Goal: Task Accomplishment & Management: Use online tool/utility

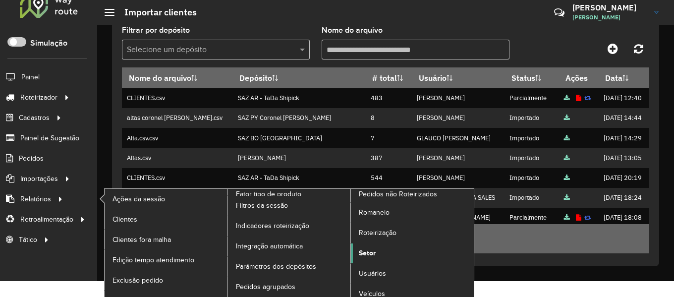
scroll to position [24, 0]
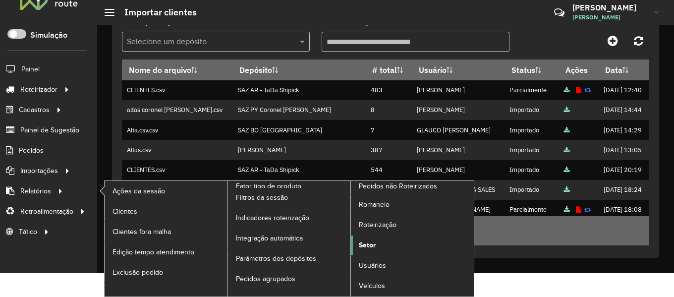
click at [367, 244] on span "Setor" at bounding box center [367, 245] width 17 height 10
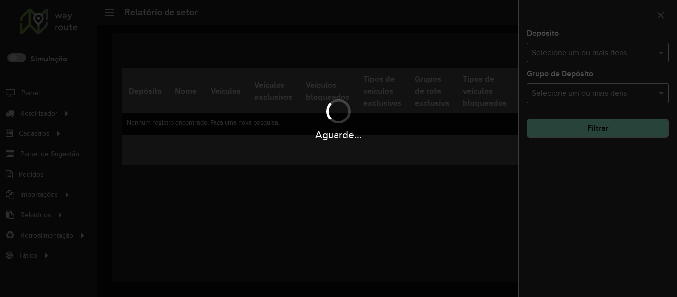
click at [607, 50] on div "Aguarde..." at bounding box center [338, 148] width 677 height 297
click at [607, 50] on input "text" at bounding box center [593, 53] width 127 height 12
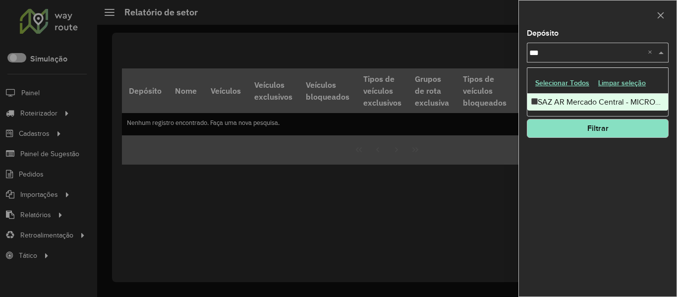
type input "****"
click at [582, 102] on div "SAZ AR Mercado Central - MICROCENTRO" at bounding box center [598, 102] width 141 height 17
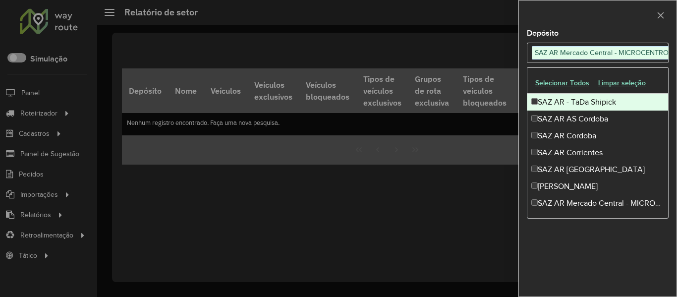
click at [637, 29] on div "Depósito Selecione um ou mais itens SAZ AR Mercado Central - MICROCENTRO × ****…" at bounding box center [598, 148] width 159 height 297
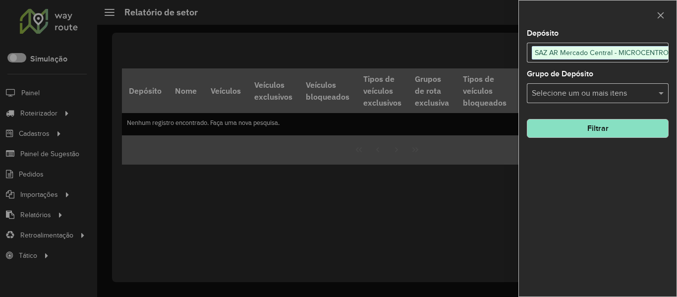
click at [638, 127] on button "Filtrar" at bounding box center [598, 128] width 142 height 19
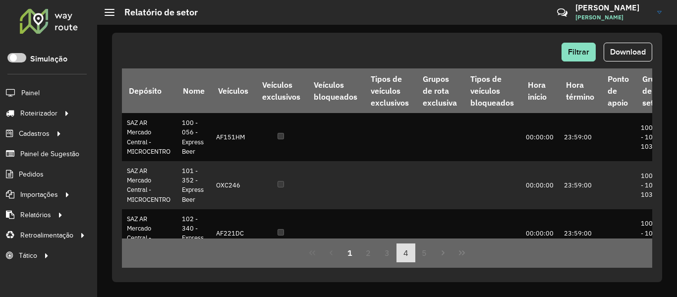
click at [398, 256] on button "4" at bounding box center [406, 252] width 19 height 19
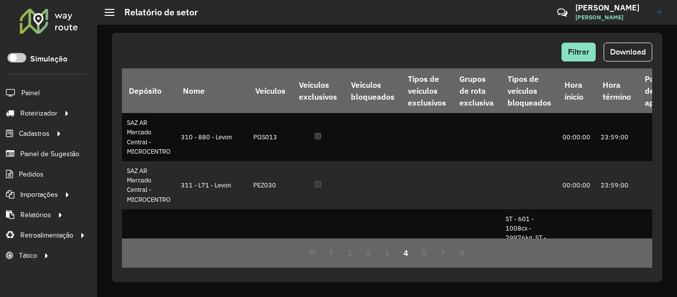
click at [412, 255] on button "4" at bounding box center [406, 252] width 19 height 19
click at [420, 255] on button "5" at bounding box center [425, 252] width 19 height 19
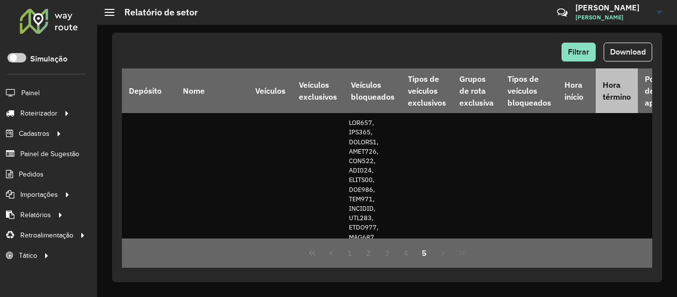
drag, startPoint x: 477, startPoint y: 159, endPoint x: 581, endPoint y: 79, distance: 131.2
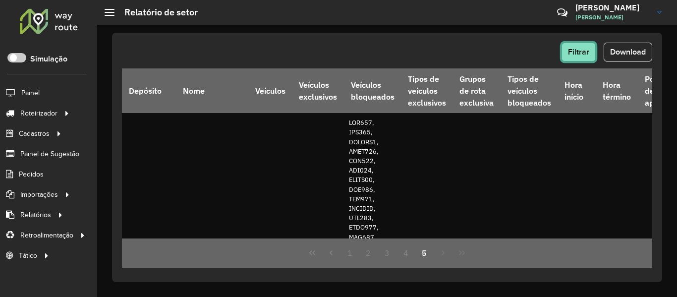
click at [585, 49] on span "Filtrar" at bounding box center [578, 52] width 21 height 8
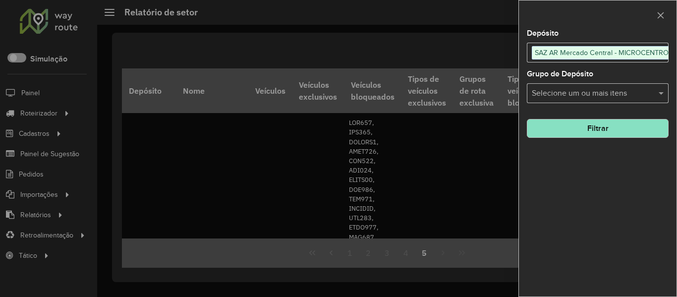
click at [625, 127] on button "Filtrar" at bounding box center [598, 128] width 142 height 19
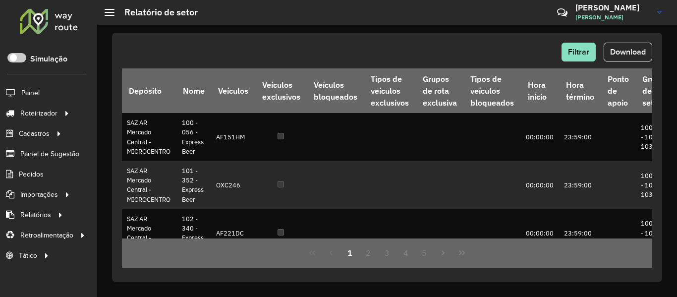
click at [623, 46] on button "Download" at bounding box center [628, 52] width 49 height 19
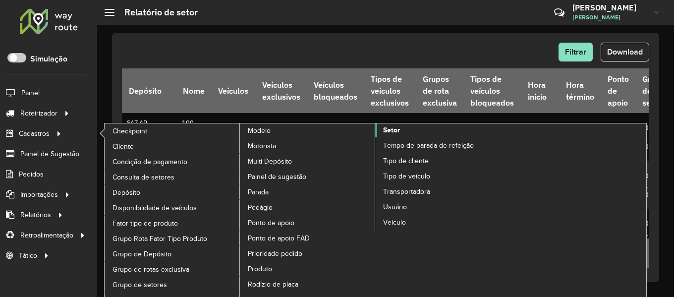
click at [401, 128] on link "Setor" at bounding box center [375, 223] width 271 height 200
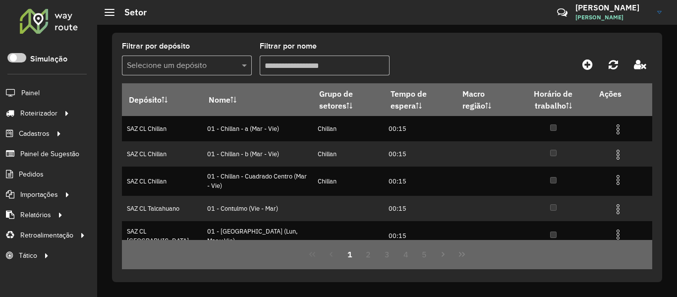
click at [254, 70] on formly-group "Filtrar por depósito Selecione um depósito Filtrar por nome" at bounding box center [317, 63] width 390 height 41
click at [242, 68] on span at bounding box center [245, 66] width 12 height 12
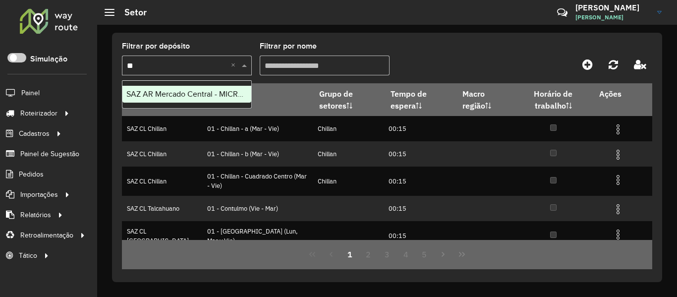
type input "***"
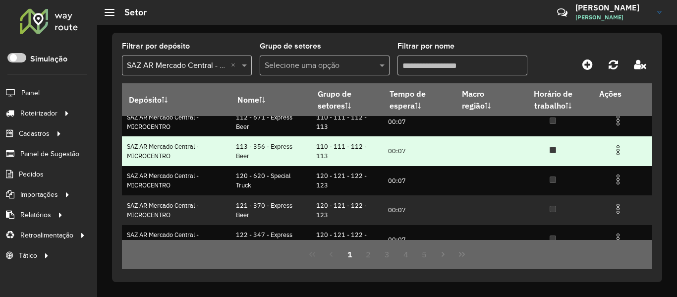
scroll to position [230, 0]
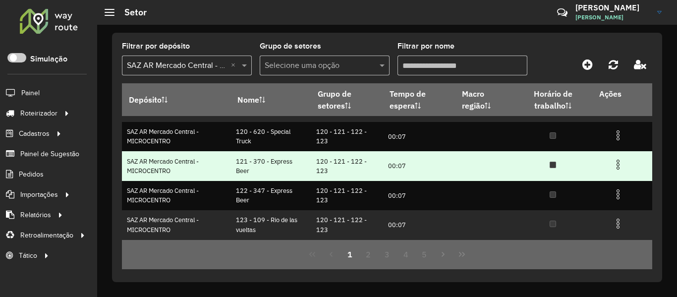
click at [614, 165] on img at bounding box center [618, 165] width 12 height 12
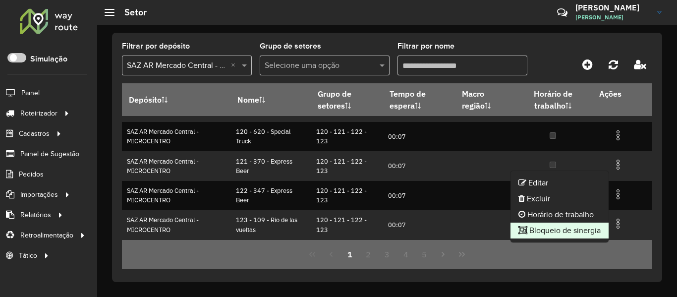
click at [590, 231] on li "Bloqueio de sinergia" at bounding box center [560, 231] width 98 height 16
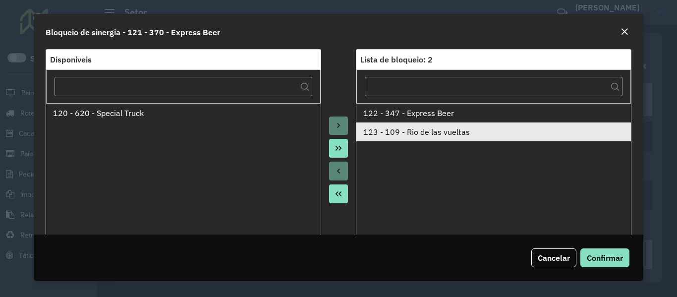
scroll to position [0, 0]
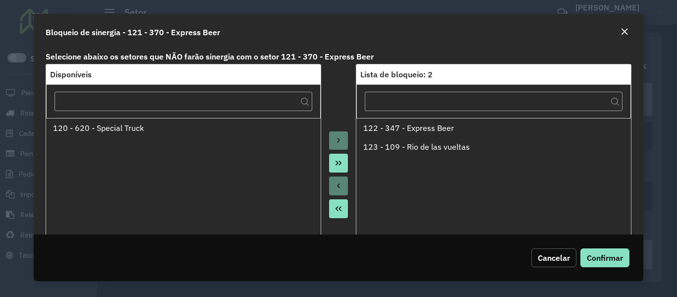
click at [548, 263] on button "Cancelar" at bounding box center [554, 257] width 45 height 19
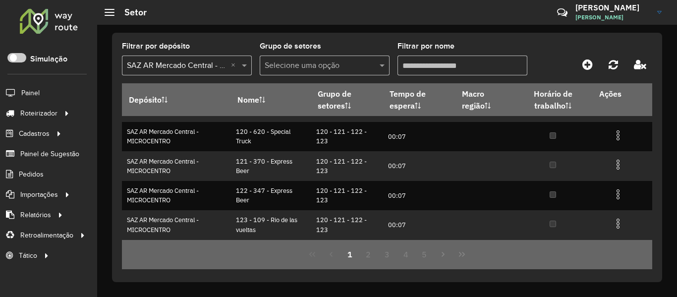
click at [68, 14] on div at bounding box center [49, 21] width 60 height 26
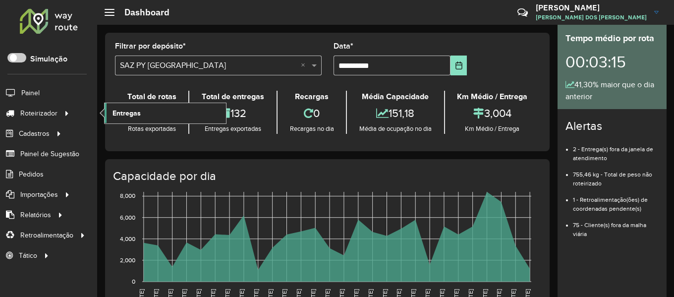
click at [171, 108] on link "Entregas" at bounding box center [165, 113] width 121 height 20
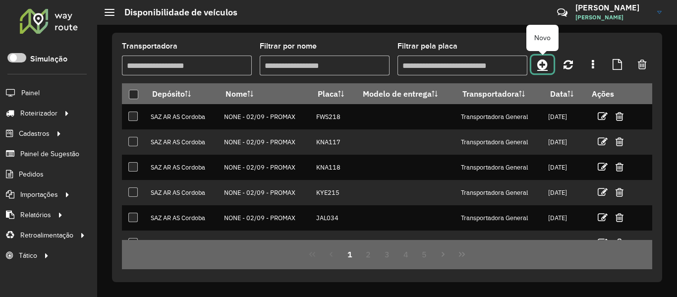
click at [548, 66] on link at bounding box center [543, 65] width 22 height 18
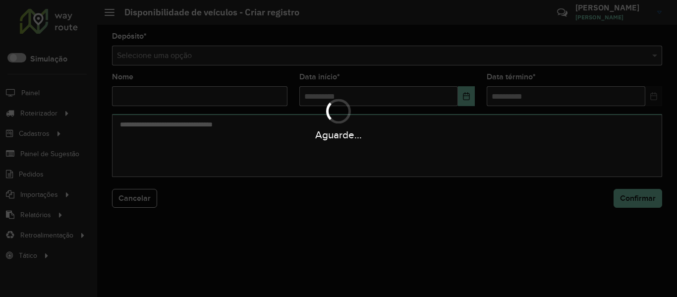
click at [254, 54] on div "Aguarde..." at bounding box center [338, 148] width 677 height 297
click at [254, 54] on hb-app "Aguarde... Pop-up bloqueado! Seu navegador bloqueou automáticamente a abertura …" at bounding box center [338, 148] width 677 height 297
click at [254, 54] on input "text" at bounding box center [377, 56] width 521 height 12
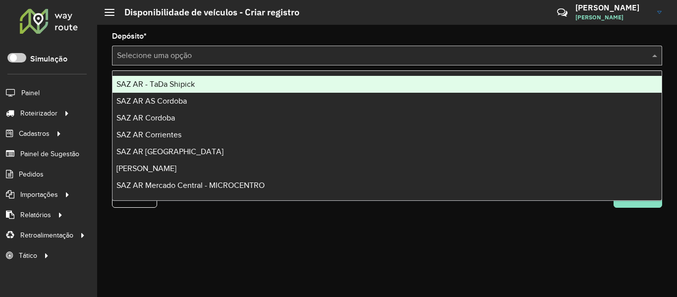
click at [254, 54] on input "text" at bounding box center [377, 56] width 521 height 12
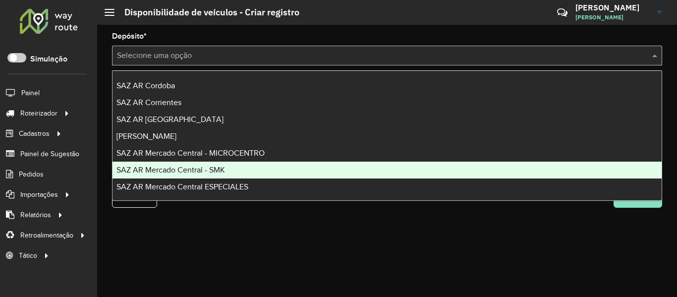
scroll to position [50, 0]
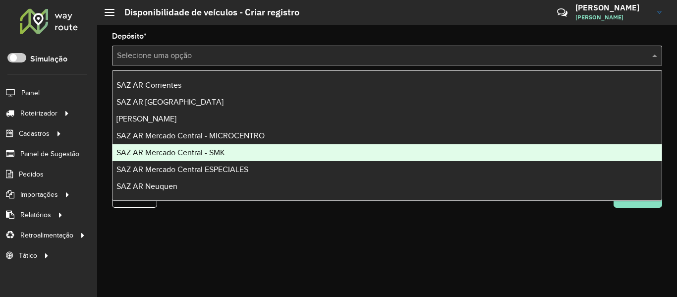
click at [241, 153] on div "SAZ AR Mercado Central - SMK" at bounding box center [387, 152] width 549 height 17
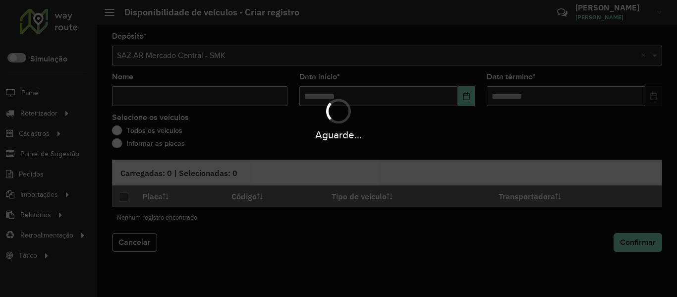
click at [198, 102] on div "Aguarde..." at bounding box center [338, 118] width 677 height 47
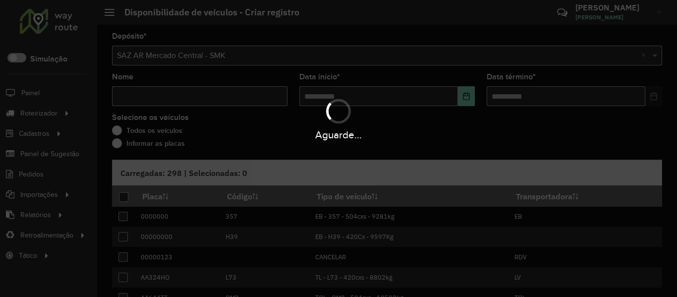
click at [198, 102] on div "Aguarde..." at bounding box center [338, 118] width 677 height 47
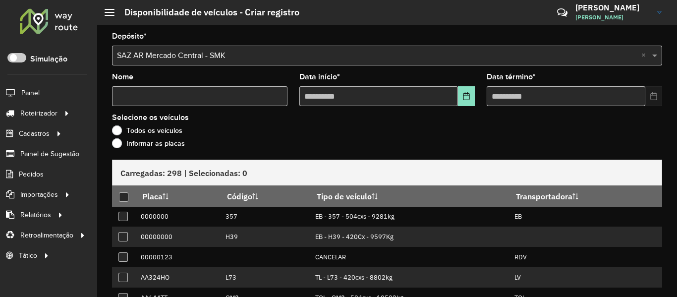
click at [198, 102] on input "Nome" at bounding box center [200, 96] width 176 height 20
type input "****"
click at [467, 96] on icon "Choose Date" at bounding box center [467, 96] width 8 height 8
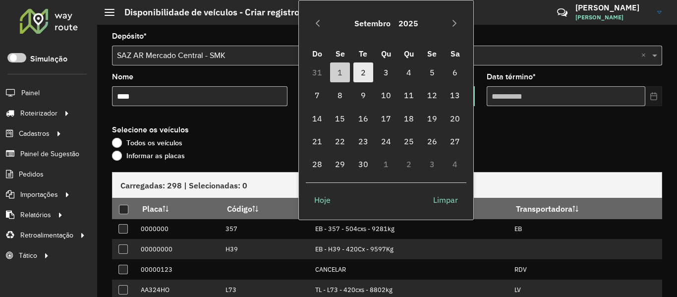
click at [362, 70] on span "2" at bounding box center [364, 72] width 20 height 20
type input "**********"
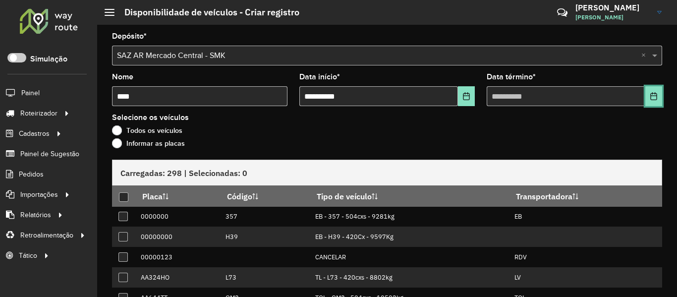
click at [651, 96] on icon "Choose Date" at bounding box center [654, 96] width 8 height 8
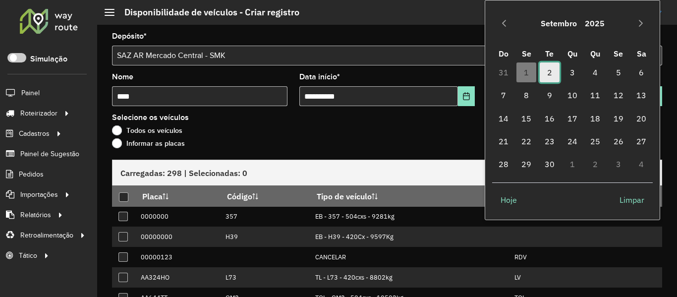
drag, startPoint x: 555, startPoint y: 77, endPoint x: 539, endPoint y: 79, distance: 15.5
click at [554, 77] on span "2" at bounding box center [550, 72] width 20 height 20
type input "**********"
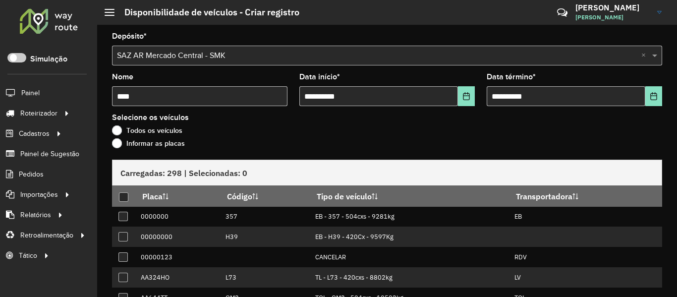
click at [165, 146] on label "Informar as placas" at bounding box center [148, 143] width 73 height 10
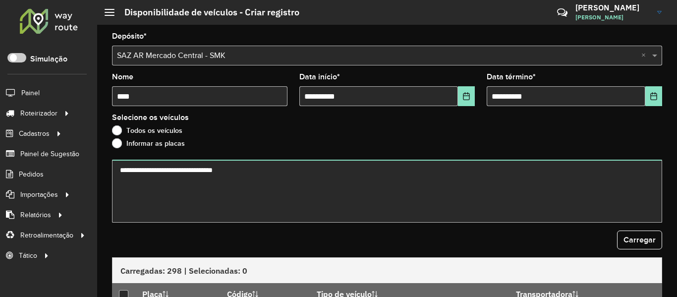
click at [203, 176] on textarea at bounding box center [387, 191] width 550 height 63
type textarea "****** ****** ******* ****** ******* ******* ****** ****** ******* ****** *****…"
click at [660, 236] on div "**********" at bounding box center [387, 161] width 580 height 272
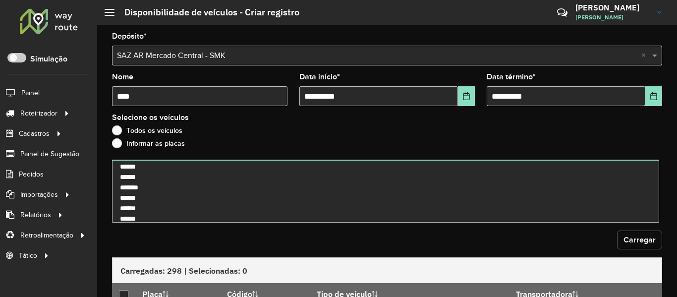
click at [617, 235] on button "Carregar" at bounding box center [639, 240] width 45 height 19
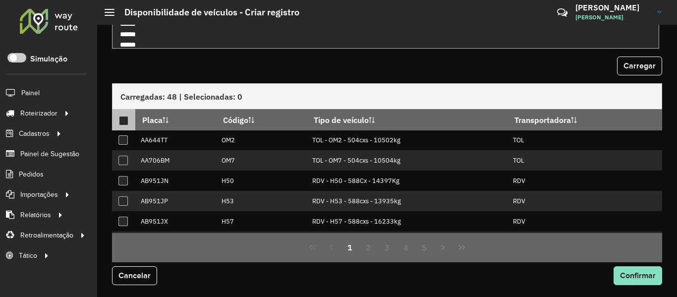
click at [126, 116] on div at bounding box center [123, 120] width 9 height 9
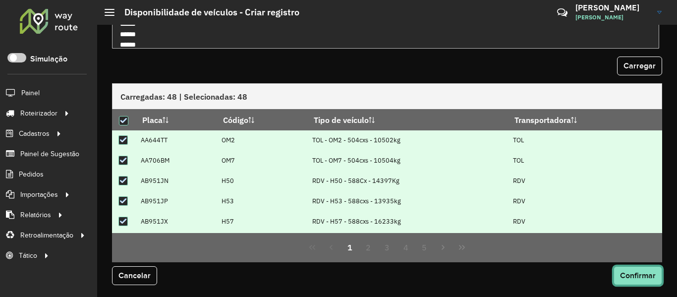
click at [636, 280] on button "Confirmar" at bounding box center [638, 275] width 49 height 19
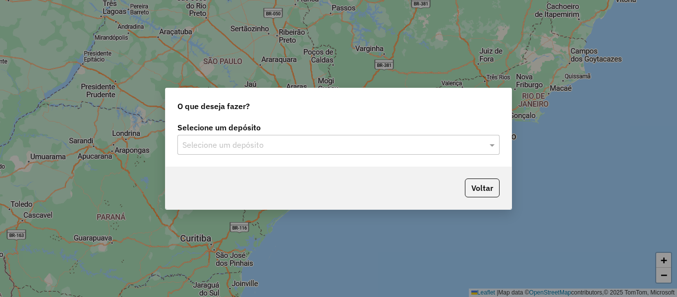
click at [335, 143] on input "text" at bounding box center [328, 145] width 293 height 12
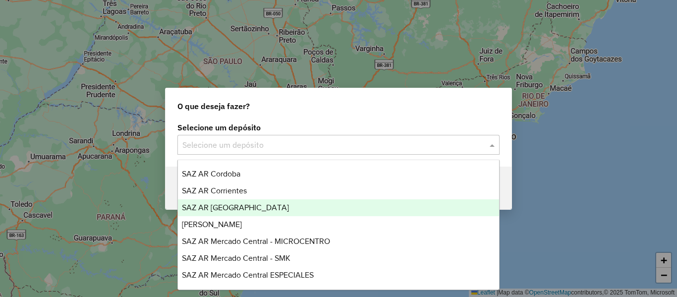
scroll to position [50, 0]
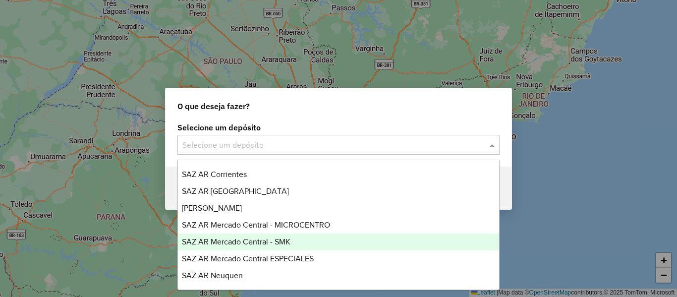
click at [255, 242] on span "SAZ AR Mercado Central - SMK" at bounding box center [236, 242] width 109 height 8
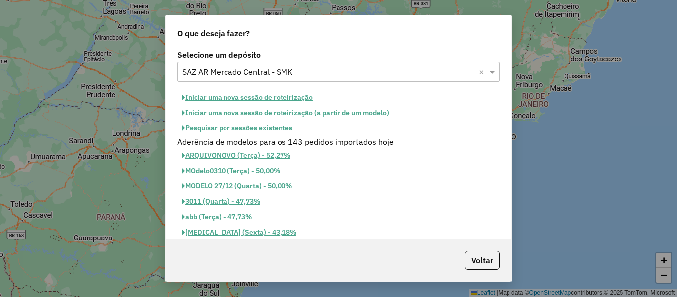
click at [276, 128] on button "Pesquisar por sessões existentes" at bounding box center [238, 127] width 120 height 15
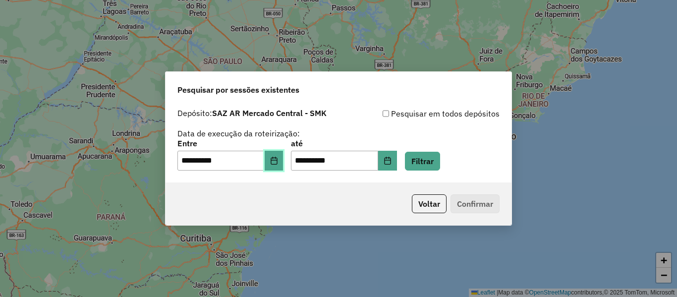
click at [274, 161] on button "Choose Date" at bounding box center [274, 161] width 19 height 20
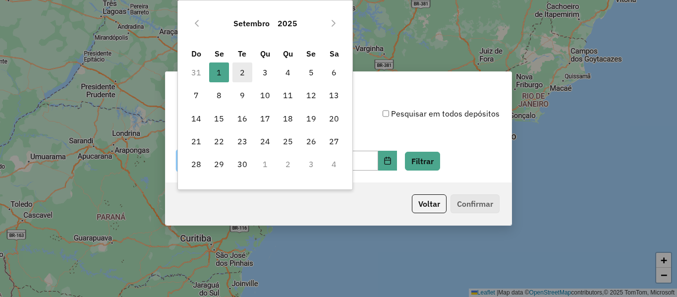
click at [241, 71] on span "2" at bounding box center [243, 72] width 20 height 20
type input "**********"
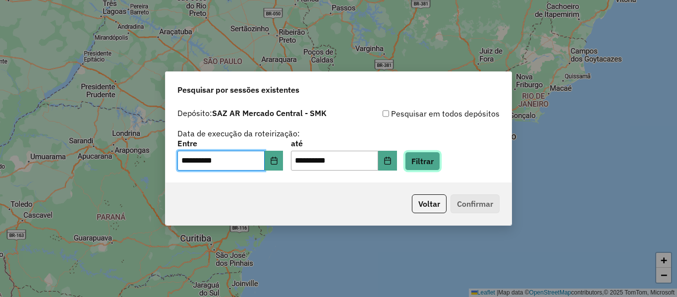
click at [440, 160] on button "Filtrar" at bounding box center [422, 161] width 35 height 19
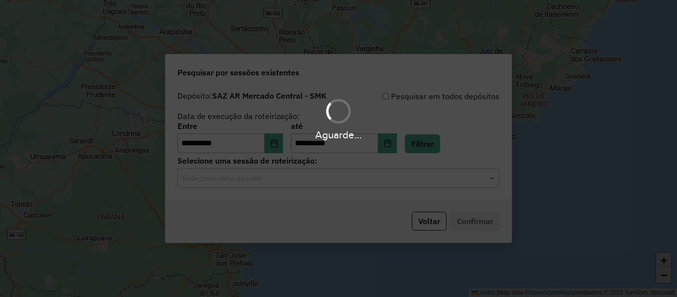
click at [332, 181] on div "Aguarde..." at bounding box center [338, 148] width 677 height 297
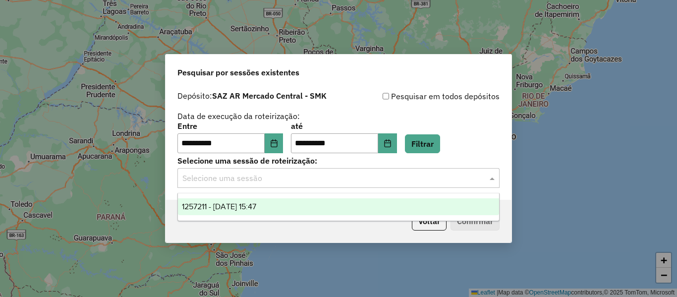
click at [332, 181] on input "text" at bounding box center [328, 179] width 293 height 12
click at [331, 202] on div "1257211 - 02/09/2025 15:47" at bounding box center [338, 206] width 321 height 17
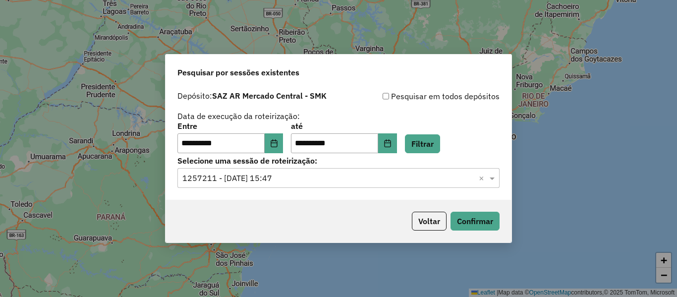
click at [452, 212] on p-footer "Voltar Confirmar" at bounding box center [454, 221] width 92 height 19
click at [456, 214] on button "Confirmar" at bounding box center [475, 221] width 49 height 19
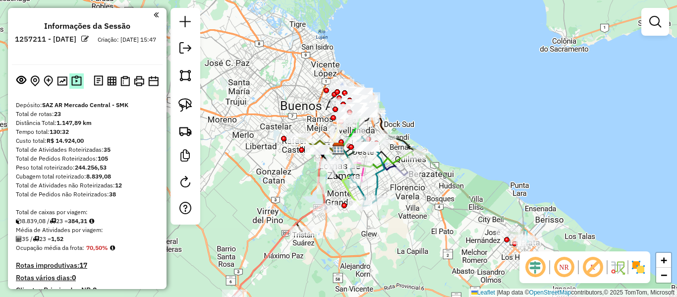
click at [75, 76] on img at bounding box center [76, 80] width 10 height 11
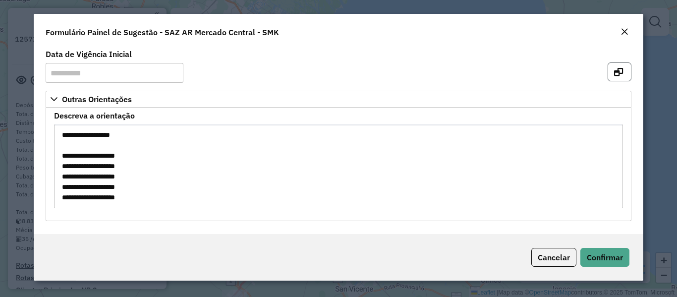
click at [618, 70] on icon "button" at bounding box center [618, 72] width 9 height 8
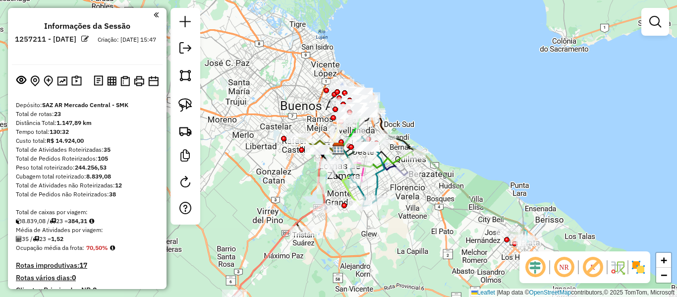
click at [452, 134] on div "Janela de atendimento Grade de atendimento Capacidade Transportadoras Veículos …" at bounding box center [338, 148] width 677 height 297
click at [645, 272] on img at bounding box center [639, 267] width 16 height 16
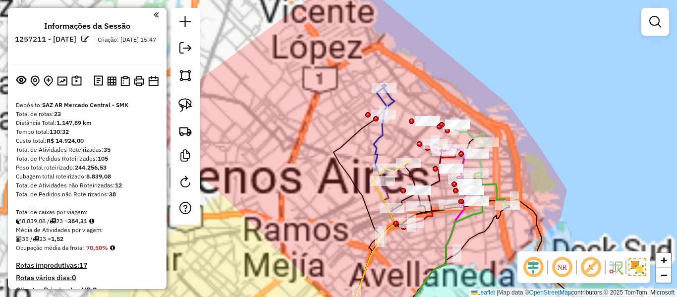
click at [509, 131] on div "Janela de atendimento Grade de atendimento Capacidade Transportadoras Veículos …" at bounding box center [338, 148] width 677 height 297
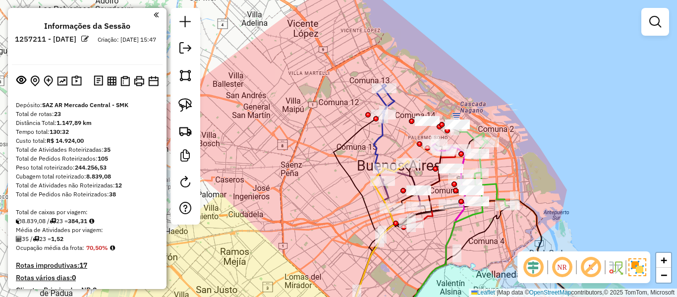
drag, startPoint x: 519, startPoint y: 141, endPoint x: 480, endPoint y: 106, distance: 52.6
click at [480, 106] on div "Janela de atendimento Grade de atendimento Capacidade Transportadoras Veículos …" at bounding box center [338, 148] width 677 height 297
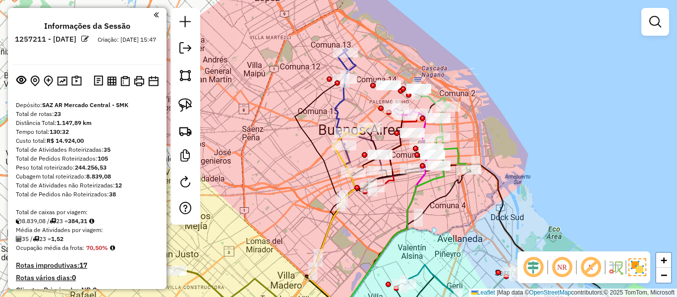
click at [348, 67] on icon at bounding box center [343, 65] width 10 height 32
select select "**********"
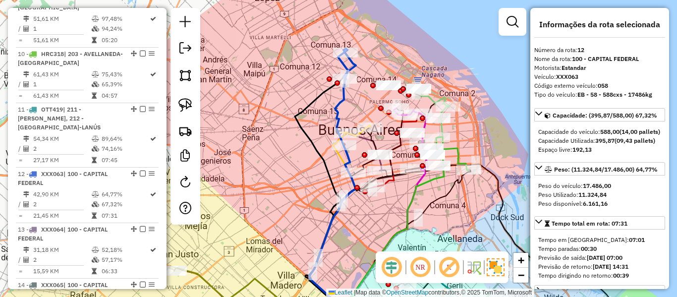
scroll to position [1011, 0]
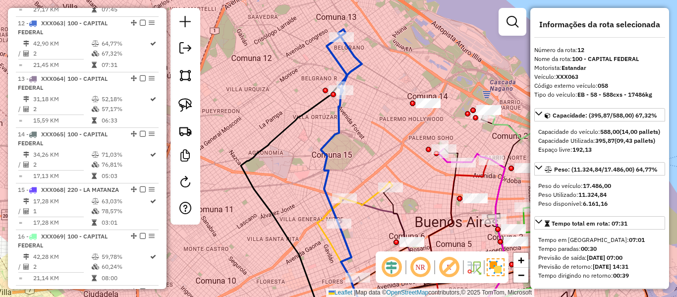
click at [360, 58] on icon at bounding box center [342, 182] width 42 height 289
drag, startPoint x: 381, startPoint y: 80, endPoint x: 352, endPoint y: 63, distance: 34.0
click at [352, 63] on div "Janela de atendimento Grade de atendimento Capacidade Transportadoras Veículos …" at bounding box center [338, 148] width 677 height 297
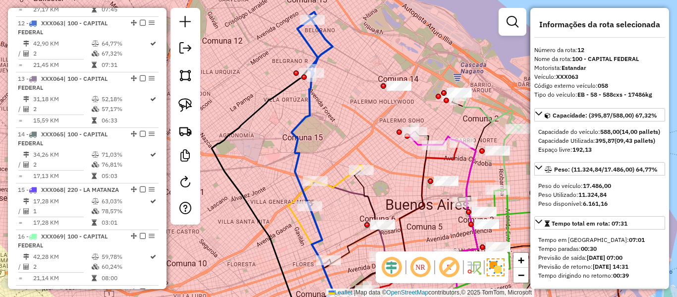
drag, startPoint x: 141, startPoint y: 14, endPoint x: 255, endPoint y: 33, distance: 115.1
click at [141, 20] on em at bounding box center [143, 23] width 6 height 6
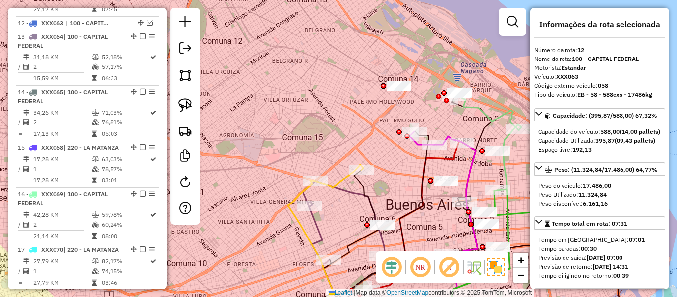
click at [509, 33] on div at bounding box center [513, 22] width 28 height 28
click at [517, 24] on em at bounding box center [513, 22] width 12 height 12
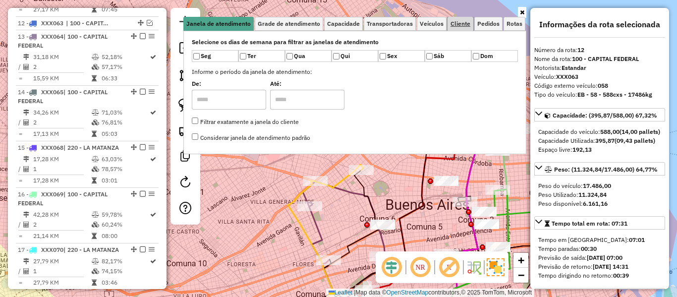
click at [470, 22] on span "Cliente" at bounding box center [461, 24] width 20 height 6
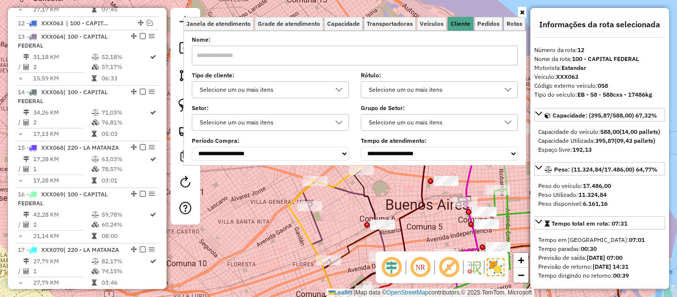
click at [307, 91] on div "Selecione um ou mais itens" at bounding box center [262, 90] width 133 height 16
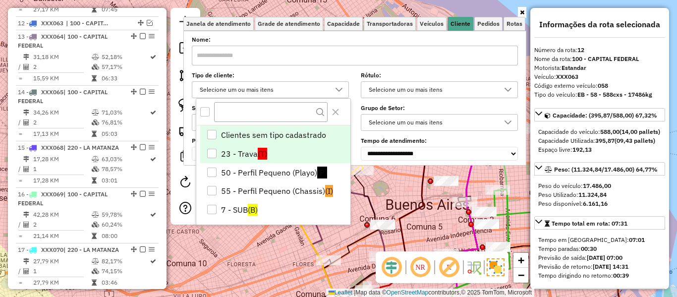
scroll to position [6, 34]
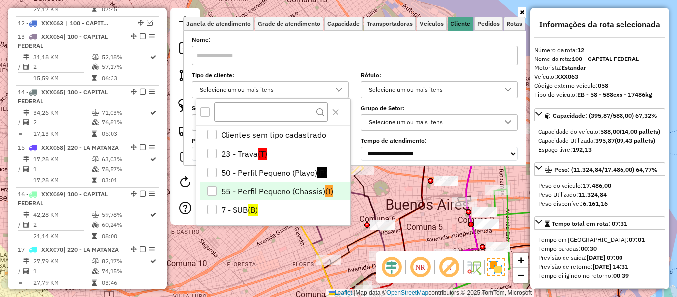
drag, startPoint x: 288, startPoint y: 188, endPoint x: 297, endPoint y: 170, distance: 19.7
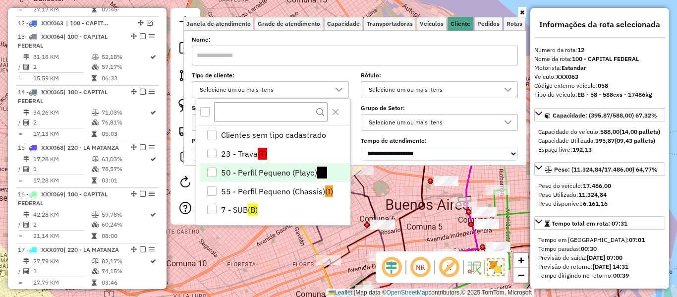
click at [288, 186] on li "55 - Perfil Pequeno (Chassis) (I)" at bounding box center [275, 191] width 150 height 19
click at [299, 169] on li "50 - Perfil Pequeno (Playo) (P)" at bounding box center [275, 172] width 150 height 19
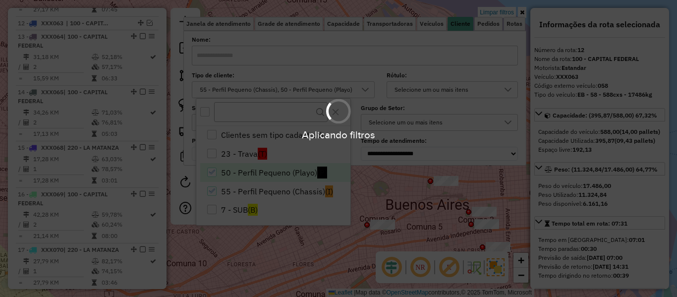
click at [339, 229] on hb-app "Aplicando filtros Pop-up bloqueado! Seu navegador bloqueou automáticamente a ab…" at bounding box center [338, 148] width 677 height 297
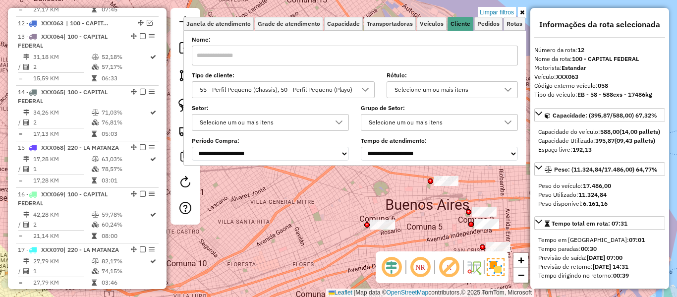
click at [406, 183] on div "Limpar filtros Janela de atendimento Grade de atendimento Capacidade Transporta…" at bounding box center [338, 148] width 677 height 297
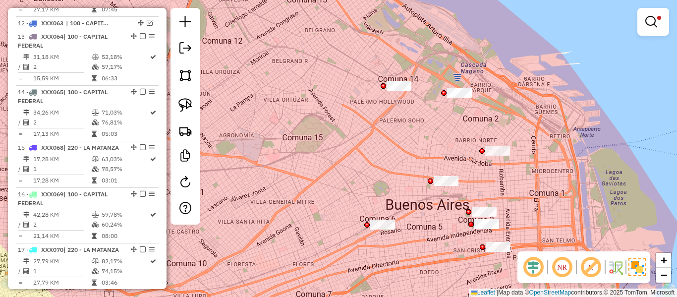
click at [412, 197] on div "Limpar filtros Janela de atendimento Grade de atendimento Capacidade Transporta…" at bounding box center [338, 148] width 677 height 297
drag, startPoint x: 385, startPoint y: 188, endPoint x: 319, endPoint y: 145, distance: 79.0
click at [319, 145] on div "Limpar filtros Janela de atendimento Grade de atendimento Capacidade Transporta…" at bounding box center [338, 148] width 677 height 297
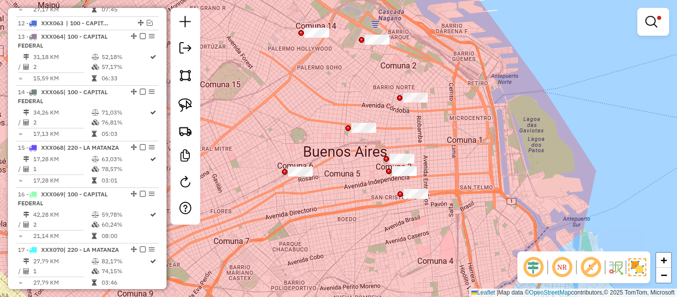
drag, startPoint x: 492, startPoint y: 164, endPoint x: 471, endPoint y: 153, distance: 24.2
click at [492, 168] on div "Limpar filtros Janela de atendimento Grade de atendimento Capacidade Transporta…" at bounding box center [338, 148] width 677 height 297
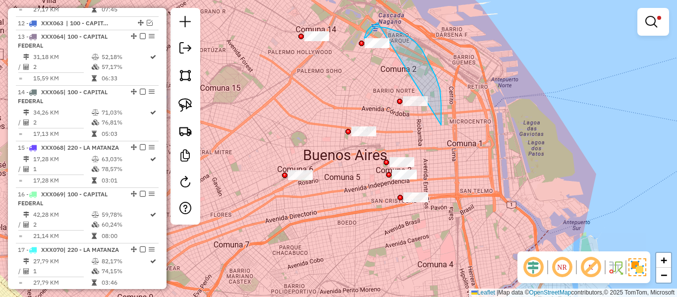
drag, startPoint x: 440, startPoint y: 90, endPoint x: 437, endPoint y: 103, distance: 13.8
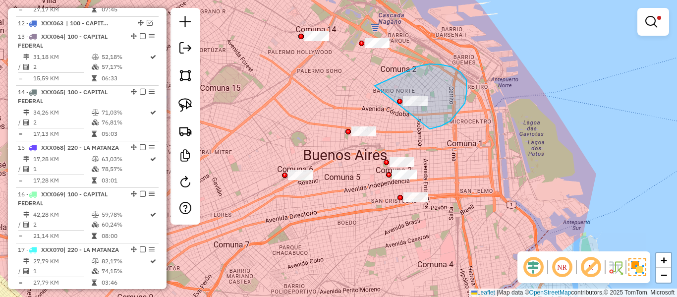
drag, startPoint x: 435, startPoint y: 128, endPoint x: 374, endPoint y: 87, distance: 73.2
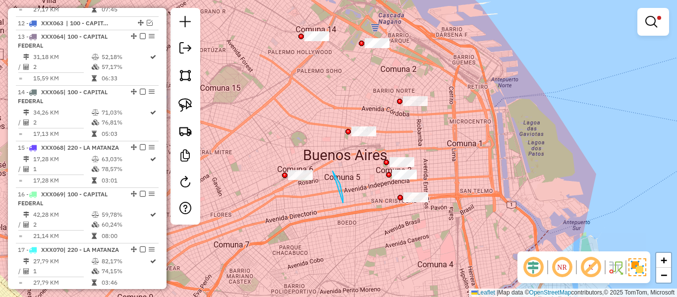
drag, startPoint x: 333, startPoint y: 171, endPoint x: 278, endPoint y: 190, distance: 57.9
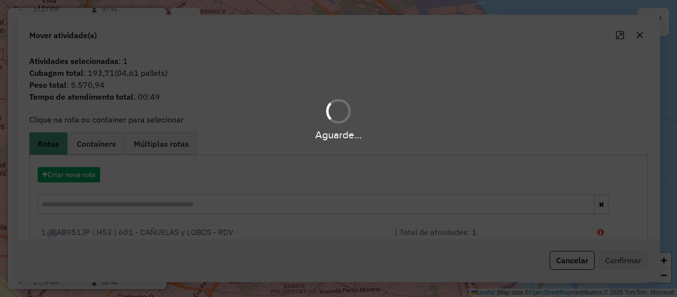
click at [429, 116] on div "Aguarde..." at bounding box center [338, 118] width 677 height 47
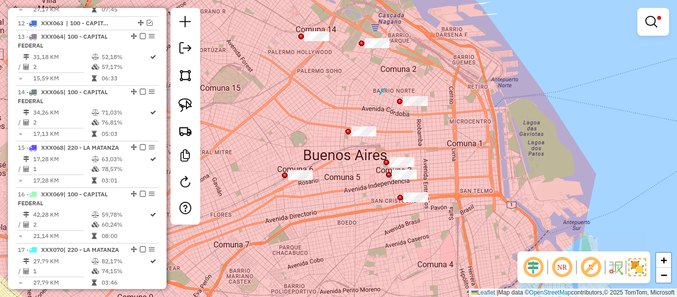
drag, startPoint x: 385, startPoint y: 88, endPoint x: 336, endPoint y: 37, distance: 71.2
drag, startPoint x: 341, startPoint y: 60, endPoint x: 281, endPoint y: 45, distance: 61.8
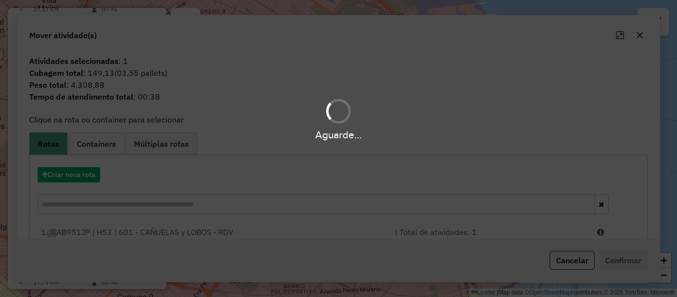
click at [467, 133] on div "Aguarde..." at bounding box center [338, 134] width 677 height 15
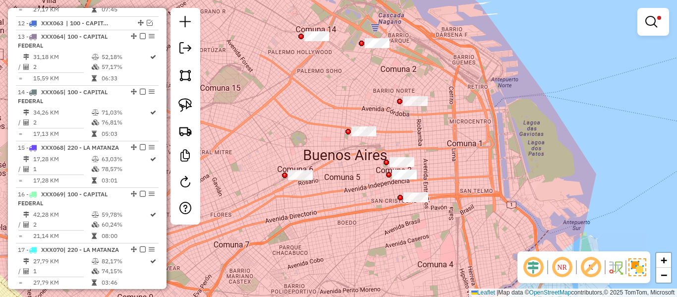
click at [356, 91] on div "Limpar filtros Janela de atendimento Grade de atendimento Capacidade Transporta…" at bounding box center [338, 148] width 677 height 297
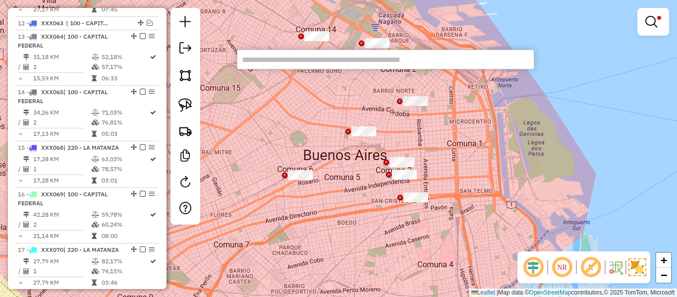
paste input "******"
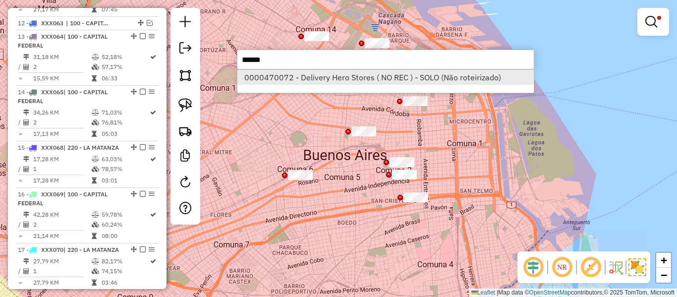
type input "******"
click at [286, 76] on li "0000470072 - Delivery Hero Stores ( NO REC ) - SOLO (Não roteirizado)" at bounding box center [386, 77] width 297 height 15
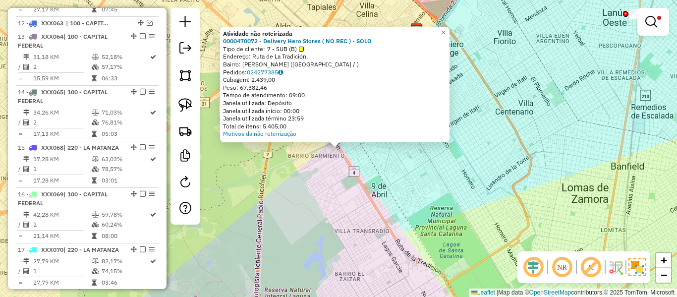
click at [432, 147] on div "Atividade não roteirizada 0000470072 - Delivery Hero Stores ( NO REC ) - SOLO T…" at bounding box center [338, 148] width 677 height 297
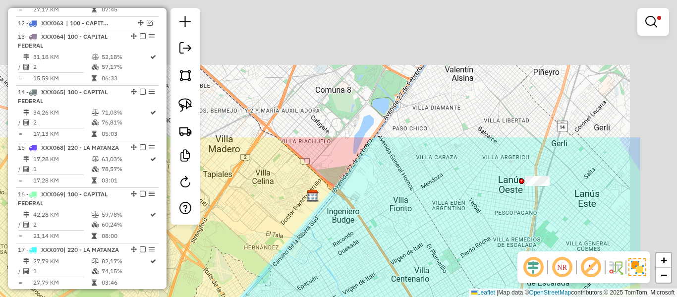
drag, startPoint x: 522, startPoint y: 66, endPoint x: 394, endPoint y: 226, distance: 204.6
click at [400, 249] on div "Limpar filtros Janela de atendimento Grade de atendimento Capacidade Transporta…" at bounding box center [338, 148] width 677 height 297
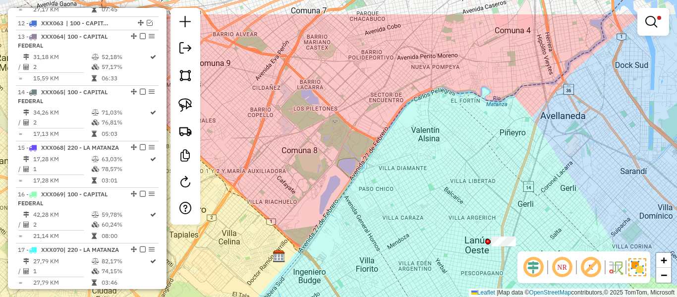
drag, startPoint x: 443, startPoint y: 153, endPoint x: 439, endPoint y: 162, distance: 9.3
click at [439, 162] on div "Limpar filtros Janela de atendimento Grade de atendimento Capacidade Transporta…" at bounding box center [338, 148] width 677 height 297
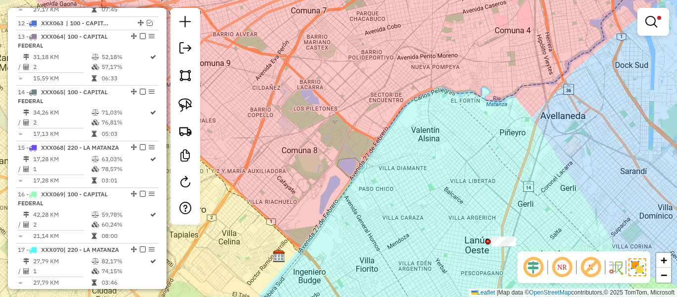
drag, startPoint x: 442, startPoint y: 117, endPoint x: 402, endPoint y: 204, distance: 95.8
click at [399, 217] on div "Limpar filtros Janela de atendimento Grade de atendimento Capacidade Transporta…" at bounding box center [338, 148] width 677 height 297
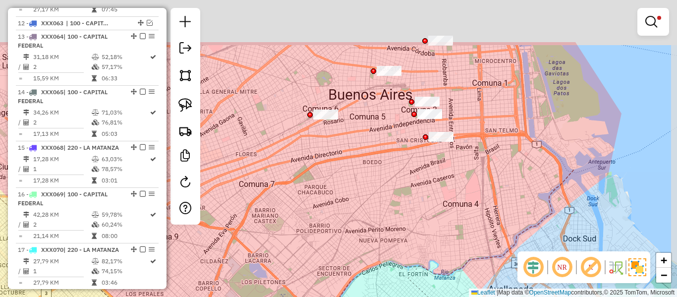
drag, startPoint x: 459, startPoint y: 199, endPoint x: 465, endPoint y: 168, distance: 31.8
click at [459, 209] on div "Limpar filtros Janela de atendimento Grade de atendimento Capacidade Transporta…" at bounding box center [338, 148] width 677 height 297
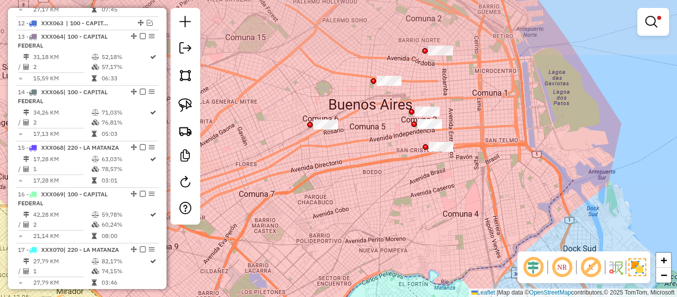
drag, startPoint x: 474, startPoint y: 132, endPoint x: 484, endPoint y: 184, distance: 53.1
click at [484, 184] on div "Limpar filtros Janela de atendimento Grade de atendimento Capacidade Transporta…" at bounding box center [338, 148] width 677 height 297
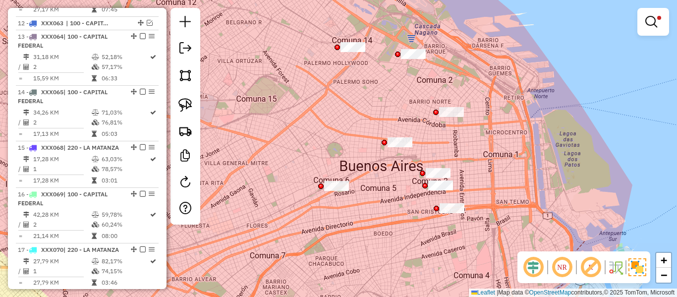
click at [498, 137] on div "Limpar filtros Janela de atendimento Grade de atendimento Capacidade Transporta…" at bounding box center [338, 148] width 677 height 297
drag, startPoint x: 481, startPoint y: 142, endPoint x: 485, endPoint y: 148, distance: 7.4
click at [485, 148] on div "Limpar filtros Janela de atendimento Grade de atendimento Capacidade Transporta…" at bounding box center [338, 148] width 677 height 297
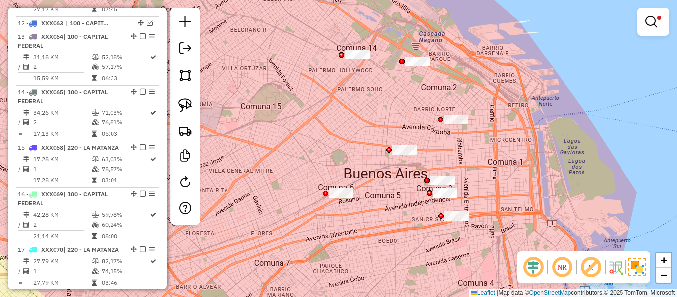
drag, startPoint x: 372, startPoint y: 211, endPoint x: 316, endPoint y: 216, distance: 56.3
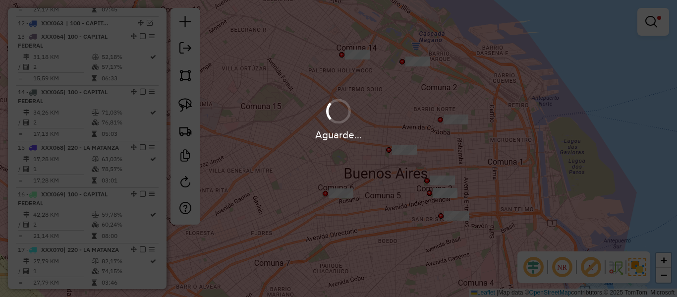
click at [378, 207] on div "Aguarde..." at bounding box center [338, 148] width 677 height 297
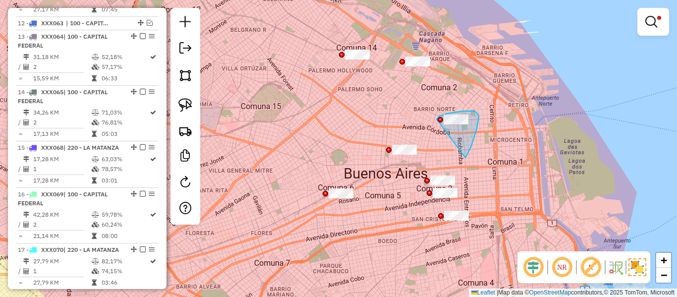
drag, startPoint x: 466, startPoint y: 158, endPoint x: 436, endPoint y: 120, distance: 47.3
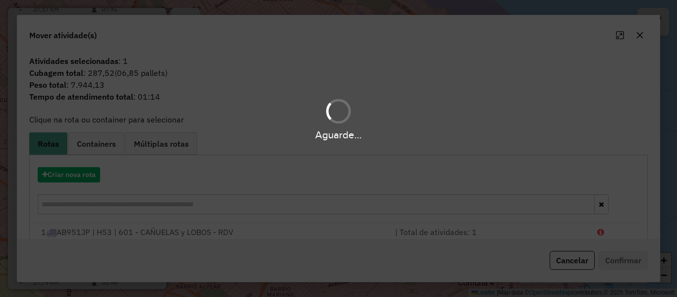
click at [66, 180] on div "Aguarde..." at bounding box center [338, 148] width 677 height 297
click at [71, 176] on hb-app "Aguarde... Pop-up bloqueado! Seu navegador bloqueou automáticamente a abertura …" at bounding box center [338, 148] width 677 height 297
click at [71, 176] on button "Criar nova rota" at bounding box center [69, 174] width 62 height 15
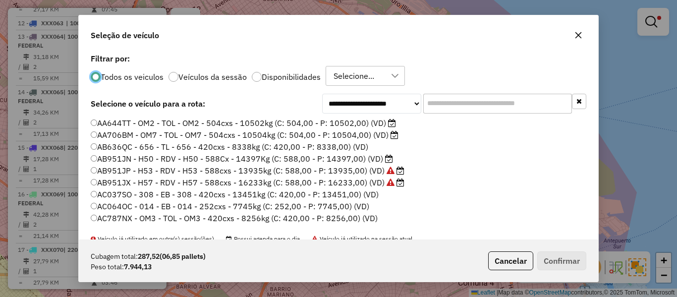
scroll to position [5, 3]
click at [289, 79] on label "Disponibilidades" at bounding box center [291, 77] width 59 height 8
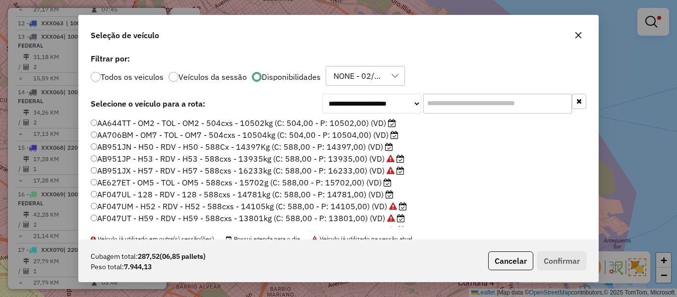
click at [466, 104] on input "text" at bounding box center [497, 104] width 149 height 20
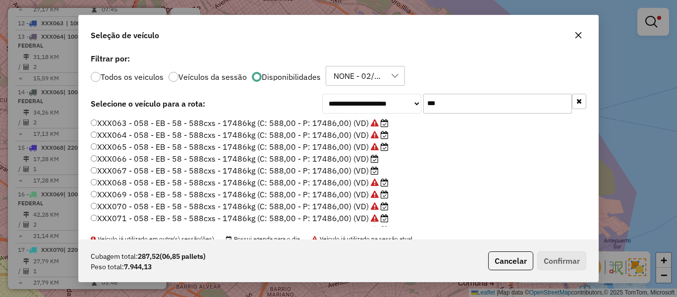
type input "***"
click at [139, 72] on p-radiobutton "Todos os veiculos" at bounding box center [127, 77] width 73 height 10
click at [141, 77] on label "Todos os veiculos" at bounding box center [132, 77] width 63 height 8
click at [352, 124] on label "XXX058 - 058 - EB - 58 - 420cxs - 12490kg (C: 420,00 - P: 12490,00) (VD)" at bounding box center [230, 123] width 278 height 12
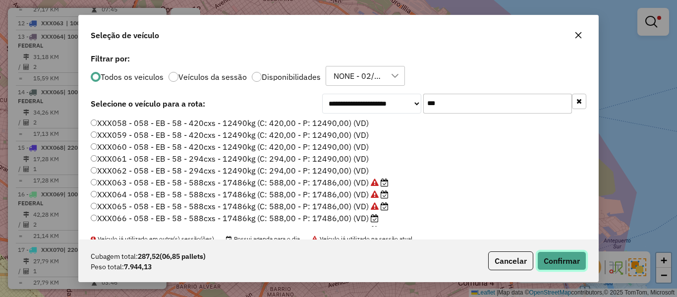
click at [538, 257] on button "Confirmar" at bounding box center [562, 260] width 49 height 19
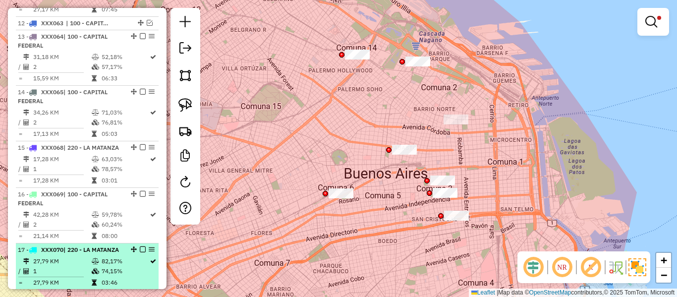
scroll to position [1631, 0]
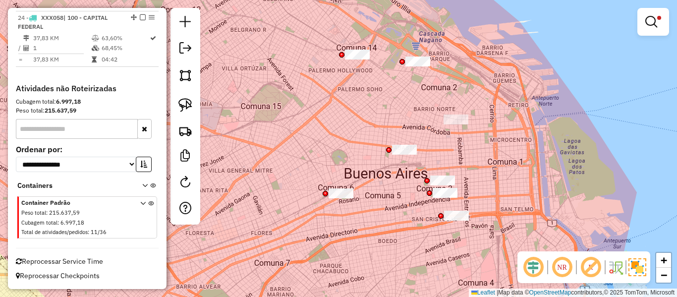
drag, startPoint x: 101, startPoint y: 117, endPoint x: 134, endPoint y: 177, distance: 68.4
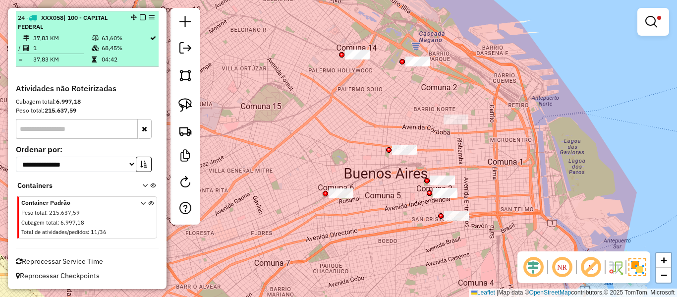
click at [140, 17] on em at bounding box center [143, 17] width 6 height 6
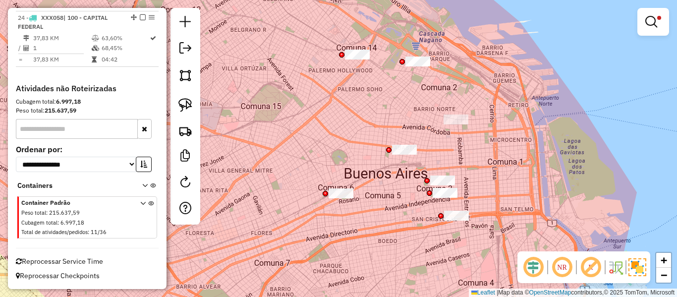
scroll to position [1589, 0]
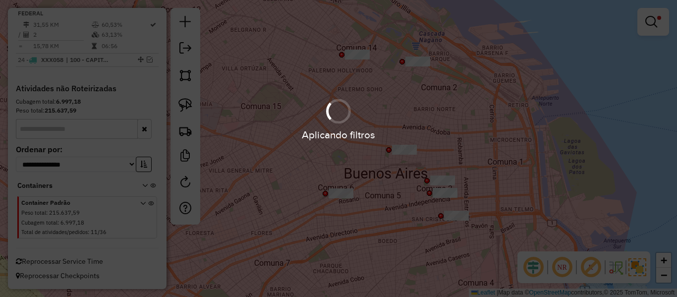
click at [477, 135] on div "Aplicando filtros" at bounding box center [338, 134] width 677 height 15
click at [485, 160] on div "Limpar filtros Janela de atendimento Grade de atendimento Capacidade Transporta…" at bounding box center [338, 148] width 677 height 297
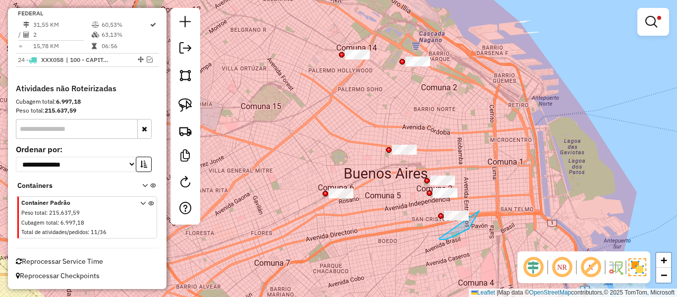
drag, startPoint x: 479, startPoint y: 211, endPoint x: 431, endPoint y: 217, distance: 49.0
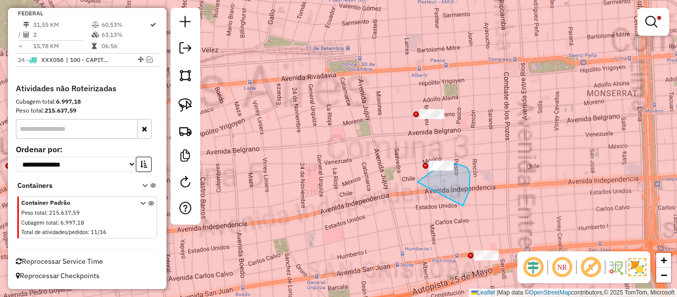
drag, startPoint x: 460, startPoint y: 165, endPoint x: 404, endPoint y: 195, distance: 63.2
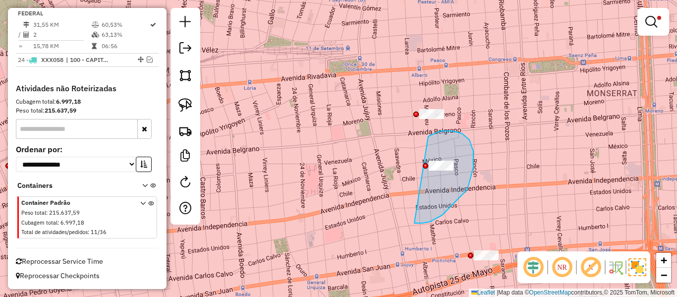
drag, startPoint x: 474, startPoint y: 168, endPoint x: 407, endPoint y: 157, distance: 67.8
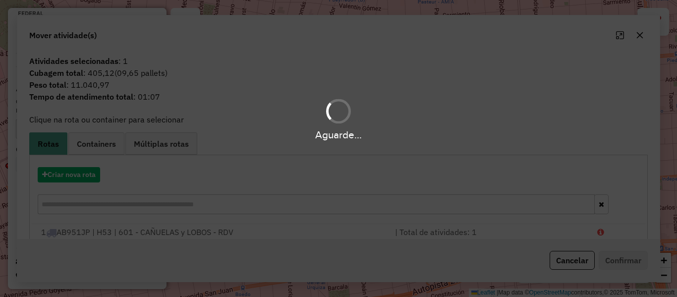
click at [479, 165] on div "Aguarde..." at bounding box center [338, 148] width 677 height 297
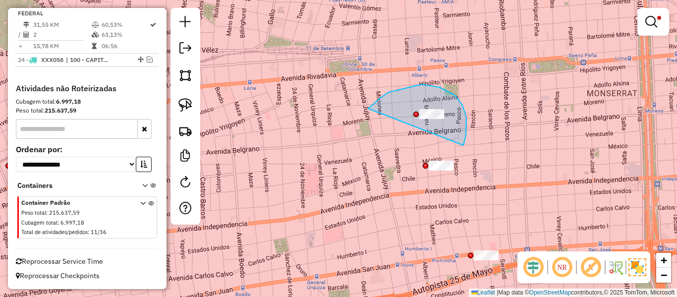
drag, startPoint x: 464, startPoint y: 145, endPoint x: 362, endPoint y: 120, distance: 104.9
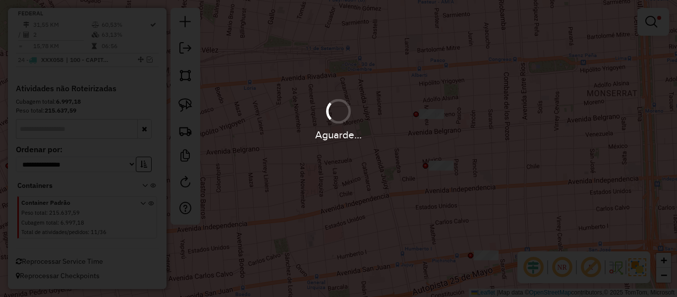
click at [434, 181] on div "Aguarde..." at bounding box center [338, 148] width 677 height 297
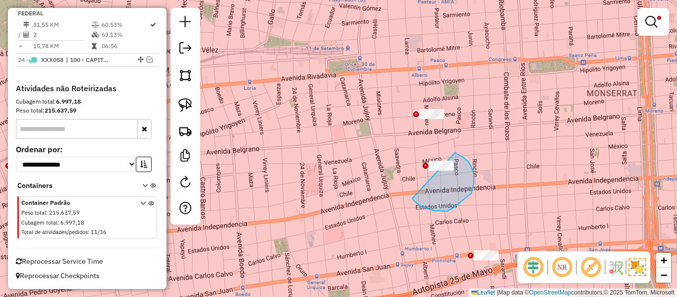
drag, startPoint x: 435, startPoint y: 211, endPoint x: 394, endPoint y: 161, distance: 64.5
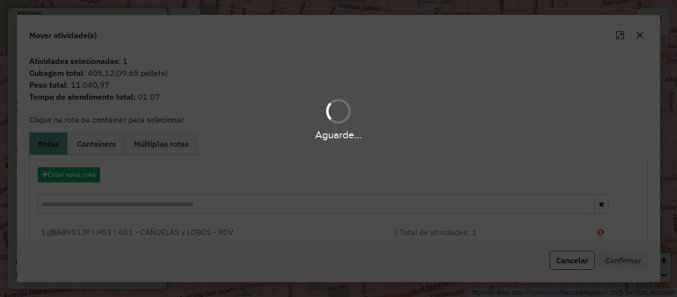
click at [76, 172] on div "Aguarde..." at bounding box center [338, 148] width 677 height 297
click at [76, 172] on hb-app "Aguarde... Pop-up bloqueado! Seu navegador bloqueou automáticamente a abertura …" at bounding box center [338, 148] width 677 height 297
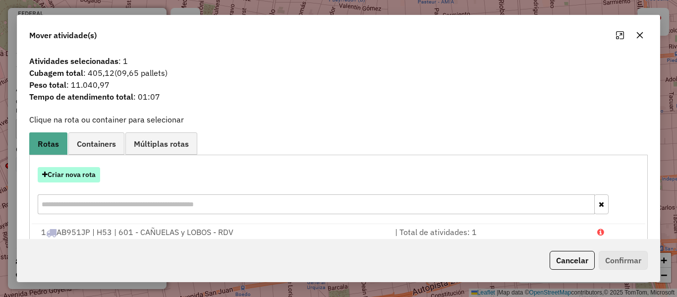
click at [94, 171] on button "Criar nova rota" at bounding box center [69, 174] width 62 height 15
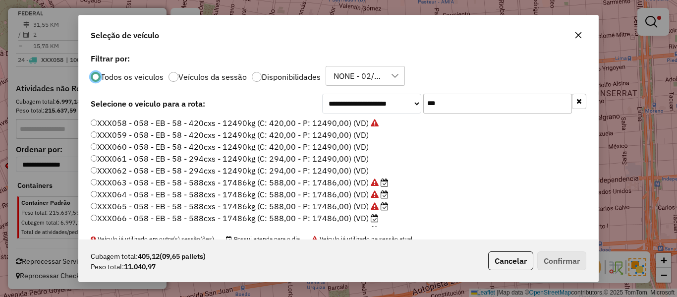
scroll to position [5, 3]
click at [348, 144] on label "XXX060 - 058 - EB - 58 - 420cxs - 12490kg (C: 420,00 - P: 12490,00) (VD)" at bounding box center [230, 147] width 278 height 12
click at [354, 136] on label "XXX059 - 058 - EB - 58 - 420cxs - 12490kg (C: 420,00 - P: 12490,00) (VD)" at bounding box center [230, 135] width 278 height 12
drag, startPoint x: 596, startPoint y: 272, endPoint x: 569, endPoint y: 261, distance: 28.5
click at [597, 275] on div "**********" at bounding box center [338, 148] width 521 height 267
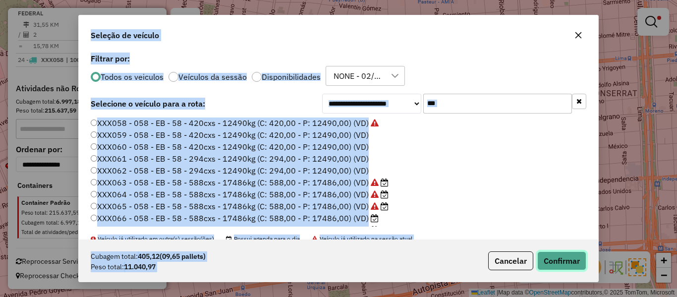
click at [569, 261] on button "Confirmar" at bounding box center [562, 260] width 49 height 19
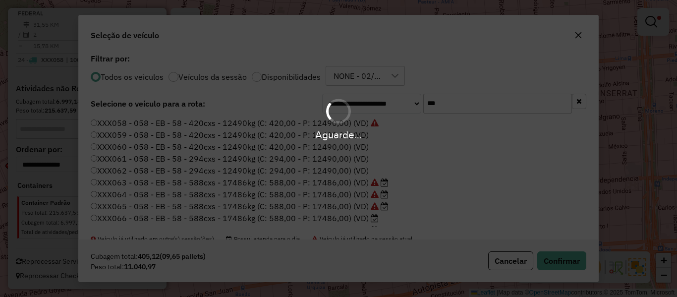
click at [486, 161] on div "Aguarde..." at bounding box center [338, 148] width 677 height 297
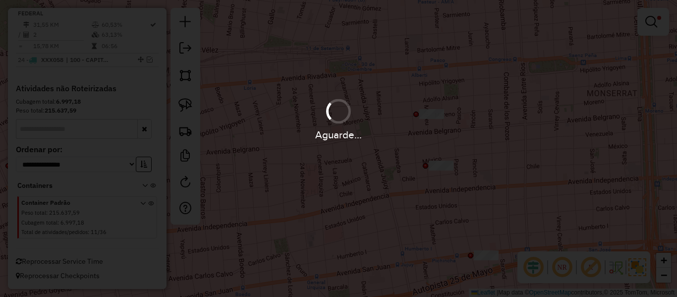
scroll to position [1631, 0]
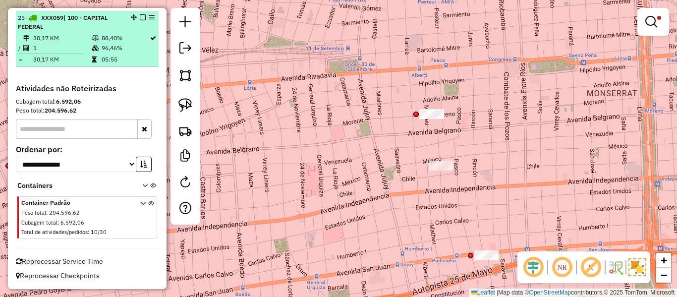
click at [140, 20] on em at bounding box center [143, 17] width 6 height 6
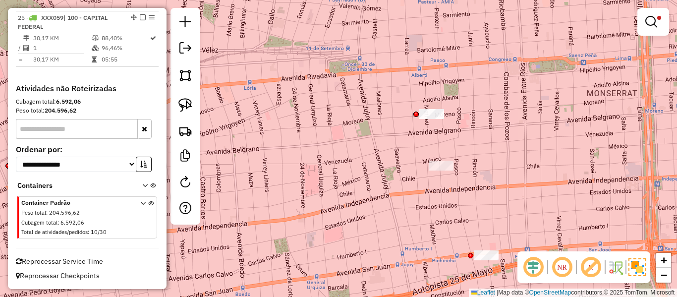
scroll to position [1603, 0]
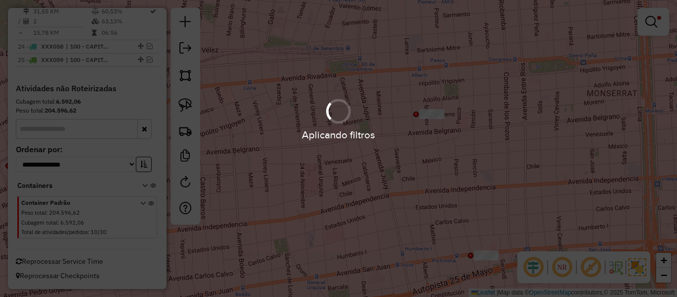
click at [493, 189] on hb-app "Aplicando filtros Pop-up bloqueado! Seu navegador bloqueou automáticamente a ab…" at bounding box center [338, 148] width 677 height 297
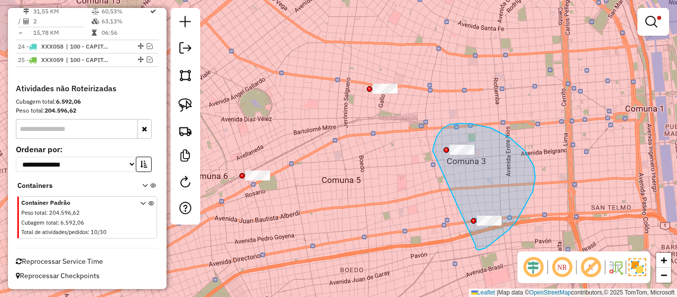
drag, startPoint x: 486, startPoint y: 248, endPoint x: 431, endPoint y: 162, distance: 102.1
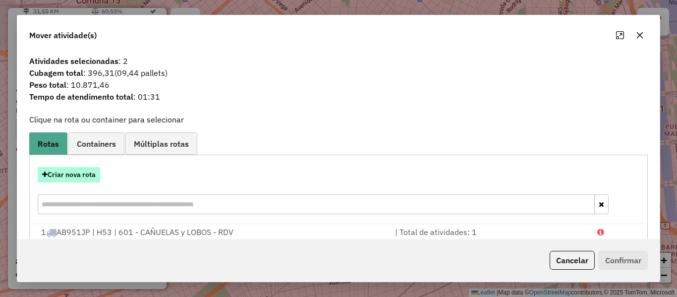
click at [61, 176] on button "Criar nova rota" at bounding box center [69, 174] width 62 height 15
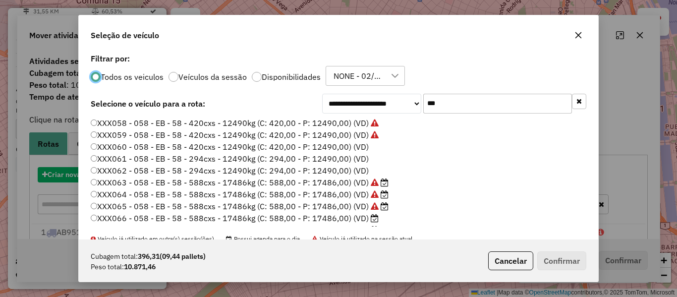
scroll to position [5, 3]
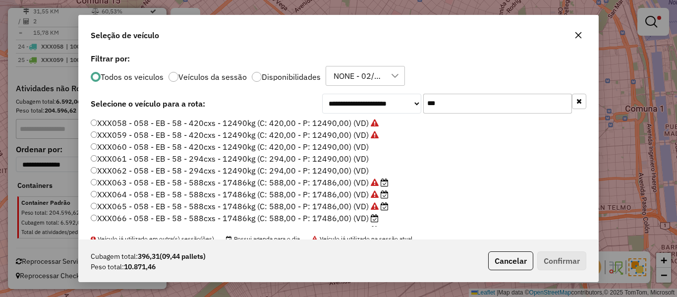
click at [332, 141] on label "XXX060 - 058 - EB - 58 - 420cxs - 12490kg (C: 420,00 - P: 12490,00) (VD)" at bounding box center [230, 147] width 278 height 12
click at [334, 148] on label "XXX060 - 058 - EB - 58 - 420cxs - 12490kg (C: 420,00 - P: 12490,00) (VD)" at bounding box center [230, 147] width 278 height 12
click at [568, 251] on div "Cubagem total: 396,31 (09,44 pallets) Peso total: 10.871,46 Cancelar Confirmar" at bounding box center [339, 260] width 520 height 43
click at [568, 257] on button "Confirmar" at bounding box center [562, 260] width 49 height 19
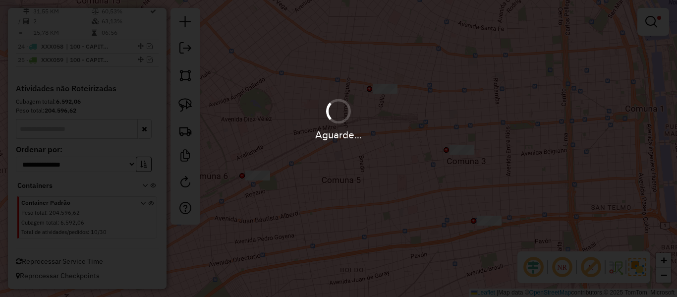
scroll to position [1631, 0]
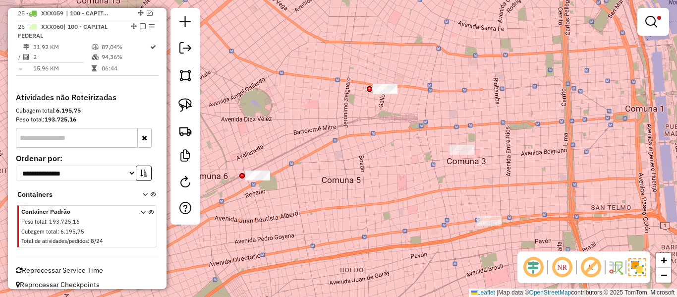
drag, startPoint x: 138, startPoint y: 45, endPoint x: 146, endPoint y: 45, distance: 8.4
click at [140, 29] on em at bounding box center [143, 26] width 6 height 6
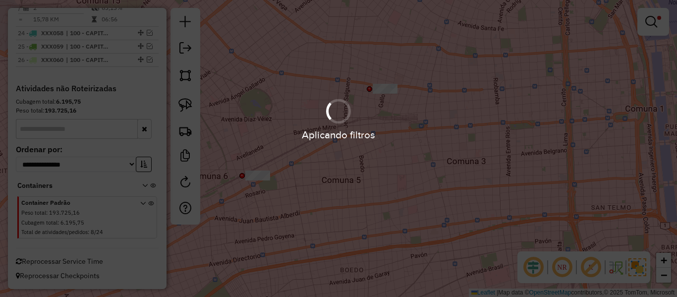
click at [407, 154] on div "Aplicando filtros" at bounding box center [338, 148] width 677 height 297
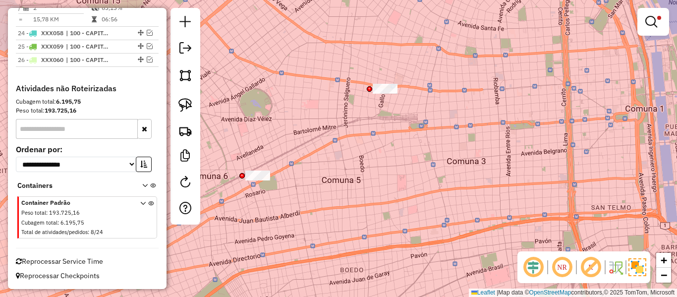
click at [410, 168] on div "Limpar filtros Janela de atendimento Grade de atendimento Capacidade Transporta…" at bounding box center [338, 148] width 677 height 297
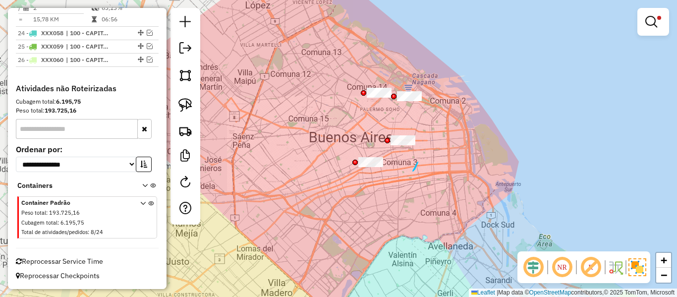
drag, startPoint x: 418, startPoint y: 162, endPoint x: 376, endPoint y: 140, distance: 47.0
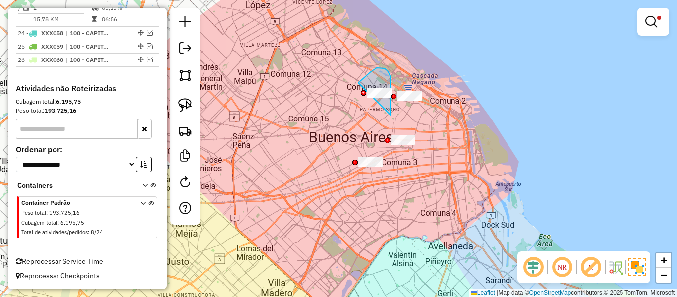
drag, startPoint x: 385, startPoint y: 68, endPoint x: 355, endPoint y: 88, distance: 36.2
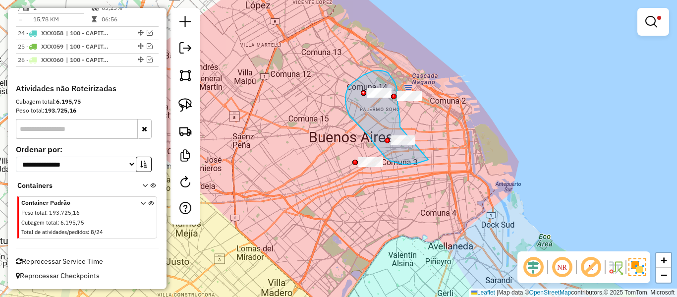
drag, startPoint x: 400, startPoint y: 127, endPoint x: 444, endPoint y: 136, distance: 44.6
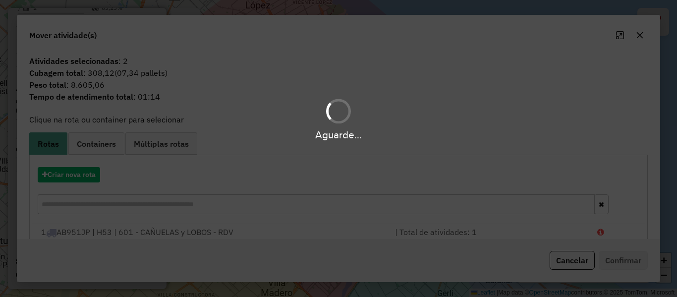
click at [76, 177] on div "Aguarde..." at bounding box center [338, 148] width 677 height 297
click at [76, 177] on hb-app "Aguarde... Pop-up bloqueado! Seu navegador bloqueou automáticamente a abertura …" at bounding box center [338, 148] width 677 height 297
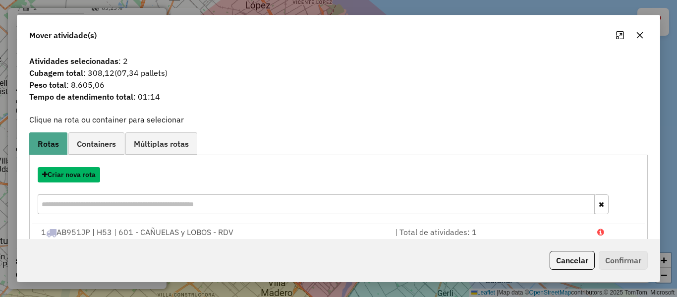
click at [76, 177] on button "Criar nova rota" at bounding box center [69, 174] width 62 height 15
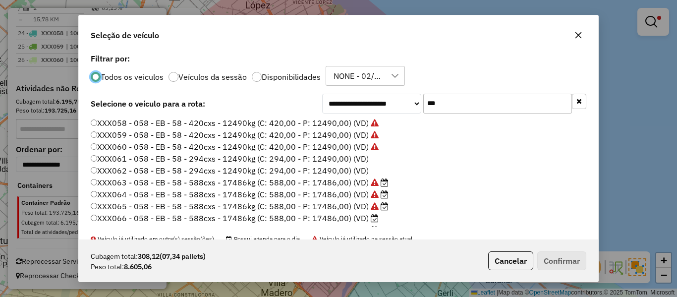
scroll to position [5, 3]
click at [365, 156] on label "XXX061 - 058 - EB - 58 - 294cxs - 12490kg (C: 294,00 - P: 12490,00) (VD)" at bounding box center [230, 159] width 278 height 12
click at [561, 260] on button "Confirmar" at bounding box center [562, 260] width 49 height 19
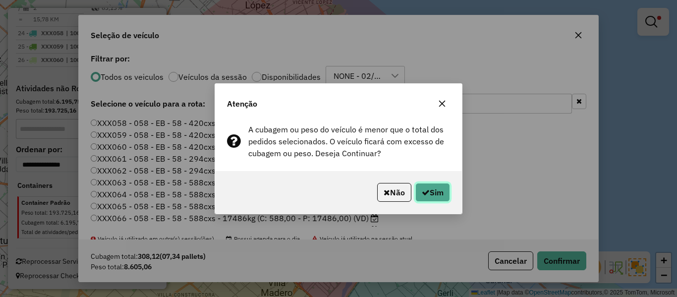
click at [448, 184] on button "Sim" at bounding box center [433, 192] width 35 height 19
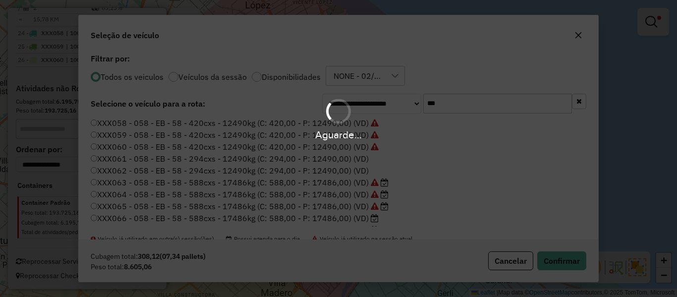
scroll to position [1631, 0]
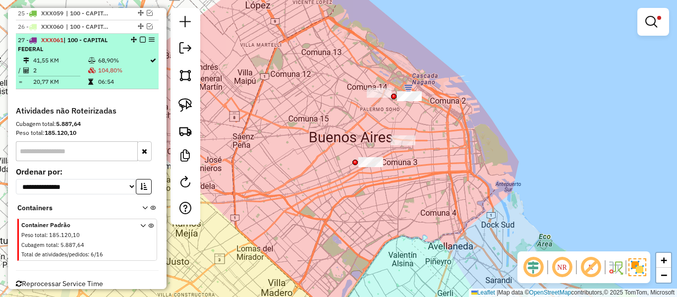
click at [140, 43] on em at bounding box center [143, 40] width 6 height 6
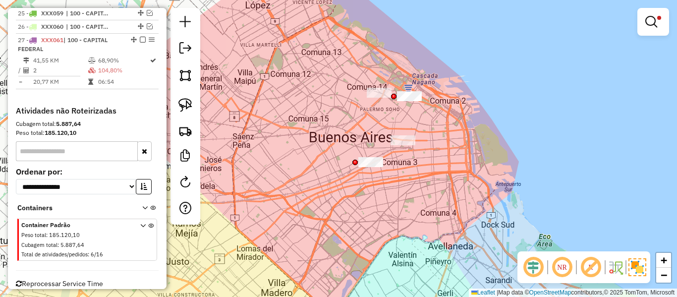
scroll to position [1629, 0]
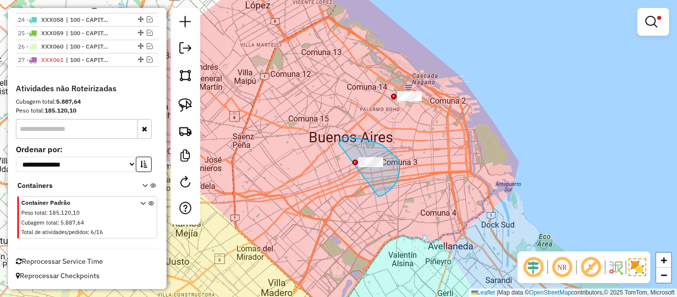
drag, startPoint x: 397, startPoint y: 182, endPoint x: 333, endPoint y: 155, distance: 69.1
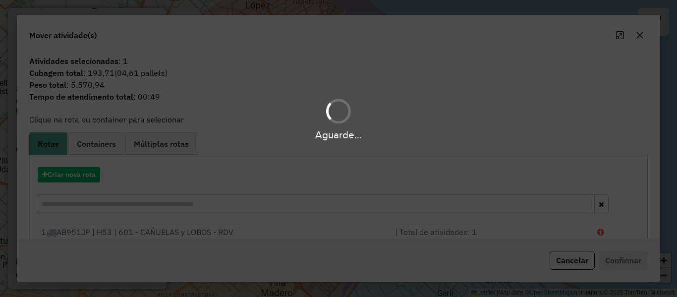
click at [75, 175] on div "Aguarde..." at bounding box center [338, 148] width 677 height 297
click at [75, 175] on hb-app "Aguarde... Pop-up bloqueado! Seu navegador bloqueou automáticamente a abertura …" at bounding box center [338, 148] width 677 height 297
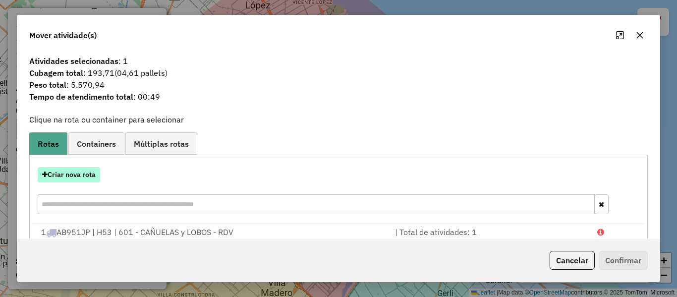
click at [80, 175] on button "Criar nova rota" at bounding box center [69, 174] width 62 height 15
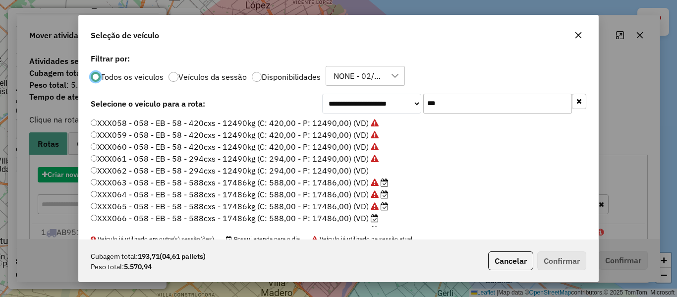
scroll to position [5, 3]
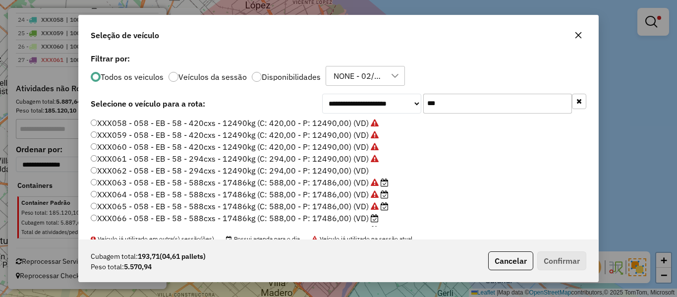
click at [349, 170] on label "XXX062 - 058 - EB - 58 - 294cxs - 12490kg (C: 294,00 - P: 12490,00) (VD)" at bounding box center [230, 171] width 278 height 12
click at [570, 261] on button "Confirmar" at bounding box center [562, 260] width 49 height 19
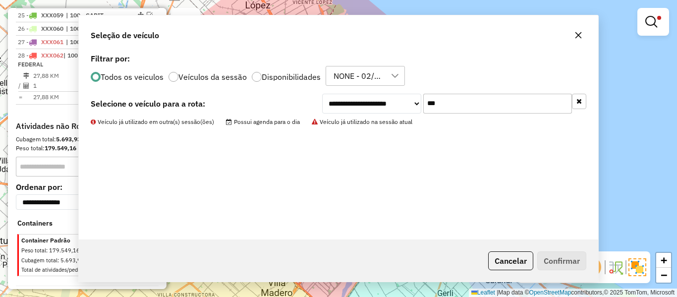
scroll to position [1631, 0]
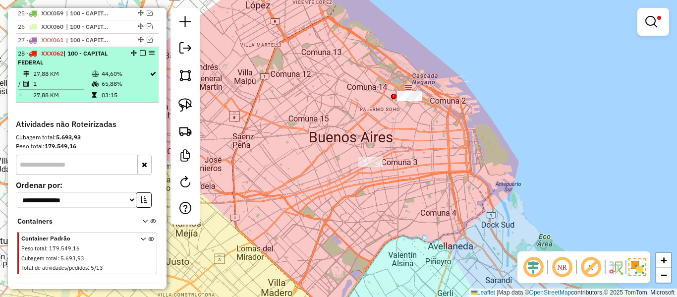
click at [140, 56] on em at bounding box center [143, 53] width 6 height 6
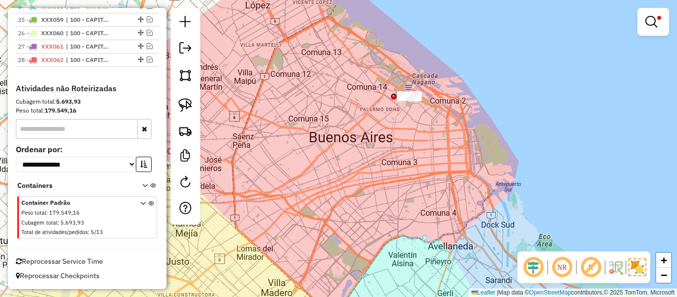
click at [424, 136] on div "Limpar filtros Janela de atendimento Grade de atendimento Capacidade Transporta…" at bounding box center [338, 148] width 677 height 297
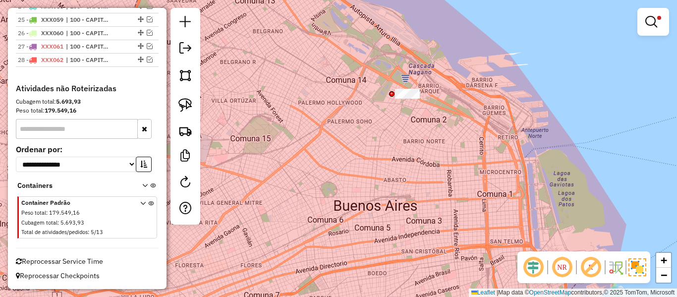
click at [397, 76] on div "Limpar filtros Janela de atendimento Grade de atendimento Capacidade Transporta…" at bounding box center [338, 148] width 677 height 297
drag, startPoint x: 425, startPoint y: 111, endPoint x: 402, endPoint y: 86, distance: 33.7
click at [425, 110] on div "Limpar filtros Janela de atendimento Grade de atendimento Capacidade Transporta…" at bounding box center [338, 148] width 677 height 297
click at [396, 81] on div "Limpar filtros Janela de atendimento Grade de atendimento Capacidade Transporta…" at bounding box center [338, 148] width 677 height 297
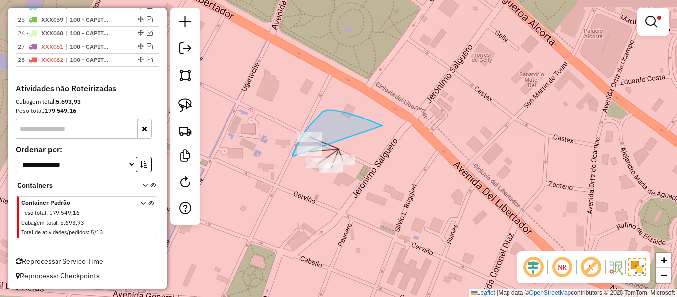
drag, startPoint x: 382, startPoint y: 125, endPoint x: 293, endPoint y: 157, distance: 95.2
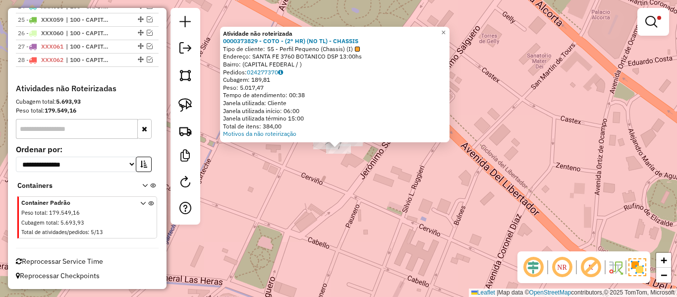
click at [367, 165] on div "Atividade não roteirizada 0000373829 - COTO - (2° HR) (NO TL) - CHASSIS Tipo de…" at bounding box center [338, 148] width 677 height 297
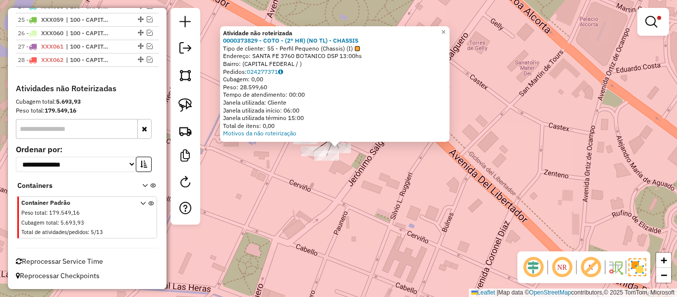
click at [349, 181] on div "Atividade não roteirizada 0000373829 - COTO - (2° HR) (NO TL) - CHASSIS Tipo de…" at bounding box center [338, 148] width 677 height 297
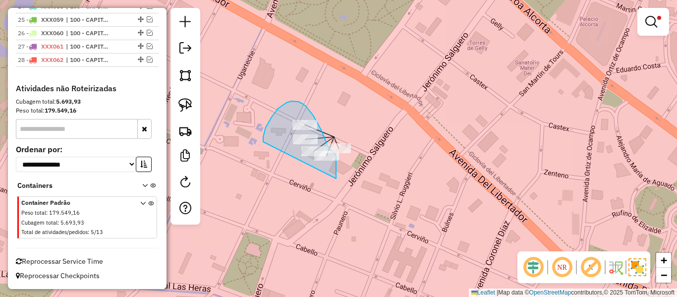
drag, startPoint x: 336, startPoint y: 179, endPoint x: 278, endPoint y: 168, distance: 59.5
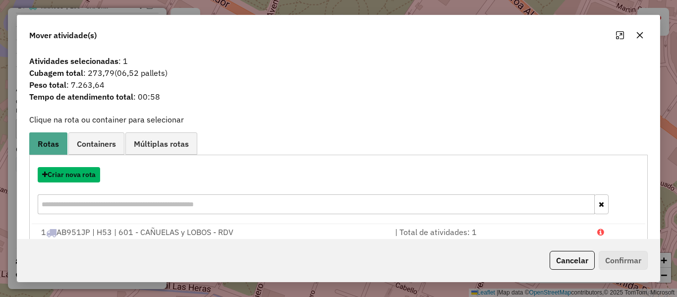
click at [87, 173] on button "Criar nova rota" at bounding box center [69, 174] width 62 height 15
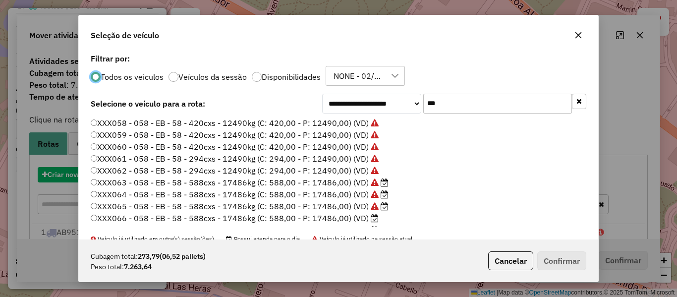
scroll to position [5, 3]
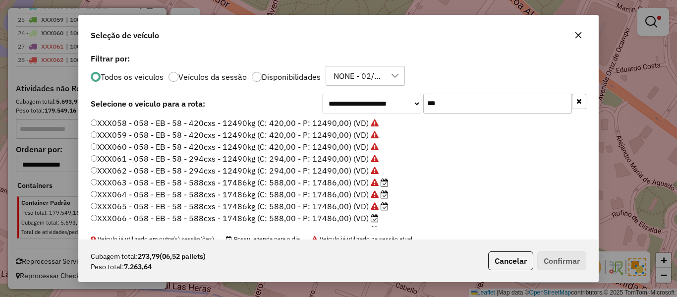
click at [360, 130] on label "XXX059 - 058 - EB - 58 - 420cxs - 12490kg (C: 420,00 - P: 12490,00) (VD)" at bounding box center [235, 135] width 288 height 12
click at [360, 124] on label "XXX058 - 058 - EB - 58 - 420cxs - 12490kg (C: 420,00 - P: 12490,00) (VD)" at bounding box center [235, 123] width 288 height 12
click at [611, 273] on div "**********" at bounding box center [338, 148] width 677 height 297
click at [580, 260] on button "Confirmar" at bounding box center [562, 260] width 49 height 19
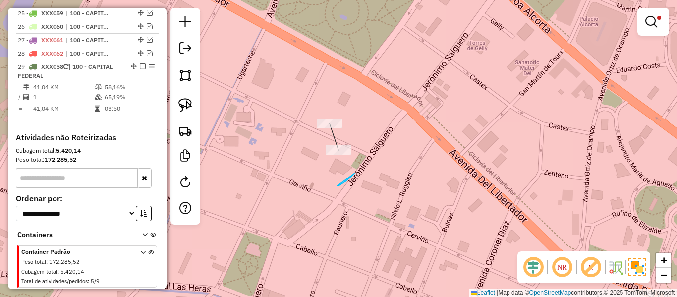
drag, startPoint x: 337, startPoint y: 186, endPoint x: 321, endPoint y: 162, distance: 28.6
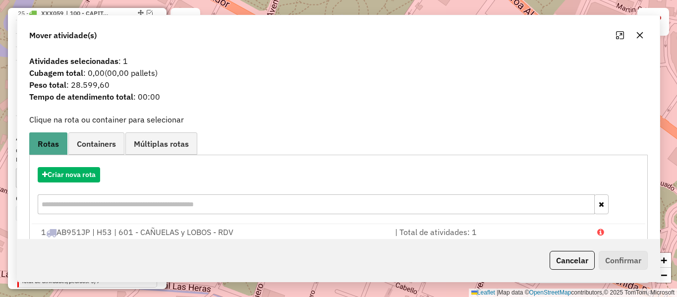
click at [336, 178] on div "Criar nova rota" at bounding box center [339, 192] width 614 height 64
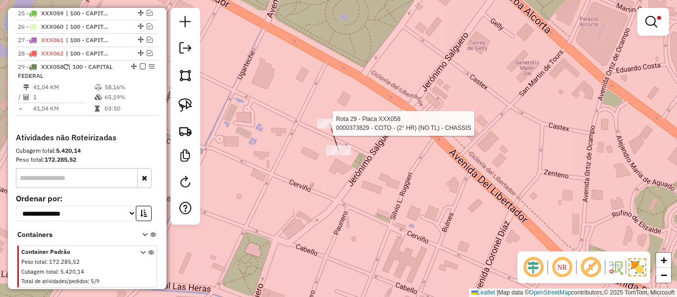
select select "**********"
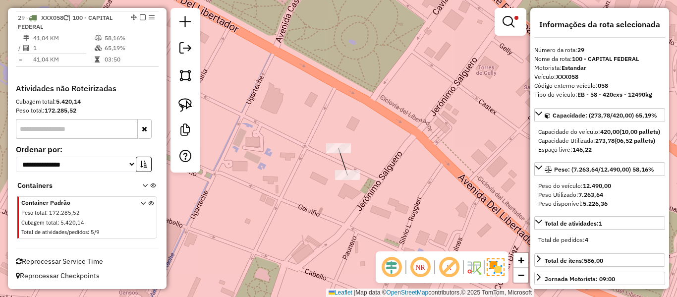
scroll to position [1698, 0]
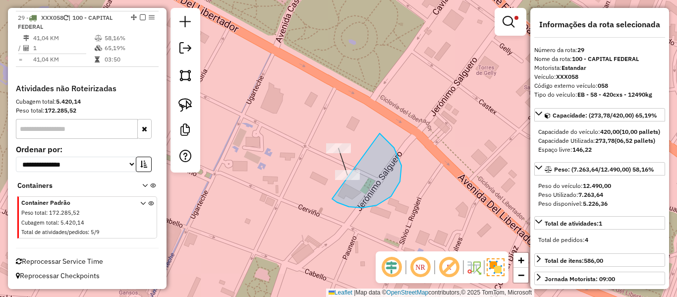
drag, startPoint x: 402, startPoint y: 166, endPoint x: 322, endPoint y: 174, distance: 80.2
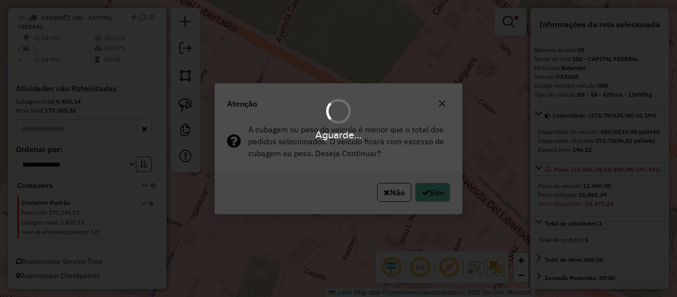
click at [434, 189] on div "Aguarde..." at bounding box center [338, 148] width 677 height 297
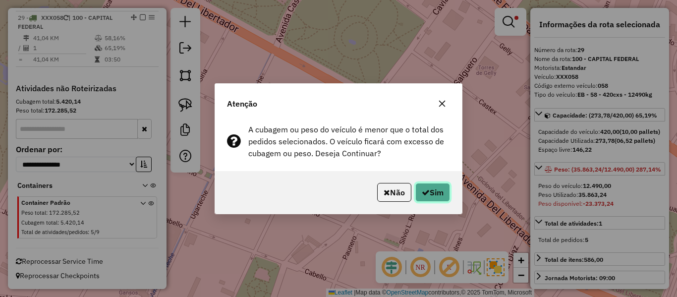
click at [435, 199] on button "Sim" at bounding box center [433, 192] width 35 height 19
select select "**********"
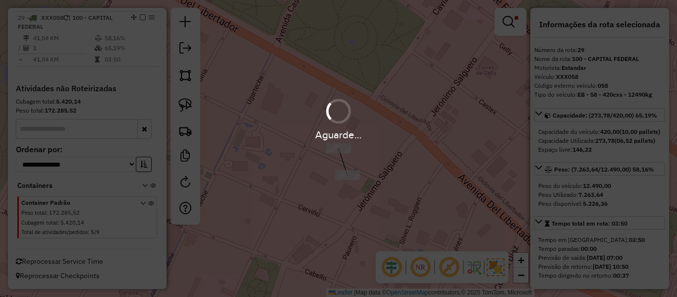
click at [434, 196] on div "Aguarde..." at bounding box center [338, 148] width 677 height 297
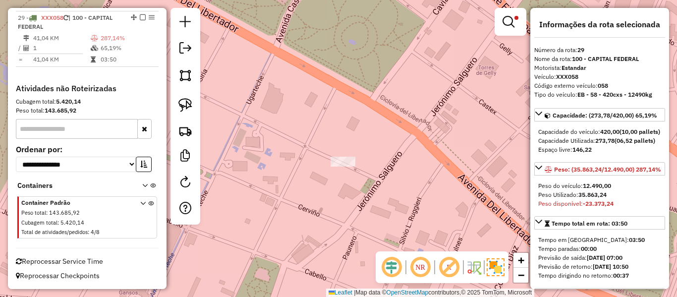
click at [140, 17] on em at bounding box center [143, 17] width 6 height 6
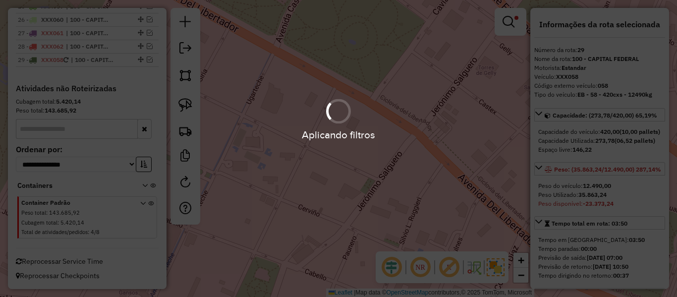
click at [349, 132] on div "Limpar filtros Janela de atendimento Grade de atendimento Capacidade Transporta…" at bounding box center [338, 148] width 677 height 297
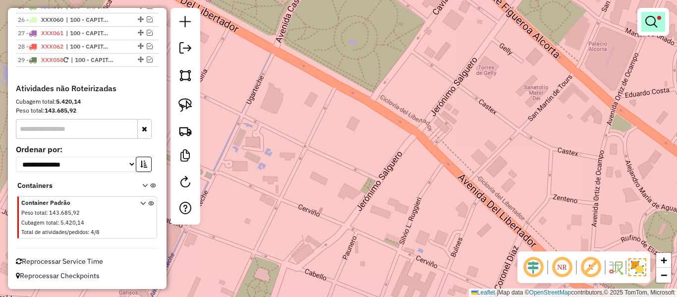
click at [661, 20] on link at bounding box center [654, 22] width 24 height 20
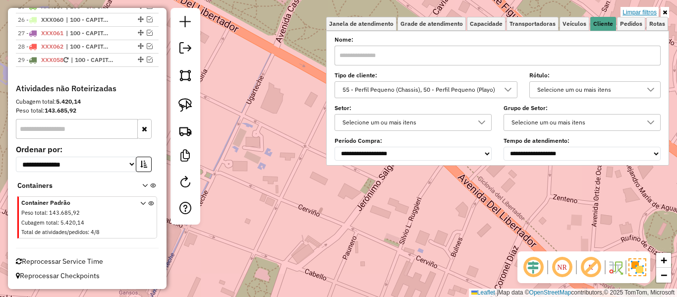
click at [648, 12] on link "Limpar filtros" at bounding box center [640, 12] width 38 height 11
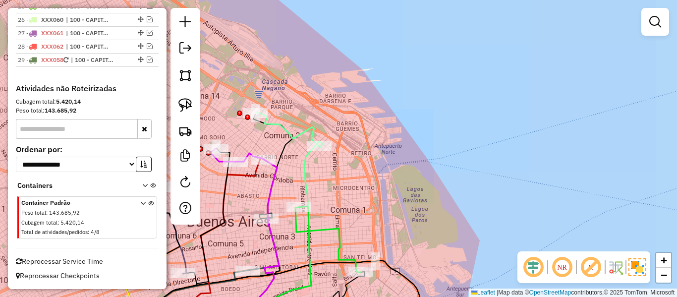
click at [295, 109] on div "Janela de atendimento Grade de atendimento Capacidade Transportadoras Veículos …" at bounding box center [338, 148] width 677 height 297
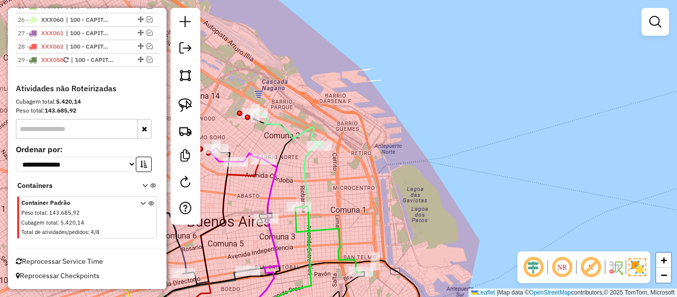
click at [348, 117] on div "Janela de atendimento Grade de atendimento Capacidade Transportadoras Veículos …" at bounding box center [338, 148] width 677 height 297
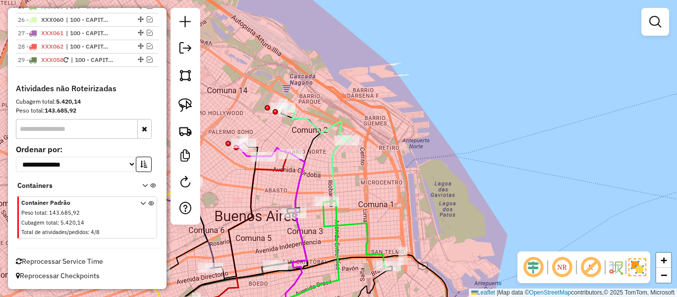
click at [337, 120] on icon at bounding box center [315, 124] width 63 height 34
select select "**********"
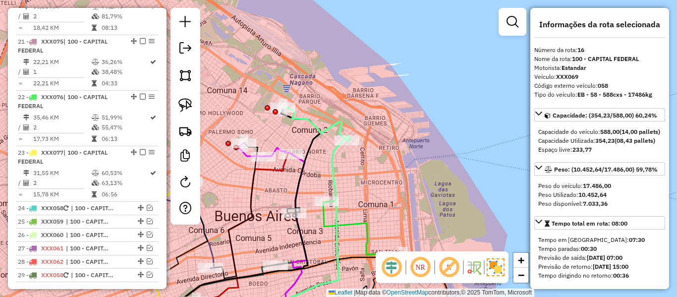
scroll to position [1191, 0]
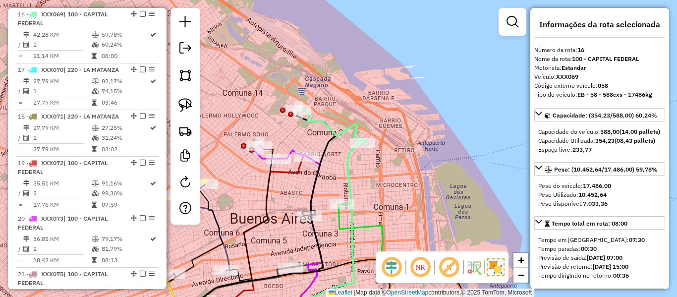
drag, startPoint x: 370, startPoint y: 112, endPoint x: 399, endPoint y: 125, distance: 31.5
click at [399, 125] on div "Janela de atendimento Grade de atendimento Capacidade Transportadoras Veículos …" at bounding box center [338, 148] width 677 height 297
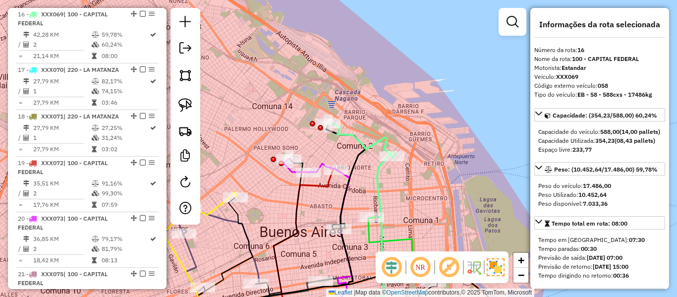
click at [317, 187] on icon at bounding box center [288, 243] width 95 height 149
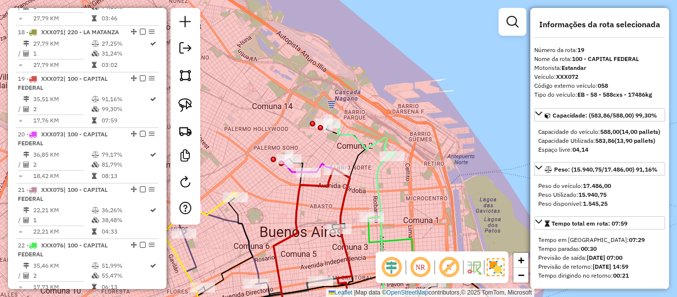
scroll to position [1357, 0]
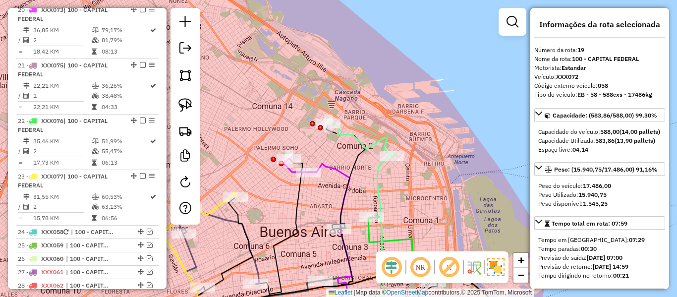
drag, startPoint x: 410, startPoint y: 185, endPoint x: 450, endPoint y: 121, distance: 75.3
click at [450, 121] on div "Rota 16 - Placa XXX069 0000416484 - CENCOSUD *no con playo*NO SAB-Balan corto -…" at bounding box center [338, 148] width 677 height 297
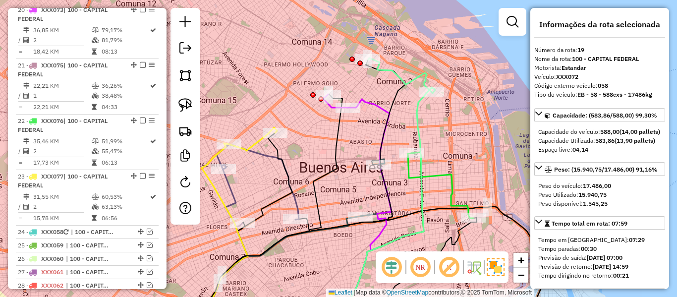
click at [373, 212] on icon at bounding box center [370, 213] width 44 height 228
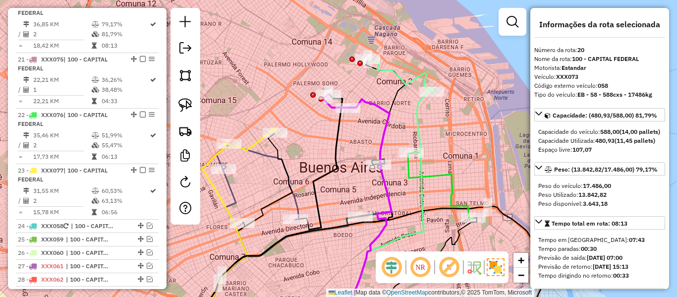
scroll to position [1371, 0]
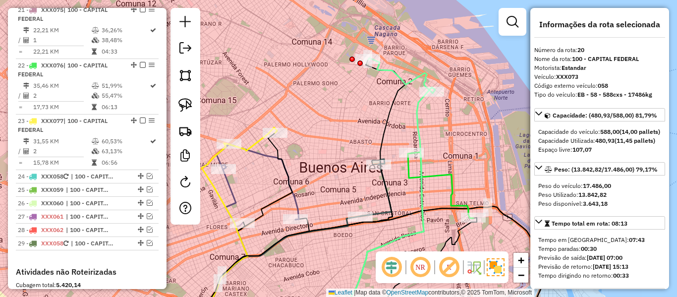
click at [416, 112] on icon at bounding box center [393, 206] width 85 height 239
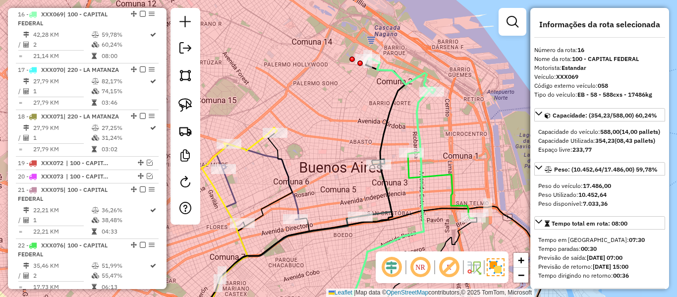
click at [446, 179] on icon at bounding box center [440, 185] width 65 height 65
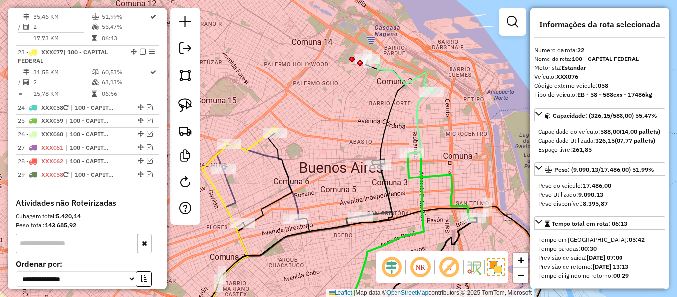
click at [259, 144] on icon at bounding box center [253, 138] width 48 height 23
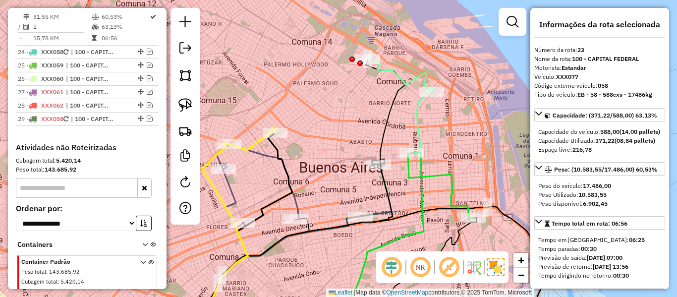
click at [249, 148] on icon at bounding box center [253, 138] width 48 height 23
click at [266, 156] on icon at bounding box center [258, 181] width 82 height 75
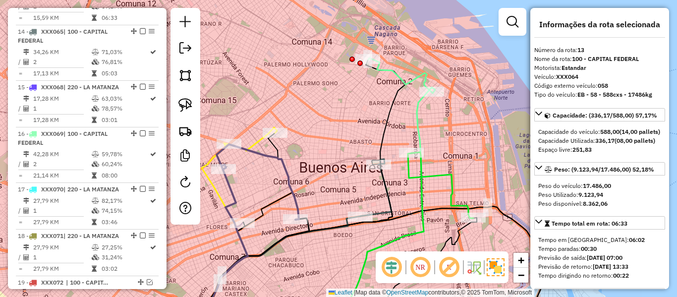
scroll to position [1024, 0]
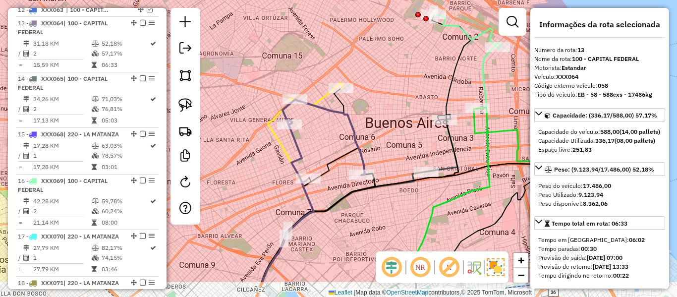
drag, startPoint x: 316, startPoint y: 147, endPoint x: 355, endPoint y: 125, distance: 44.2
click at [355, 125] on icon at bounding box center [324, 137] width 82 height 75
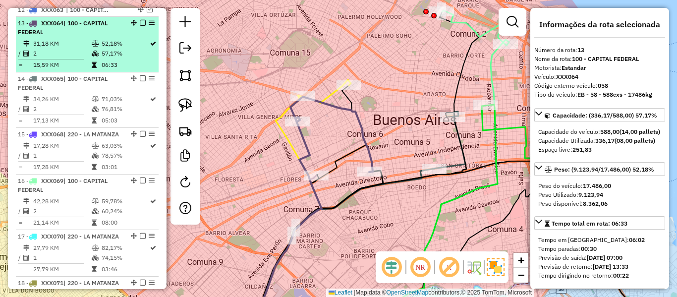
click at [140, 20] on em at bounding box center [143, 23] width 6 height 6
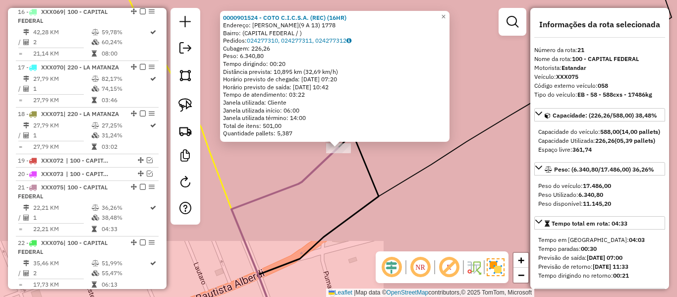
scroll to position [1342, 0]
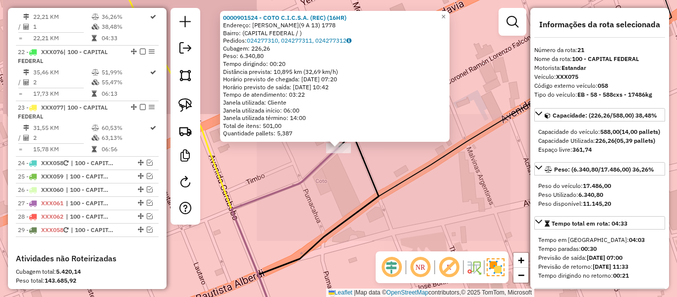
drag, startPoint x: 414, startPoint y: 183, endPoint x: 370, endPoint y: 146, distance: 57.0
click at [372, 148] on div "0000901524 - COTO C.I.C.S.A. (REC) (16HR) Endereço: RAMON L FALCON(9 A 13) 1778…" at bounding box center [338, 148] width 677 height 297
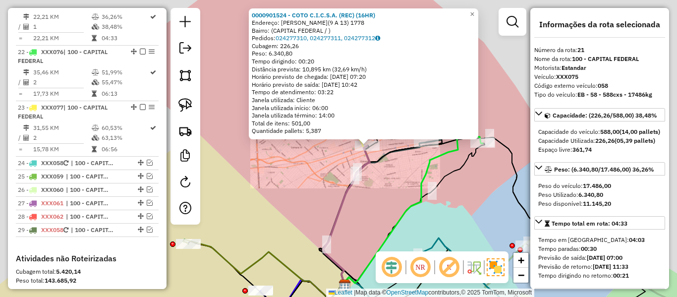
click at [403, 191] on div "0000901524 - COTO C.I.C.S.A. (REC) (16HR) Endereço: RAMON L FALCON(9 A 13) 1778…" at bounding box center [338, 148] width 677 height 297
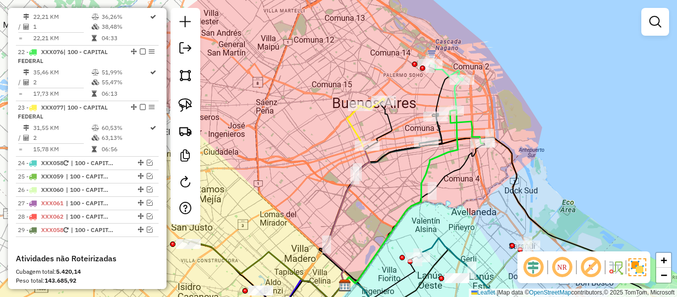
click at [395, 180] on div "Janela de atendimento Grade de atendimento Capacidade Transportadoras Veículos …" at bounding box center [338, 148] width 677 height 297
click at [370, 191] on div "Janela de atendimento Grade de atendimento Capacidade Transportadoras Veículos …" at bounding box center [338, 148] width 677 height 297
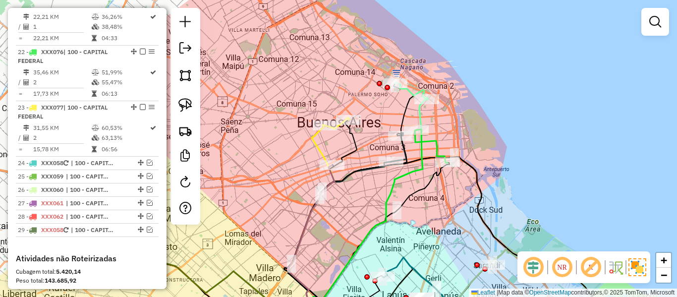
click at [404, 151] on icon at bounding box center [349, 194] width 130 height 223
select select "**********"
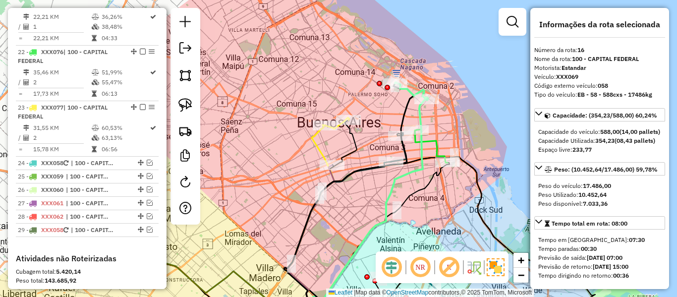
scroll to position [1148, 0]
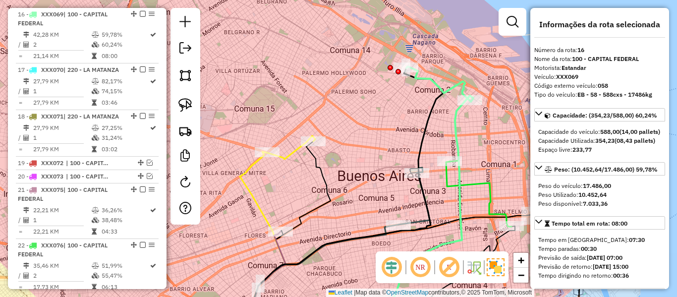
click at [412, 169] on icon at bounding box center [334, 248] width 193 height 158
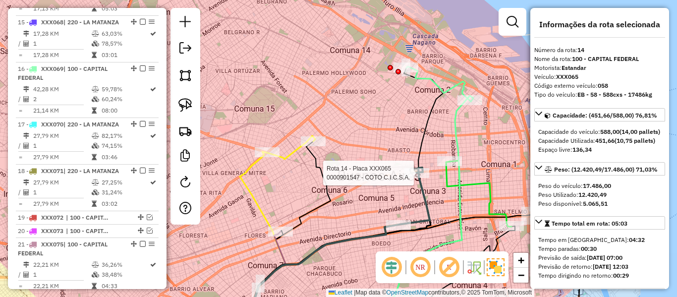
scroll to position [1037, 0]
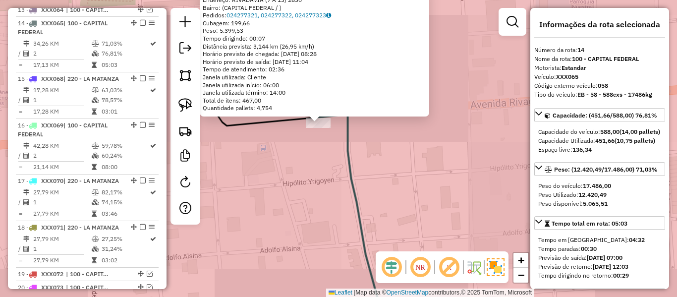
drag, startPoint x: 338, startPoint y: 161, endPoint x: 331, endPoint y: 138, distance: 23.8
click at [331, 141] on div "0000901547 - COTO C.I.C.S.A. Endereço: RIVADAVIA (7 A 13) 2830 Bairro: (CAPITAL…" at bounding box center [338, 148] width 677 height 297
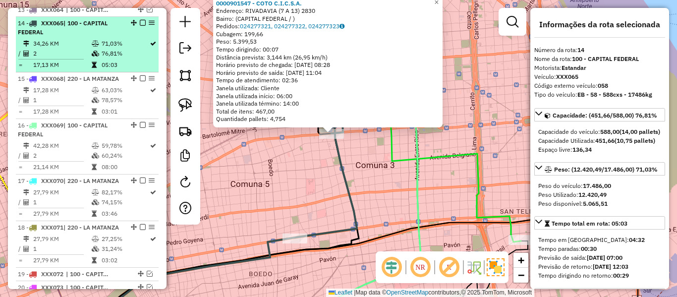
click at [140, 20] on em at bounding box center [143, 23] width 6 height 6
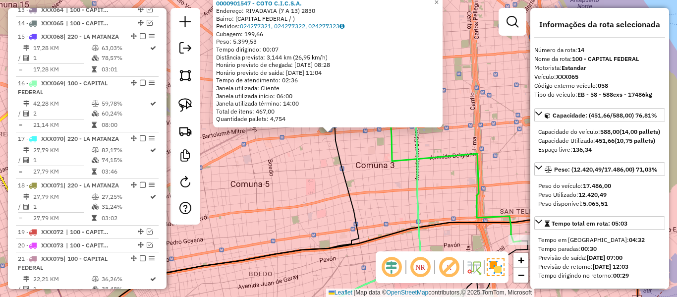
click at [372, 174] on div "0000901547 - COTO C.I.C.S.A. Endereço: RIVADAVIA (7 A 13) 2830 Bairro: (CAPITAL…" at bounding box center [338, 148] width 677 height 297
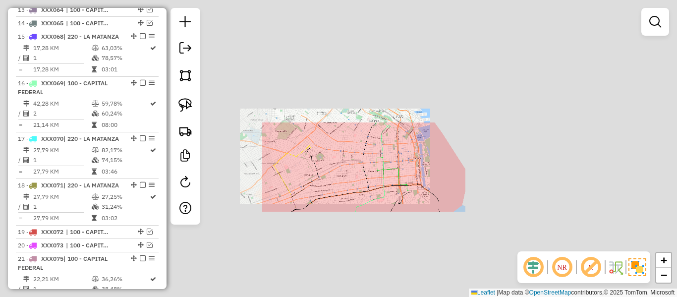
click at [368, 175] on div "Janela de atendimento Grade de atendimento Capacidade Transportadoras Veículos …" at bounding box center [338, 148] width 677 height 297
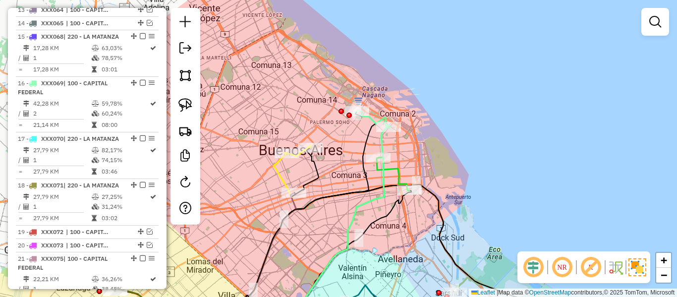
click at [275, 162] on icon at bounding box center [273, 240] width 47 height 174
select select "**********"
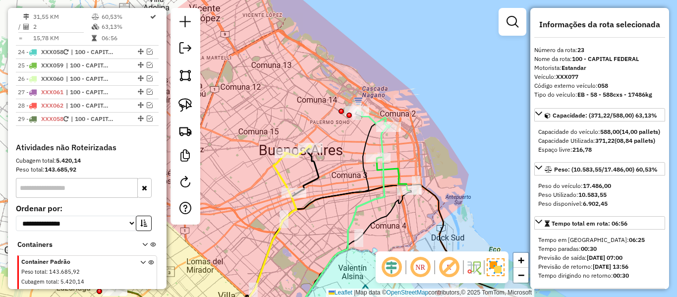
click at [382, 140] on icon at bounding box center [332, 226] width 117 height 202
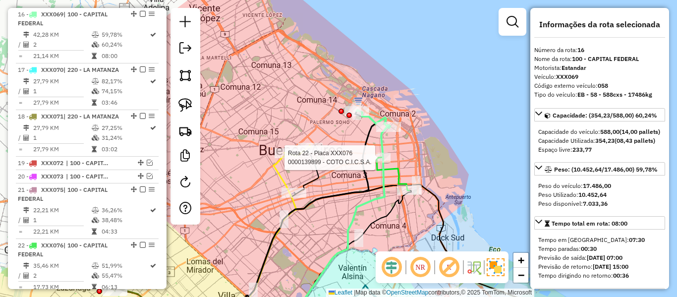
click at [390, 163] on div at bounding box center [378, 158] width 25 height 10
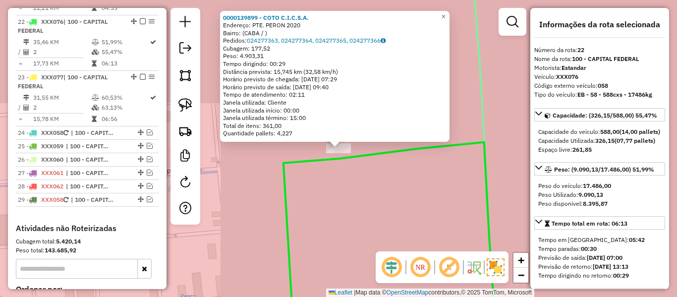
scroll to position [1355, 0]
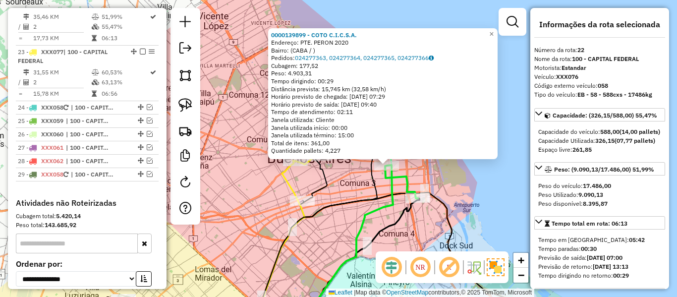
click at [457, 178] on div "0000139899 - COTO C.I.C.S.A. Endereço: PTE. PERON 2020 Bairro: (CABA / ) Pedido…" at bounding box center [338, 148] width 677 height 297
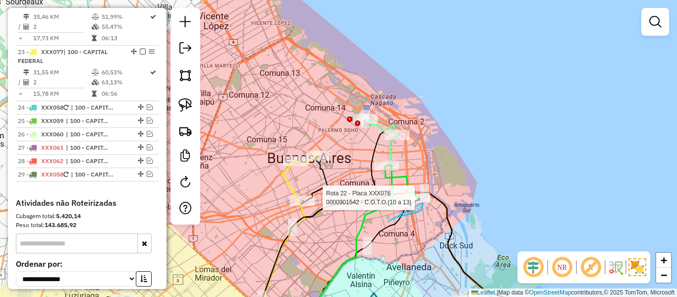
drag, startPoint x: 421, startPoint y: 210, endPoint x: 419, endPoint y: 176, distance: 34.3
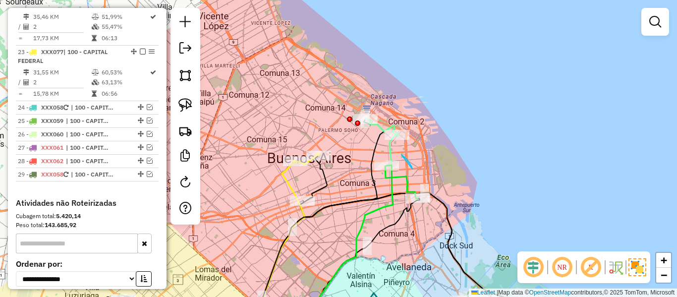
drag, startPoint x: 407, startPoint y: 159, endPoint x: 374, endPoint y: 181, distance: 39.3
drag, startPoint x: 305, startPoint y: 180, endPoint x: 286, endPoint y: 217, distance: 41.7
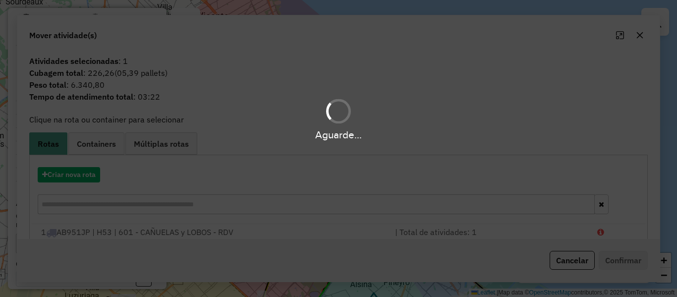
click at [345, 225] on div "Aguarde..." at bounding box center [338, 148] width 677 height 297
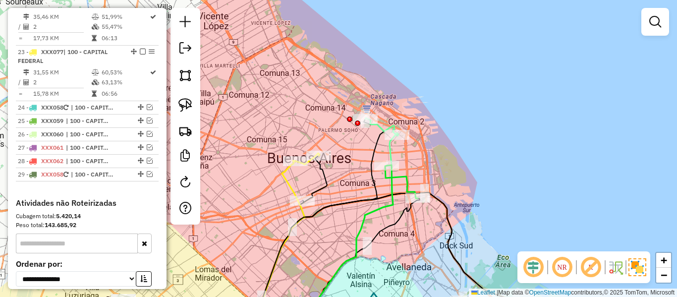
click at [339, 194] on div "Janela de atendimento Grade de atendimento Capacidade Transportadoras Veículos …" at bounding box center [338, 148] width 677 height 297
click at [389, 148] on icon at bounding box center [349, 230] width 100 height 194
select select "**********"
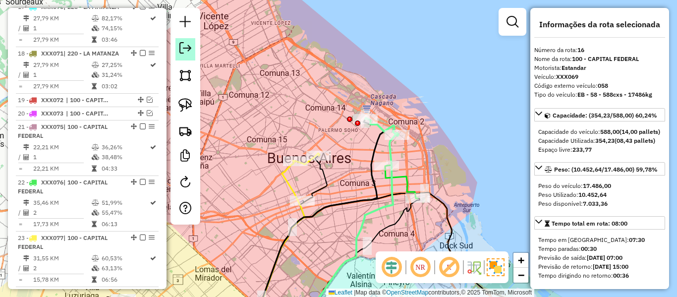
scroll to position [1106, 0]
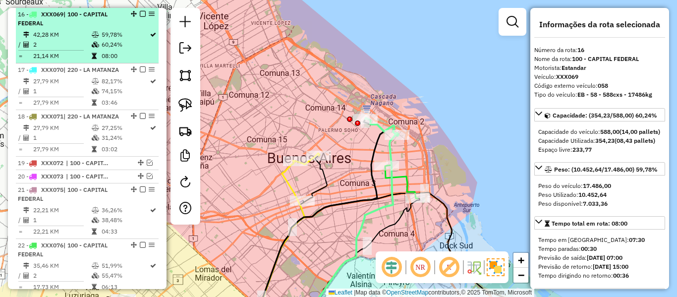
click at [141, 11] on em at bounding box center [143, 14] width 6 height 6
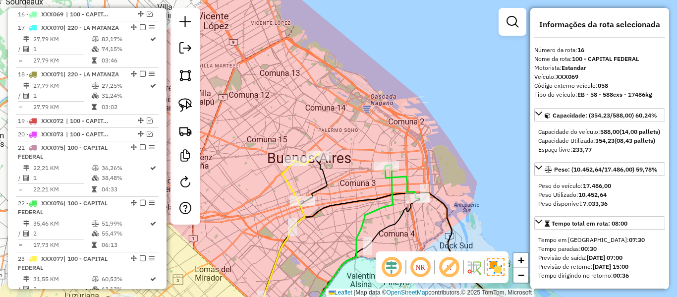
click at [401, 178] on icon at bounding box center [401, 182] width 33 height 33
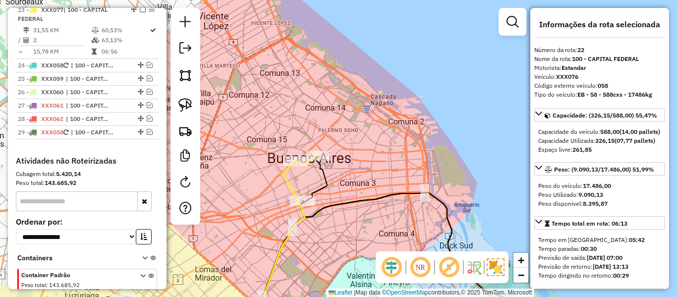
click at [325, 177] on icon at bounding box center [290, 241] width 73 height 171
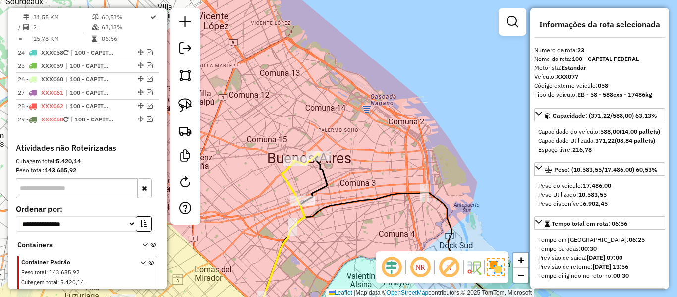
scroll to position [1326, 0]
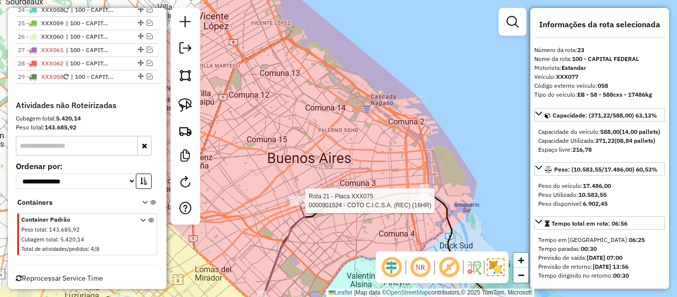
click at [307, 206] on div at bounding box center [302, 201] width 25 height 10
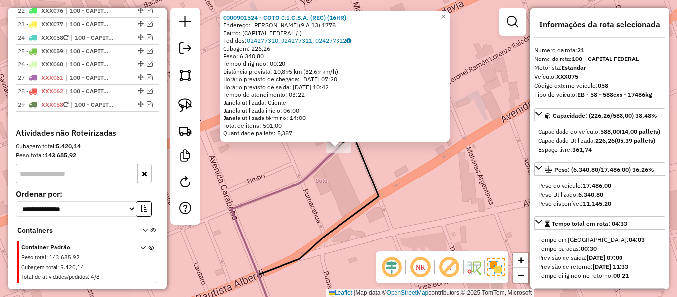
scroll to position [1257, 0]
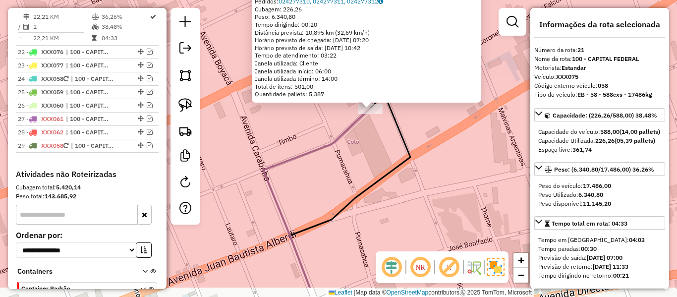
drag, startPoint x: 339, startPoint y: 222, endPoint x: 359, endPoint y: 194, distance: 34.8
click at [359, 194] on icon at bounding box center [350, 191] width 120 height 193
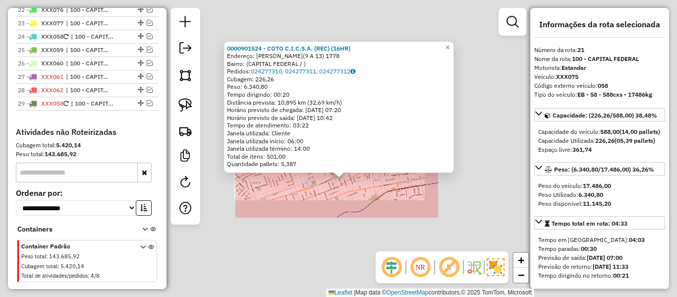
click at [353, 189] on div "0000901524 - COTO C.I.C.S.A. (REC) (16HR) Endereço: RAMON L FALCON(9 A 13) 1778…" at bounding box center [338, 148] width 677 height 297
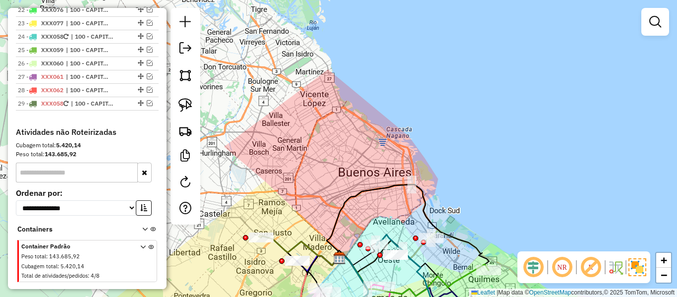
drag, startPoint x: 338, startPoint y: 193, endPoint x: 405, endPoint y: 125, distance: 94.7
click at [405, 125] on div "Janela de atendimento Grade de atendimento Capacidade Transportadoras Veículos …" at bounding box center [338, 148] width 677 height 297
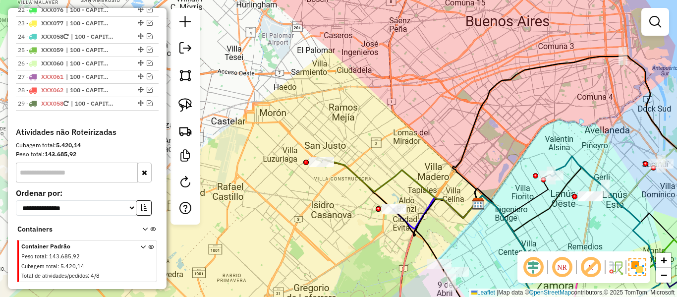
click at [351, 179] on div "Janela de atendimento Grade de atendimento Capacidade Transportadoras Veículos …" at bounding box center [338, 148] width 677 height 297
click at [357, 175] on icon at bounding box center [397, 188] width 160 height 60
select select "**********"
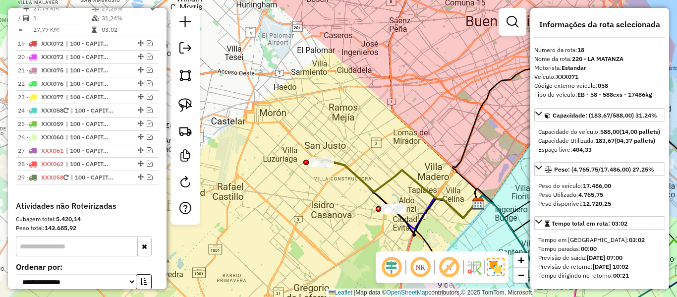
scroll to position [1175, 0]
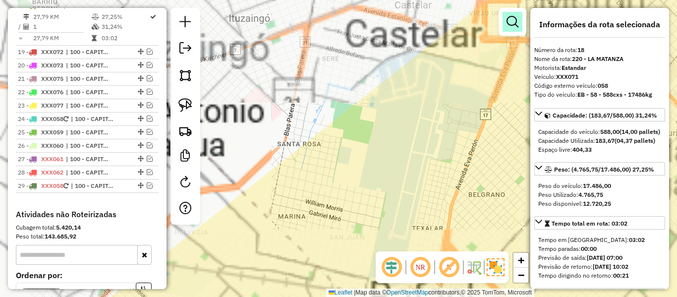
click at [514, 25] on em at bounding box center [513, 22] width 12 height 12
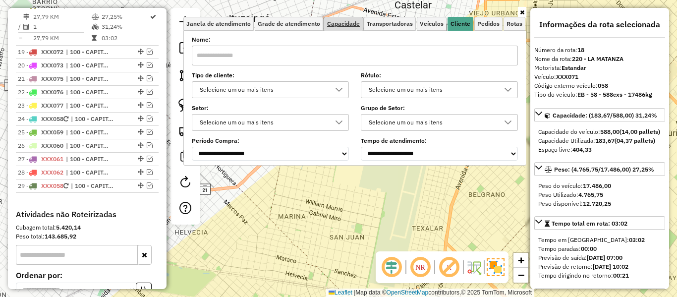
click at [353, 26] on span "Capacidade" at bounding box center [343, 24] width 33 height 6
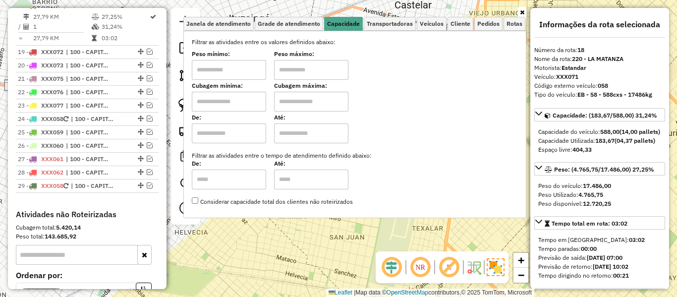
click at [390, 33] on div "Selecione os dias de semana para filtrar as janelas de atendimento Seg Ter Qua …" at bounding box center [354, 124] width 343 height 187
click at [392, 25] on span "Transportadoras" at bounding box center [390, 24] width 46 height 6
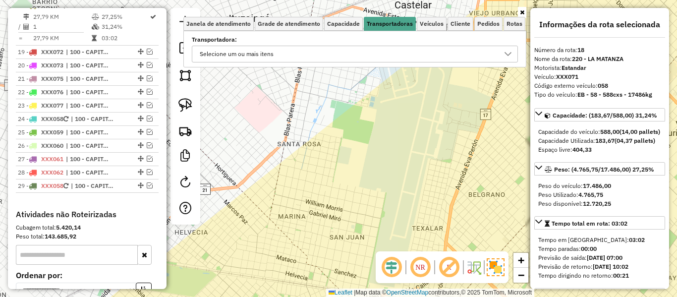
click at [247, 58] on div "Selecione um ou mais itens" at bounding box center [236, 54] width 81 height 16
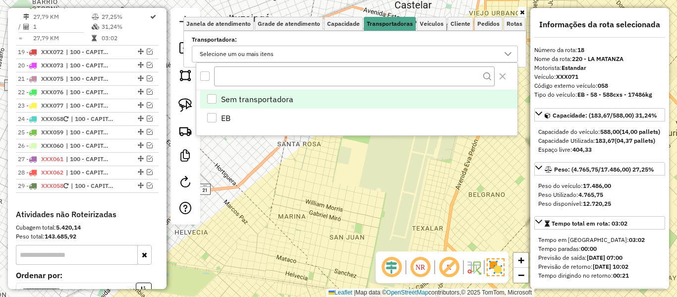
scroll to position [6, 34]
drag, startPoint x: 284, startPoint y: 165, endPoint x: 158, endPoint y: 165, distance: 125.5
click at [283, 165] on div "Janela de atendimento Grade de atendimento Capacidade Transportadoras Veículos …" at bounding box center [338, 148] width 677 height 297
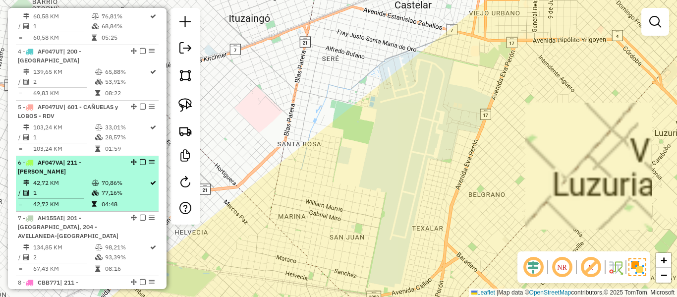
scroll to position [0, 0]
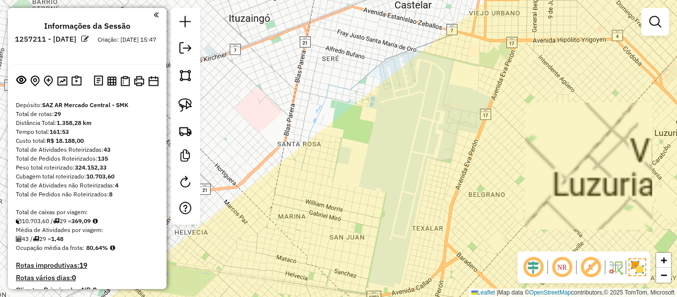
drag, startPoint x: 111, startPoint y: 152, endPoint x: 123, endPoint y: 32, distance: 121.2
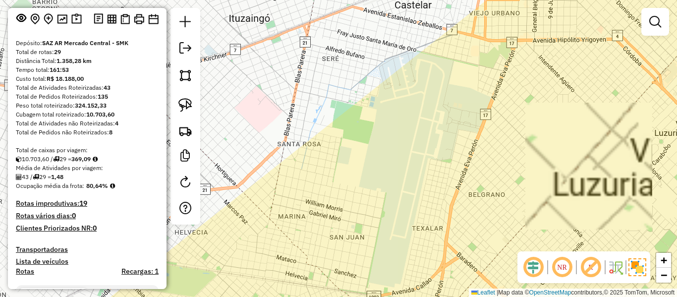
scroll to position [99, 0]
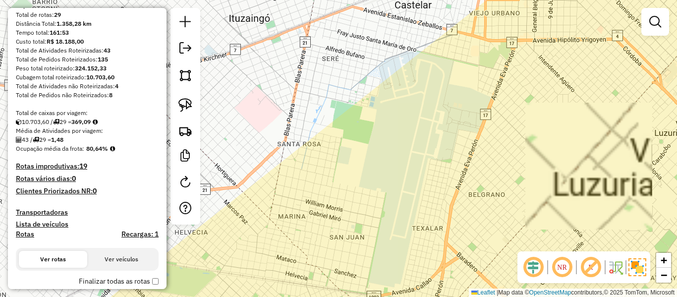
click at [32, 211] on h4 "Transportadoras" at bounding box center [87, 212] width 143 height 8
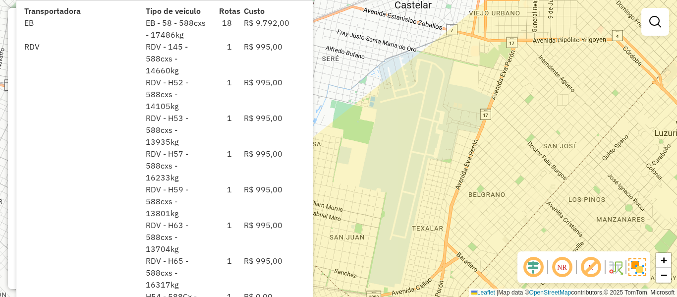
click at [491, 105] on div "Janela de atendimento Grade de atendimento Capacidade Transportadoras Veículos …" at bounding box center [338, 148] width 677 height 297
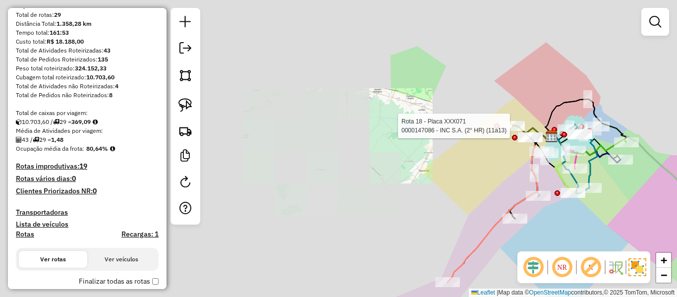
drag, startPoint x: 489, startPoint y: 135, endPoint x: 439, endPoint y: 117, distance: 53.2
click at [439, 117] on div "Rota 18 - Placa XXX071 0000147086 - INC S.A. (2° HR) (11a13) Janela de atendime…" at bounding box center [338, 148] width 677 height 297
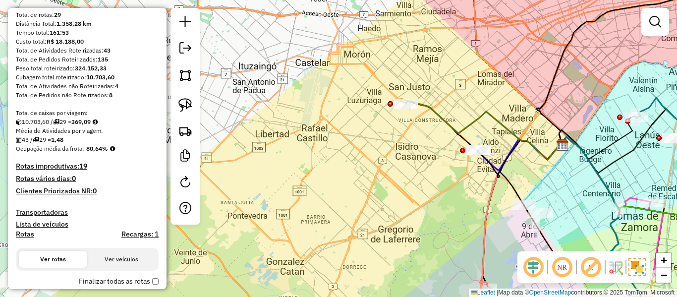
click at [480, 116] on icon at bounding box center [481, 129] width 160 height 60
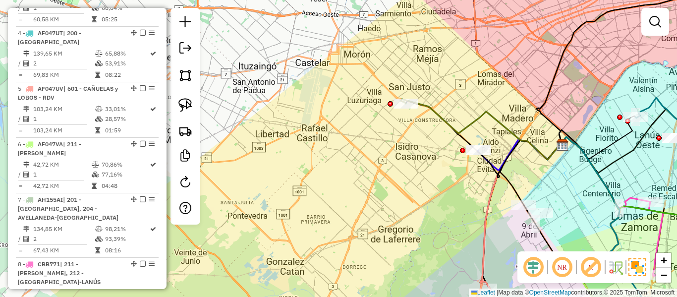
select select "**********"
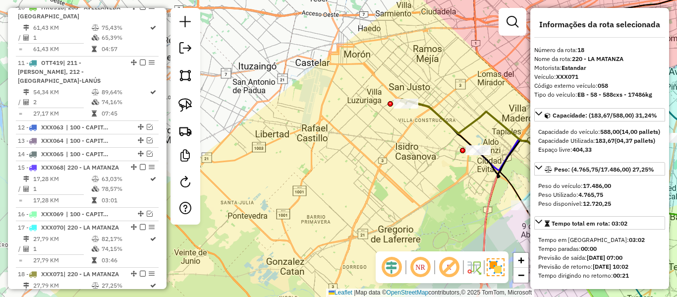
scroll to position [1175, 0]
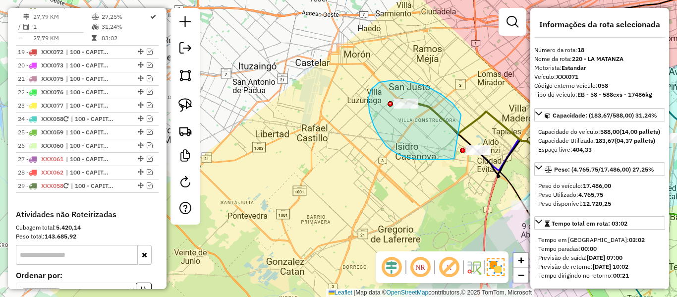
drag, startPoint x: 372, startPoint y: 89, endPoint x: 494, endPoint y: 122, distance: 126.9
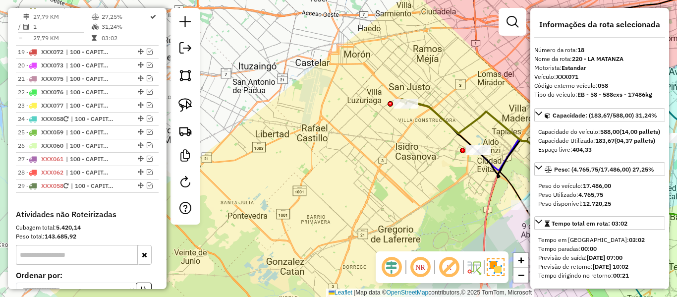
click at [480, 155] on div at bounding box center [478, 150] width 25 height 10
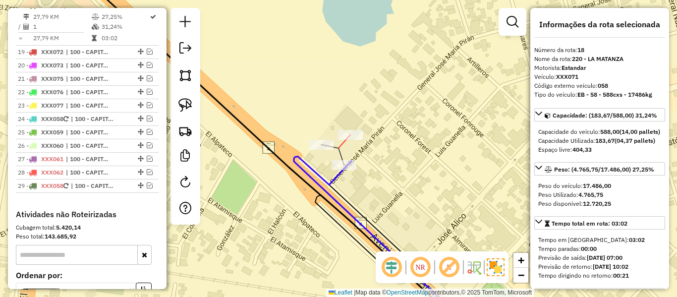
click at [353, 140] on div at bounding box center [350, 135] width 25 height 10
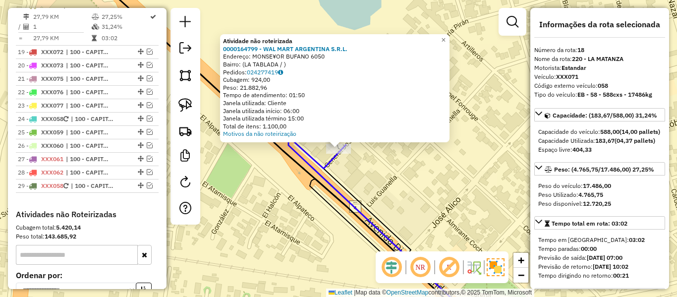
click at [368, 176] on div "Atividade não roteirizada 0000164799 - WAL MART ARGENTINA S.R.L. Endereço: MONS…" at bounding box center [338, 148] width 677 height 297
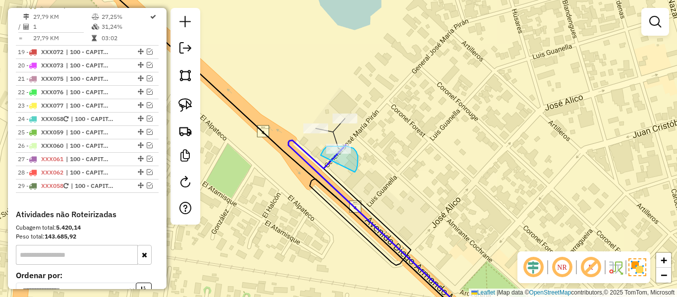
drag, startPoint x: 355, startPoint y: 172, endPoint x: 321, endPoint y: 156, distance: 37.7
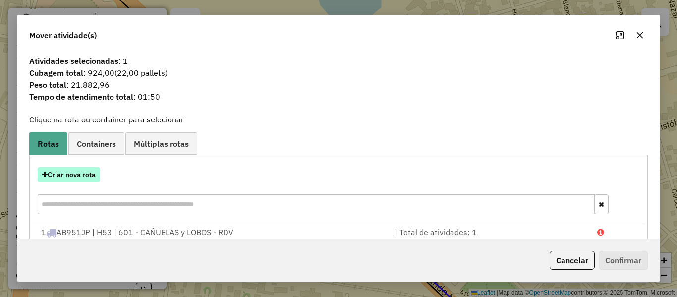
click at [80, 168] on div "Criar nova rota" at bounding box center [339, 192] width 614 height 64
click at [78, 173] on button "Criar nova rota" at bounding box center [69, 174] width 62 height 15
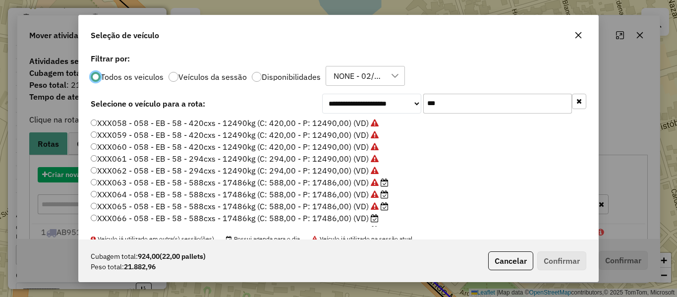
scroll to position [5, 3]
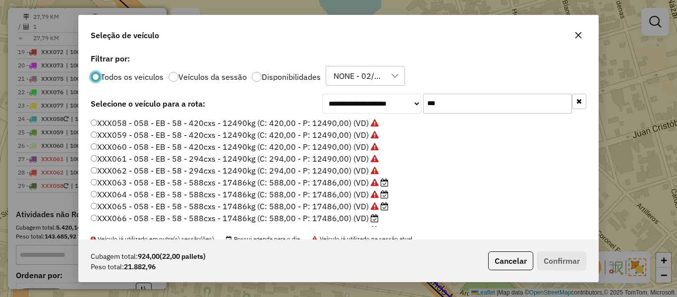
click at [332, 222] on label "XXX066 - 058 - EB - 58 - 588cxs - 17486kg (C: 588,00 - P: 17486,00) (VD)" at bounding box center [235, 218] width 288 height 12
click at [583, 255] on button "Confirmar" at bounding box center [562, 260] width 49 height 19
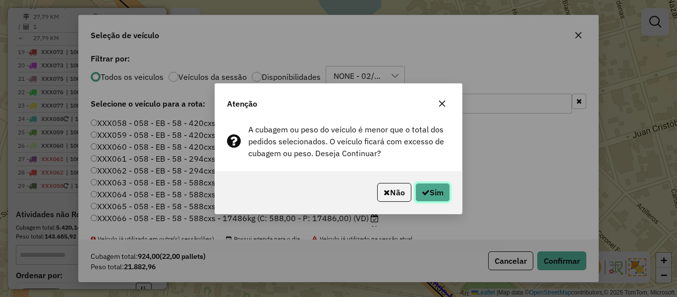
click at [438, 188] on button "Sim" at bounding box center [433, 192] width 35 height 19
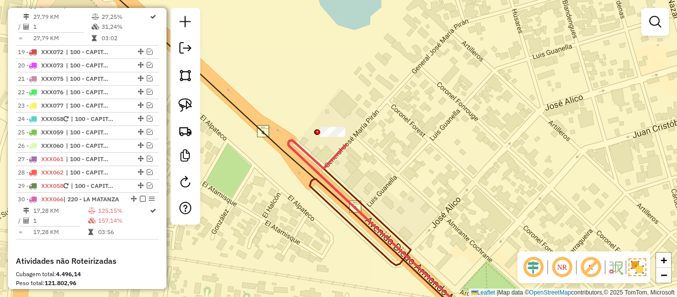
click at [312, 170] on icon at bounding box center [385, 233] width 193 height 186
select select "**********"
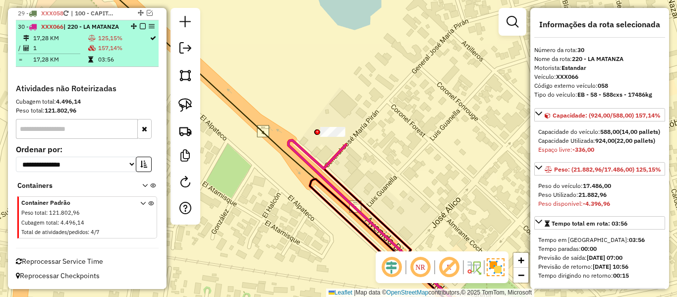
click at [140, 23] on em at bounding box center [143, 26] width 6 height 6
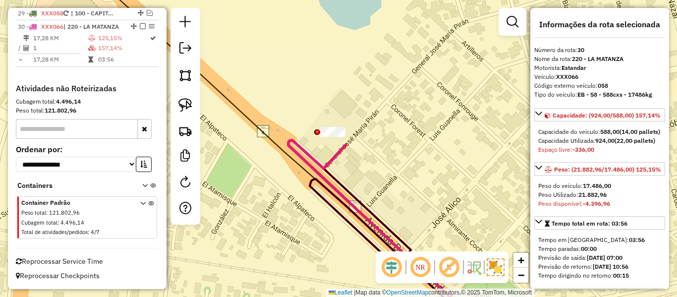
scroll to position [1332, 0]
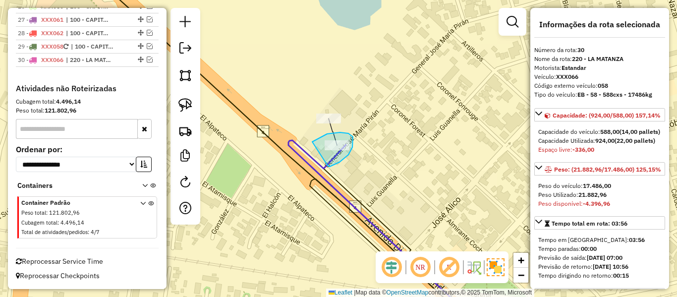
drag, startPoint x: 330, startPoint y: 167, endPoint x: 306, endPoint y: 150, distance: 28.5
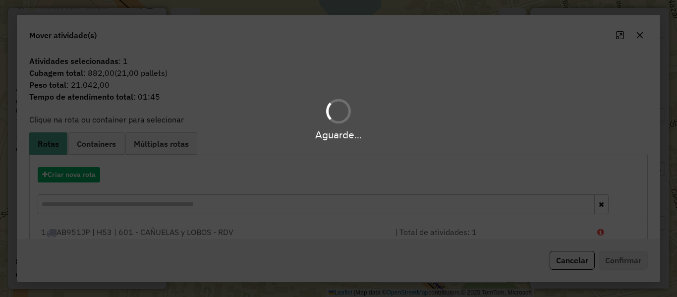
click at [84, 170] on div "Aguarde..." at bounding box center [338, 148] width 677 height 297
click at [84, 170] on button "Criar nova rota" at bounding box center [69, 174] width 62 height 15
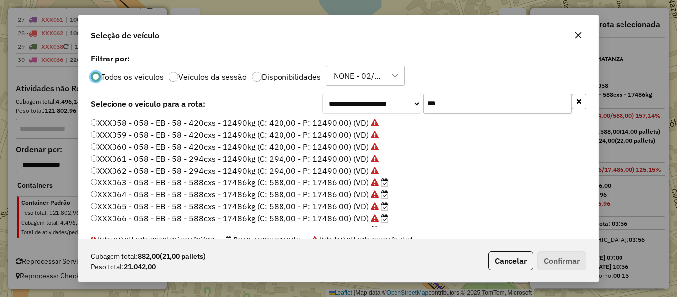
scroll to position [50, 0]
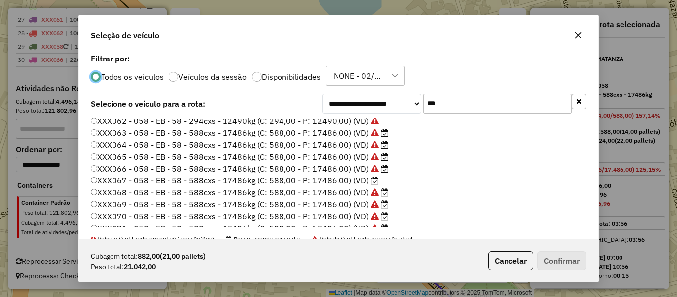
click at [349, 202] on label "XXX069 - 058 - EB - 58 - 588cxs - 17486kg (C: 588,00 - P: 17486,00) (VD)" at bounding box center [240, 204] width 298 height 12
click at [363, 179] on label "XXX067 - 058 - EB - 58 - 588cxs - 17486kg (C: 588,00 - P: 17486,00) (VD)" at bounding box center [235, 181] width 288 height 12
drag, startPoint x: 579, startPoint y: 276, endPoint x: 566, endPoint y: 262, distance: 18.2
click at [577, 273] on div "Cubagem total: 882,00 (21,00 pallets) Peso total: 21.042,00 Cancelar Confirmar" at bounding box center [339, 260] width 520 height 43
click at [566, 262] on button "Confirmar" at bounding box center [562, 260] width 49 height 19
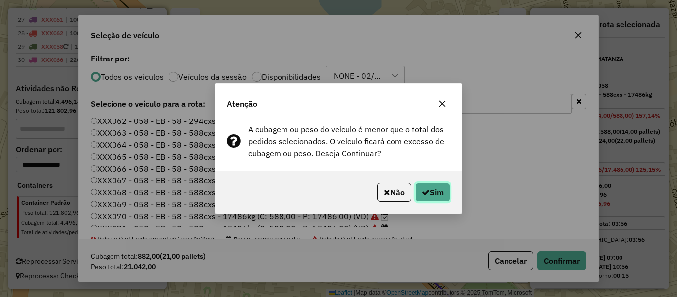
click at [423, 186] on button "Sim" at bounding box center [433, 192] width 35 height 19
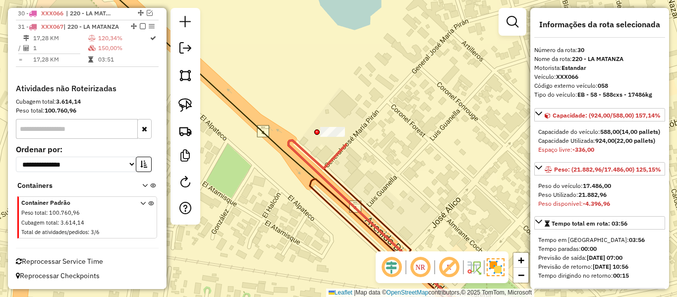
scroll to position [1378, 0]
drag, startPoint x: 476, startPoint y: 108, endPoint x: 427, endPoint y: 107, distance: 48.1
click at [473, 108] on div "Janela de atendimento Grade de atendimento Capacidade Transportadoras Veículos …" at bounding box center [338, 148] width 677 height 297
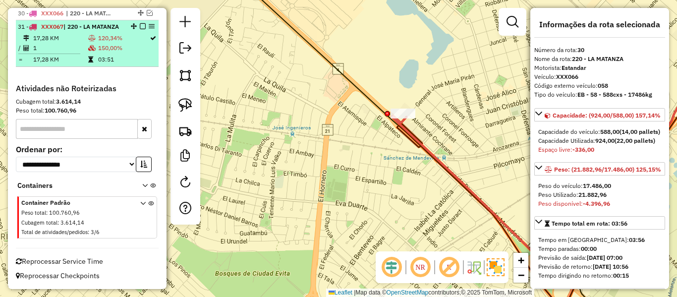
click at [140, 27] on em at bounding box center [143, 26] width 6 height 6
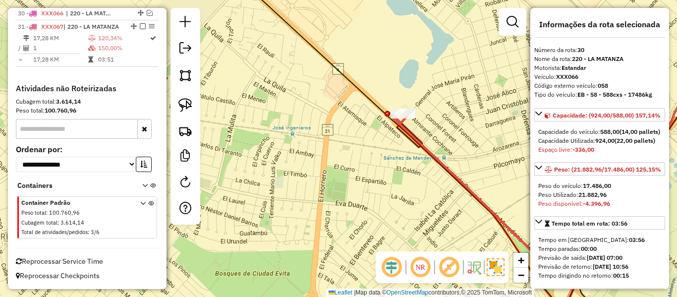
scroll to position [1346, 0]
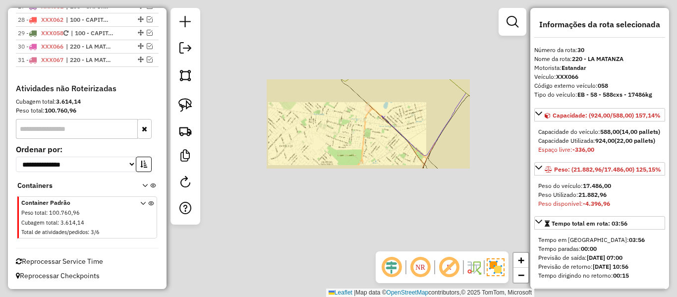
click at [357, 149] on div "Janela de atendimento Grade de atendimento Capacidade Transportadoras Veículos …" at bounding box center [338, 148] width 677 height 297
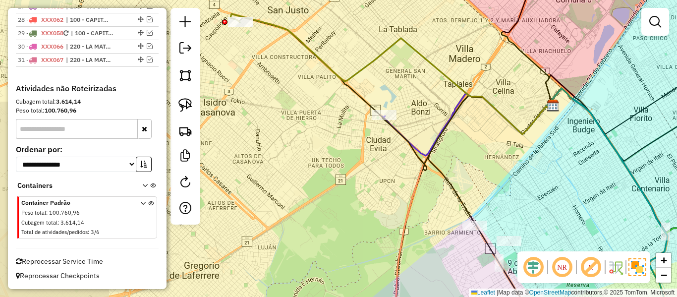
click at [308, 59] on div "Janela de atendimento Grade de atendimento Capacidade Transportadoras Veículos …" at bounding box center [338, 148] width 677 height 297
click at [312, 55] on icon at bounding box center [391, 74] width 320 height 120
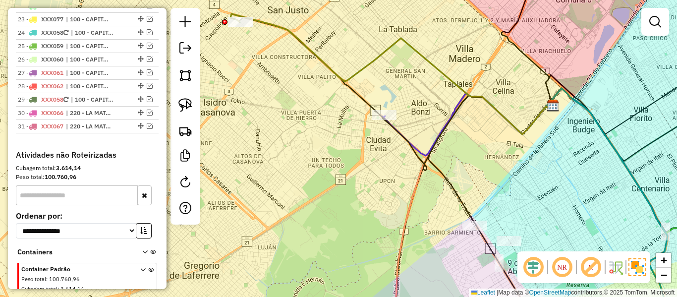
select select "**********"
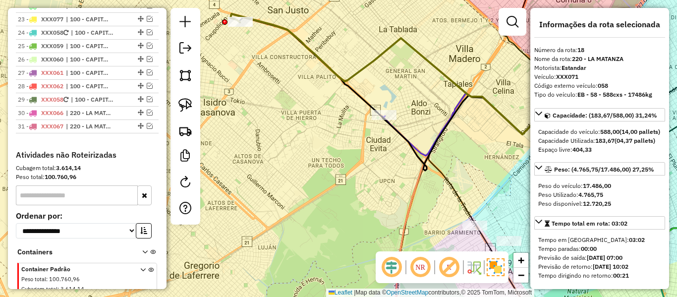
scroll to position [1175, 0]
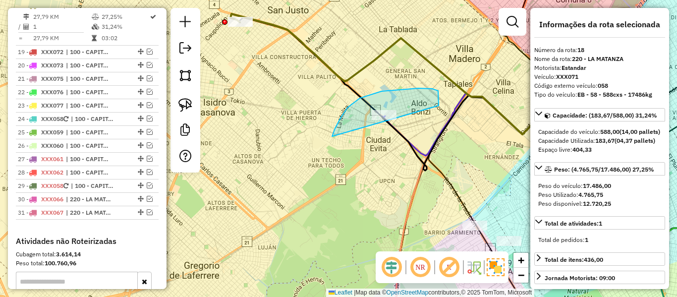
drag, startPoint x: 332, startPoint y: 136, endPoint x: 405, endPoint y: 138, distance: 72.4
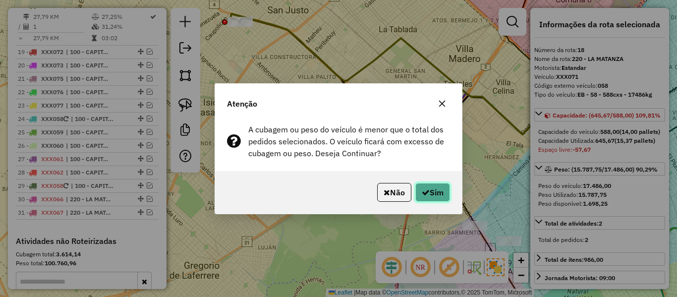
click at [430, 194] on button "Sim" at bounding box center [433, 192] width 35 height 19
select select "**********"
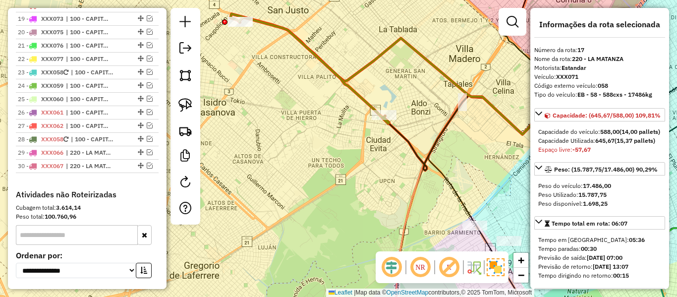
click at [342, 75] on icon at bounding box center [314, 70] width 150 height 106
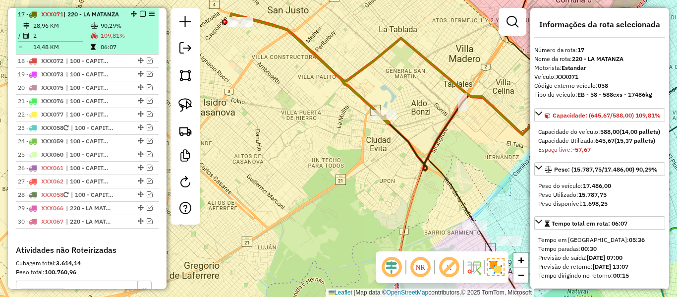
click at [140, 14] on em at bounding box center [143, 14] width 6 height 6
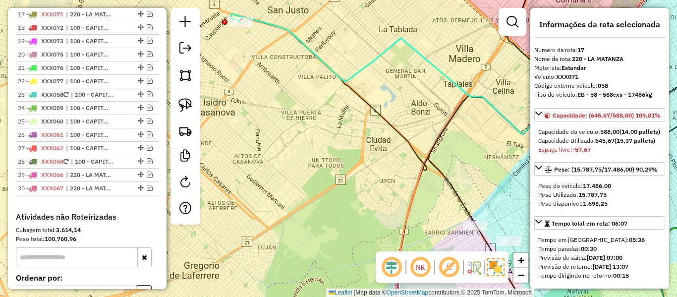
click at [247, 80] on div "Janela de atendimento Grade de atendimento Capacidade Transportadoras Veículos …" at bounding box center [338, 148] width 677 height 297
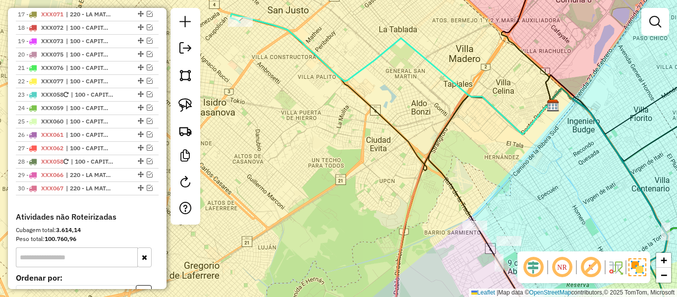
click at [288, 115] on div "Janela de atendimento Grade de atendimento Capacidade Transportadoras Veículos …" at bounding box center [338, 148] width 677 height 297
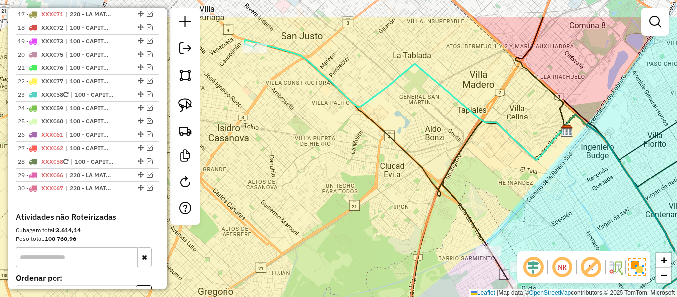
drag, startPoint x: 302, startPoint y: 163, endPoint x: 299, endPoint y: 101, distance: 62.1
click at [309, 178] on div "Janela de atendimento Grade de atendimento Capacidade Transportadoras Veículos …" at bounding box center [338, 148] width 677 height 297
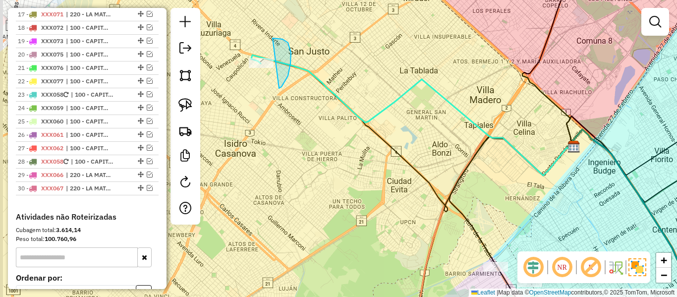
drag, startPoint x: 282, startPoint y: 87, endPoint x: 273, endPoint y: 106, distance: 20.6
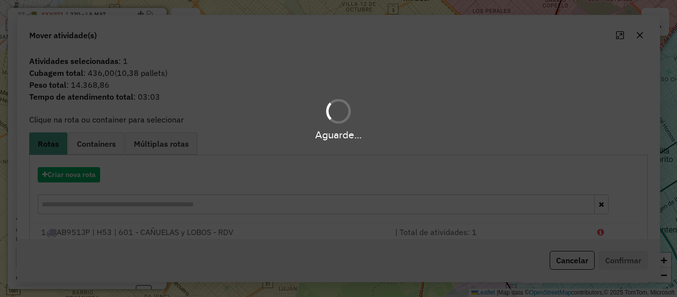
drag, startPoint x: 291, startPoint y: 127, endPoint x: 287, endPoint y: 101, distance: 26.5
click at [291, 126] on div "Aguarde..." at bounding box center [338, 118] width 677 height 47
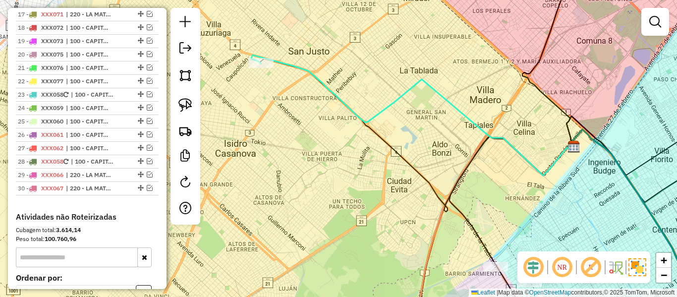
click at [297, 68] on icon at bounding box center [411, 115] width 320 height 120
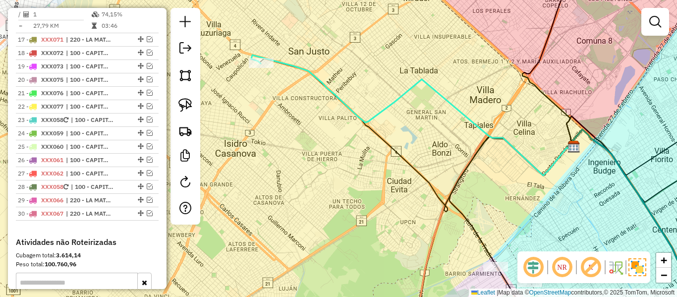
select select "**********"
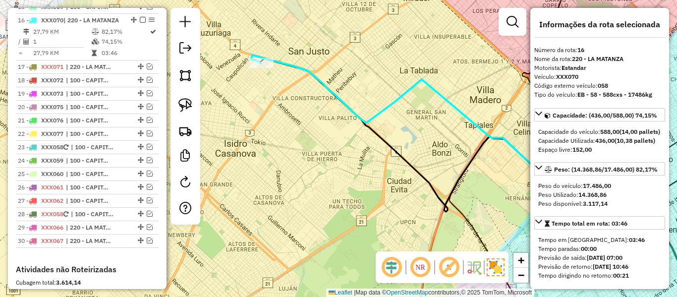
scroll to position [1064, 0]
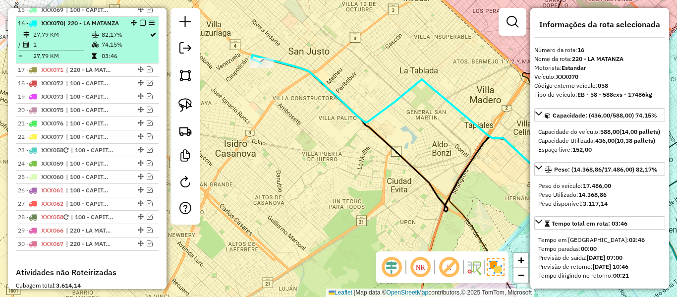
click at [140, 20] on em at bounding box center [143, 23] width 6 height 6
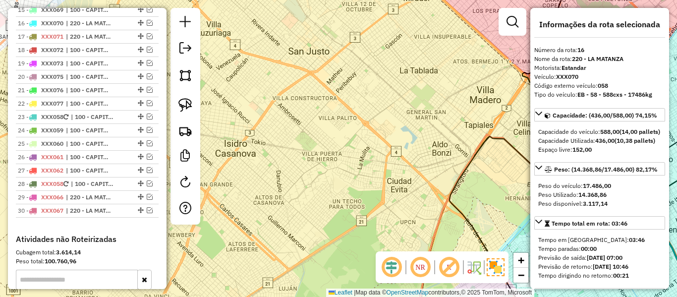
click at [340, 110] on div "Janela de atendimento Grade de atendimento Capacidade Transportadoras Veículos …" at bounding box center [338, 148] width 677 height 297
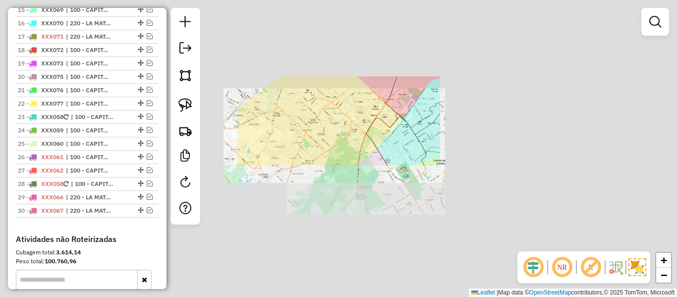
click at [341, 116] on div "Janela de atendimento Grade de atendimento Capacidade Transportadoras Veículos …" at bounding box center [338, 148] width 677 height 297
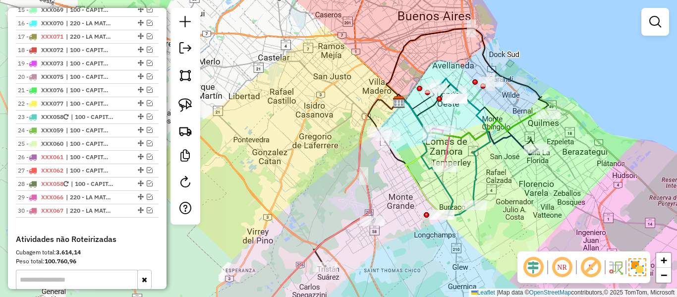
drag, startPoint x: 339, startPoint y: 133, endPoint x: 341, endPoint y: 115, distance: 18.4
click at [341, 115] on div "Janela de atendimento Grade de atendimento Capacidade Transportadoras Veículos …" at bounding box center [338, 148] width 677 height 297
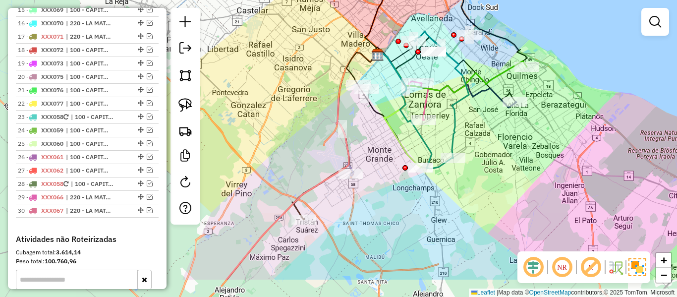
drag, startPoint x: 329, startPoint y: 89, endPoint x: 385, endPoint y: 156, distance: 87.3
click at [329, 87] on div "Janela de atendimento Grade de atendimento Capacidade Transportadoras Veículos …" at bounding box center [338, 148] width 677 height 297
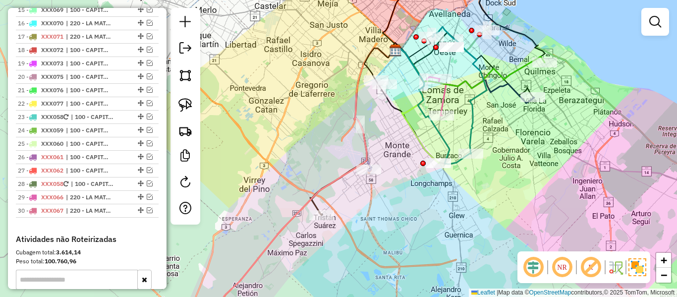
drag, startPoint x: 388, startPoint y: 164, endPoint x: 406, endPoint y: 164, distance: 17.9
click at [406, 163] on div "Janela de atendimento Grade de atendimento Capacidade Transportadoras Veículos …" at bounding box center [338, 148] width 677 height 297
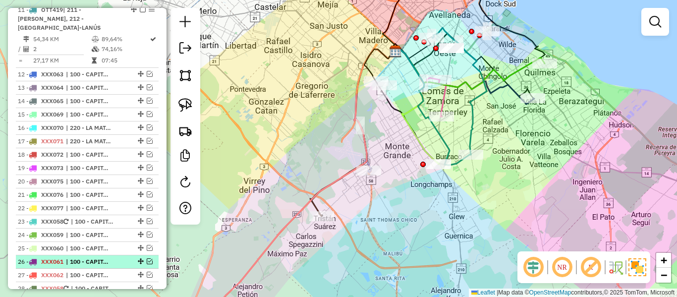
scroll to position [866, 0]
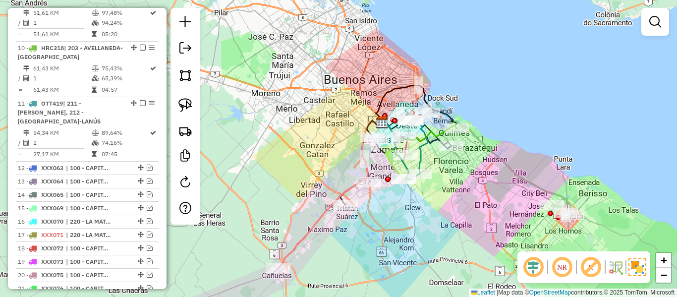
drag, startPoint x: 514, startPoint y: 73, endPoint x: 516, endPoint y: 105, distance: 31.8
click at [516, 105] on div "Janela de atendimento Grade de atendimento Capacidade Transportadoras Veículos …" at bounding box center [338, 148] width 677 height 297
click at [649, 23] on link at bounding box center [656, 22] width 20 height 20
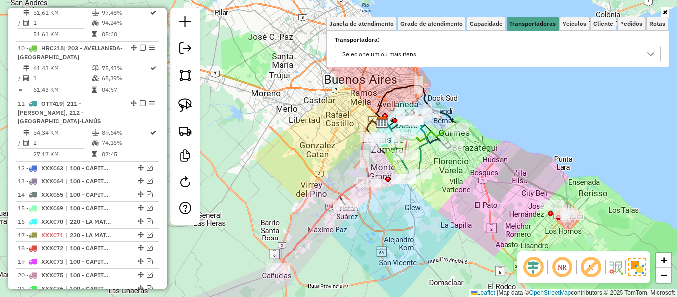
click at [558, 51] on div "Selecione um ou mais itens" at bounding box center [490, 54] width 302 height 16
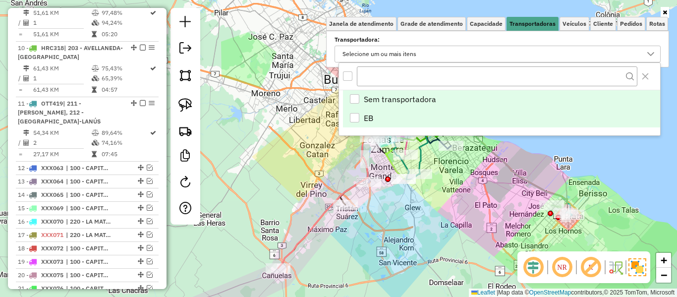
click at [374, 116] on li "EB" at bounding box center [501, 118] width 317 height 19
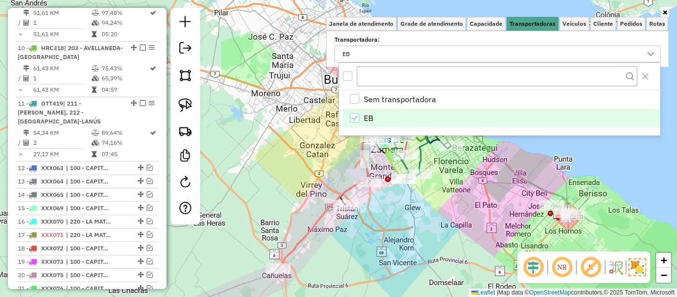
click at [311, 111] on div "Janela de atendimento Grade de atendimento Capacidade Transportadoras Veículos …" at bounding box center [338, 148] width 677 height 297
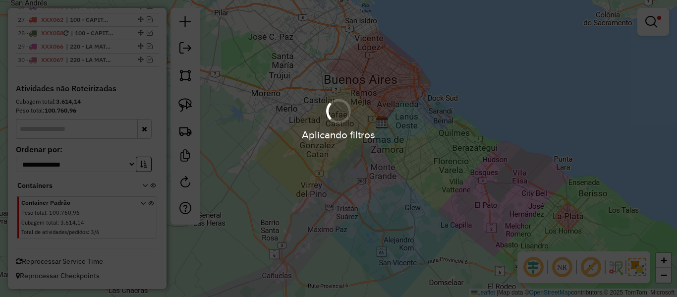
scroll to position [237, 0]
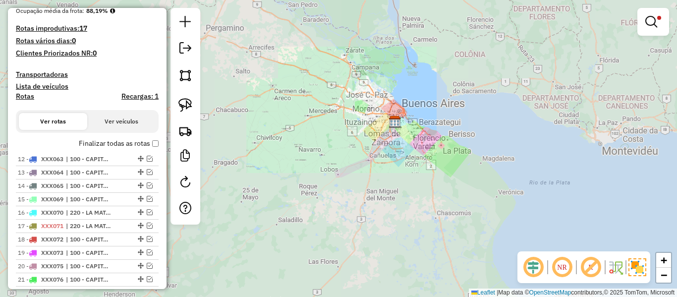
drag, startPoint x: 406, startPoint y: 150, endPoint x: 405, endPoint y: 142, distance: 7.6
click at [406, 145] on div "Limpar filtros Janela de atendimento Grade de atendimento Capacidade Transporta…" at bounding box center [338, 148] width 677 height 297
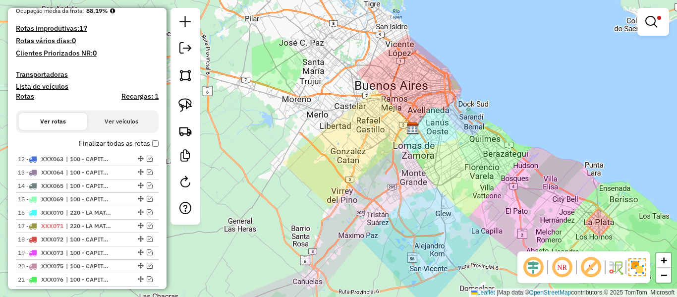
click at [429, 132] on div "Limpar filtros Janela de atendimento Grade de atendimento Capacidade Transporta…" at bounding box center [338, 148] width 677 height 297
click at [644, 26] on link at bounding box center [654, 22] width 24 height 20
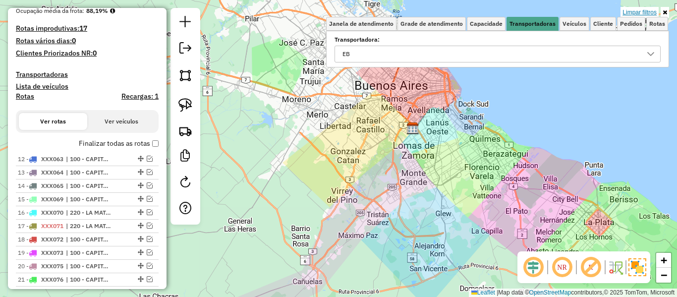
click at [647, 13] on link "Limpar filtros" at bounding box center [640, 12] width 38 height 11
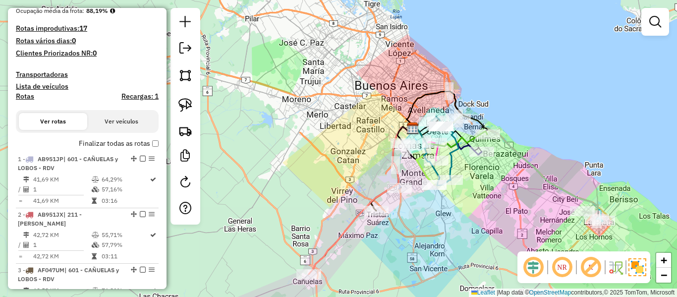
scroll to position [866, 0]
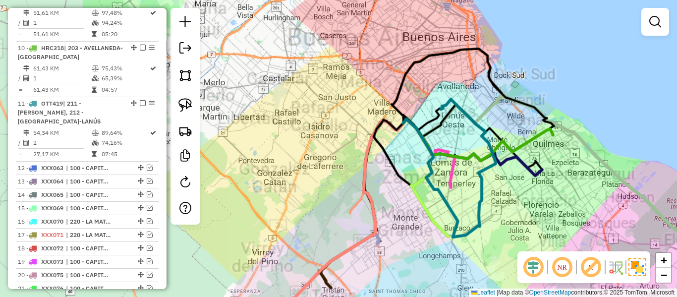
click at [318, 95] on div "Rota 11 - Placa OTT419 0000901520 - COTO C.I.C.S.A. (2° HR) (6a12) Janela de at…" at bounding box center [338, 148] width 677 height 297
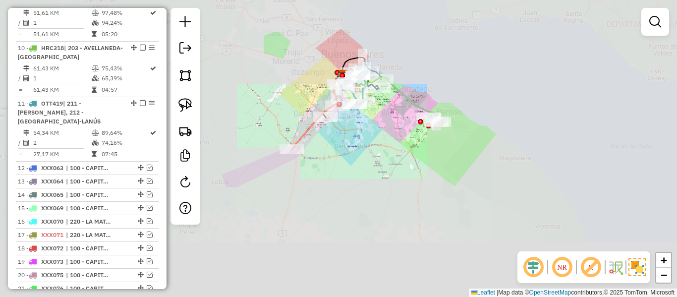
click at [387, 189] on div "Janela de atendimento Grade de atendimento Capacidade Transportadoras Veículos …" at bounding box center [338, 148] width 677 height 297
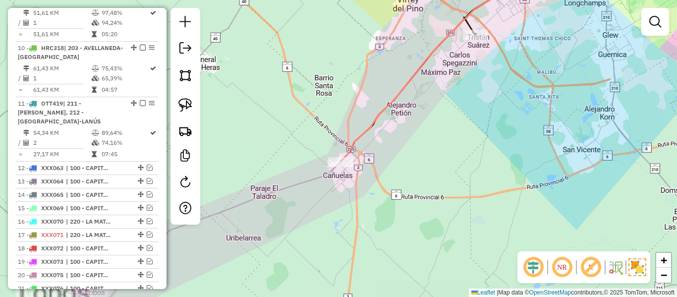
click at [381, 116] on icon at bounding box center [431, 66] width 180 height 192
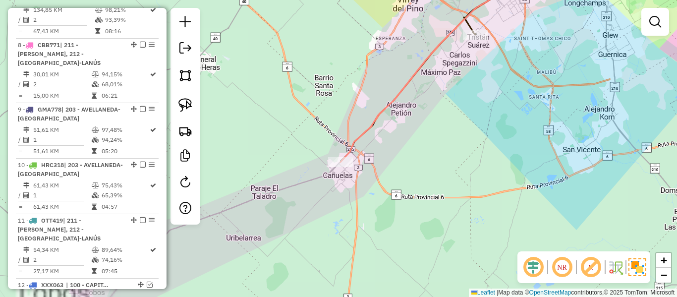
select select "**********"
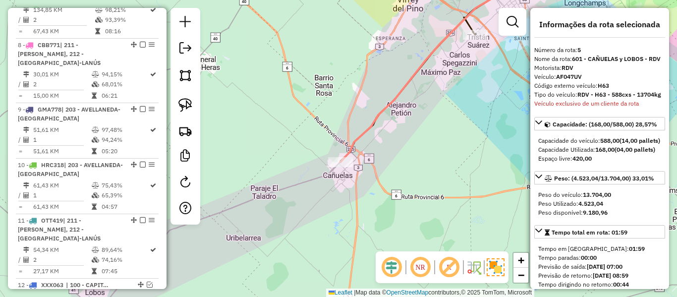
scroll to position [604, 0]
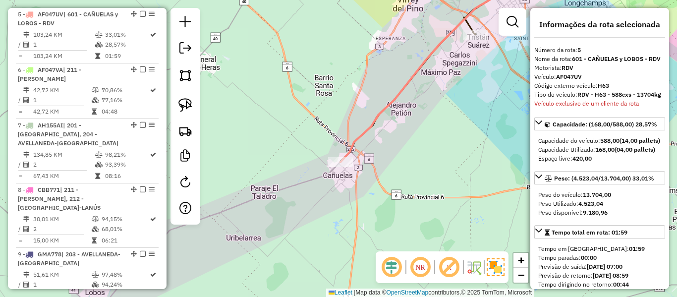
drag, startPoint x: 399, startPoint y: 134, endPoint x: 281, endPoint y: 146, distance: 118.6
click at [281, 146] on div "Janela de atendimento Grade de atendimento Capacidade Transportadoras Veículos …" at bounding box center [338, 148] width 677 height 297
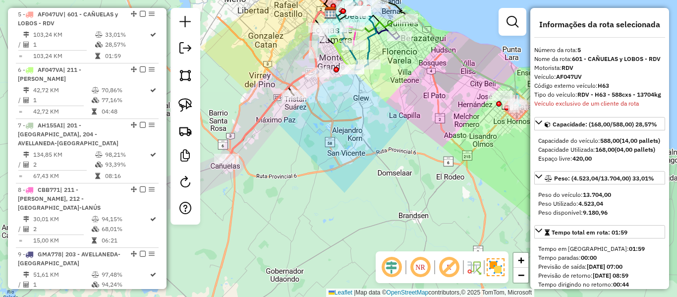
drag, startPoint x: 405, startPoint y: 182, endPoint x: 339, endPoint y: 197, distance: 68.2
click at [339, 197] on div "Janela de atendimento Grade de atendimento Capacidade Transportadoras Veículos …" at bounding box center [338, 148] width 677 height 297
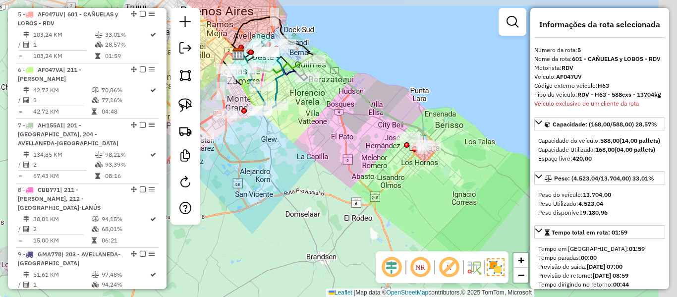
drag, startPoint x: 365, startPoint y: 189, endPoint x: 340, endPoint y: 215, distance: 36.5
click at [340, 215] on div "Janela de atendimento Grade de atendimento Capacidade Transportadoras Veículos …" at bounding box center [338, 148] width 677 height 297
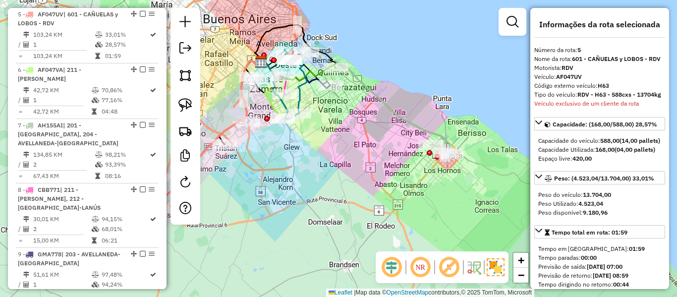
drag, startPoint x: 330, startPoint y: 210, endPoint x: 476, endPoint y: 232, distance: 147.9
click at [487, 239] on div "Janela de atendimento Grade de atendimento Capacidade Transportadoras Veículos …" at bounding box center [338, 148] width 677 height 297
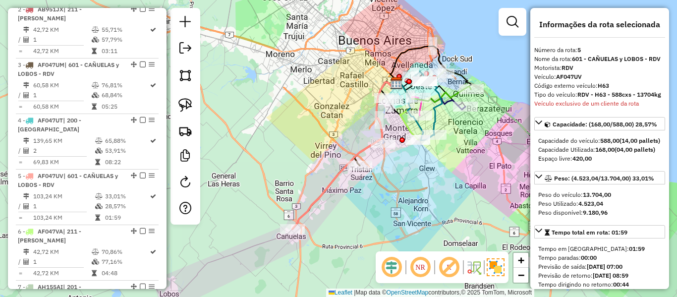
scroll to position [306, 0]
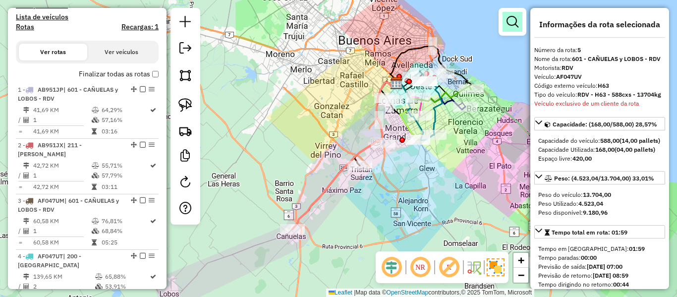
click at [517, 21] on em at bounding box center [513, 22] width 12 height 12
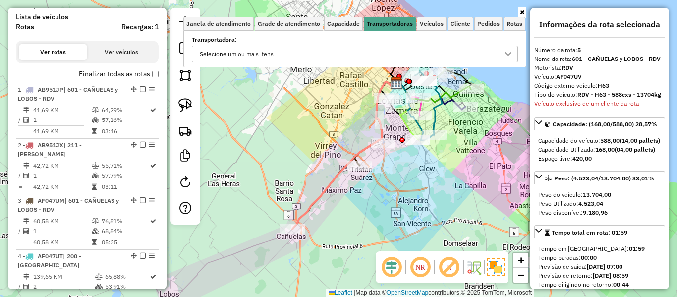
click at [392, 50] on div "Selecione um ou mais itens" at bounding box center [347, 54] width 302 height 16
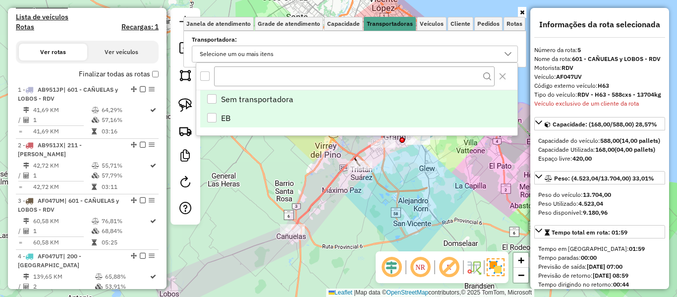
click at [244, 117] on li "EB" at bounding box center [358, 118] width 317 height 19
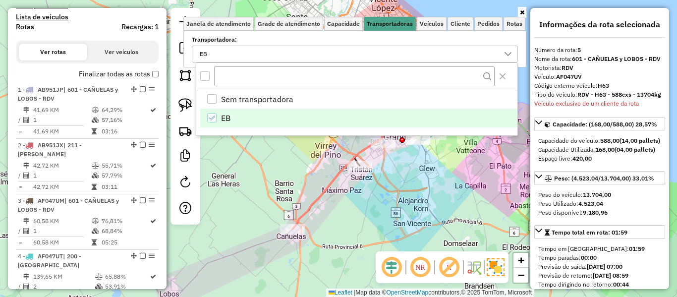
click at [290, 181] on div "Janela de atendimento Grade de atendimento Capacidade Transportadoras Veículos …" at bounding box center [338, 148] width 677 height 297
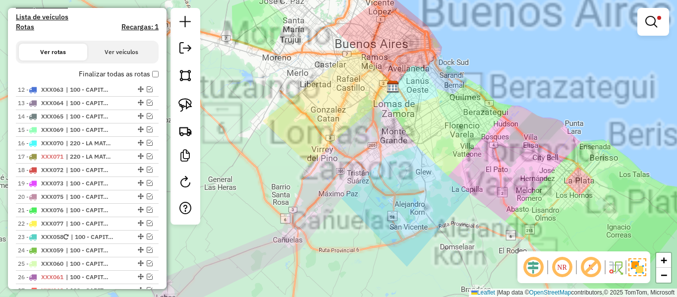
drag, startPoint x: 458, startPoint y: 94, endPoint x: 450, endPoint y: 177, distance: 83.2
click at [448, 181] on div "Limpar filtros Janela de atendimento Grade de atendimento Capacidade Transporta…" at bounding box center [338, 148] width 677 height 297
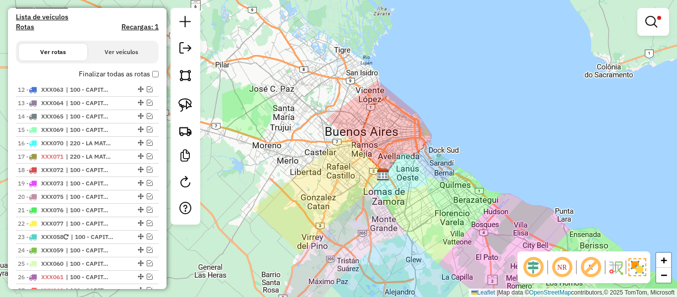
click at [669, 22] on div "Limpar filtros Janela de atendimento Grade de atendimento Capacidade Transporta…" at bounding box center [338, 148] width 677 height 297
click at [663, 24] on link at bounding box center [654, 22] width 24 height 20
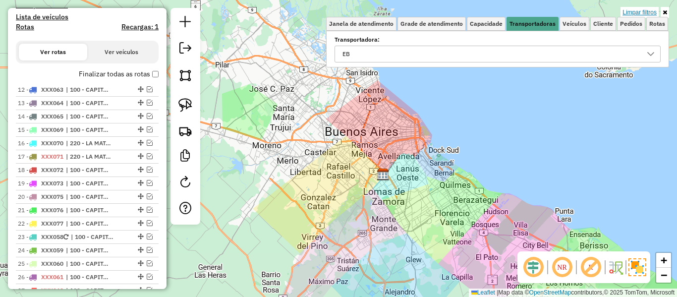
click at [645, 11] on link "Limpar filtros" at bounding box center [640, 12] width 38 height 11
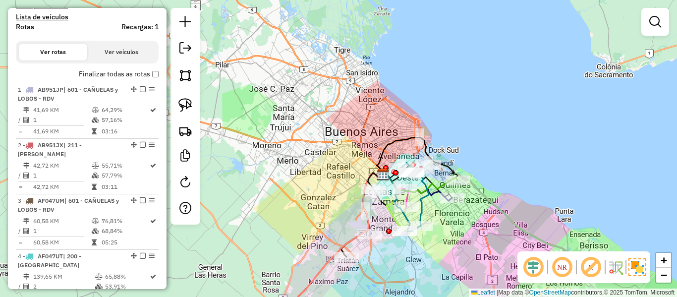
drag, startPoint x: 459, startPoint y: 126, endPoint x: 227, endPoint y: 137, distance: 231.8
click at [464, 94] on div "Janela de atendimento Grade de atendimento Capacidade Transportadoras Veículos …" at bounding box center [338, 148] width 677 height 297
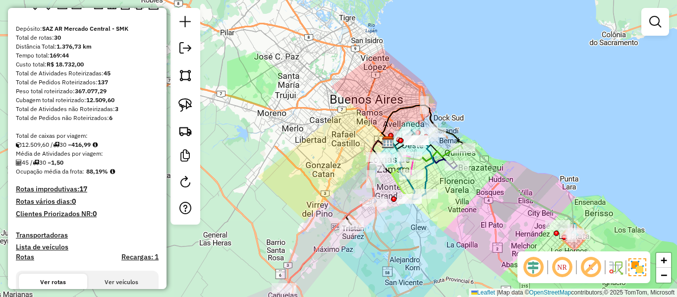
scroll to position [59, 0]
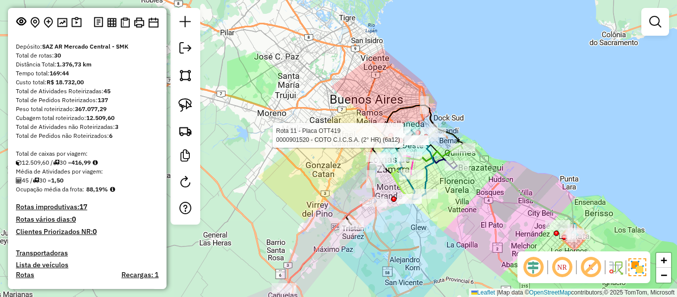
click at [390, 133] on div at bounding box center [390, 135] width 5 height 5
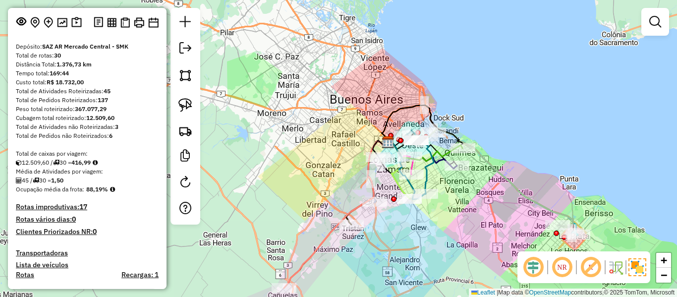
click at [365, 126] on div "Rota 11 - Placa OTT419 0000901520 - COTO C.I.C.S.A. (2° HR) (6a12) Janela de at…" at bounding box center [338, 148] width 677 height 297
click at [365, 126] on div "Janela de atendimento Grade de atendimento Capacidade Transportadoras Veículos …" at bounding box center [338, 148] width 677 height 297
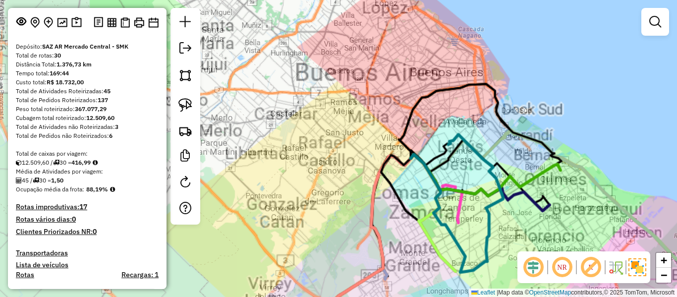
drag, startPoint x: 359, startPoint y: 139, endPoint x: 346, endPoint y: 91, distance: 49.9
click at [346, 91] on div "Janela de atendimento Grade de atendimento Capacidade Transportadoras Veículos …" at bounding box center [338, 148] width 677 height 297
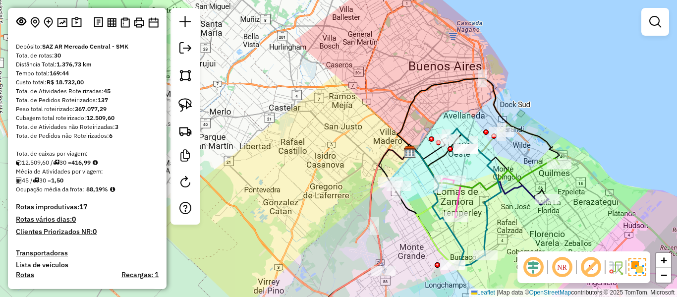
drag, startPoint x: 364, startPoint y: 123, endPoint x: 324, endPoint y: 46, distance: 86.9
click at [326, 47] on div "Janela de atendimento Grade de atendimento Capacidade Transportadoras Veículos …" at bounding box center [338, 148] width 677 height 297
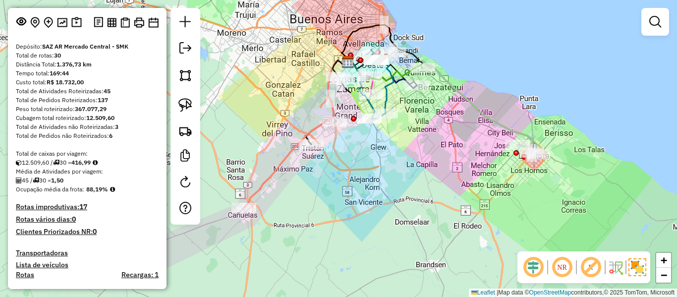
click at [440, 162] on div "Rota 8 - Placa CBB771 0000416466 - CENCOSUD S.A. Janela de atendimento Grade de…" at bounding box center [338, 148] width 677 height 297
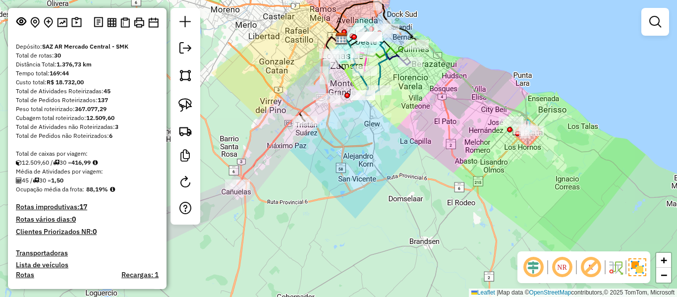
drag, startPoint x: 439, startPoint y: 172, endPoint x: 435, endPoint y: 156, distance: 16.5
click at [434, 153] on div "Janela de atendimento Grade de atendimento Capacidade Transportadoras Veículos …" at bounding box center [338, 148] width 677 height 297
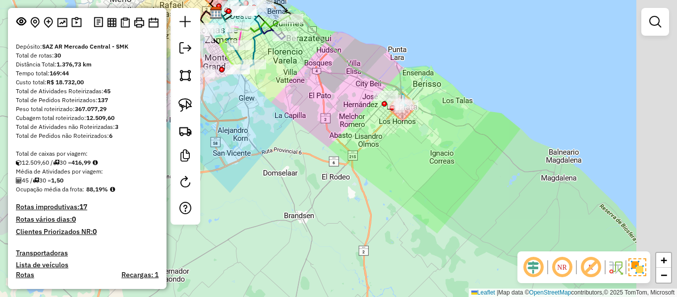
drag, startPoint x: 434, startPoint y: 171, endPoint x: 456, endPoint y: 151, distance: 28.8
click at [456, 151] on div "Janela de atendimento Grade de atendimento Capacidade Transportadoras Veículos …" at bounding box center [338, 148] width 677 height 297
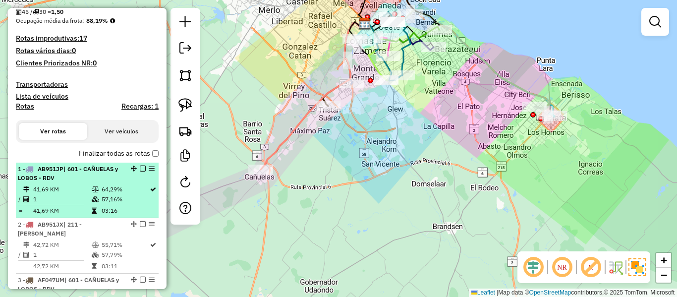
scroll to position [257, 0]
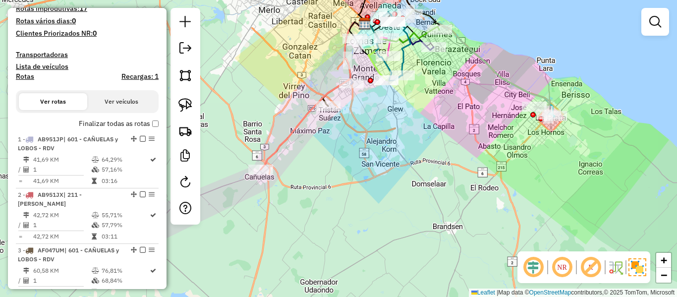
click at [49, 56] on h4 "Transportadoras" at bounding box center [87, 55] width 143 height 8
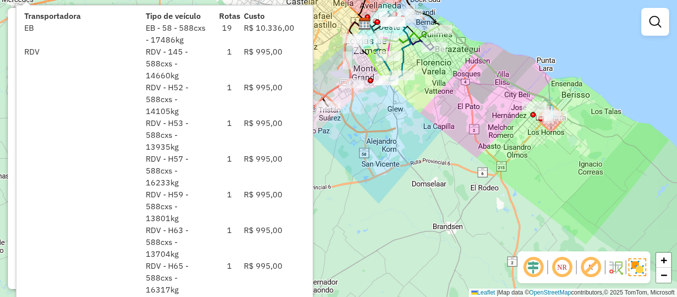
click at [409, 114] on div "Janela de atendimento Grade de atendimento Capacidade Transportadoras Veículos …" at bounding box center [338, 148] width 677 height 297
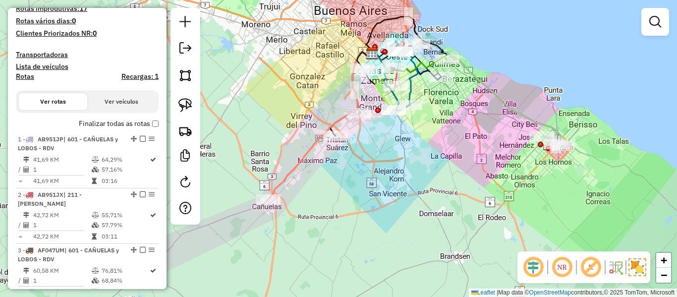
drag, startPoint x: 396, startPoint y: 110, endPoint x: 409, endPoint y: 162, distance: 53.8
click at [409, 162] on div "Janela de atendimento Grade de atendimento Capacidade Transportadoras Veículos …" at bounding box center [338, 148] width 677 height 297
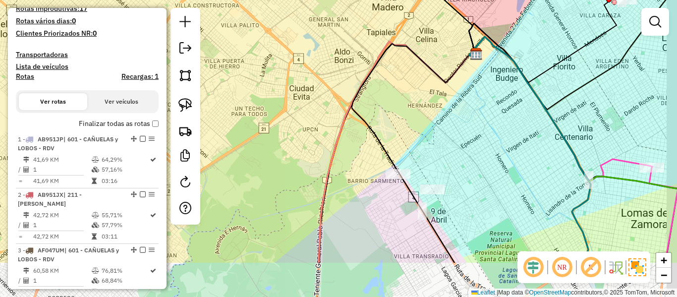
click at [401, 122] on div "Janela de atendimento Grade de atendimento Capacidade Transportadoras Veículos …" at bounding box center [338, 148] width 677 height 297
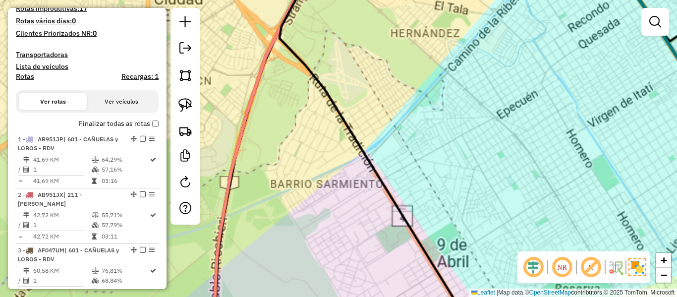
click at [401, 181] on div "Janela de atendimento Grade de atendimento Capacidade Transportadoras Veículos …" at bounding box center [338, 148] width 677 height 297
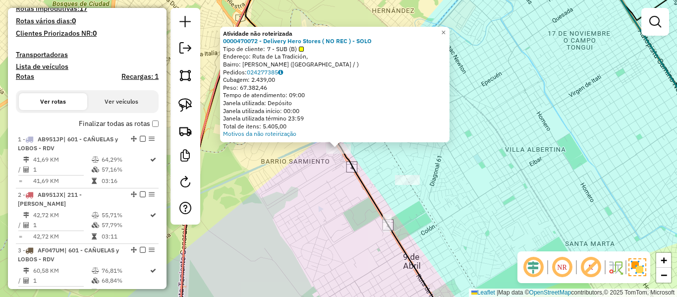
click at [53, 51] on h4 "Transportadoras" at bounding box center [87, 55] width 143 height 8
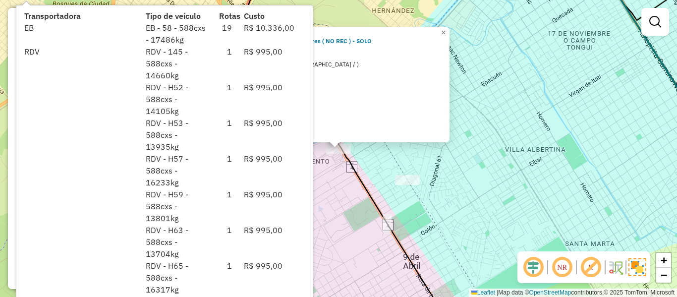
click at [408, 134] on div "Motivos da não roteirização" at bounding box center [335, 134] width 224 height 8
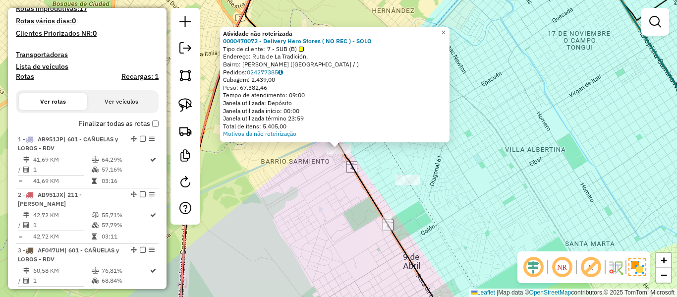
click at [388, 152] on div "Atividade não roteirizada 0000470072 - Delivery Hero Stores ( NO REC ) - SOLO T…" at bounding box center [338, 148] width 677 height 297
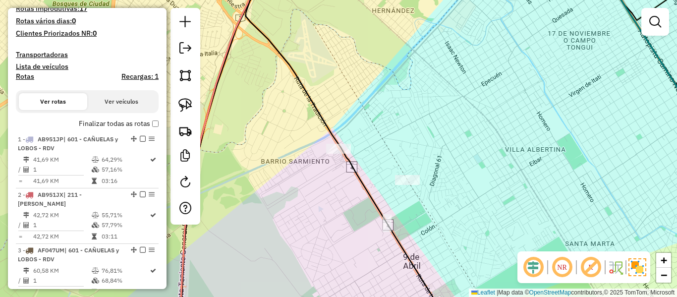
click at [342, 171] on div "Janela de atendimento Grade de atendimento Capacidade Transportadoras Veículos …" at bounding box center [338, 148] width 677 height 297
drag, startPoint x: 332, startPoint y: 185, endPoint x: 355, endPoint y: 149, distance: 42.1
click at [559, 83] on div "Janela de atendimento Grade de atendimento Capacidade Transportadoras Veículos …" at bounding box center [338, 148] width 677 height 297
drag, startPoint x: 486, startPoint y: 157, endPoint x: 476, endPoint y: 102, distance: 55.6
click at [476, 101] on div "Janela de atendimento Grade de atendimento Capacidade Transportadoras Veículos …" at bounding box center [338, 148] width 677 height 297
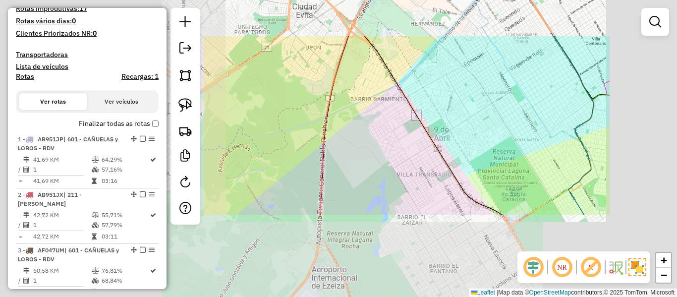
click at [476, 102] on div "Janela de atendimento Grade de atendimento Capacidade Transportadoras Veículos …" at bounding box center [338, 148] width 677 height 297
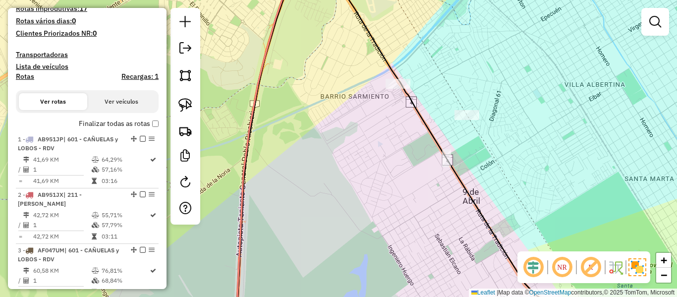
click at [404, 101] on div "Janela de atendimento Grade de atendimento Capacidade Transportadoras Veículos …" at bounding box center [338, 148] width 677 height 297
click at [449, 60] on div "Janela de atendimento Grade de atendimento Capacidade Transportadoras Veículos …" at bounding box center [338, 148] width 677 height 297
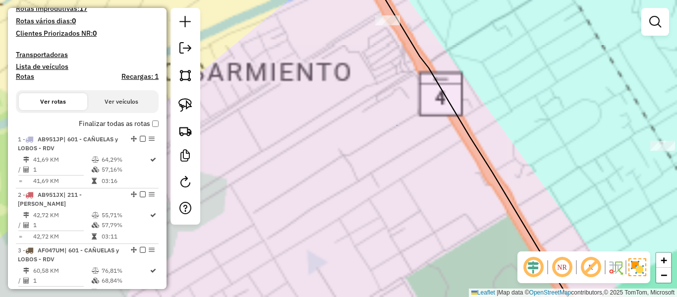
drag, startPoint x: 397, startPoint y: 125, endPoint x: 401, endPoint y: 120, distance: 6.5
click at [399, 185] on div "Janela de atendimento Grade de atendimento Capacidade Transportadoras Veículos …" at bounding box center [338, 148] width 677 height 297
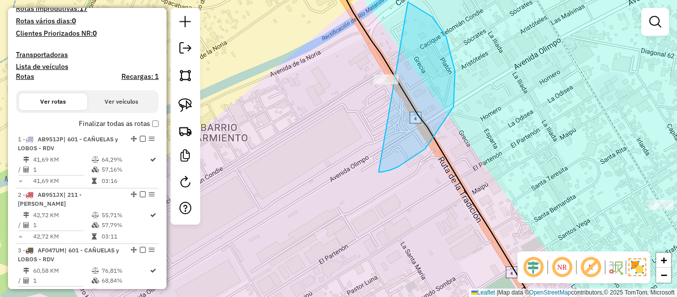
drag, startPoint x: 454, startPoint y: 107, endPoint x: 337, endPoint y: 81, distance: 119.3
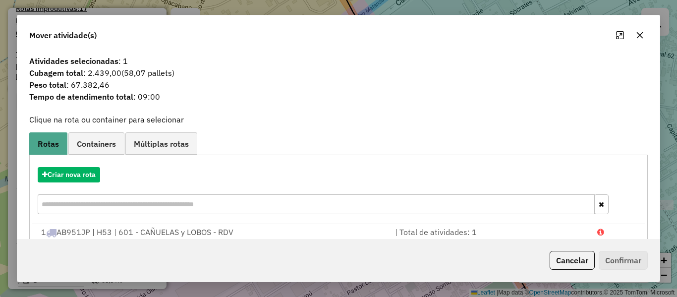
click at [269, 136] on div "Atividades selecionadas : 1 Cubagem total : 2.439,00 (58,07 pallets) Peso total…" at bounding box center [338, 145] width 643 height 188
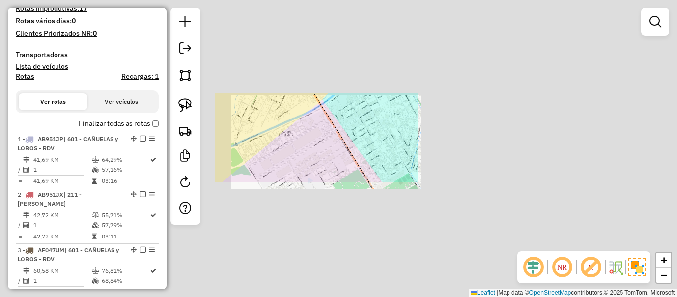
click at [311, 140] on div "Janela de atendimento Grade de atendimento Capacidade Transportadoras Veículos …" at bounding box center [338, 148] width 677 height 297
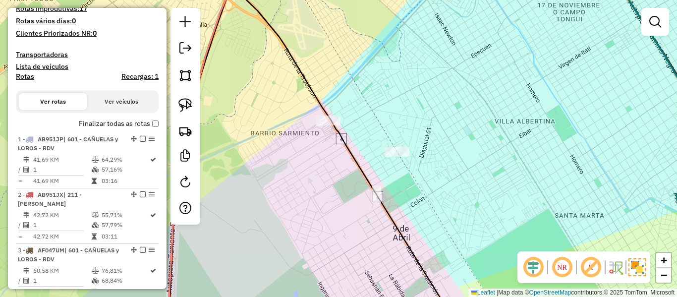
drag, startPoint x: 492, startPoint y: 172, endPoint x: 422, endPoint y: 111, distance: 92.7
click at [491, 170] on div "Janela de atendimento Grade de atendimento Capacidade Transportadoras Veículos …" at bounding box center [338, 148] width 677 height 297
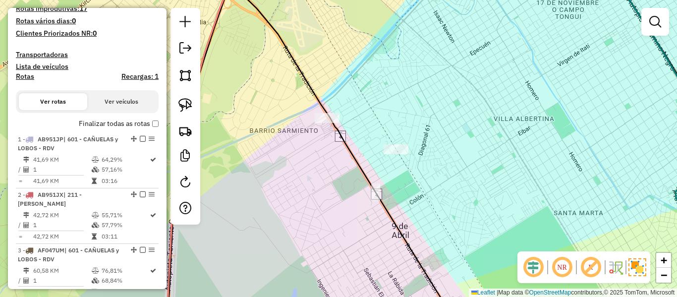
click at [478, 140] on div "Janela de atendimento Grade de atendimento Capacidade Transportadoras Veículos …" at bounding box center [338, 148] width 677 height 297
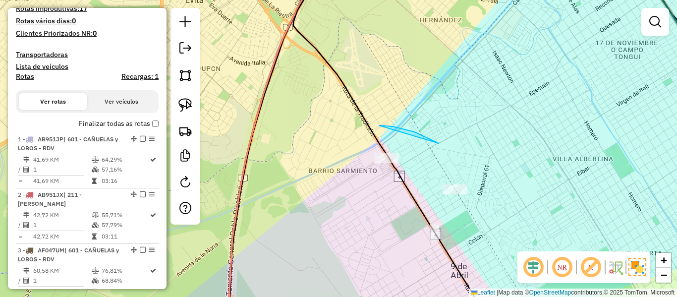
drag, startPoint x: 439, startPoint y: 143, endPoint x: 385, endPoint y: 195, distance: 74.3
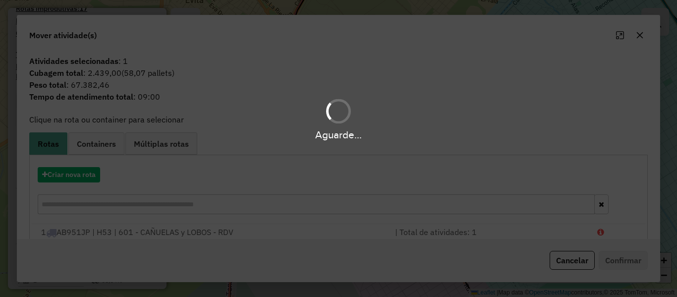
click at [79, 176] on div "Aguarde..." at bounding box center [338, 148] width 677 height 297
click at [79, 176] on hb-app "Aguarde... Pop-up bloqueado! Seu navegador bloqueou automáticamente a abertura …" at bounding box center [338, 148] width 677 height 297
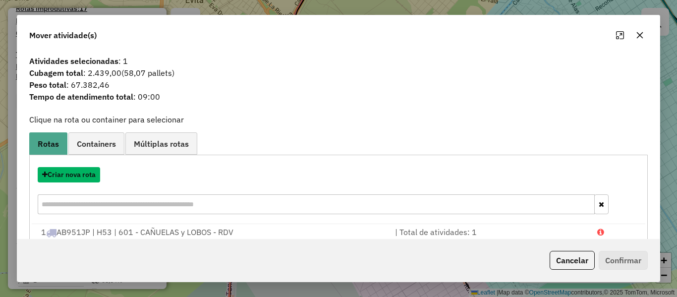
click at [79, 176] on button "Criar nova rota" at bounding box center [69, 174] width 62 height 15
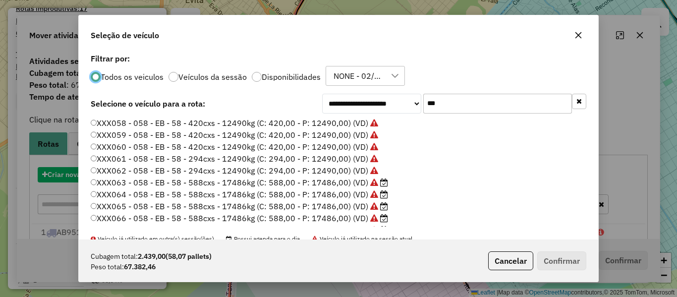
scroll to position [5, 3]
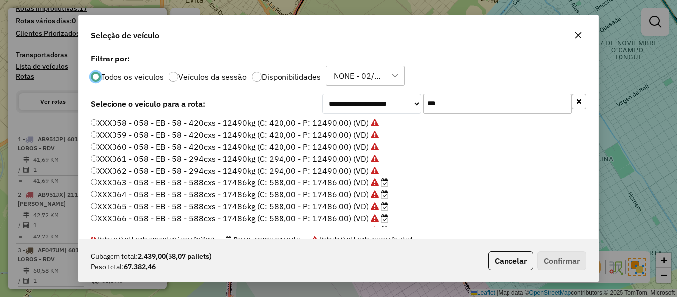
click at [313, 77] on label "Disponibilidades" at bounding box center [291, 77] width 59 height 8
click at [343, 181] on label "XXX068 - 058 - EB - 58 - 588cxs - 17486kg (C: 588,00 - P: 17486,00) (VD)" at bounding box center [235, 183] width 288 height 12
click at [368, 185] on label "XXX068 - 058 - EB - 58 - 588cxs - 17486kg (C: 588,00 - P: 17486,00) (VD)" at bounding box center [235, 183] width 288 height 12
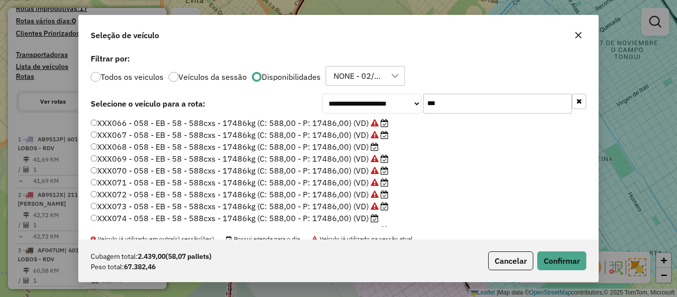
scroll to position [50, 0]
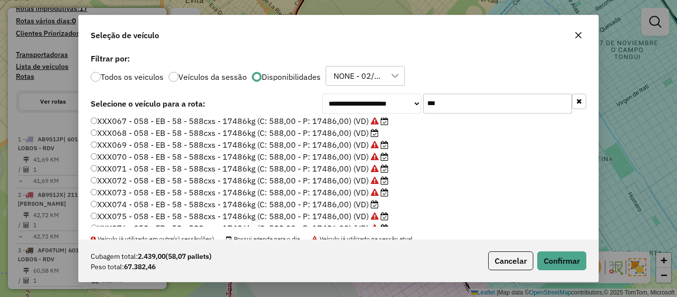
click at [551, 250] on div "Cubagem total: 2.439,00 (58,07 pallets) Peso total: 67.382,46 Cancelar Confirmar" at bounding box center [339, 260] width 520 height 43
click at [553, 255] on button "Confirmar" at bounding box center [562, 260] width 49 height 19
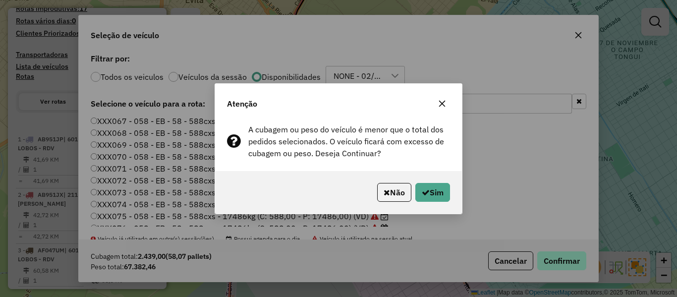
click at [555, 261] on div "Atenção A cubagem ou peso do veículo é menor que o total dos pedidos selecionad…" at bounding box center [338, 148] width 677 height 297
click at [441, 187] on button "Sim" at bounding box center [433, 192] width 35 height 19
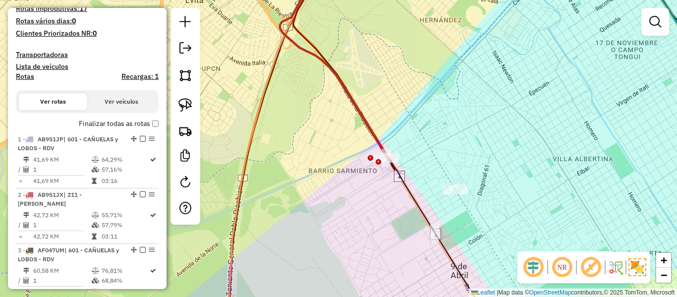
click at [375, 139] on icon at bounding box center [383, 63] width 207 height 187
select select "**********"
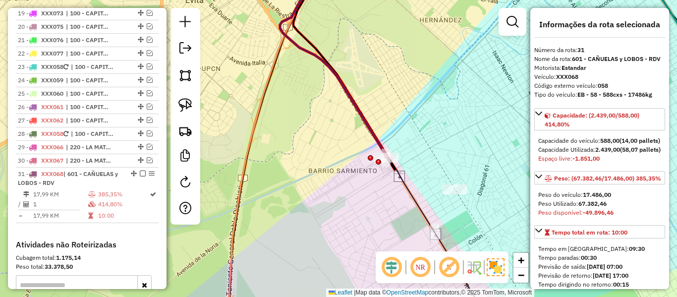
scroll to position [1261, 0]
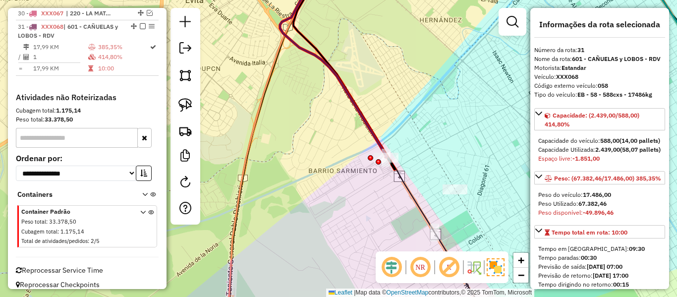
click at [375, 139] on icon at bounding box center [383, 63] width 207 height 187
click at [320, 58] on icon at bounding box center [383, 63] width 207 height 187
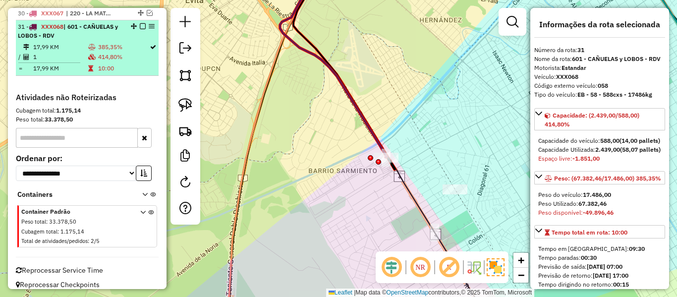
click at [140, 23] on em at bounding box center [143, 26] width 6 height 6
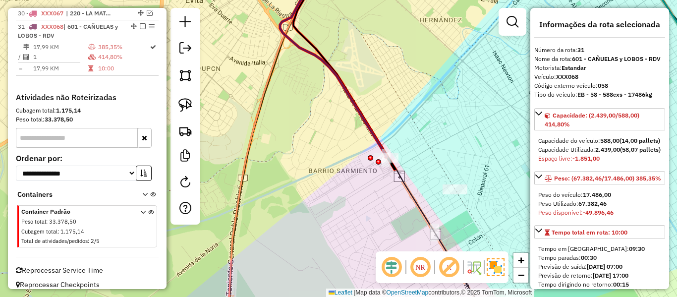
scroll to position [1219, 0]
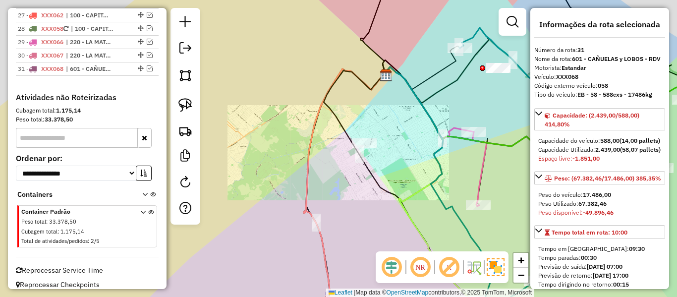
click at [323, 145] on div "Janela de atendimento Grade de atendimento Capacidade Transportadoras Veículos …" at bounding box center [338, 148] width 677 height 297
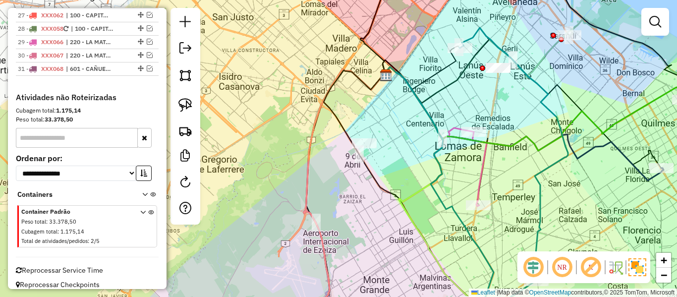
drag, startPoint x: 335, startPoint y: 165, endPoint x: 341, endPoint y: 203, distance: 38.7
click at [345, 195] on div "Janela de atendimento Grade de atendimento Capacidade Transportadoras Veículos …" at bounding box center [338, 148] width 677 height 297
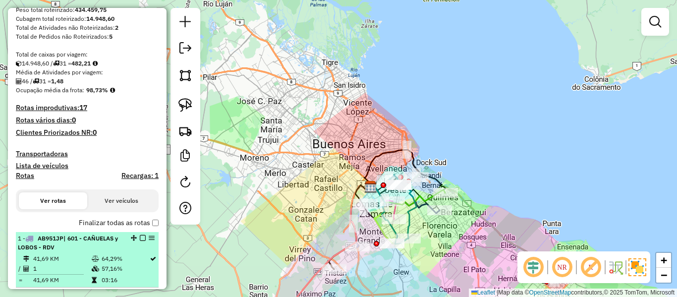
scroll to position [198, 0]
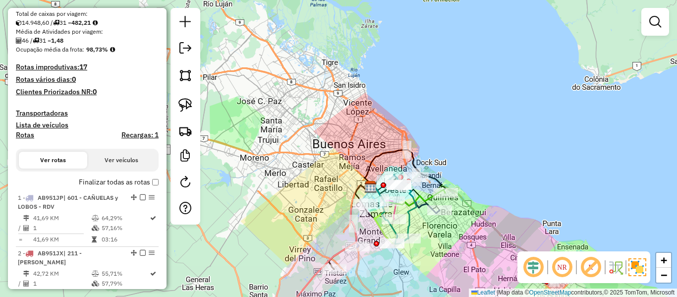
click at [105, 186] on label "Finalizar todas as rotas" at bounding box center [119, 182] width 80 height 10
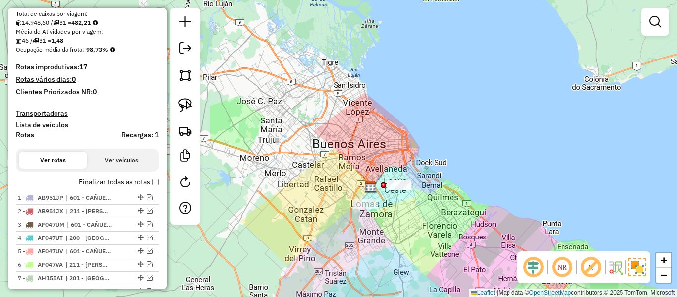
click at [108, 183] on label "Finalizar todas as rotas" at bounding box center [119, 182] width 80 height 10
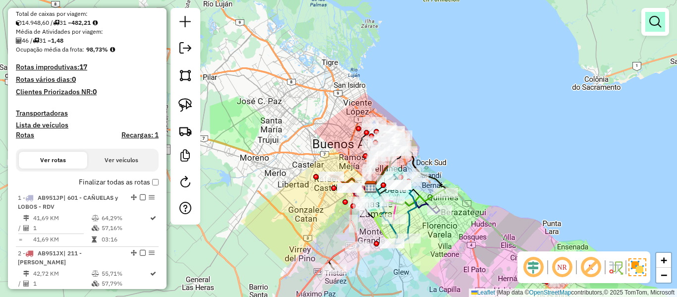
click at [664, 26] on link at bounding box center [656, 22] width 20 height 20
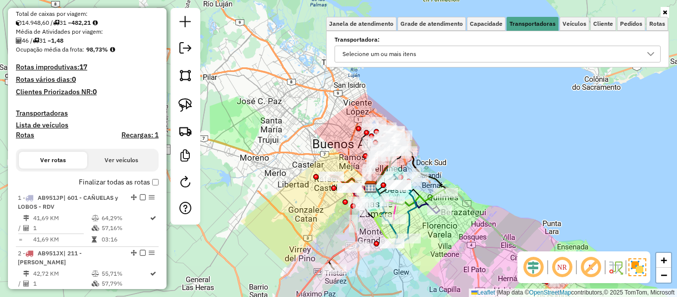
click at [539, 45] on div "Transportadora: Selecione um ou mais itens" at bounding box center [498, 50] width 326 height 25
click at [510, 62] on div "Selecione os dias de semana para filtrar as janelas de atendimento Seg Ter Qua …" at bounding box center [497, 49] width 343 height 37
click at [507, 60] on div "Selecione um ou mais itens" at bounding box center [490, 54] width 302 height 16
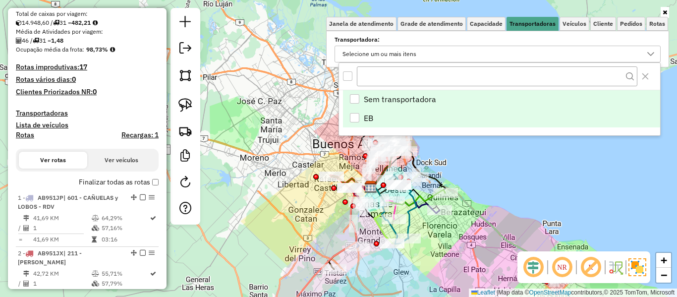
click at [361, 114] on li "EB" at bounding box center [501, 118] width 317 height 19
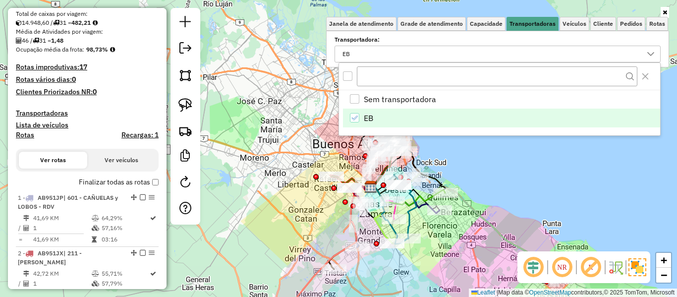
click at [309, 125] on div "Janela de atendimento Grade de atendimento Capacidade Transportadoras Veículos …" at bounding box center [338, 148] width 677 height 297
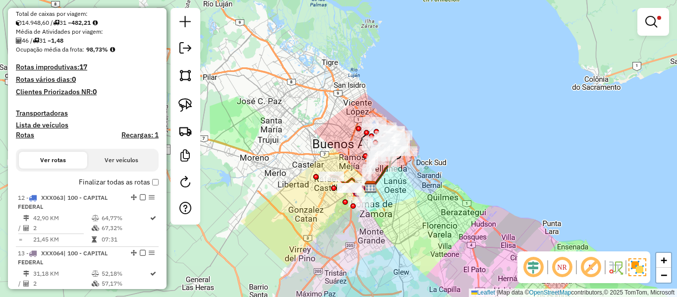
drag, startPoint x: 390, startPoint y: 223, endPoint x: 396, endPoint y: 201, distance: 22.8
click at [397, 202] on div "Limpar filtros Janela de atendimento Grade de atendimento Capacidade Transporta…" at bounding box center [338, 148] width 677 height 297
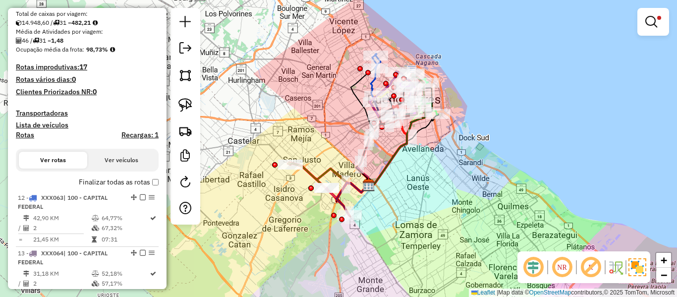
drag, startPoint x: 468, startPoint y: 190, endPoint x: 458, endPoint y: 124, distance: 66.2
click at [458, 127] on div "Limpar filtros Janela de atendimento Grade de atendimento Capacidade Transporta…" at bounding box center [338, 148] width 677 height 297
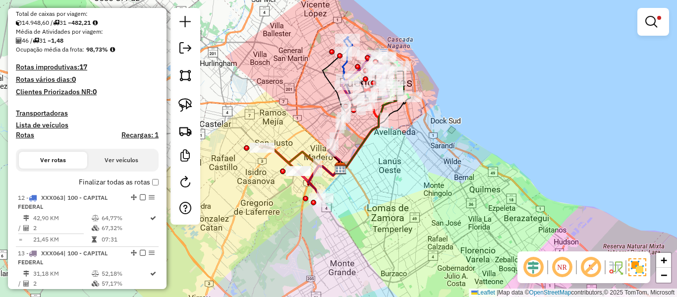
drag, startPoint x: 463, startPoint y: 173, endPoint x: 415, endPoint y: 180, distance: 48.3
click at [502, 185] on div "Rota 27 - Placa XXX062 0000416483 - CENCOSUD S.A. - PLAYO (1°RH) - 014 - AC064O…" at bounding box center [338, 148] width 677 height 297
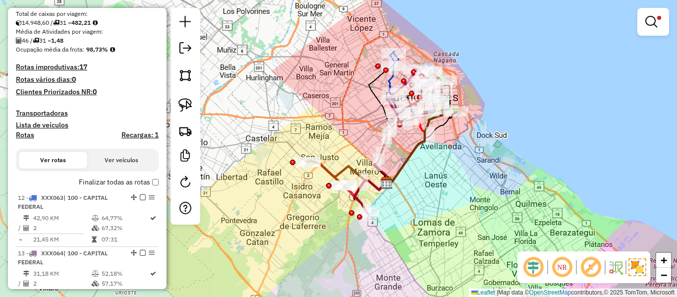
click at [19, 136] on h4 "Rotas" at bounding box center [25, 135] width 18 height 8
select select
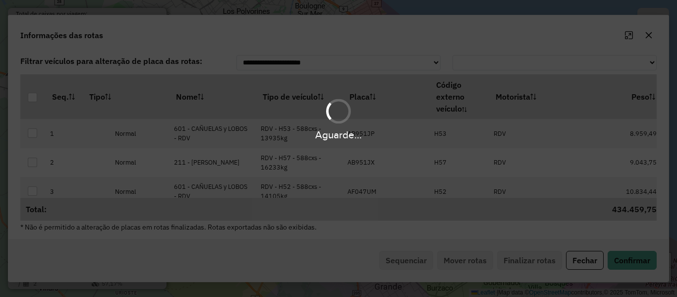
click at [300, 105] on hb-app "Aguarde... Pop-up bloqueado! Seu navegador bloqueou automáticamente a abertura …" at bounding box center [338, 148] width 677 height 297
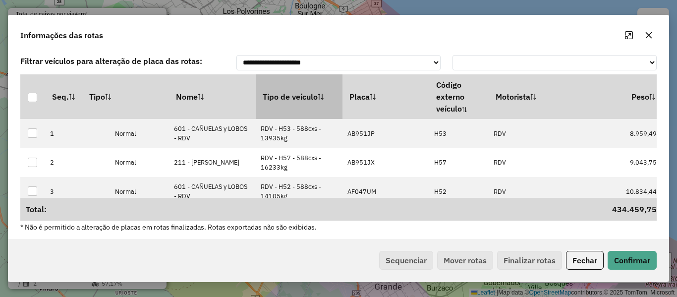
click at [299, 105] on th "Tipo de veículo" at bounding box center [299, 96] width 87 height 45
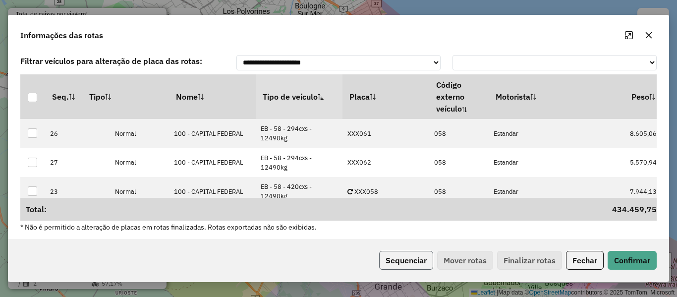
click at [412, 261] on button "Sequenciar" at bounding box center [406, 260] width 54 height 19
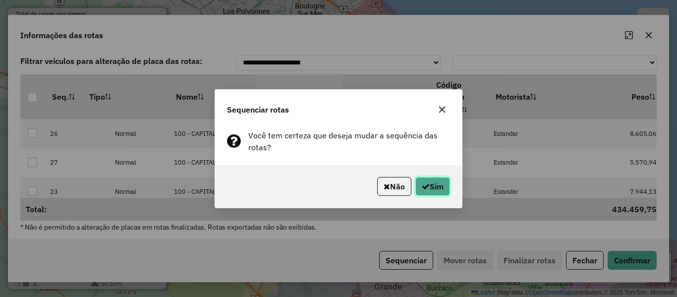
click at [423, 185] on icon "button" at bounding box center [426, 186] width 8 height 8
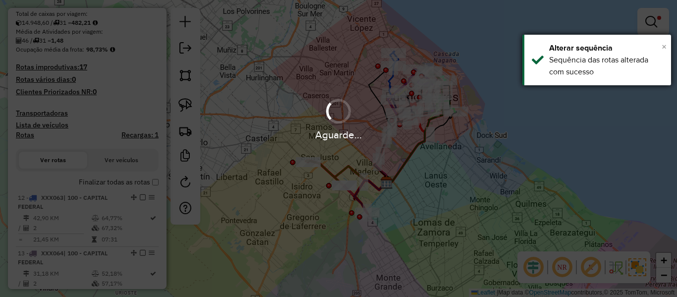
click at [664, 45] on span "×" at bounding box center [664, 46] width 5 height 11
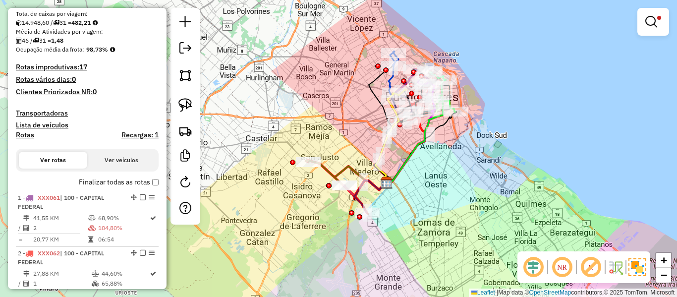
click at [121, 182] on label "Finalizar todas as rotas" at bounding box center [119, 182] width 80 height 10
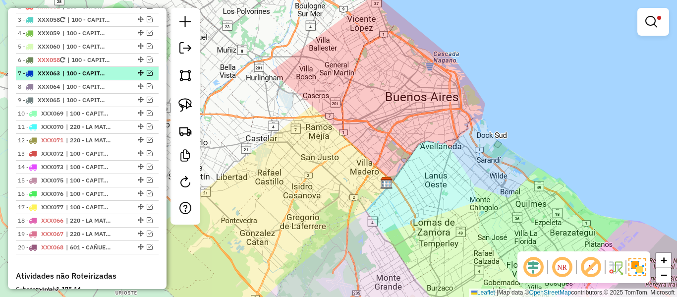
scroll to position [446, 0]
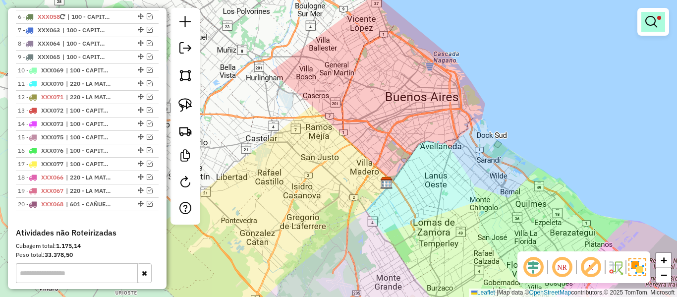
click at [654, 20] on em at bounding box center [652, 22] width 12 height 12
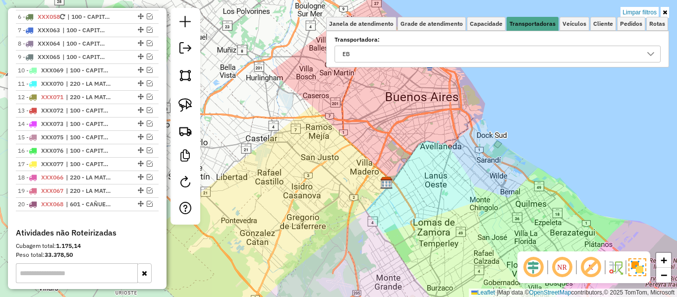
drag, startPoint x: 653, startPoint y: 12, endPoint x: 643, endPoint y: 37, distance: 26.9
click at [653, 11] on link "Limpar filtros" at bounding box center [640, 12] width 38 height 11
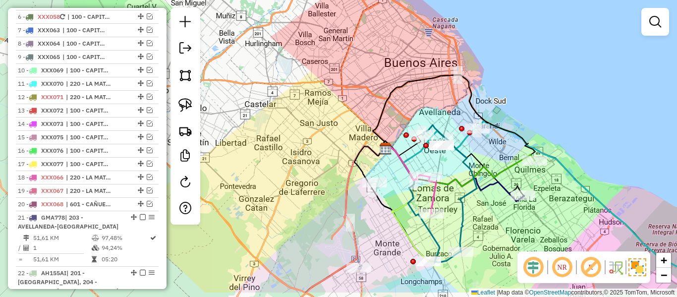
drag, startPoint x: 346, startPoint y: 130, endPoint x: 344, endPoint y: 119, distance: 11.6
click at [346, 118] on div "Janela de atendimento Grade de atendimento Capacidade Transportadoras Veículos …" at bounding box center [338, 148] width 677 height 297
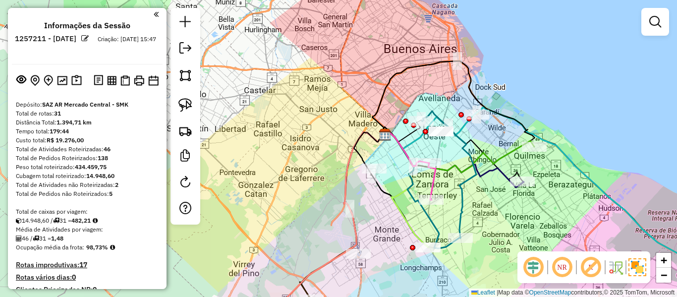
scroll to position [0, 0]
click at [189, 42] on em at bounding box center [185, 48] width 12 height 12
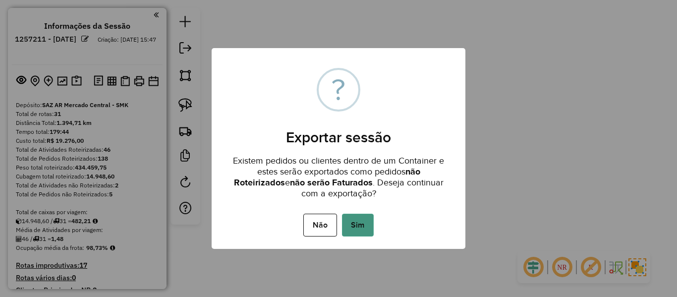
click at [361, 226] on button "Sim" at bounding box center [358, 225] width 32 height 23
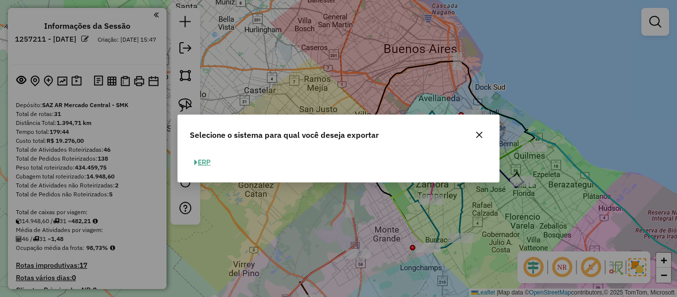
click at [200, 160] on button "ERP" at bounding box center [202, 162] width 25 height 15
select select "**"
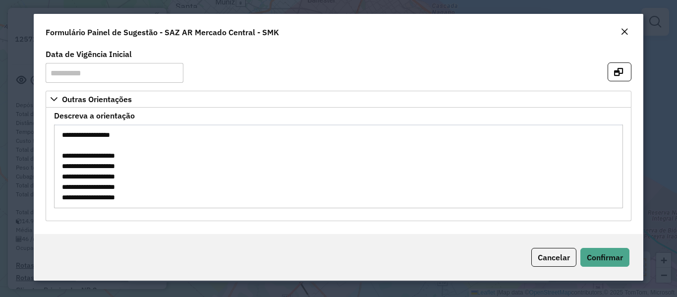
click at [624, 32] on em "Close" at bounding box center [625, 32] width 8 height 8
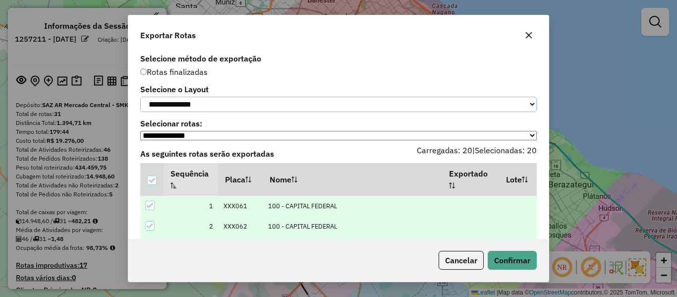
click at [241, 108] on select "**********" at bounding box center [338, 104] width 397 height 15
click at [246, 101] on select "**********" at bounding box center [338, 104] width 397 height 15
select select "*********"
click at [140, 97] on select "**********" at bounding box center [338, 104] width 397 height 15
click at [525, 260] on button "Confirmar" at bounding box center [512, 260] width 49 height 19
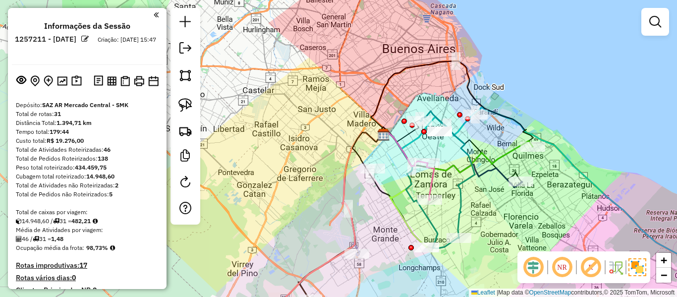
drag, startPoint x: 565, startPoint y: 105, endPoint x: 423, endPoint y: 67, distance: 146.3
click at [423, 67] on div "Janela de atendimento Grade de atendimento Capacidade Transportadoras Veículos …" at bounding box center [338, 148] width 677 height 297
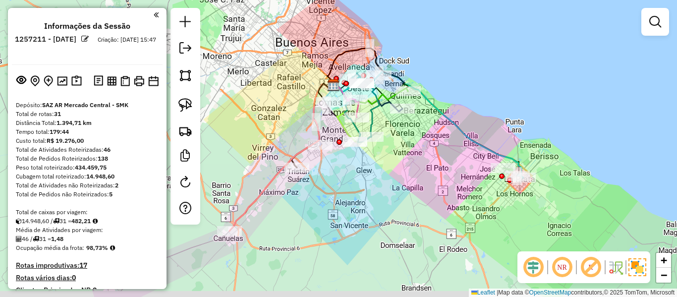
drag, startPoint x: 514, startPoint y: 130, endPoint x: 518, endPoint y: 183, distance: 53.2
click at [512, 130] on div "Janela de atendimento Grade de atendimento Capacidade Transportadoras Veículos …" at bounding box center [338, 148] width 677 height 297
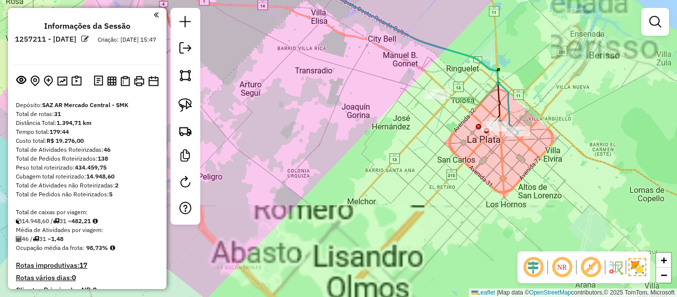
click at [510, 111] on icon at bounding box center [406, 50] width 224 height 161
select select "**********"
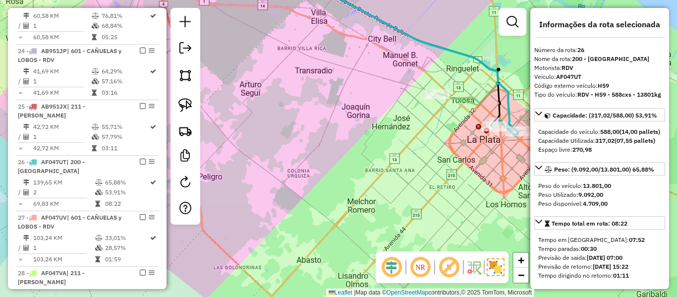
scroll to position [927, 0]
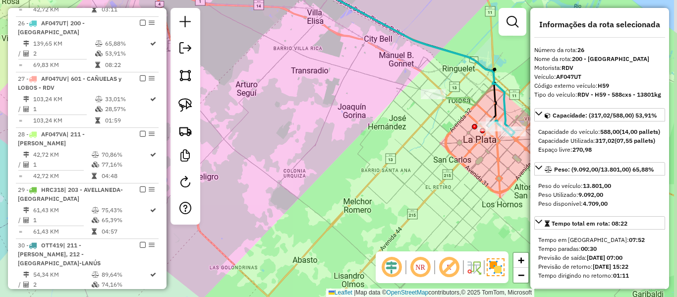
drag, startPoint x: 442, startPoint y: 193, endPoint x: 394, endPoint y: 197, distance: 48.7
click at [390, 199] on div "Janela de atendimento Grade de atendimento Capacidade Transportadoras Veículos …" at bounding box center [338, 148] width 677 height 297
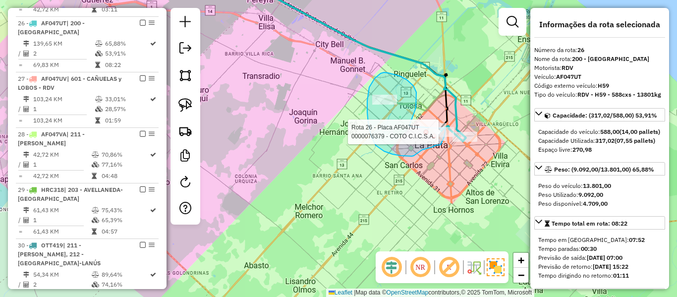
drag, startPoint x: 416, startPoint y: 108, endPoint x: 445, endPoint y: 121, distance: 31.5
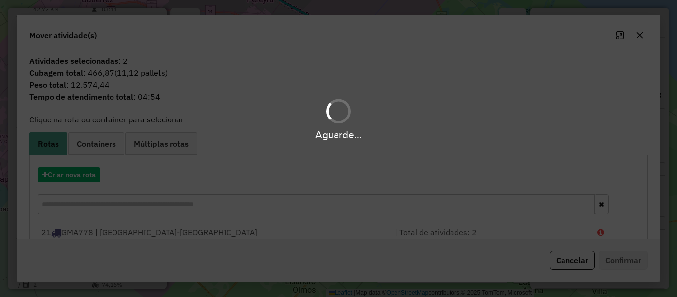
click at [365, 185] on div "Aguarde..." at bounding box center [338, 148] width 677 height 297
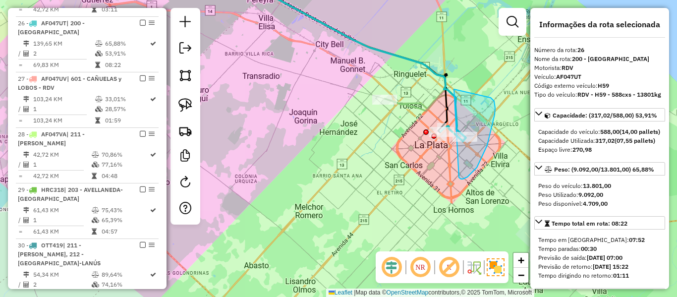
drag, startPoint x: 468, startPoint y: 177, endPoint x: 453, endPoint y: 89, distance: 89.0
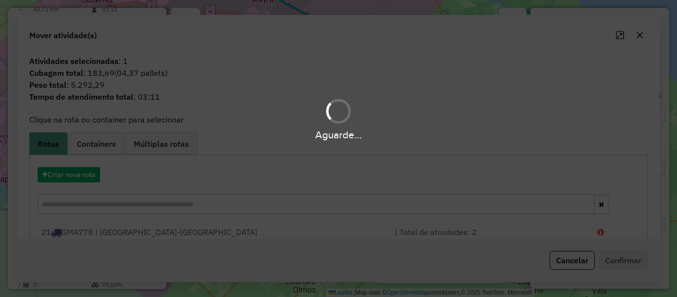
click at [448, 175] on div "Aguarde..." at bounding box center [338, 148] width 677 height 297
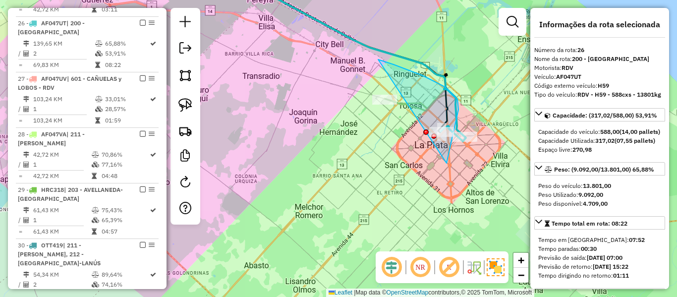
drag, startPoint x: 447, startPoint y: 163, endPoint x: 332, endPoint y: 131, distance: 118.9
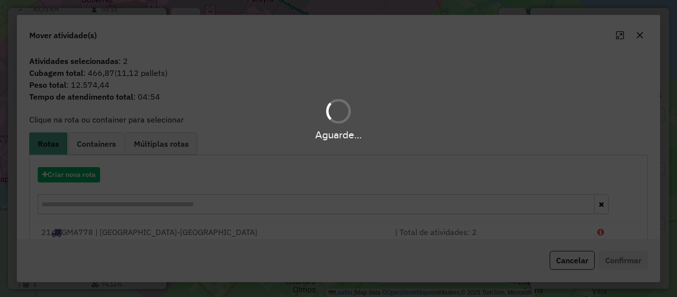
click at [73, 168] on div "Aguarde..." at bounding box center [338, 148] width 677 height 297
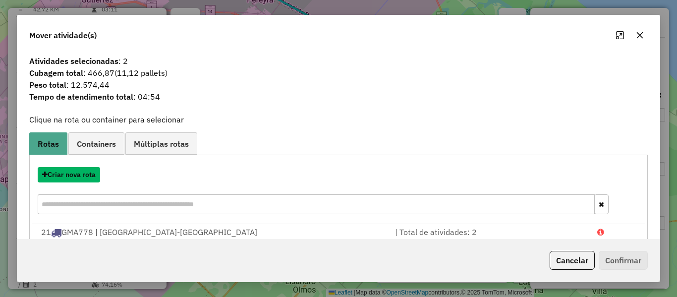
click at [73, 168] on button "Criar nova rota" at bounding box center [69, 174] width 62 height 15
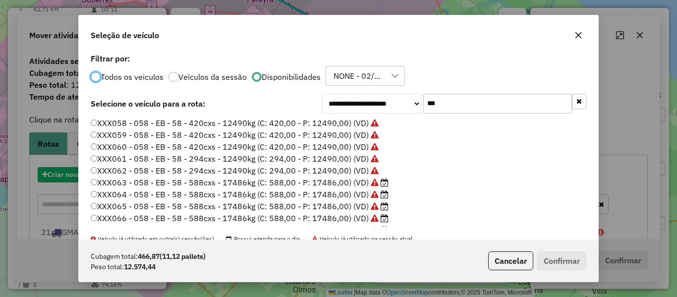
scroll to position [5, 3]
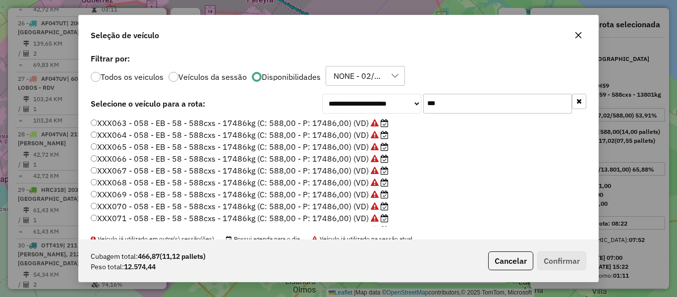
click at [485, 104] on input "***" at bounding box center [497, 104] width 149 height 20
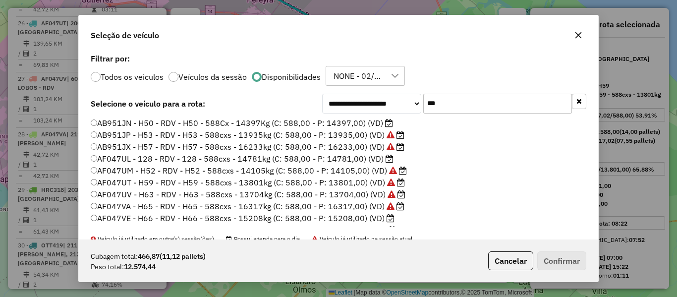
type input "***"
click at [354, 123] on label "AB951JN - H50 - RDV - H50 - 588Cx - 14397Kg (C: 588,00 - P: 14397,00) (VD)" at bounding box center [242, 123] width 302 height 12
click at [572, 260] on button "Confirmar" at bounding box center [562, 260] width 49 height 19
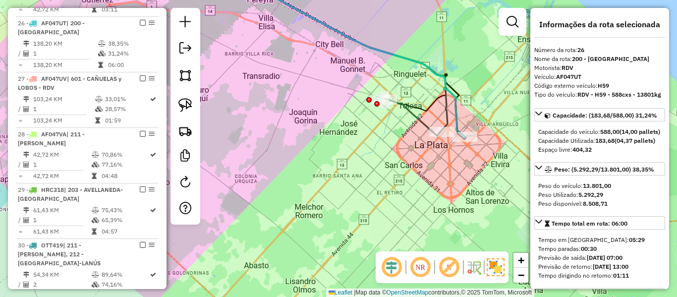
scroll to position [927, 0]
click at [453, 97] on icon at bounding box center [351, 53] width 230 height 167
click at [423, 123] on icon at bounding box center [413, 117] width 56 height 37
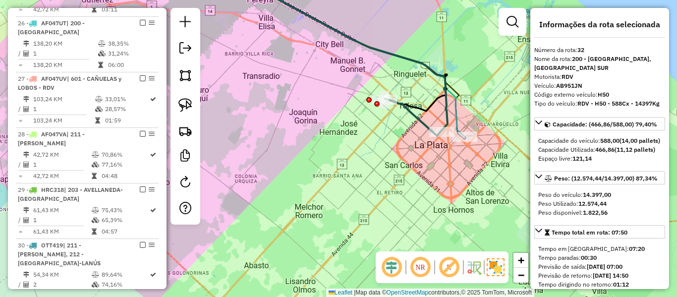
scroll to position [1275, 0]
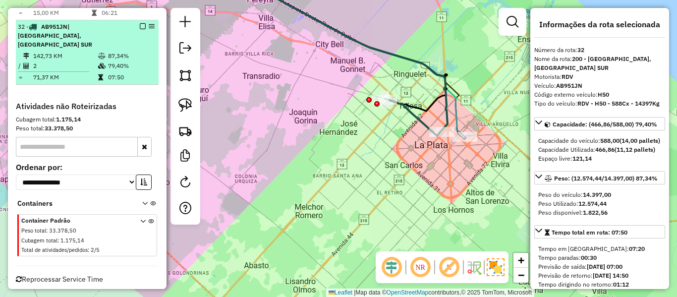
click at [140, 23] on em at bounding box center [143, 26] width 6 height 6
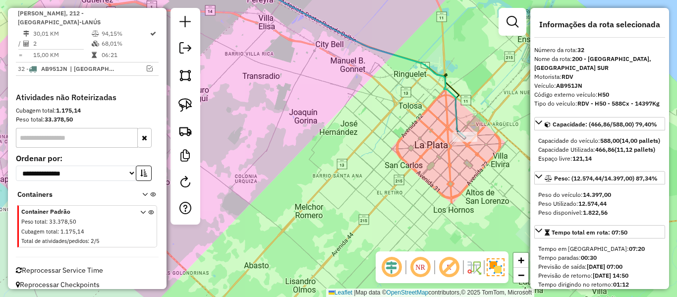
click at [417, 63] on icon at bounding box center [351, 53] width 230 height 167
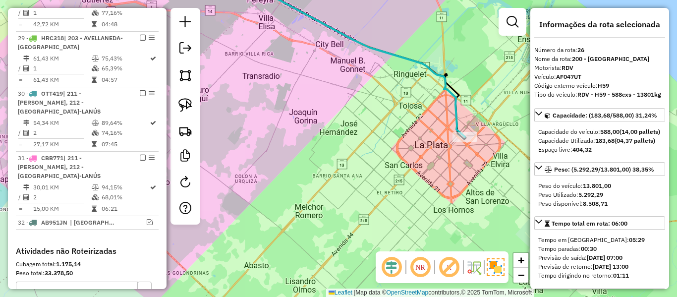
scroll to position [927, 0]
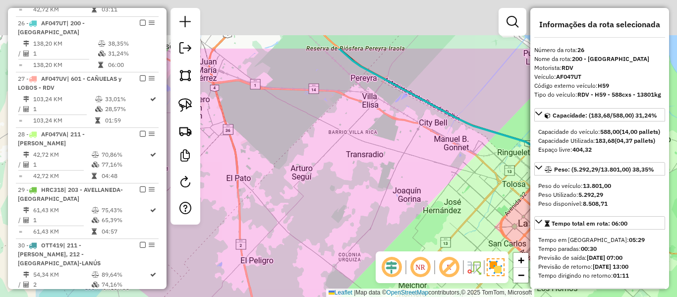
drag, startPoint x: 334, startPoint y: 110, endPoint x: 419, endPoint y: 168, distance: 103.4
click at [419, 168] on div "Janela de atendimento Grade de atendimento Capacidade Transportadoras Veículos …" at bounding box center [338, 148] width 677 height 297
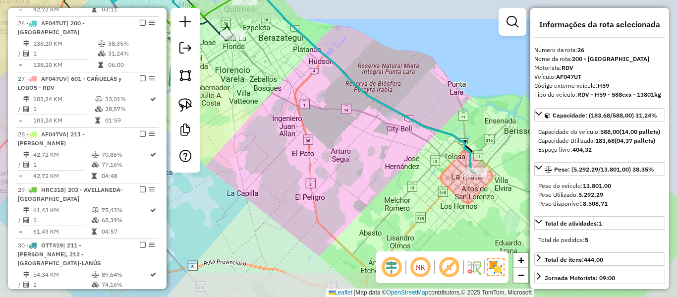
drag, startPoint x: 311, startPoint y: 91, endPoint x: 400, endPoint y: 207, distance: 145.8
click at [400, 207] on div "Janela de atendimento Grade de atendimento Capacidade Transportadoras Veículos …" at bounding box center [338, 148] width 677 height 297
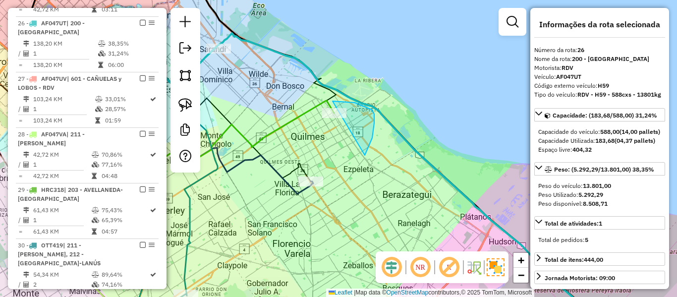
drag, startPoint x: 365, startPoint y: 155, endPoint x: 300, endPoint y: 135, distance: 67.6
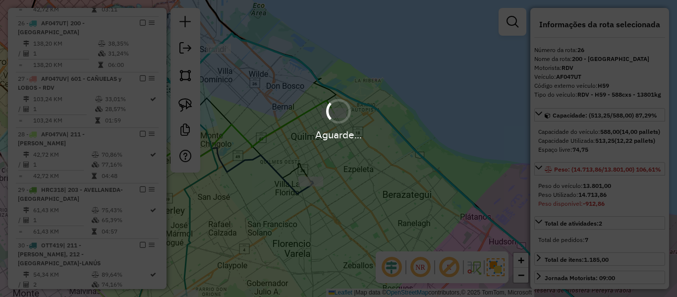
select select "**********"
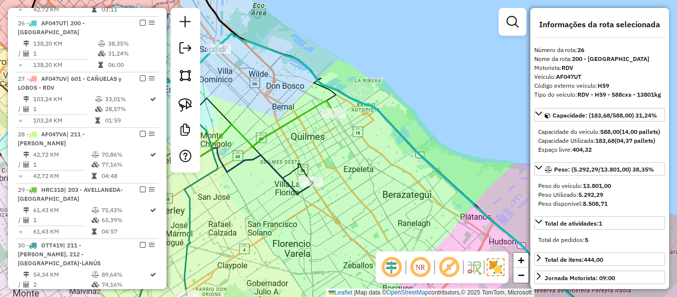
drag, startPoint x: 330, startPoint y: 198, endPoint x: 297, endPoint y: 184, distance: 35.5
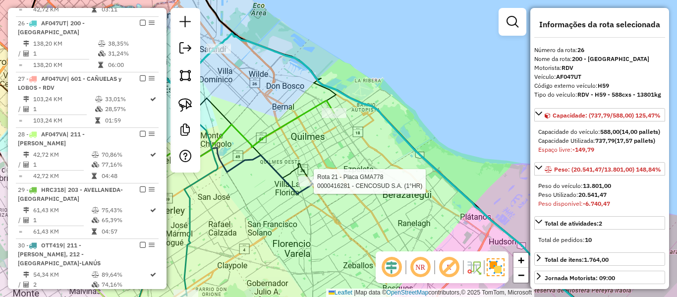
select select "**********"
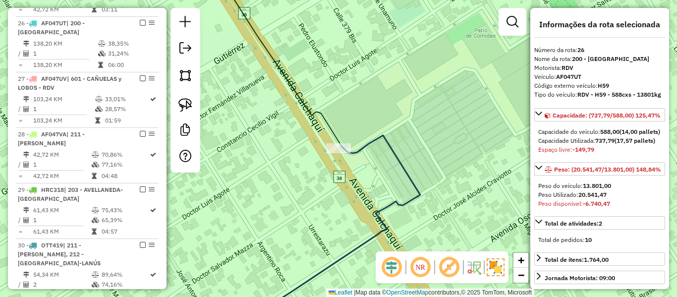
select select "**********"
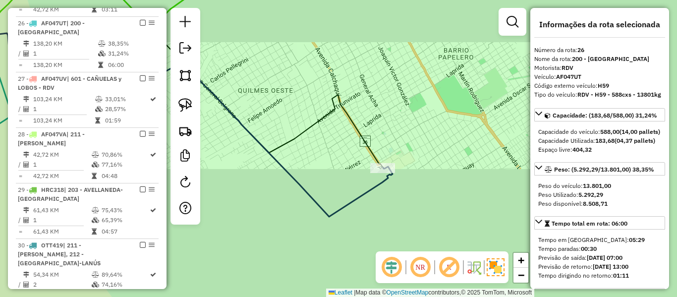
click at [464, 244] on div "Janela de atendimento Grade de atendimento Capacidade Transportadoras Veículos …" at bounding box center [338, 148] width 677 height 297
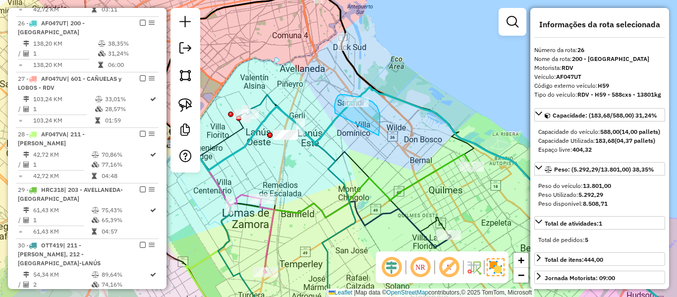
drag, startPoint x: 380, startPoint y: 122, endPoint x: 335, endPoint y: 113, distance: 45.5
select select "**********"
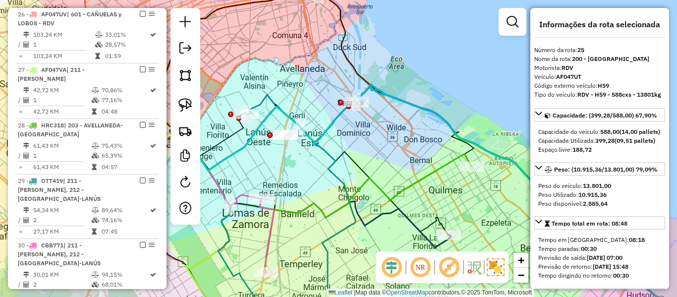
click at [394, 131] on div "Janela de atendimento Grade de atendimento Capacidade Transportadoras Veículos …" at bounding box center [338, 148] width 677 height 297
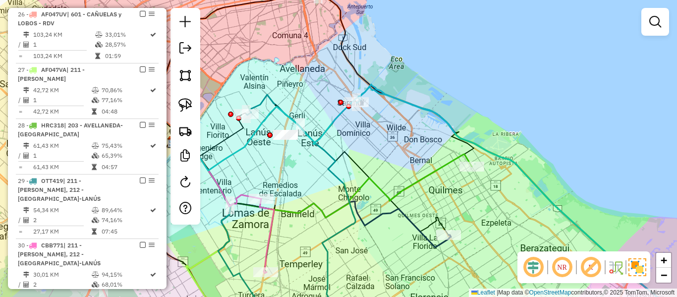
click at [367, 90] on icon at bounding box center [521, 205] width 329 height 242
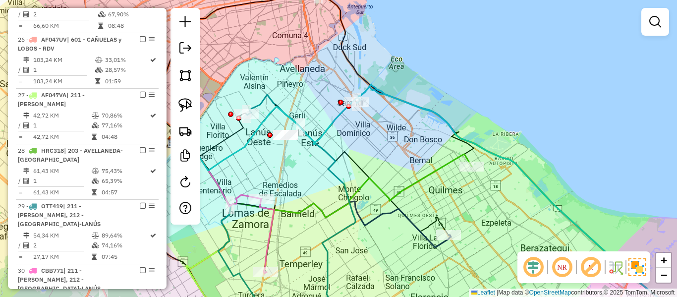
select select "**********"
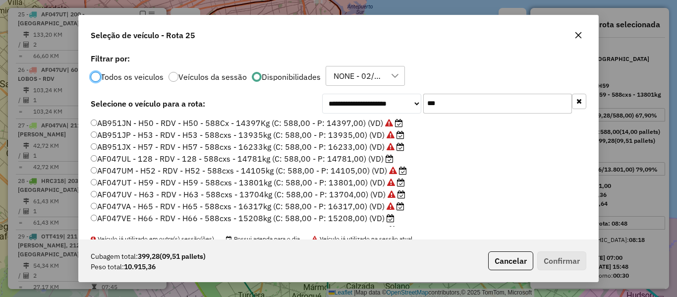
scroll to position [5, 3]
click at [459, 104] on input "***" at bounding box center [497, 104] width 149 height 20
click at [376, 161] on label "AF047UL - 128 - RDV - 128 - 588cxs - 14781kg (C: 588,00 - P: 14781,00) (VD)" at bounding box center [242, 159] width 303 height 12
click at [375, 133] on label "AB951JP - H53 - RDV - H53 - 588cxs - 13935kg (C: 588,00 - P: 13935,00) (VD)" at bounding box center [248, 135] width 314 height 12
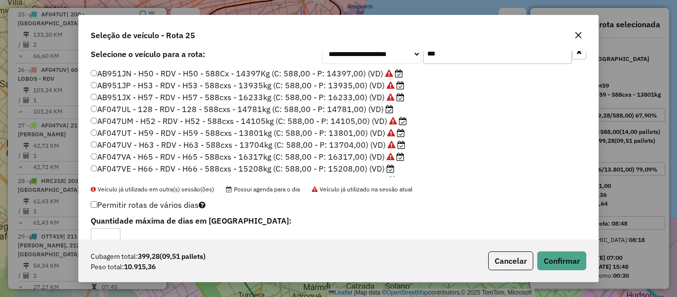
scroll to position [0, 0]
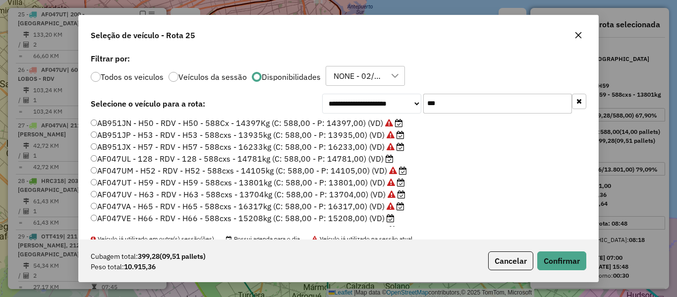
click at [352, 135] on label "AB951JP - H53 - RDV - H53 - 588cxs - 13935kg (C: 588,00 - P: 13935,00) (VD)" at bounding box center [248, 135] width 314 height 12
click at [549, 255] on button "Confirmar" at bounding box center [562, 260] width 49 height 19
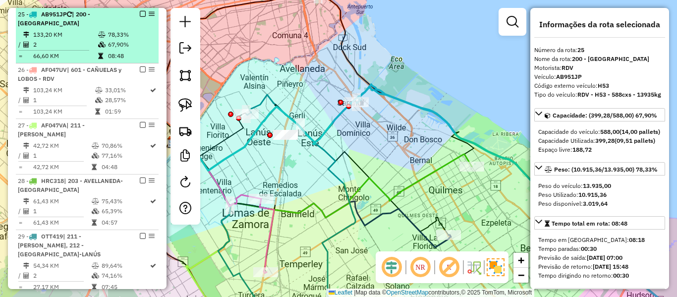
click at [140, 12] on em at bounding box center [143, 14] width 6 height 6
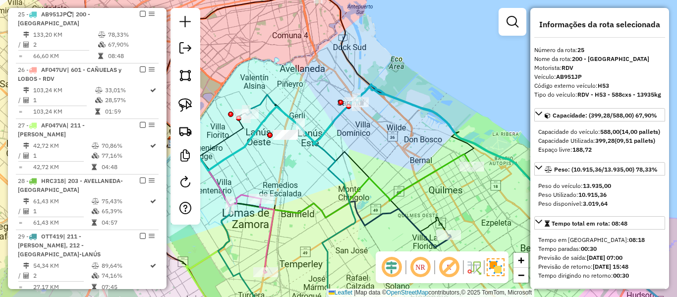
scroll to position [830, 0]
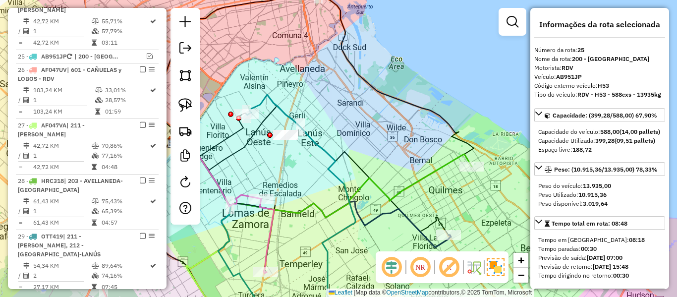
click at [367, 141] on div "Janela de atendimento Grade de atendimento Capacidade Transportadoras Veículos …" at bounding box center [338, 148] width 677 height 297
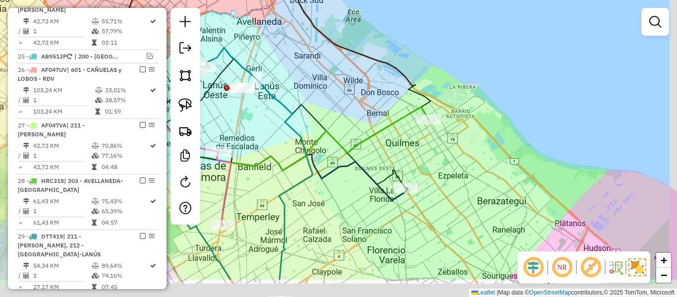
drag, startPoint x: 377, startPoint y: 130, endPoint x: 354, endPoint y: 108, distance: 32.6
click at [350, 102] on div "Janela de atendimento Grade de atendimento Capacidade Transportadoras Veículos …" at bounding box center [338, 148] width 677 height 297
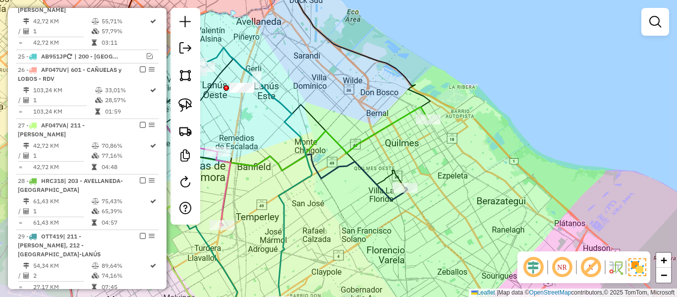
drag, startPoint x: 375, startPoint y: 176, endPoint x: 376, endPoint y: 181, distance: 5.5
click at [375, 179] on icon at bounding box center [266, 144] width 281 height 114
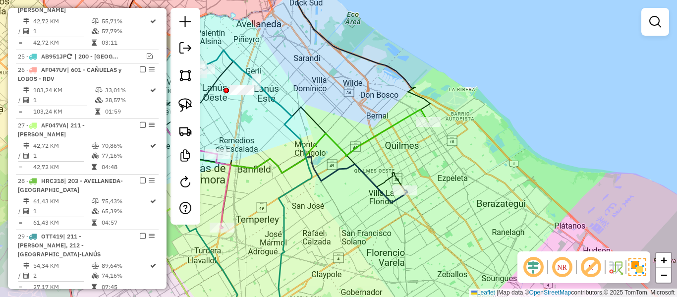
click at [384, 188] on icon at bounding box center [266, 146] width 281 height 114
select select "**********"
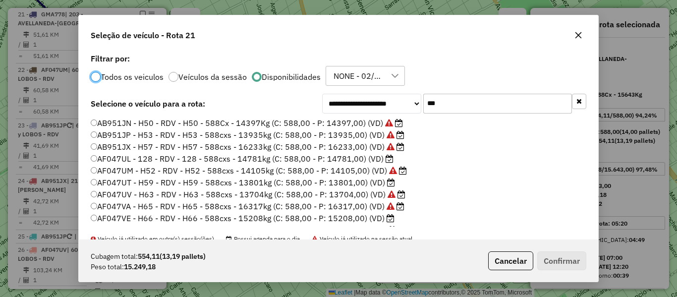
scroll to position [5, 3]
click at [368, 156] on label "AF047UL - 128 - RDV - 128 - 588cxs - 14781kg (C: 588,00 - P: 14781,00) (VD)" at bounding box center [242, 159] width 303 height 12
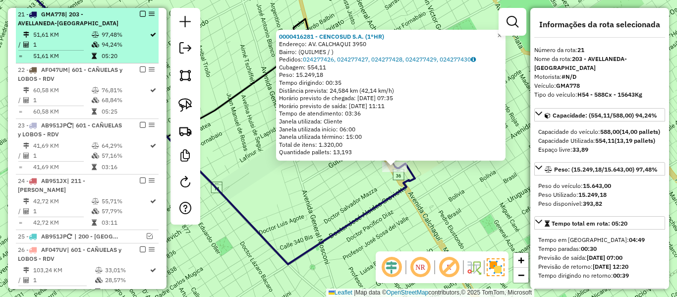
click at [141, 13] on em at bounding box center [143, 14] width 6 height 6
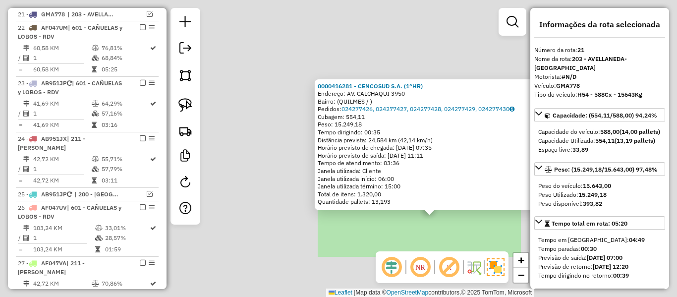
click at [446, 233] on div "0000416281 - CENCOSUD S.A. (1°HR) Endereço: AV. CALCHAQUI 3950 Bairro: (QUILMES…" at bounding box center [338, 148] width 677 height 297
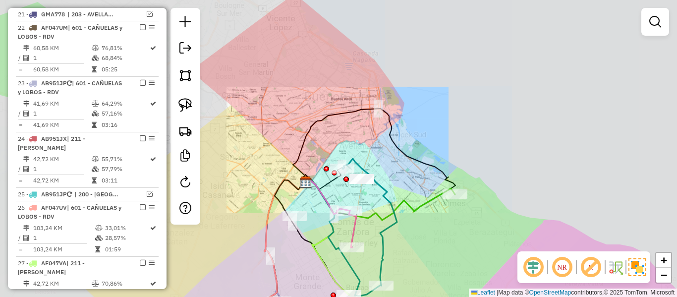
click at [458, 233] on div "Janela de atendimento Grade de atendimento Capacidade Transportadoras Veículos …" at bounding box center [338, 148] width 677 height 297
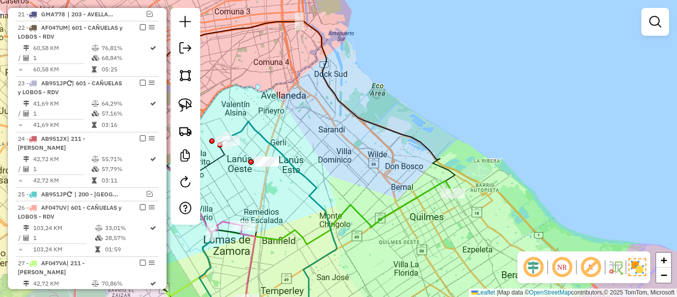
click at [428, 190] on icon at bounding box center [302, 203] width 302 height 84
select select "**********"
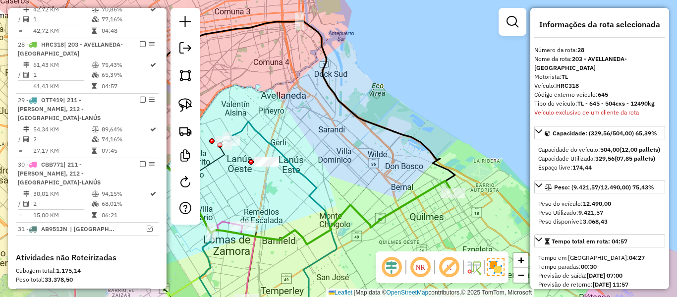
scroll to position [954, 0]
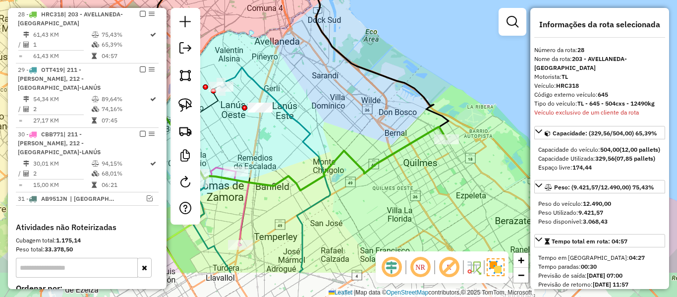
drag, startPoint x: 424, startPoint y: 210, endPoint x: 418, endPoint y: 156, distance: 54.4
click at [418, 156] on div "Janela de atendimento Grade de atendimento Capacidade Transportadoras Veículos …" at bounding box center [338, 148] width 677 height 297
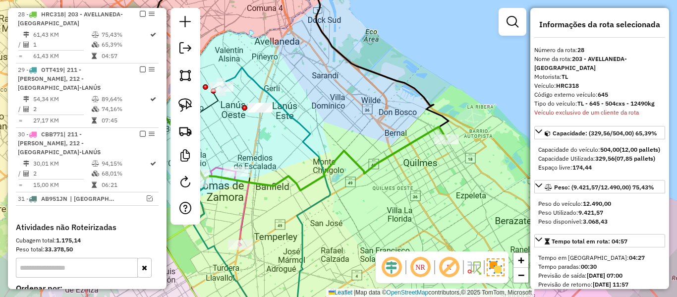
drag, startPoint x: 419, startPoint y: 196, endPoint x: 467, endPoint y: 147, distance: 68.7
click at [469, 148] on div "Janela de atendimento Grade de atendimento Capacidade Transportadoras Veículos …" at bounding box center [338, 148] width 677 height 297
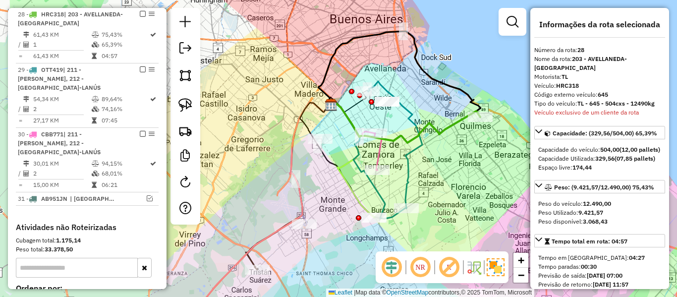
drag, startPoint x: 443, startPoint y: 189, endPoint x: 459, endPoint y: 133, distance: 58.6
click at [459, 133] on div "Janela de atendimento Grade de atendimento Capacidade Transportadoras Veículos …" at bounding box center [338, 148] width 677 height 297
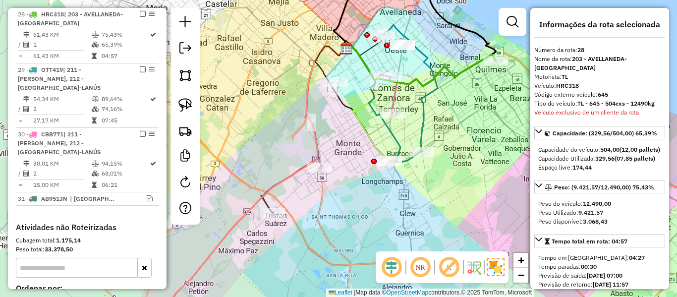
click at [431, 195] on div "Janela de atendimento Grade de atendimento Capacidade Transportadoras Veículos …" at bounding box center [338, 148] width 677 height 297
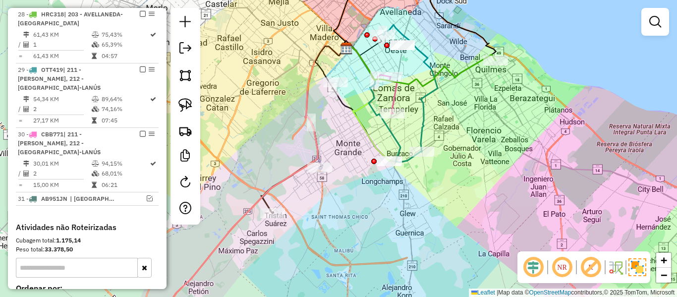
drag, startPoint x: 354, startPoint y: 151, endPoint x: 360, endPoint y: 159, distance: 10.5
click at [361, 171] on div "Janela de atendimento Grade de atendimento Capacidade Transportadoras Veículos …" at bounding box center [338, 148] width 677 height 297
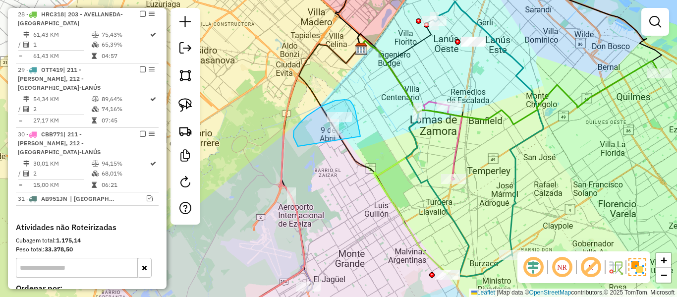
drag, startPoint x: 335, startPoint y: 101, endPoint x: 301, endPoint y: 149, distance: 59.0
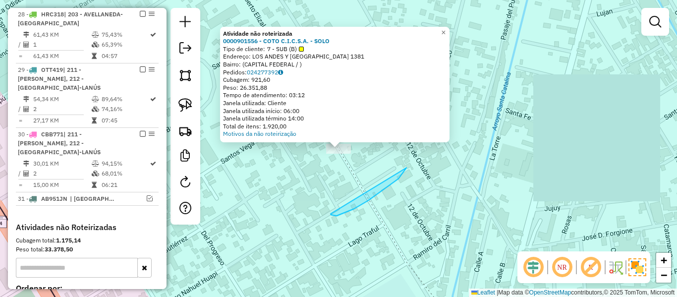
drag, startPoint x: 368, startPoint y: 200, endPoint x: 323, endPoint y: 174, distance: 52.2
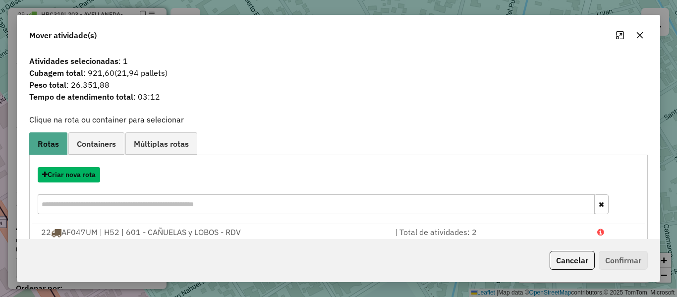
click at [92, 171] on button "Criar nova rota" at bounding box center [69, 174] width 62 height 15
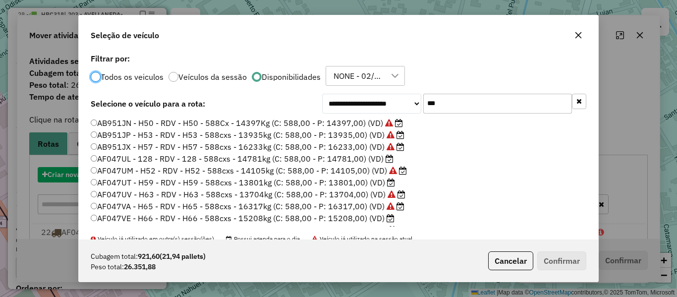
scroll to position [5, 3]
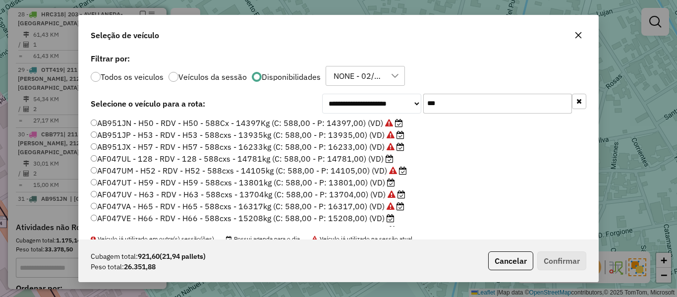
click at [447, 101] on input "***" at bounding box center [497, 104] width 149 height 20
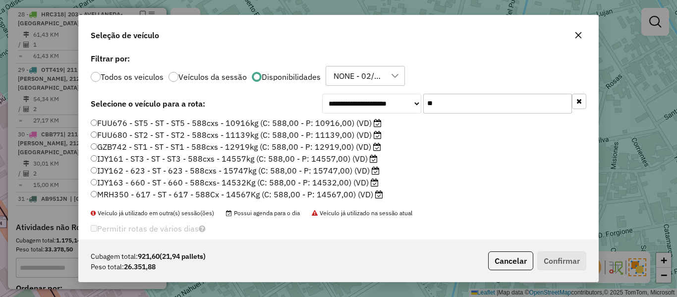
type input "**"
click at [319, 171] on label "IJY162 - 623 - ST - 623 - 588cxs - 15747kg (C: 588,00 - P: 15747,00) (VD)" at bounding box center [235, 171] width 289 height 12
click at [557, 261] on button "Confirmar" at bounding box center [562, 260] width 49 height 19
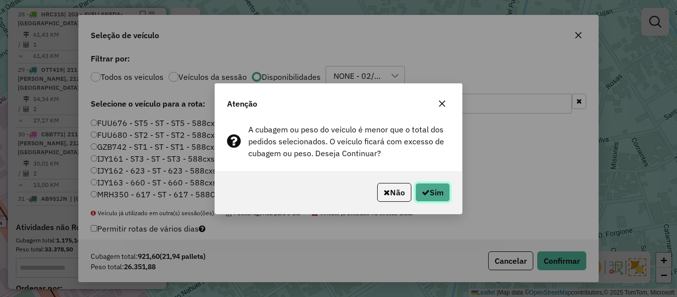
click at [429, 197] on button "Sim" at bounding box center [433, 192] width 35 height 19
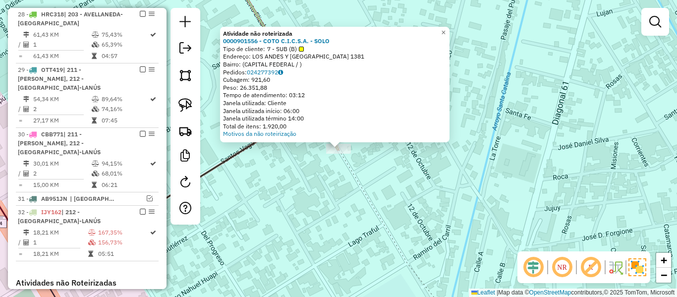
click at [312, 157] on div "Atividade não roteirizada 0000901556 - COTO C.I.C.S.A. - SOLO Tipo de cliente: …" at bounding box center [338, 148] width 677 height 297
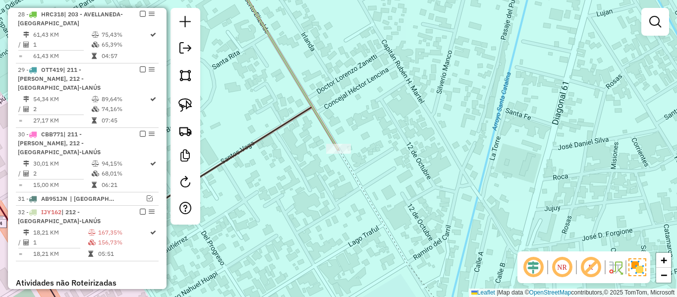
click at [335, 131] on div "Rota 32 - Placa IJY162 0000901556 - COTO C.I.C.S.A. - SOLO Atividade não roteir…" at bounding box center [338, 148] width 677 height 297
click at [327, 131] on icon at bounding box center [284, 59] width 108 height 179
select select "**********"
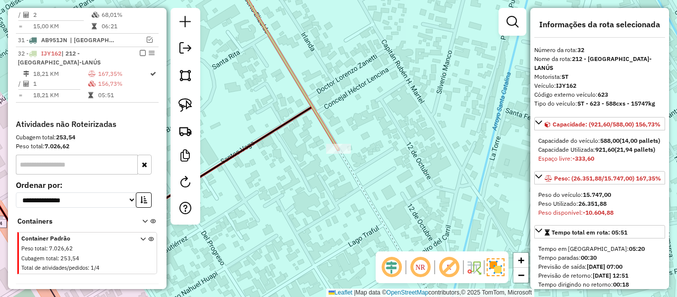
scroll to position [1148, 0]
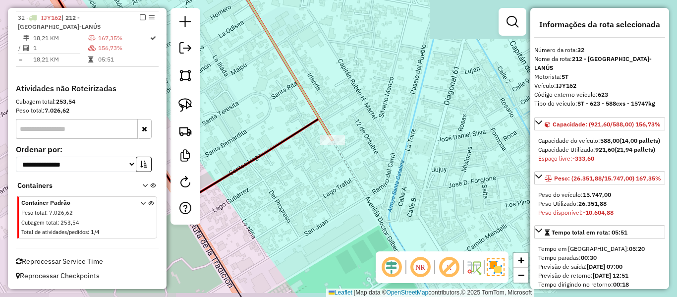
click at [327, 129] on icon at bounding box center [280, 55] width 103 height 170
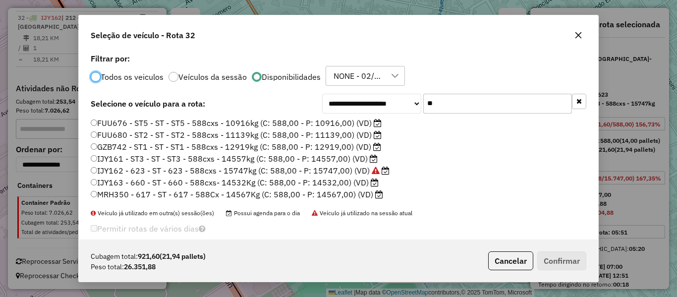
scroll to position [5, 3]
click at [459, 99] on input "**" at bounding box center [497, 104] width 149 height 20
click at [472, 154] on li "IJY161 - ST3 - ST - ST3 - 588cxs - 14557kg (C: 588,00 - P: 14557,00) (VD)" at bounding box center [339, 159] width 496 height 12
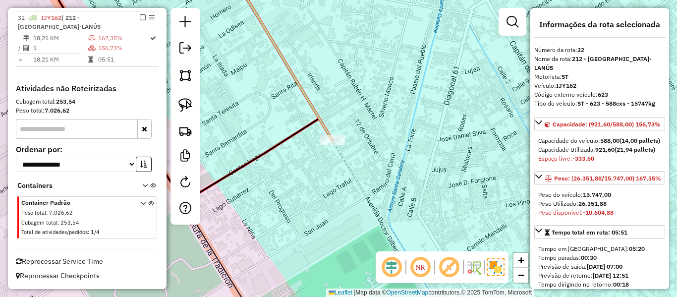
click at [312, 114] on icon at bounding box center [280, 55] width 103 height 170
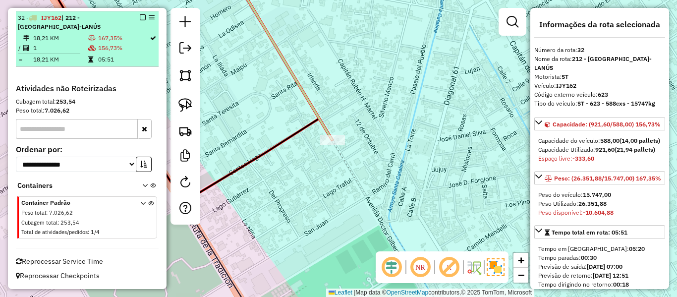
drag, startPoint x: 140, startPoint y: 16, endPoint x: 150, endPoint y: 19, distance: 10.4
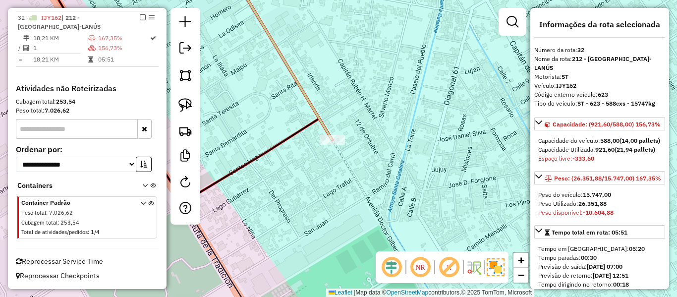
click at [141, 16] on em at bounding box center [143, 17] width 6 height 6
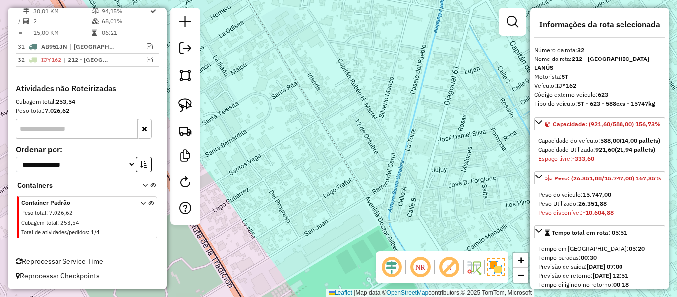
scroll to position [1106, 0]
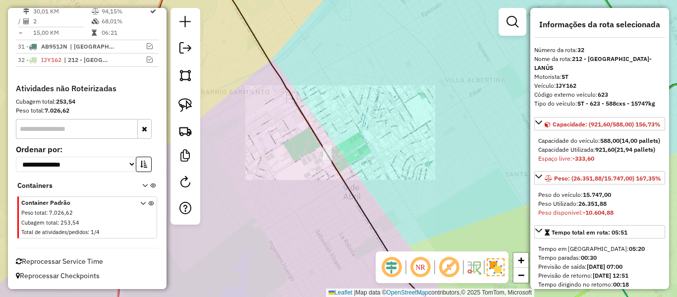
click at [373, 122] on div "Janela de atendimento Grade de atendimento Capacidade Transportadoras Veículos …" at bounding box center [338, 148] width 677 height 297
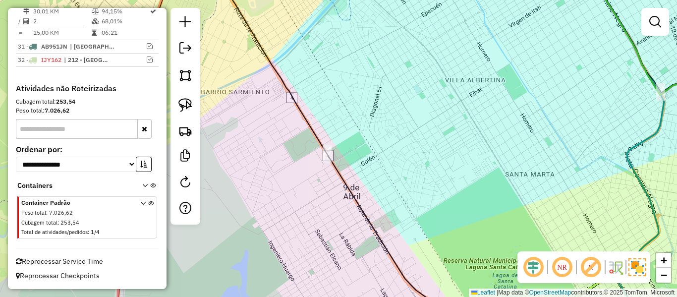
drag, startPoint x: 436, startPoint y: 99, endPoint x: 447, endPoint y: 89, distance: 14.4
click at [463, 91] on div "Janela de atendimento Grade de atendimento Capacidade Transportadoras Veículos …" at bounding box center [338, 148] width 677 height 297
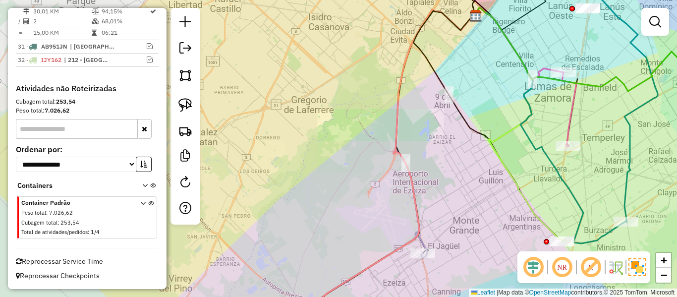
click at [439, 118] on div "Janela de atendimento Grade de atendimento Capacidade Transportadoras Veículos …" at bounding box center [338, 148] width 677 height 297
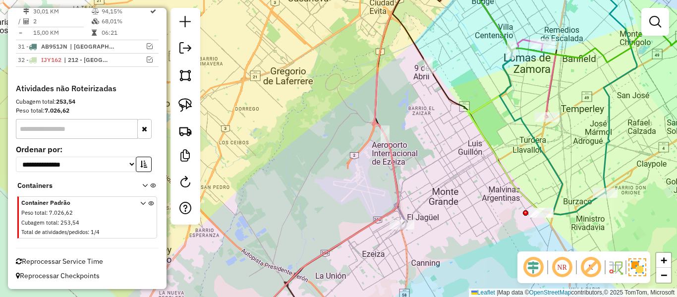
drag, startPoint x: 437, startPoint y: 148, endPoint x: 400, endPoint y: 88, distance: 70.9
click at [400, 88] on div "Janela de atendimento Grade de atendimento Capacidade Transportadoras Veículos …" at bounding box center [338, 148] width 677 height 297
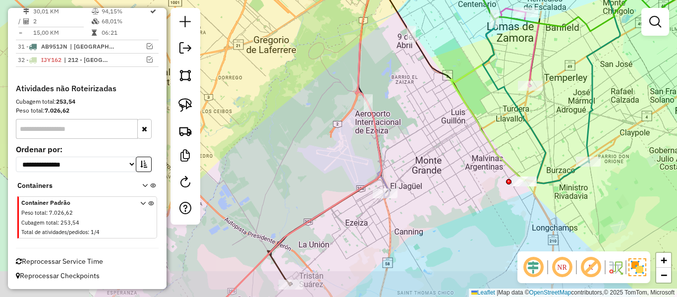
drag, startPoint x: 419, startPoint y: 158, endPoint x: 423, endPoint y: 144, distance: 14.6
click at [419, 149] on div "Janela de atendimento Grade de atendimento Capacidade Transportadoras Veículos …" at bounding box center [338, 148] width 677 height 297
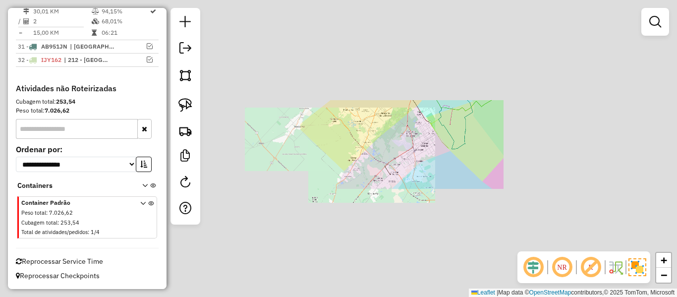
click at [435, 146] on div "Janela de atendimento Grade de atendimento Capacidade Transportadoras Veículos …" at bounding box center [338, 148] width 677 height 297
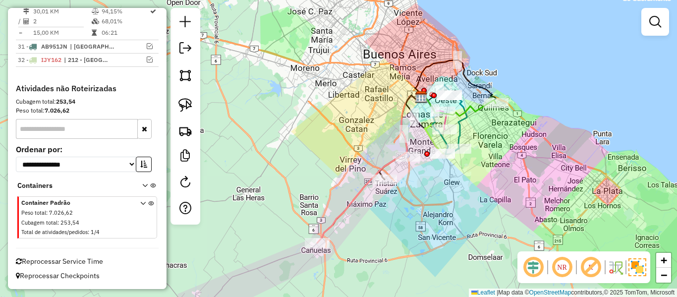
drag, startPoint x: 457, startPoint y: 173, endPoint x: 456, endPoint y: 150, distance: 23.4
click at [456, 150] on div "Janela de atendimento Grade de atendimento Capacidade Transportadoras Veículos …" at bounding box center [338, 148] width 677 height 297
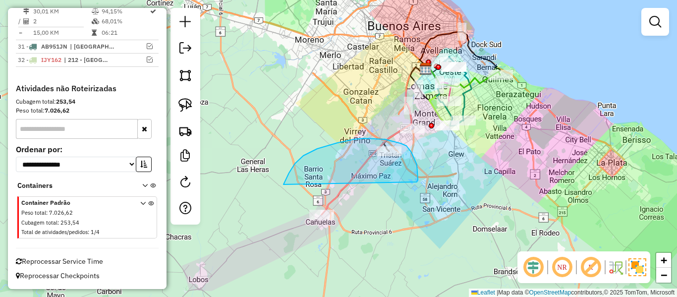
drag, startPoint x: 412, startPoint y: 152, endPoint x: 320, endPoint y: 272, distance: 150.3
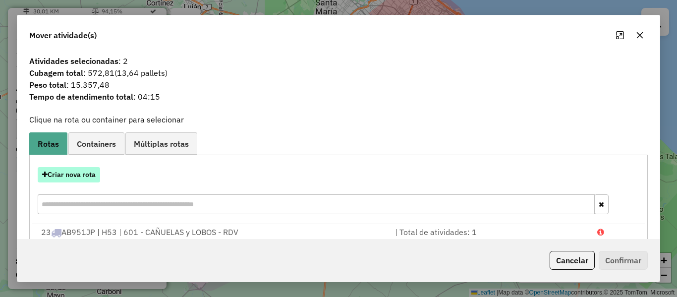
click at [80, 178] on button "Criar nova rota" at bounding box center [69, 174] width 62 height 15
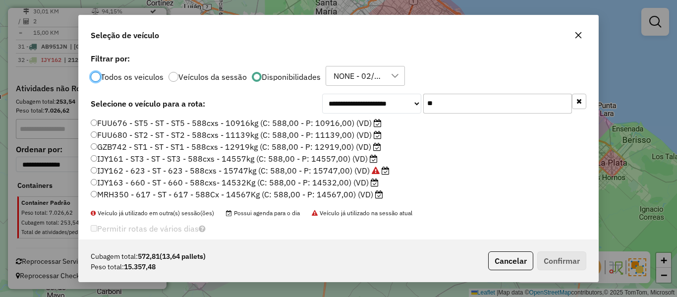
scroll to position [5, 3]
click at [457, 97] on input "**" at bounding box center [497, 104] width 149 height 20
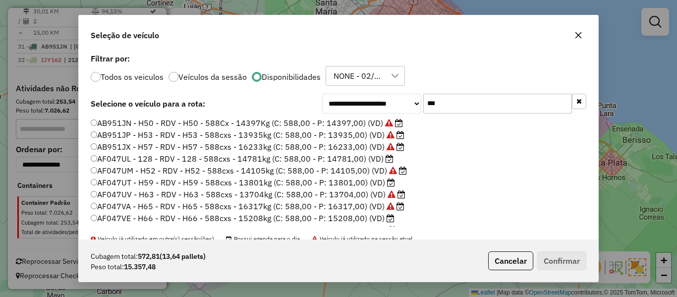
type input "***"
click at [355, 220] on label "AF047VE - H66 - RDV - H66 - 588cxs - 15208kg (C: 588,00 - P: 15208,00) (VD)" at bounding box center [243, 218] width 304 height 12
click at [364, 181] on label "AF047UT - H59 - RDV - H59 - 588cxs - 13801kg (C: 588,00 - P: 13801,00) (VD)" at bounding box center [243, 183] width 304 height 12
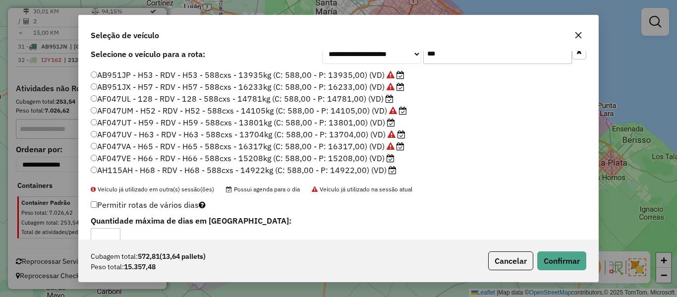
scroll to position [0, 0]
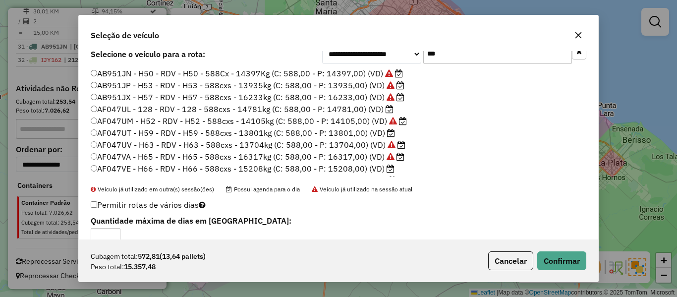
click at [355, 96] on label "AB951JX - H57 - RDV - H57 - 588cxs - 16233kg (C: 588,00 - P: 16233,00) (VD)" at bounding box center [248, 97] width 314 height 12
click at [565, 257] on button "Confirmar" at bounding box center [562, 260] width 49 height 19
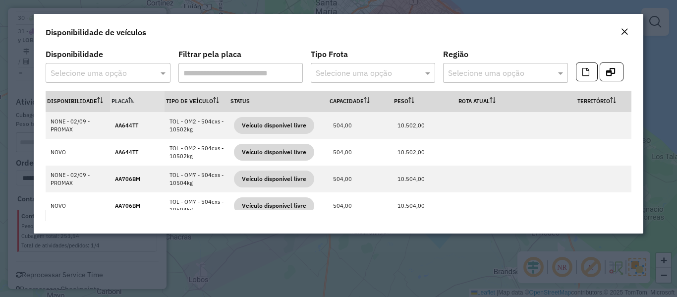
click at [394, 73] on input "text" at bounding box center [363, 73] width 95 height 12
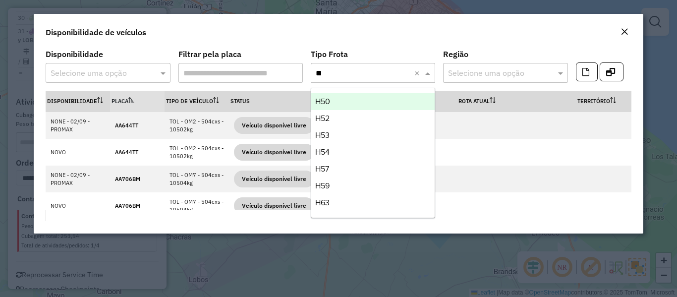
type input "***"
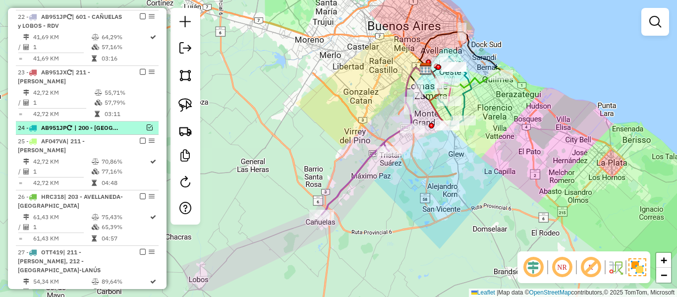
scroll to position [654, 0]
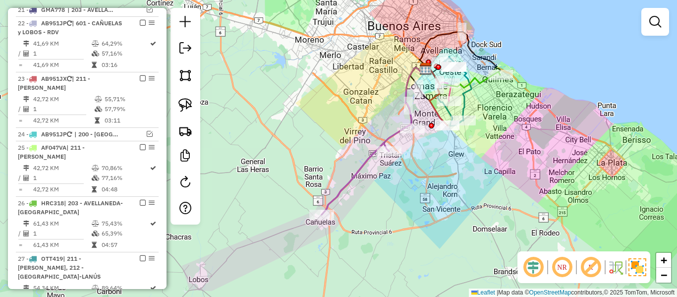
click at [363, 169] on icon at bounding box center [355, 179] width 67 height 71
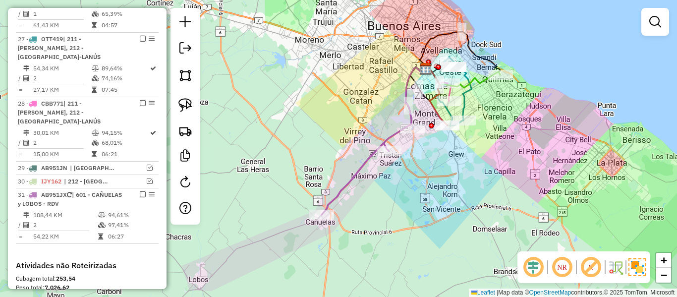
select select "**********"
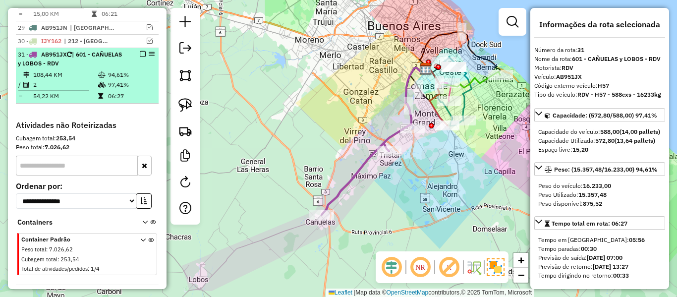
scroll to position [1051, 0]
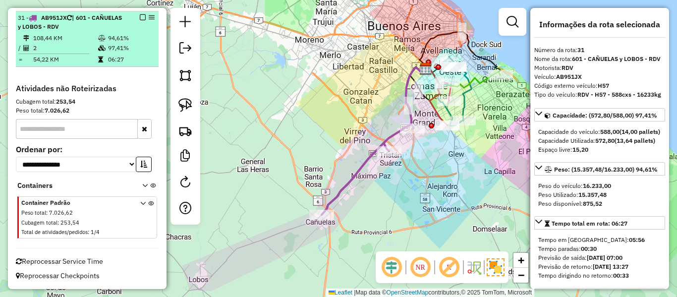
click at [140, 18] on em at bounding box center [143, 17] width 6 height 6
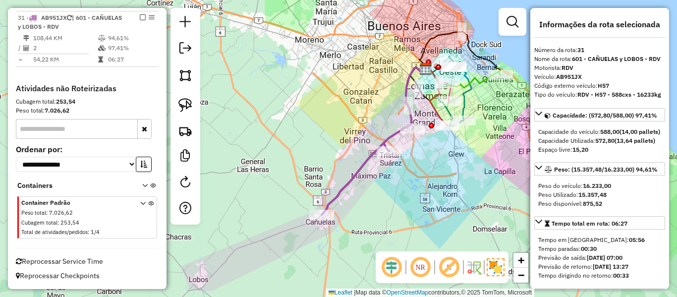
scroll to position [1009, 0]
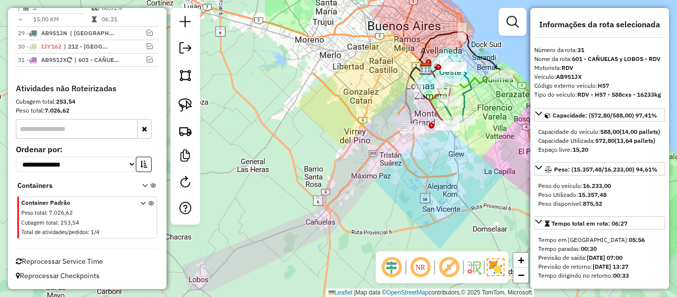
click at [425, 184] on div "Janela de atendimento Grade de atendimento Capacidade Transportadoras Veículos …" at bounding box center [338, 148] width 677 height 297
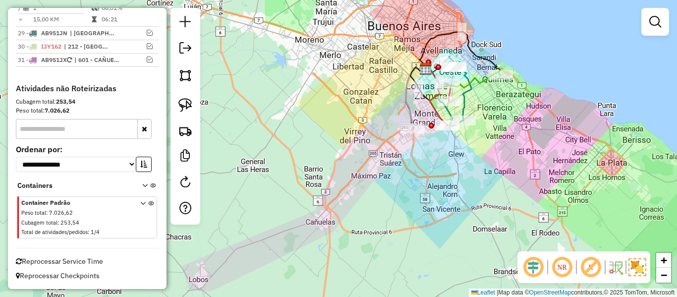
drag, startPoint x: 342, startPoint y: 216, endPoint x: 330, endPoint y: 200, distance: 19.5
click at [324, 221] on div "Janela de atendimento Grade de atendimento Capacidade Transportadoras Veículos …" at bounding box center [338, 148] width 677 height 297
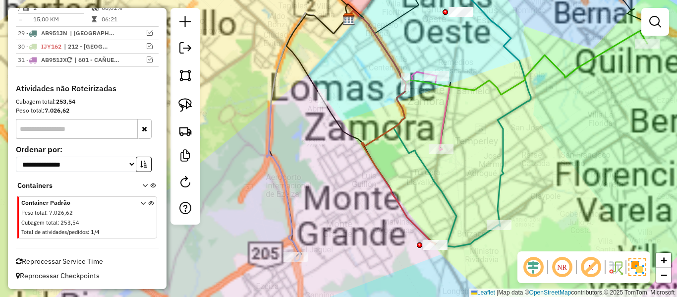
click at [375, 237] on div "Janela de atendimento Grade de atendimento Capacidade Transportadoras Veículos …" at bounding box center [338, 148] width 677 height 297
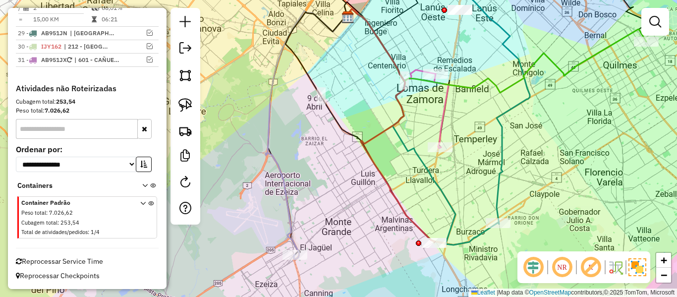
drag, startPoint x: 372, startPoint y: 239, endPoint x: 357, endPoint y: 199, distance: 41.9
click at [337, 185] on div "Janela de atendimento Grade de atendimento Capacidade Transportadoras Veículos …" at bounding box center [338, 148] width 677 height 297
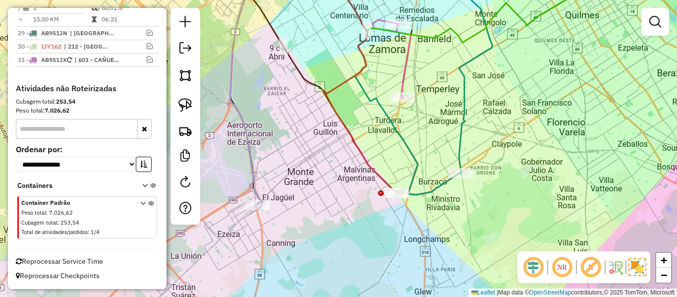
drag, startPoint x: 457, startPoint y: 226, endPoint x: 415, endPoint y: 236, distance: 43.3
click at [416, 255] on div "Janela de atendimento Grade de atendimento Capacidade Transportadoras Veículos …" at bounding box center [338, 148] width 677 height 297
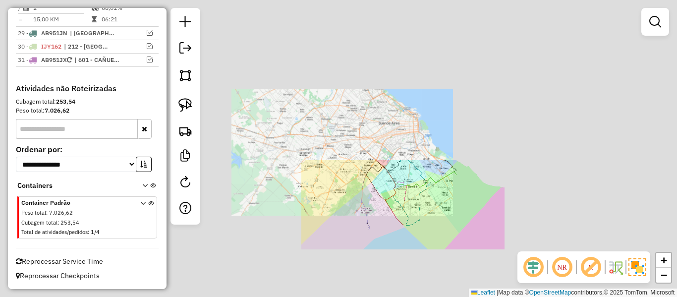
click at [477, 177] on div "Janela de atendimento Grade de atendimento Capacidade Transportadoras Veículos …" at bounding box center [338, 148] width 677 height 297
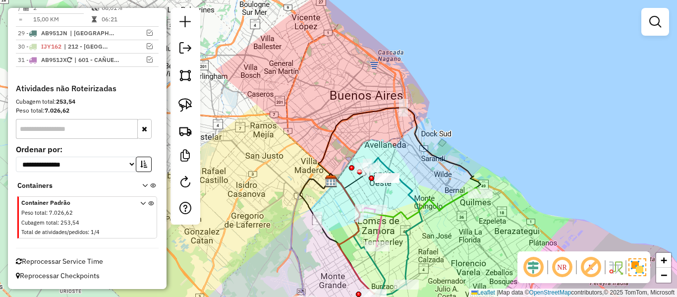
click at [471, 212] on div "Janela de atendimento Grade de atendimento Capacidade Transportadoras Veículos …" at bounding box center [338, 148] width 677 height 297
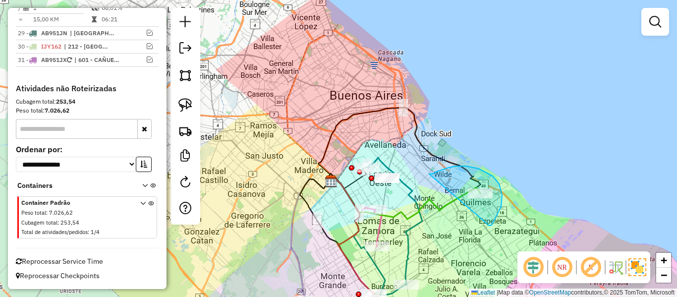
drag, startPoint x: 489, startPoint y: 226, endPoint x: 438, endPoint y: 201, distance: 56.6
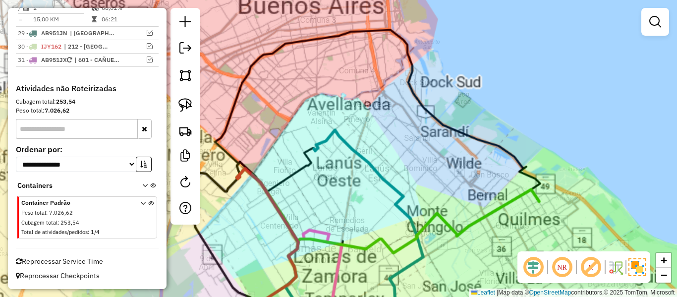
click at [425, 181] on div "Janela de atendimento Grade de atendimento Capacidade Transportadoras Veículos …" at bounding box center [338, 148] width 677 height 297
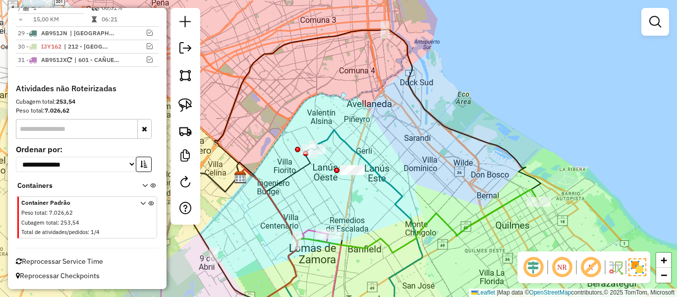
drag, startPoint x: 426, startPoint y: 144, endPoint x: 427, endPoint y: 127, distance: 16.9
click at [427, 127] on div "Janela de atendimento Grade de atendimento Capacidade Transportadoras Veículos …" at bounding box center [338, 148] width 677 height 297
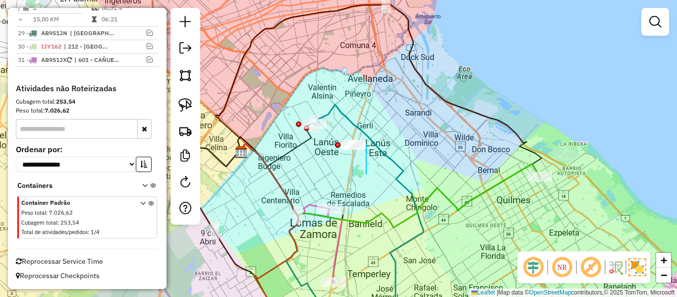
drag, startPoint x: 366, startPoint y: 174, endPoint x: 254, endPoint y: 164, distance: 112.5
click at [445, 144] on icon at bounding box center [389, 186] width 302 height 84
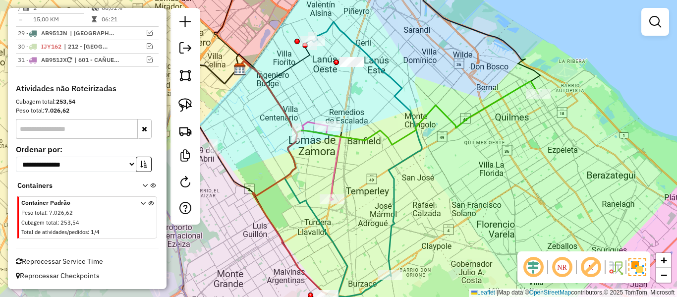
drag, startPoint x: 464, startPoint y: 183, endPoint x: 464, endPoint y: 154, distance: 29.3
click at [464, 154] on div "Janela de atendimento Grade de atendimento Capacidade Transportadoras Veículos …" at bounding box center [338, 148] width 677 height 297
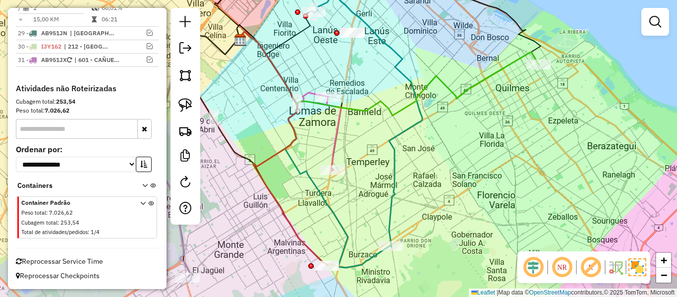
click at [339, 134] on icon at bounding box center [334, 134] width 14 height 74
select select "**********"
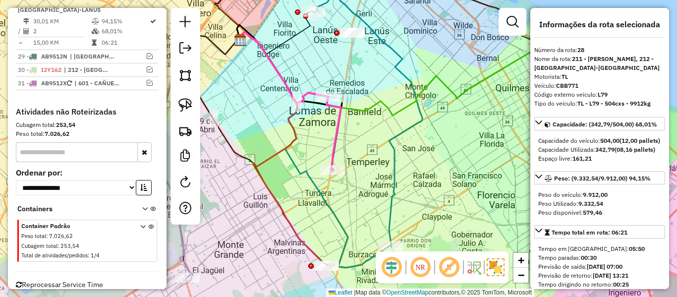
scroll to position [963, 0]
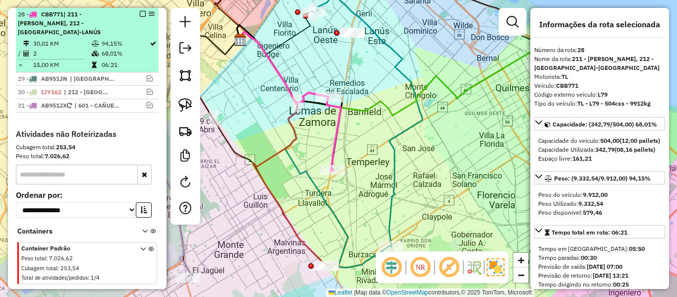
click at [140, 15] on em at bounding box center [143, 14] width 6 height 6
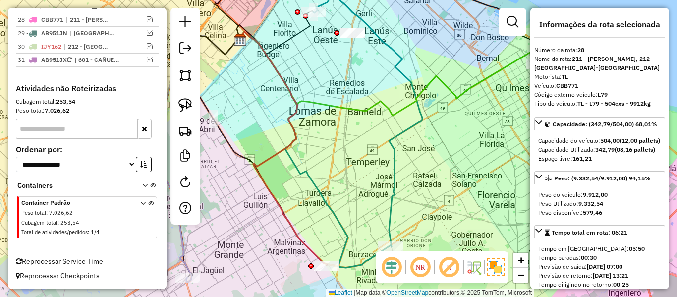
drag, startPoint x: 398, startPoint y: 109, endPoint x: 395, endPoint y: 101, distance: 8.5
click at [395, 101] on div "Janela de atendimento Grade de atendimento Capacidade Transportadoras Veículos …" at bounding box center [338, 148] width 677 height 297
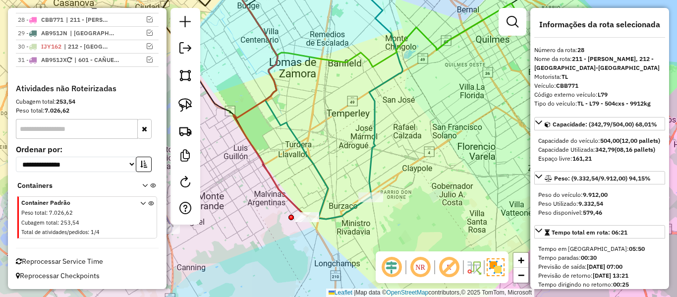
click at [377, 115] on icon at bounding box center [371, 84] width 61 height 228
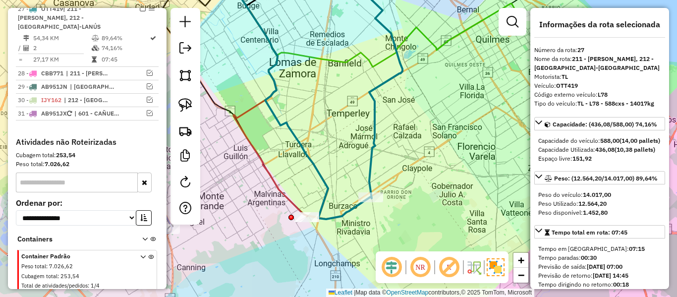
scroll to position [898, 0]
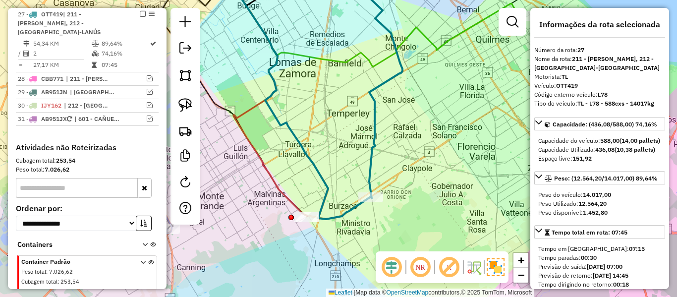
drag, startPoint x: 402, startPoint y: 152, endPoint x: 407, endPoint y: 133, distance: 19.5
click at [407, 109] on div "Janela de atendimento Grade de atendimento Capacidade Transportadoras Veículos …" at bounding box center [338, 148] width 677 height 297
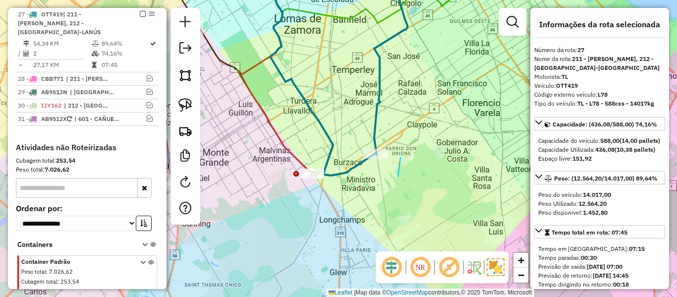
drag, startPoint x: 398, startPoint y: 177, endPoint x: 351, endPoint y: 166, distance: 48.7
click at [351, 167] on icon at bounding box center [317, 72] width 120 height 205
click at [290, 158] on icon at bounding box center [276, 71] width 74 height 203
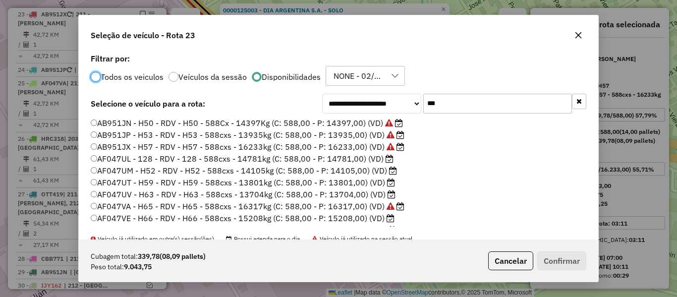
scroll to position [5, 3]
click at [451, 111] on input "***" at bounding box center [497, 104] width 149 height 20
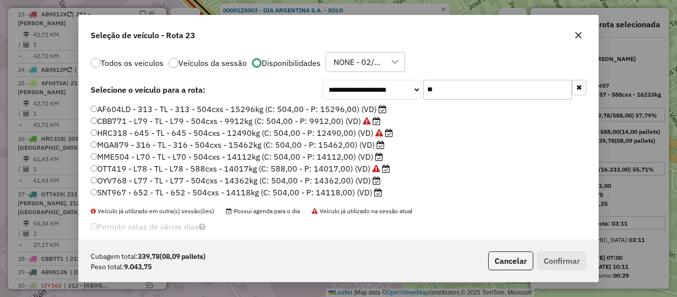
scroll to position [25, 0]
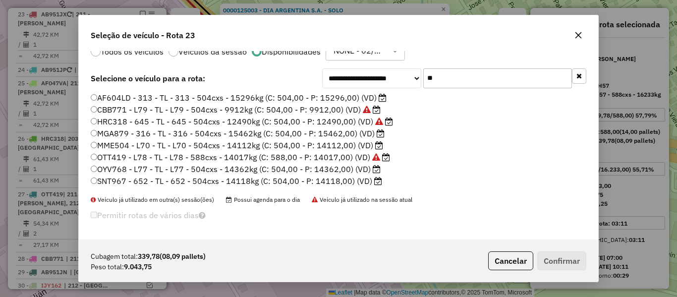
click at [414, 133] on li "MGA879 - 316 - TL - 316 - 504cxs - 15462kg (C: 504,00 - P: 15462,00) (VD)" at bounding box center [339, 134] width 496 height 12
click at [449, 81] on input "**" at bounding box center [497, 78] width 149 height 20
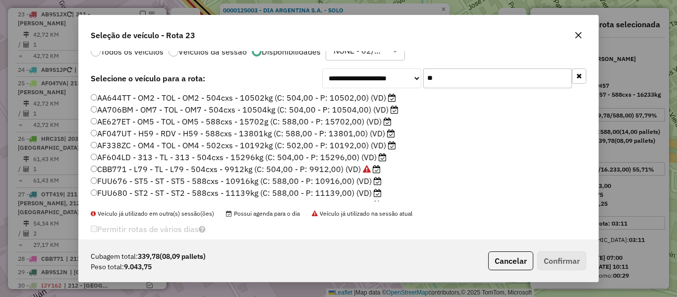
scroll to position [0, 0]
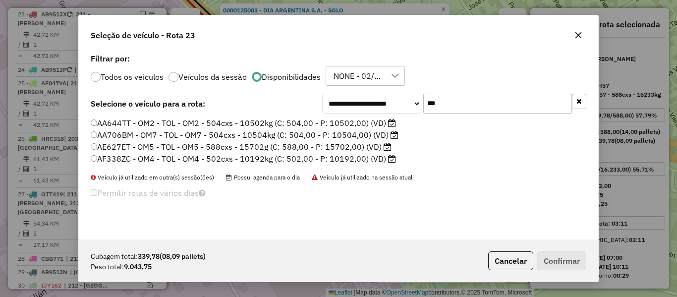
type input "***"
click at [373, 121] on label "AA644TT - OM2 - TOL - OM2 - 504cxs - 10502kg (C: 504,00 - P: 10502,00) (VD)" at bounding box center [243, 123] width 305 height 12
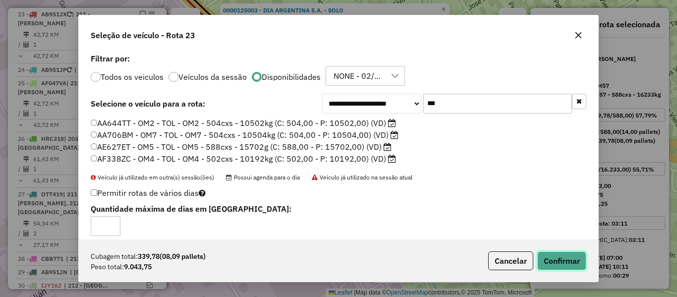
click at [557, 256] on button "Confirmar" at bounding box center [562, 260] width 49 height 19
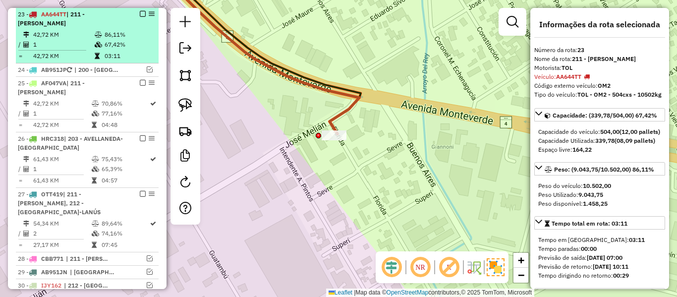
click at [141, 14] on em at bounding box center [143, 14] width 6 height 6
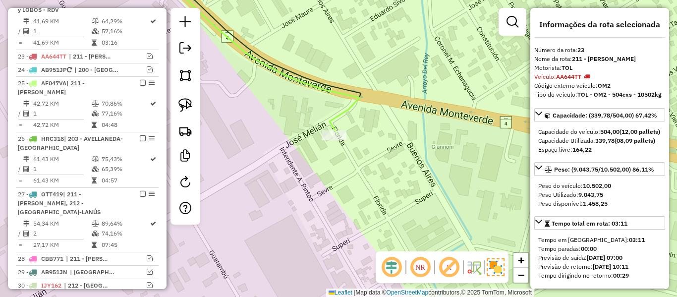
drag, startPoint x: 316, startPoint y: 73, endPoint x: 314, endPoint y: 89, distance: 15.9
click at [315, 77] on div "Janela de atendimento Grade de atendimento Capacidade Transportadoras Veículos …" at bounding box center [338, 148] width 677 height 297
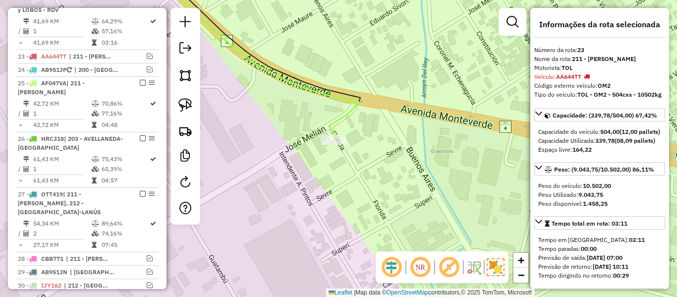
click at [314, 89] on icon at bounding box center [255, 54] width 207 height 168
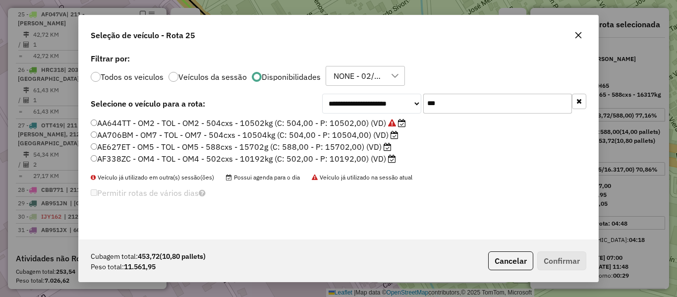
scroll to position [5, 3]
click at [580, 99] on icon "button" at bounding box center [579, 101] width 5 height 7
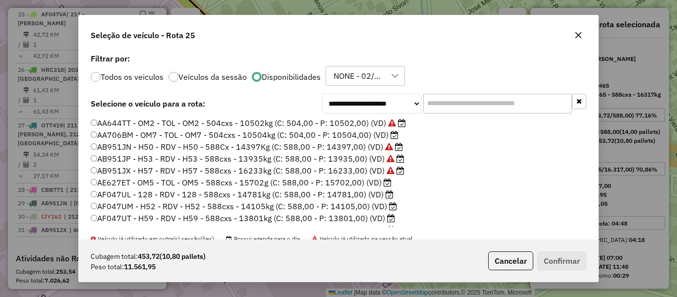
click at [453, 106] on input "text" at bounding box center [497, 104] width 149 height 20
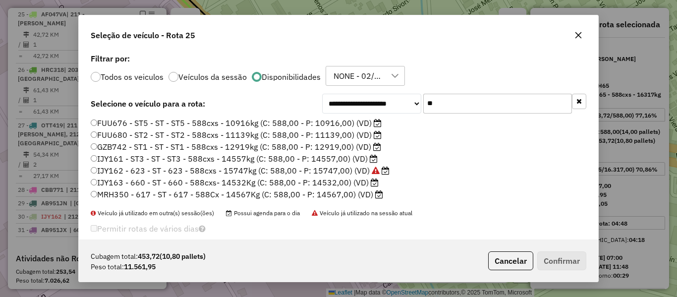
type input "**"
click at [345, 133] on label "FUU680 - ST2 - ST - ST2 - 588cxs - 11139kg (C: 588,00 - P: 11139,00) (VD)" at bounding box center [236, 135] width 291 height 12
click at [342, 148] on label "GZB742 - ST1 - ST - ST1 - 588cxs - 12919kg (C: 588,00 - P: 12919,00) (VD)" at bounding box center [236, 147] width 291 height 12
click at [550, 258] on button "Confirmar" at bounding box center [562, 260] width 49 height 19
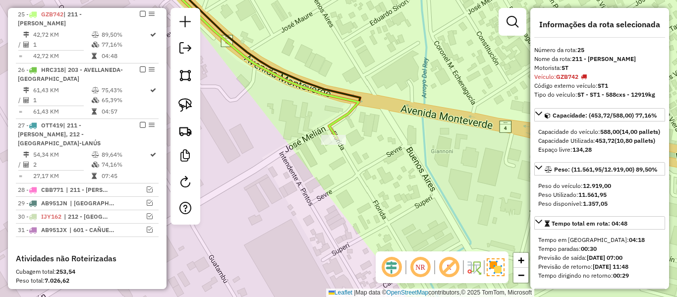
click at [296, 153] on div "Janela de atendimento Grade de atendimento Capacidade Transportadoras Veículos …" at bounding box center [338, 148] width 677 height 297
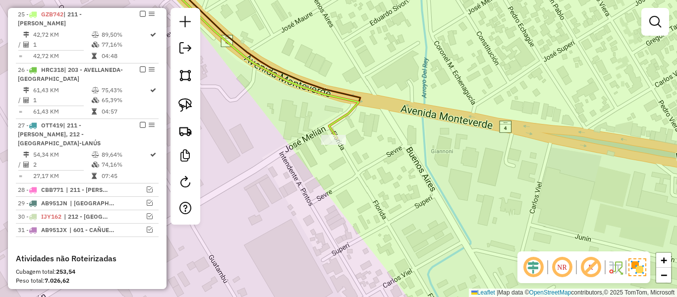
click at [340, 116] on icon at bounding box center [255, 54] width 207 height 168
select select "**********"
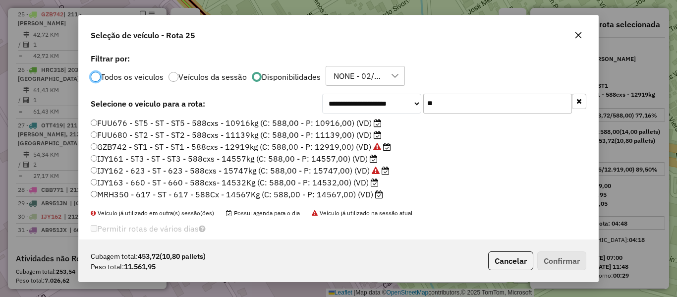
click at [374, 127] on label "FUU676 - ST5 - ST - ST5 - 588cxs - 10916kg (C: 588,00 - P: 10916,00) (VD)" at bounding box center [236, 123] width 291 height 12
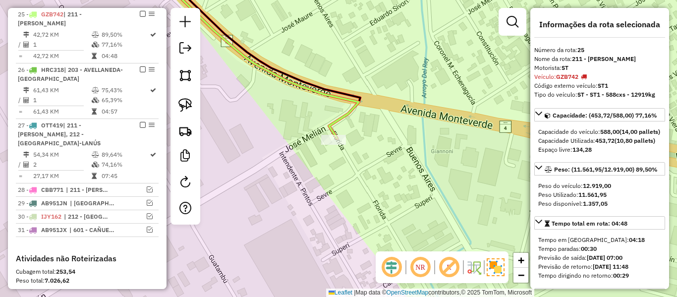
click at [341, 119] on icon at bounding box center [255, 54] width 207 height 168
click at [140, 15] on em at bounding box center [143, 14] width 6 height 6
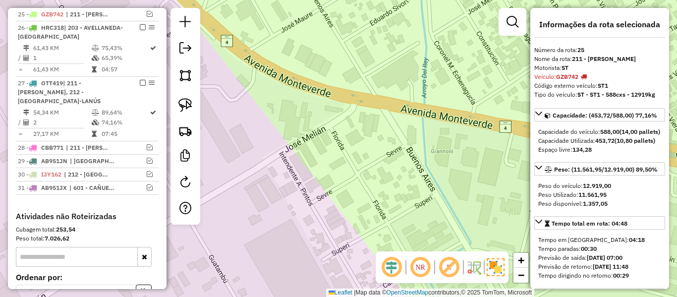
scroll to position [703, 0]
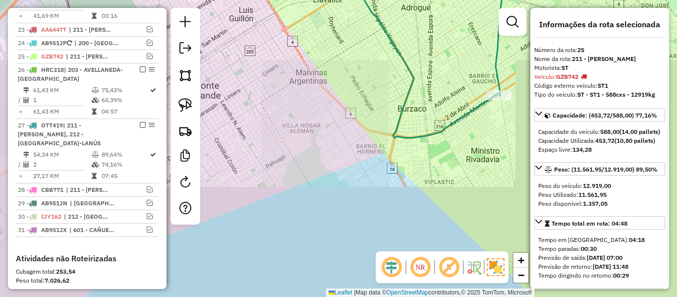
click at [387, 160] on div "Janela de atendimento Grade de atendimento Capacidade Transportadoras Veículos …" at bounding box center [338, 148] width 677 height 297
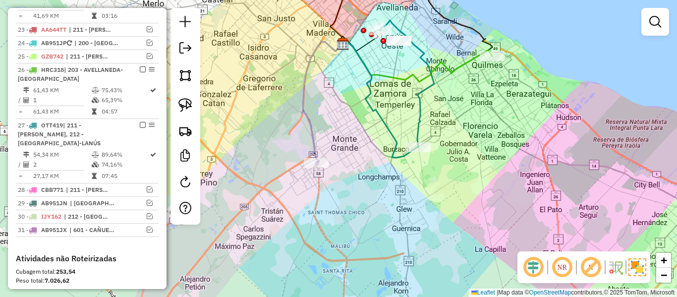
drag, startPoint x: 377, startPoint y: 180, endPoint x: 390, endPoint y: 179, distance: 13.5
click at [390, 179] on div "Janela de atendimento Grade de atendimento Capacidade Transportadoras Veículos …" at bounding box center [338, 148] width 677 height 297
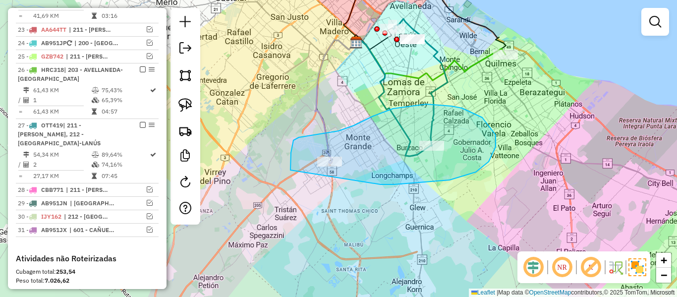
drag, startPoint x: 496, startPoint y: 135, endPoint x: 299, endPoint y: 187, distance: 203.6
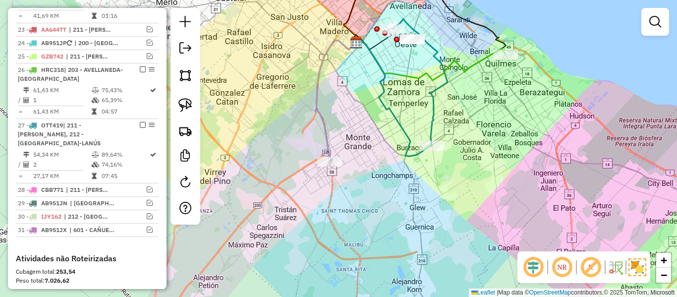
drag, startPoint x: 418, startPoint y: 179, endPoint x: 395, endPoint y: 179, distance: 22.8
click at [330, 146] on icon at bounding box center [335, 102] width 41 height 124
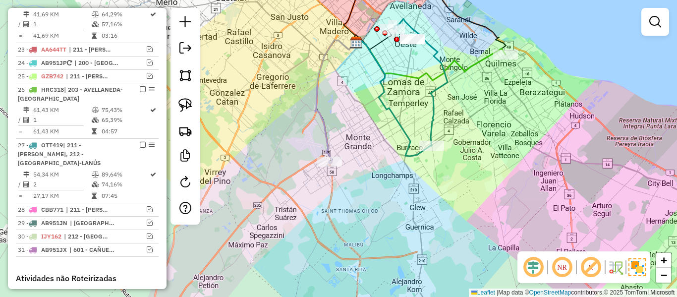
select select "**********"
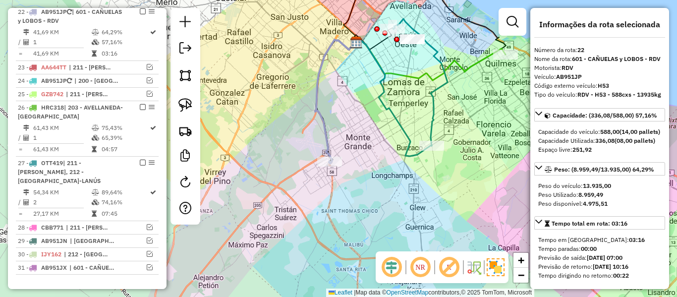
scroll to position [663, 0]
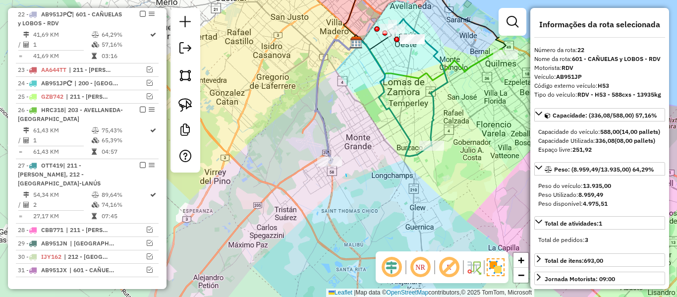
drag, startPoint x: 347, startPoint y: 177, endPoint x: 360, endPoint y: 186, distance: 16.8
select select "**********"
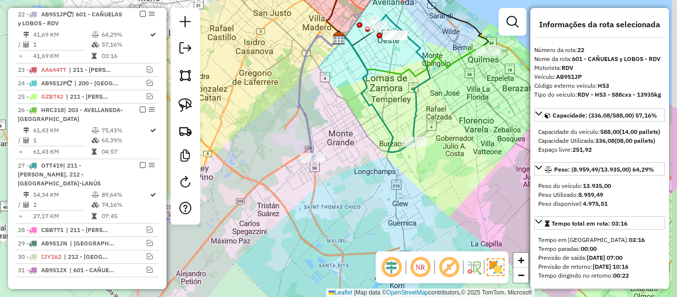
drag, startPoint x: 406, startPoint y: 211, endPoint x: 350, endPoint y: 205, distance: 55.9
click at [345, 201] on div "Janela de atendimento Grade de atendimento Capacidade Transportadoras Veículos …" at bounding box center [338, 148] width 677 height 297
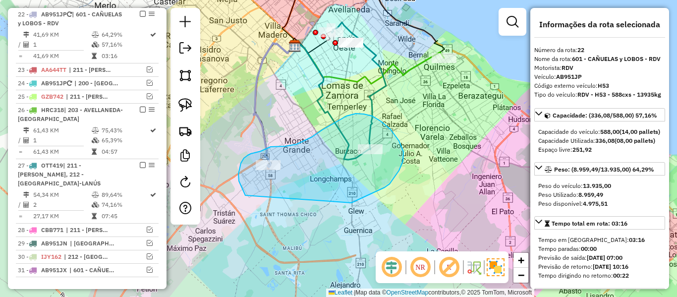
drag, startPoint x: 365, startPoint y: 196, endPoint x: 254, endPoint y: 206, distance: 111.5
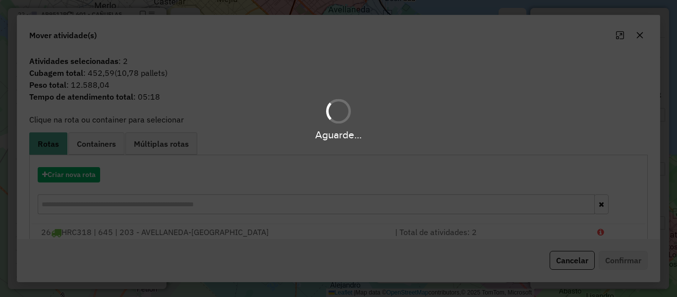
click at [89, 176] on hb-app "Aguarde... Pop-up bloqueado! Seu navegador bloqueou automáticamente a abertura …" at bounding box center [338, 148] width 677 height 297
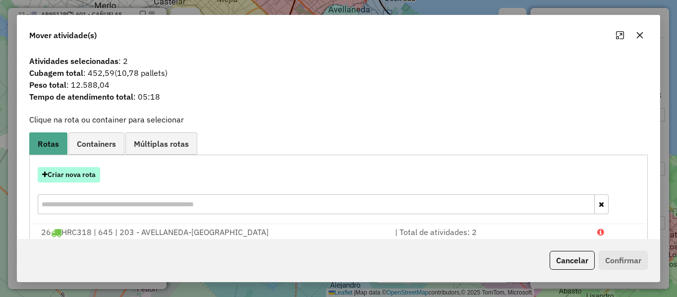
click at [88, 176] on button "Criar nova rota" at bounding box center [69, 174] width 62 height 15
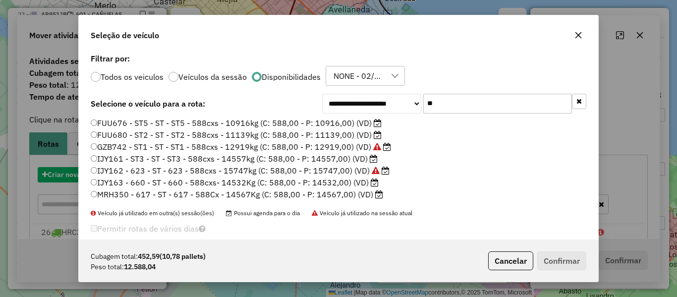
scroll to position [5, 3]
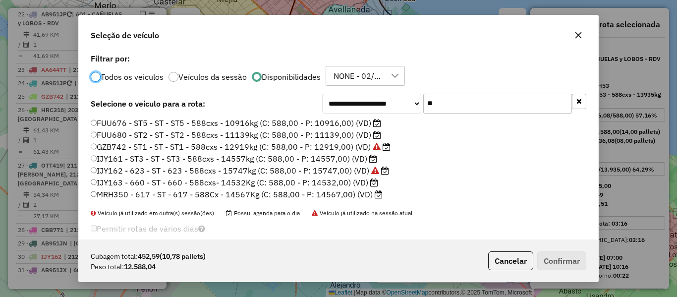
click at [572, 100] on button "button" at bounding box center [579, 101] width 14 height 15
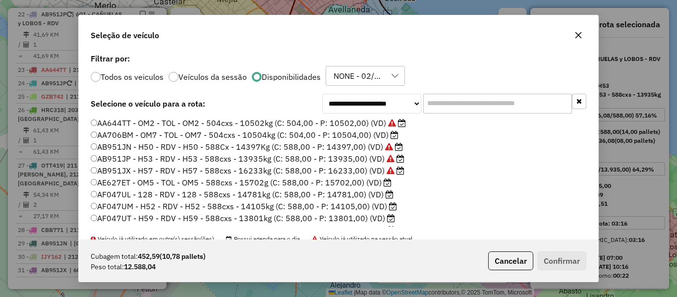
click at [513, 100] on input "text" at bounding box center [497, 104] width 149 height 20
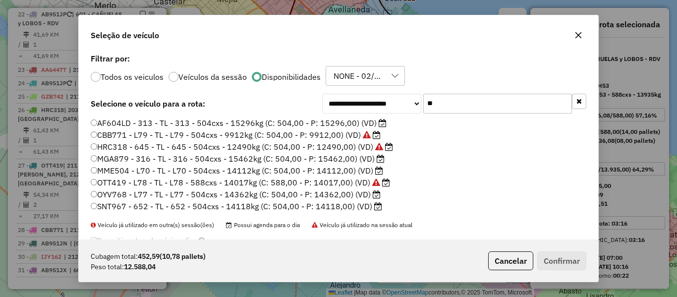
type input "**"
click at [344, 171] on label "MME504 - L70 - TL - L70 - 504cxs - 14112kg (C: 504,00 - P: 14112,00) (VD)" at bounding box center [237, 171] width 293 height 12
click at [344, 195] on label "OYV768 - L77 - TL - L77 - 504cxs - 14362kg (C: 504,00 - P: 14362,00) (VD)" at bounding box center [236, 194] width 290 height 12
click at [359, 168] on label "MME504 - L70 - TL - L70 - 504cxs - 14112kg (C: 504,00 - P: 14112,00) (VD)" at bounding box center [237, 171] width 293 height 12
click at [346, 196] on label "OYV768 - L77 - TL - L77 - 504cxs - 14362kg (C: 504,00 - P: 14362,00) (VD)" at bounding box center [236, 194] width 290 height 12
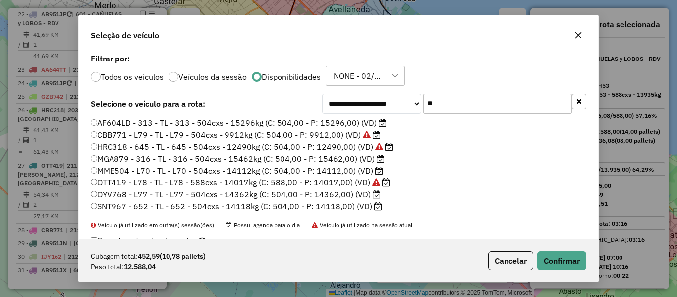
drag, startPoint x: 351, startPoint y: 207, endPoint x: 372, endPoint y: 209, distance: 21.5
click at [350, 207] on label "SNT967 - 652 - TL - 652 - 504cxs - 14118kg (C: 504,00 - P: 14118,00) (VD)" at bounding box center [237, 206] width 292 height 12
click at [556, 266] on button "Confirmar" at bounding box center [562, 260] width 49 height 19
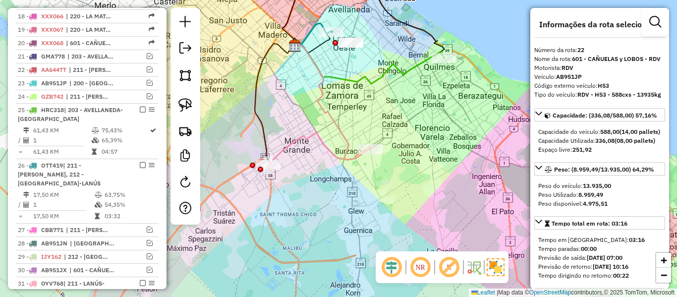
click at [315, 132] on icon at bounding box center [319, 149] width 103 height 35
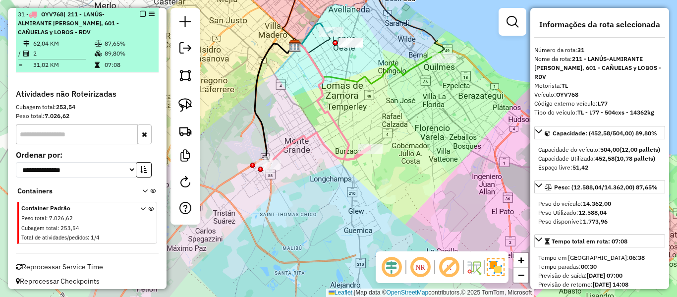
click at [140, 15] on em at bounding box center [143, 14] width 6 height 6
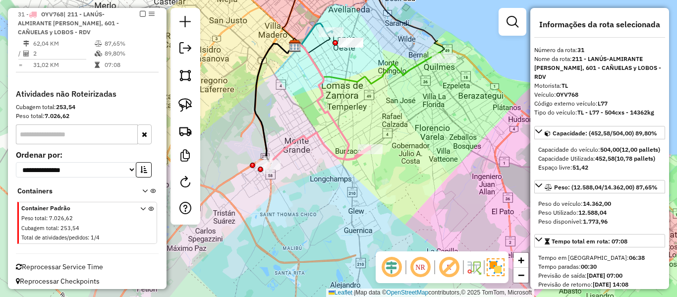
scroll to position [831, 0]
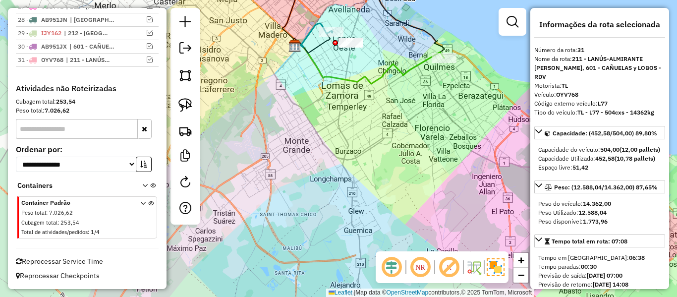
click at [366, 95] on div "Janela de atendimento Grade de atendimento Capacidade Transportadoras Veículos …" at bounding box center [338, 148] width 677 height 297
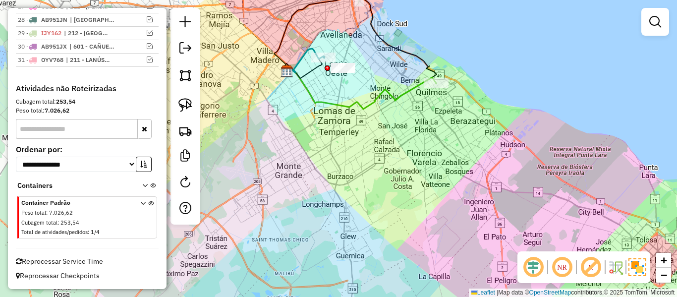
drag, startPoint x: 369, startPoint y: 126, endPoint x: 359, endPoint y: 128, distance: 10.6
click at [363, 147] on div "Janela de atendimento Grade de atendimento Capacidade Transportadoras Veículos …" at bounding box center [338, 148] width 677 height 297
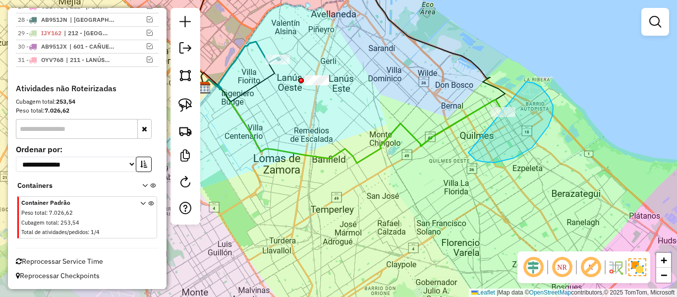
drag, startPoint x: 483, startPoint y: 162, endPoint x: 450, endPoint y: 103, distance: 67.7
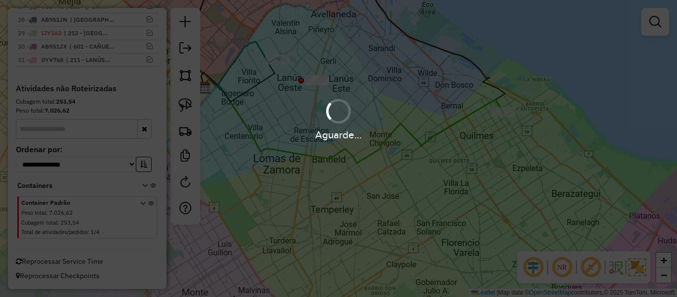
click at [448, 104] on div "Aguarde..." at bounding box center [338, 118] width 677 height 47
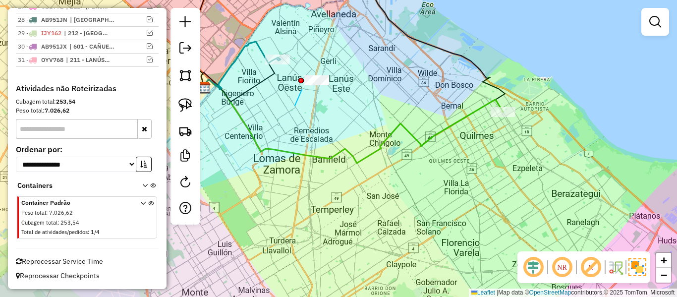
drag, startPoint x: 302, startPoint y: 90, endPoint x: 258, endPoint y: 77, distance: 45.4
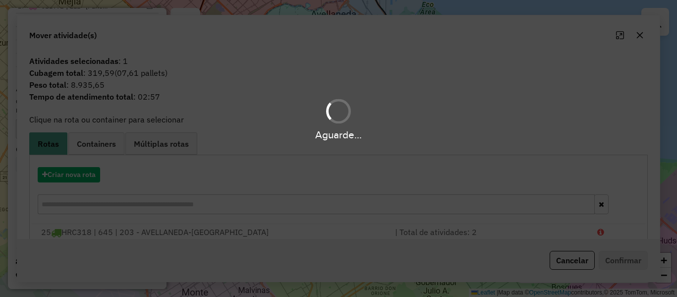
click at [320, 111] on div "Aguarde..." at bounding box center [338, 118] width 677 height 47
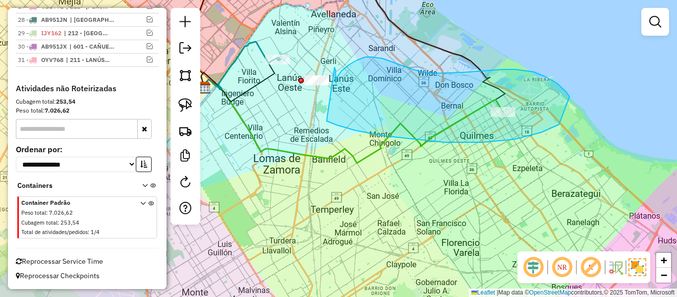
drag, startPoint x: 541, startPoint y: 132, endPoint x: 325, endPoint y: 115, distance: 217.4
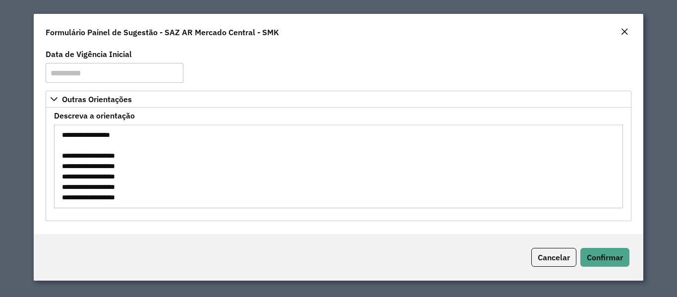
click at [72, 134] on textarea "**********" at bounding box center [338, 166] width 569 height 84
click at [208, 155] on textarea "**********" at bounding box center [338, 166] width 569 height 84
click at [621, 30] on em "Close" at bounding box center [625, 32] width 8 height 8
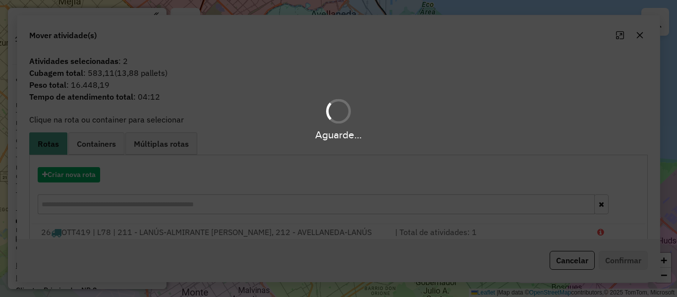
click at [325, 111] on hb-app "Aguarde... Pop-up bloqueado! Seu navegador bloqueou automáticamente a abertura …" at bounding box center [338, 148] width 677 height 297
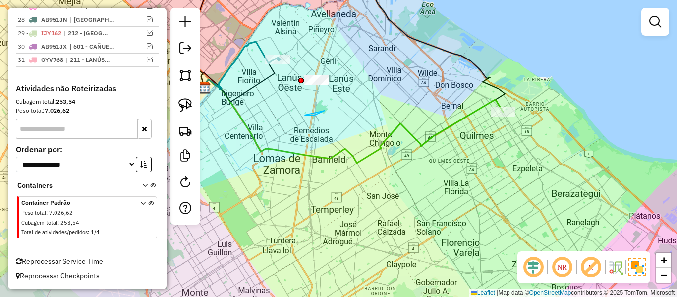
drag, startPoint x: 305, startPoint y: 115, endPoint x: 243, endPoint y: 70, distance: 76.0
click at [451, 128] on div "Atividades selecionadas : 2 Cubagem total : 573,13 (13,65 pallets) Peso total :…" at bounding box center [339, 145] width 450 height 131
click at [421, 128] on div "Janela de atendimento Grade de atendimento Capacidade Transportadoras Veículos …" at bounding box center [338, 148] width 677 height 297
click at [423, 133] on div "Janela de atendimento Grade de atendimento Capacidade Transportadoras Veículos …" at bounding box center [338, 148] width 677 height 297
click at [427, 137] on icon at bounding box center [352, 121] width 302 height 84
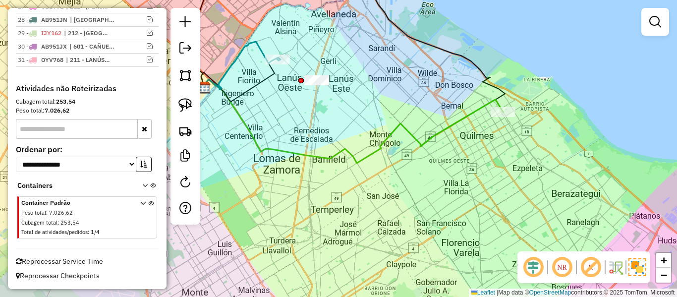
select select "**********"
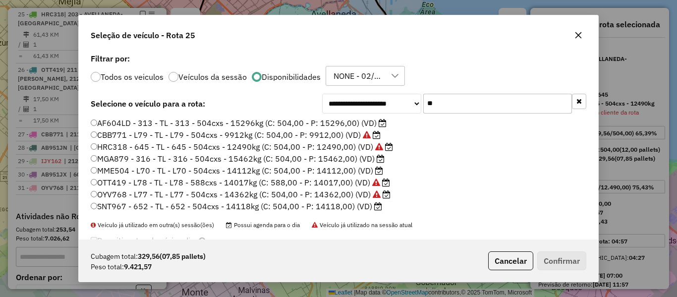
scroll to position [5, 3]
click at [438, 108] on input "**" at bounding box center [497, 104] width 149 height 20
click at [425, 105] on input "**" at bounding box center [497, 104] width 149 height 20
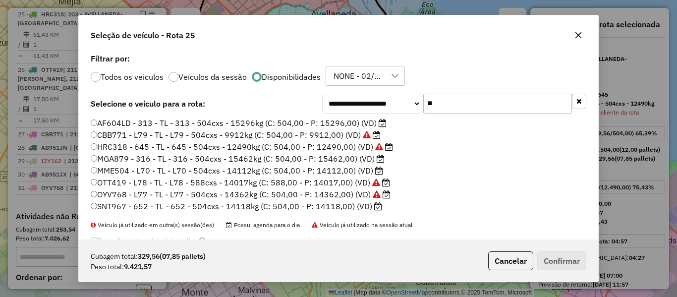
click at [425, 105] on input "**" at bounding box center [497, 104] width 149 height 20
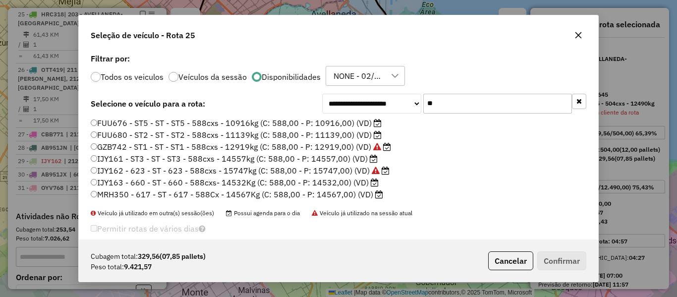
type input "**"
click at [348, 122] on label "FUU676 - ST5 - ST - ST5 - 588cxs - 10916kg (C: 588,00 - P: 10916,00) (VD)" at bounding box center [236, 123] width 291 height 12
click at [561, 260] on button "Confirmar" at bounding box center [562, 260] width 49 height 19
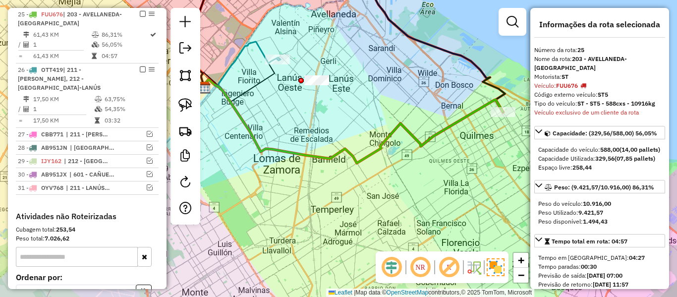
click at [387, 135] on icon at bounding box center [352, 121] width 302 height 84
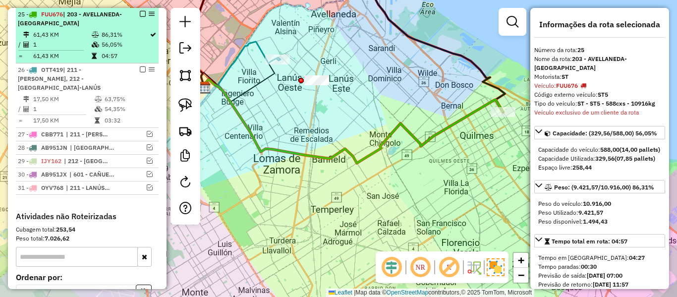
click at [140, 15] on em at bounding box center [143, 14] width 6 height 6
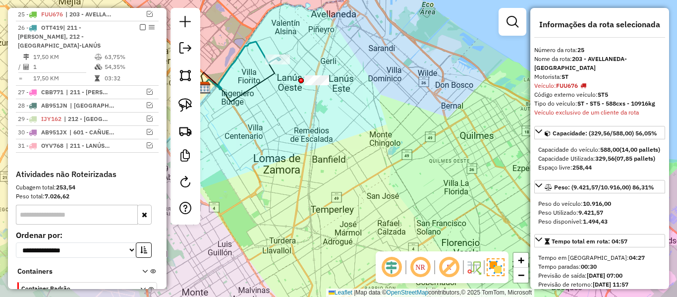
scroll to position [661, 0]
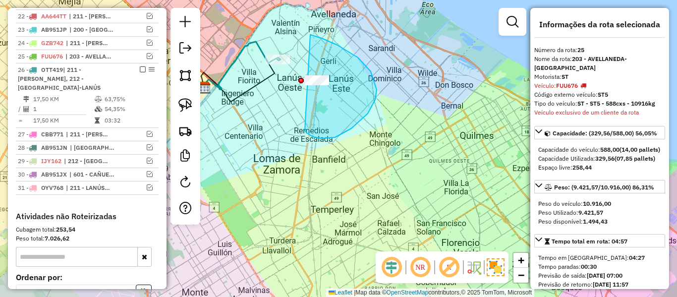
drag, startPoint x: 322, startPoint y: 138, endPoint x: 267, endPoint y: 77, distance: 82.5
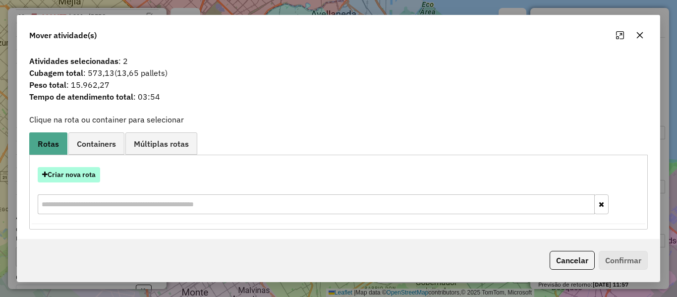
click at [73, 176] on button "Criar nova rota" at bounding box center [69, 174] width 62 height 15
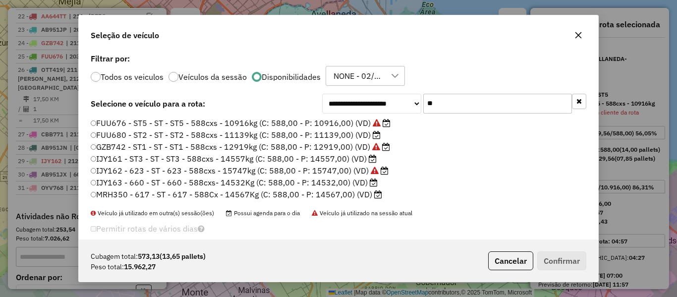
scroll to position [5, 3]
click at [452, 107] on input "**" at bounding box center [497, 104] width 149 height 20
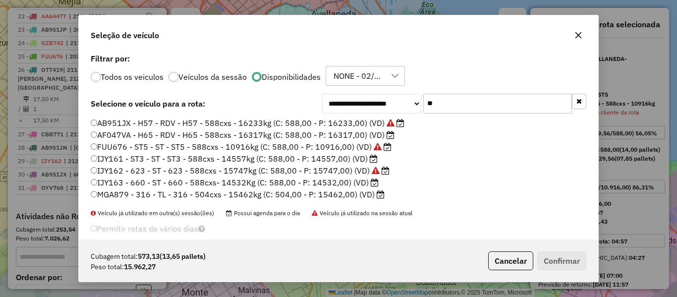
type input "**"
click at [429, 183] on li "IJY163 - 660 - ST - 660 - 588cxs- 14532Kg (C: 588,00 - P: 14532,00) (VD)" at bounding box center [339, 183] width 496 height 12
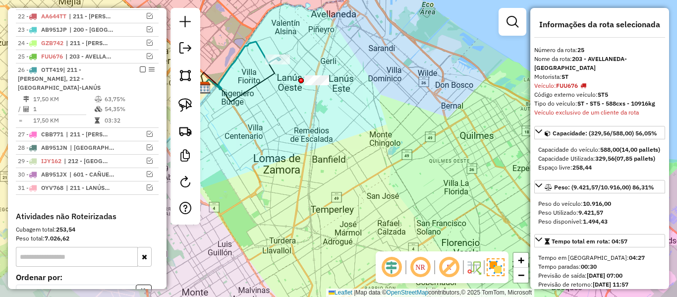
click at [422, 166] on div "Janela de atendimento Grade de atendimento Capacidade Transportadoras Veículos …" at bounding box center [338, 148] width 677 height 297
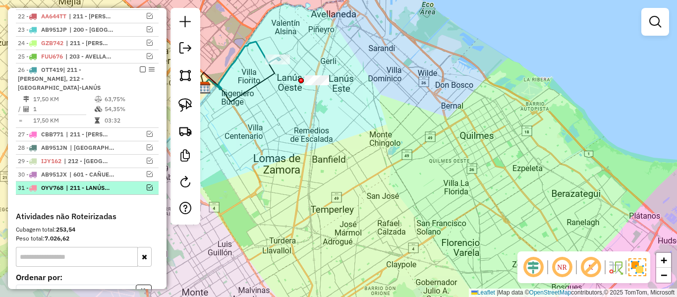
click at [147, 185] on em at bounding box center [150, 187] width 6 height 6
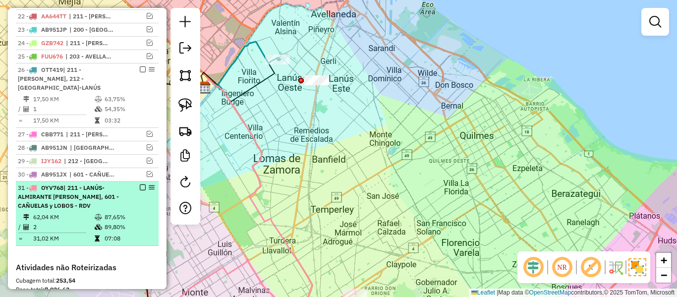
click at [140, 188] on em at bounding box center [143, 187] width 6 height 6
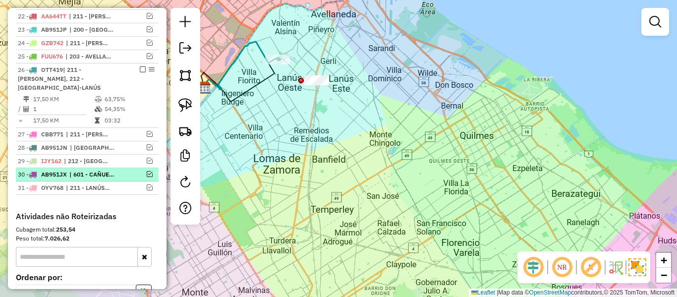
click at [147, 175] on em at bounding box center [150, 174] width 6 height 6
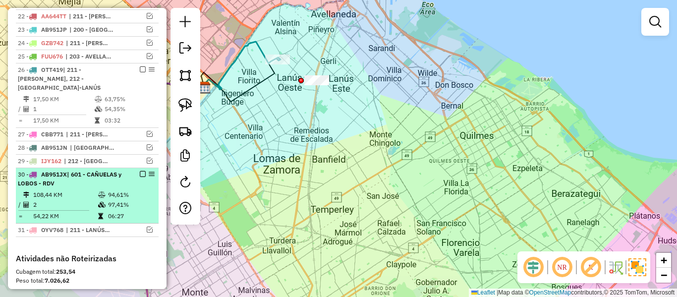
click at [140, 174] on em at bounding box center [143, 174] width 6 height 6
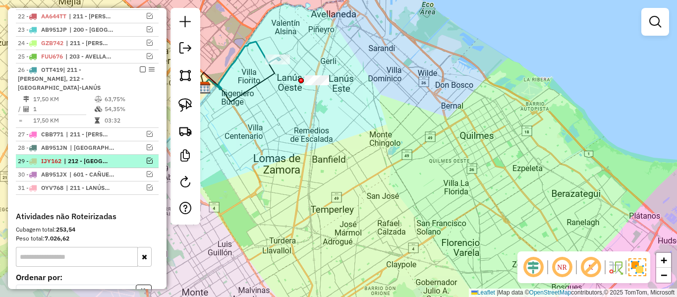
click at [145, 164] on div "29 - IJY162 | 212 - AVELLANEDA-LANÚS" at bounding box center [87, 161] width 139 height 9
select select "**********"
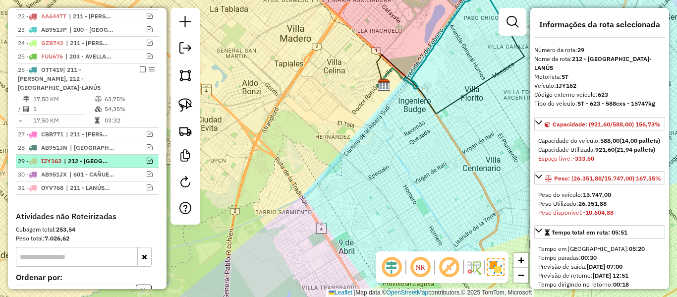
click at [147, 162] on em at bounding box center [150, 161] width 6 height 6
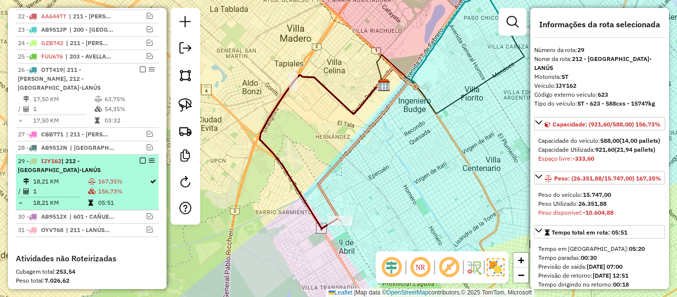
click at [142, 160] on em at bounding box center [143, 161] width 6 height 6
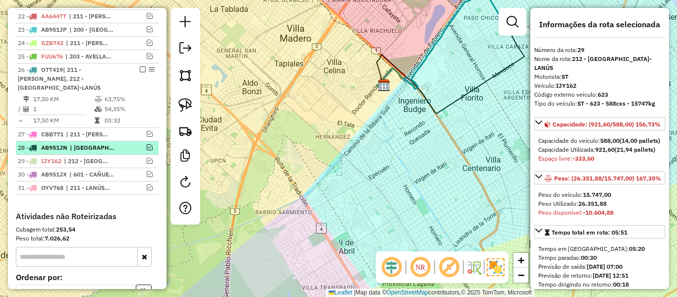
click at [147, 148] on em at bounding box center [150, 147] width 6 height 6
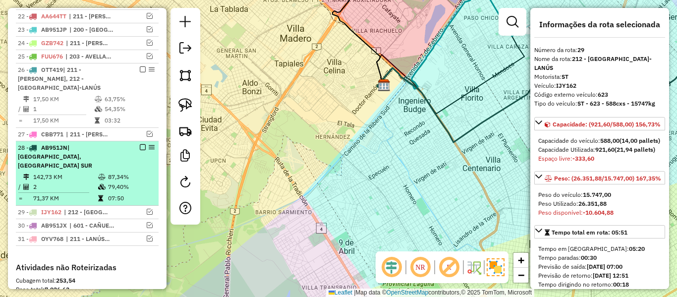
click at [124, 152] on div "28 - AB951JN | 200 - CENTRO LA PLATA, 201 - LA PLATA SUR" at bounding box center [87, 156] width 139 height 27
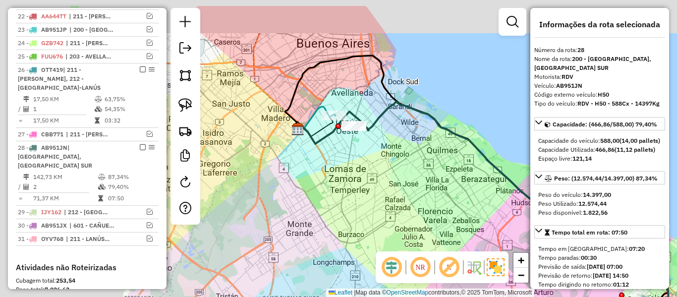
click at [398, 182] on div "Janela de atendimento Grade de atendimento Capacidade Transportadoras Veículos …" at bounding box center [338, 148] width 677 height 297
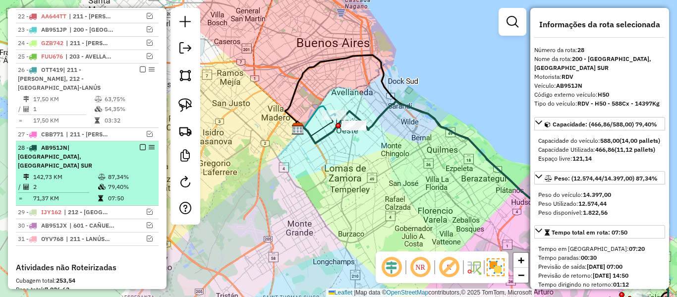
click at [140, 147] on em at bounding box center [143, 147] width 6 height 6
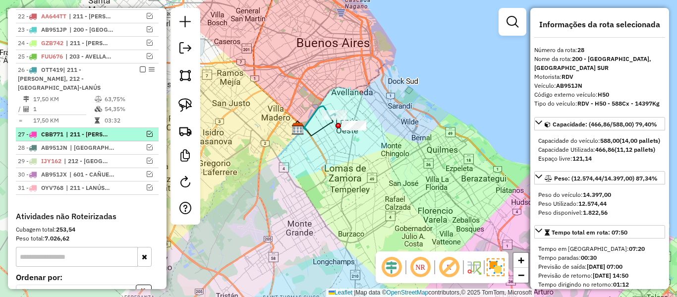
click at [150, 132] on div at bounding box center [140, 134] width 30 height 6
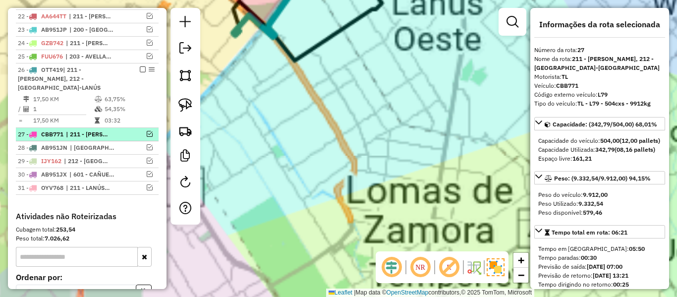
click at [147, 132] on em at bounding box center [150, 134] width 6 height 6
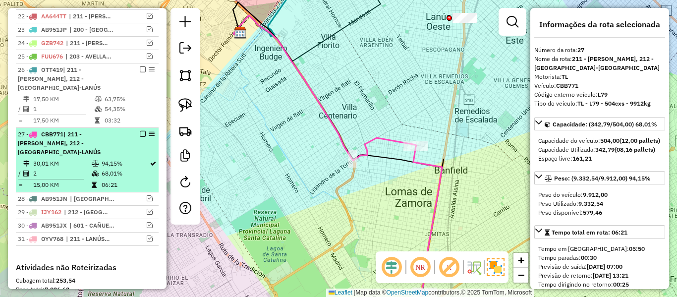
click at [114, 145] on div "27 - CBB771 | 211 - LANÚS-ALMIRANTE BROWN, 212 - AVELLANEDA-LANÚS" at bounding box center [70, 143] width 105 height 27
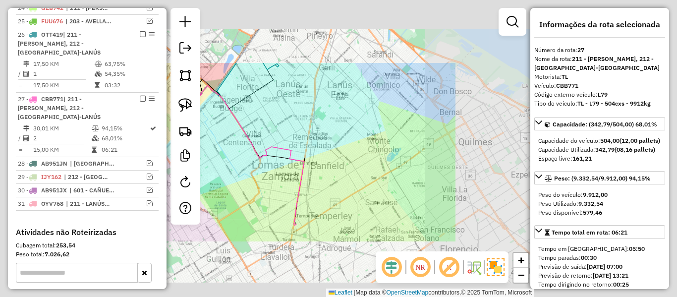
scroll to position [711, 0]
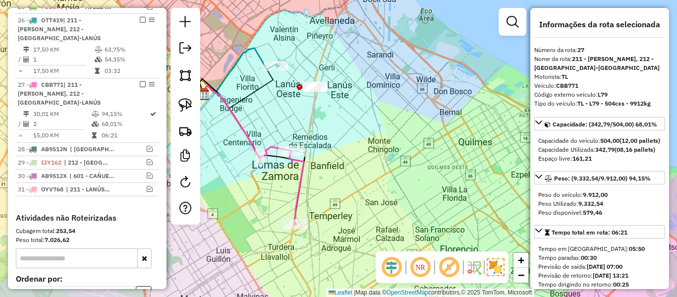
drag, startPoint x: 284, startPoint y: 176, endPoint x: 324, endPoint y: 199, distance: 46.4
click at [324, 199] on div "Janela de atendimento Grade de atendimento Capacidade Transportadoras Veículos …" at bounding box center [338, 148] width 677 height 297
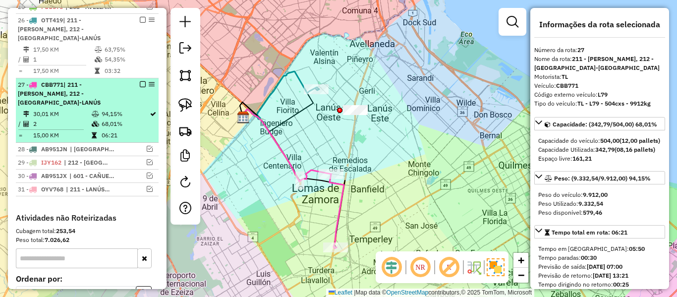
click at [141, 85] on em at bounding box center [143, 84] width 6 height 6
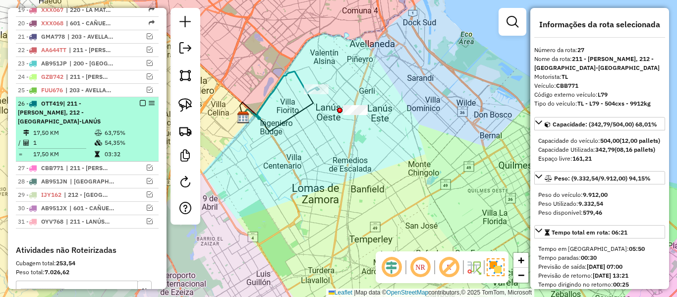
scroll to position [611, 0]
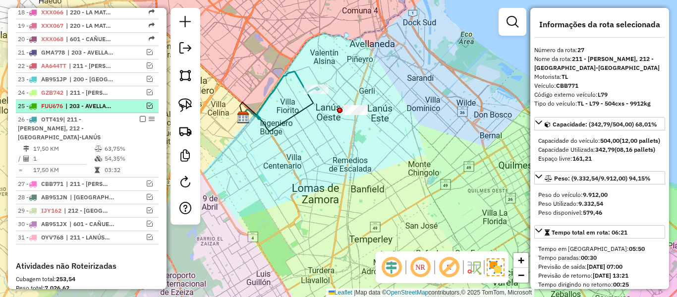
click at [122, 102] on div "25 - FUU676 | 203 - AVELLANEDA-QUILMES" at bounding box center [87, 106] width 139 height 9
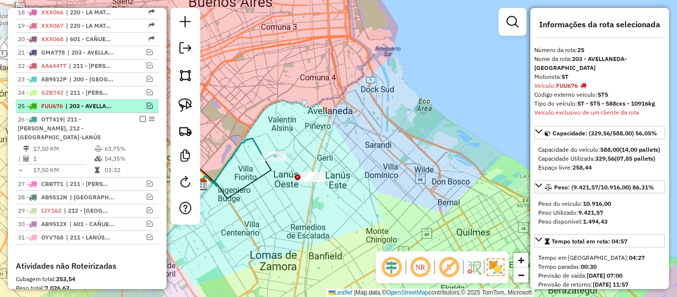
click at [147, 105] on em at bounding box center [150, 106] width 6 height 6
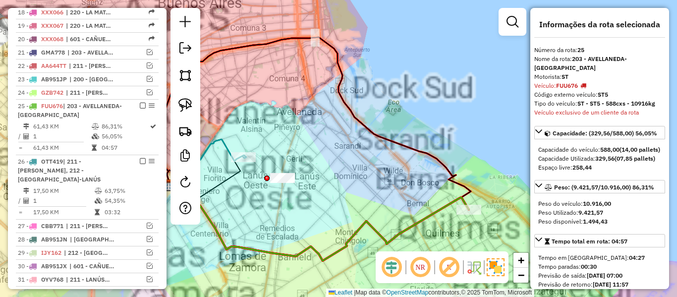
click at [412, 195] on div "Janela de atendimento Grade de atendimento Capacidade Transportadoras Veículos …" at bounding box center [338, 148] width 677 height 297
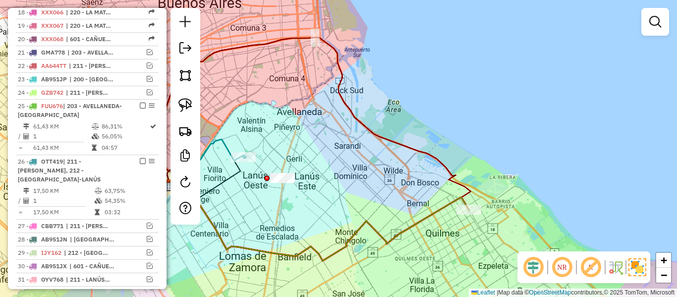
click at [423, 214] on icon at bounding box center [318, 219] width 302 height 84
select select "**********"
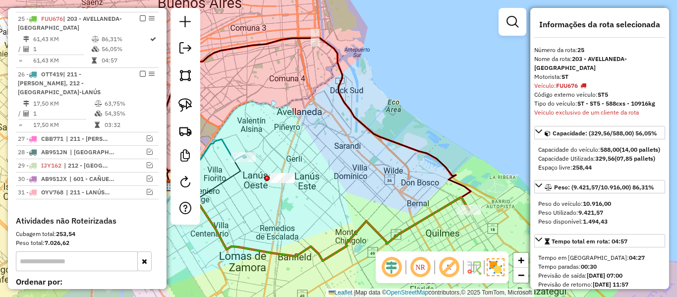
scroll to position [703, 0]
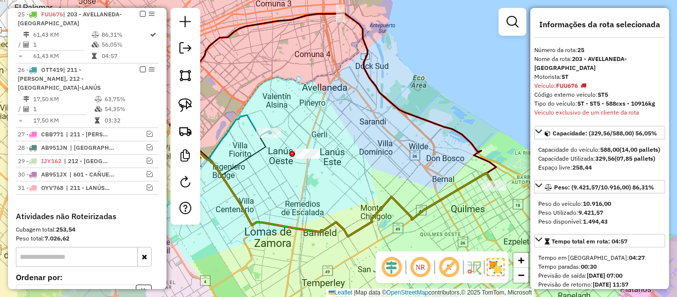
drag, startPoint x: 381, startPoint y: 204, endPoint x: 406, endPoint y: 175, distance: 38.0
click at [407, 179] on div "Janela de atendimento Grade de atendimento Capacidade Transportadoras Veículos …" at bounding box center [338, 148] width 677 height 297
click at [407, 175] on div "Janela de atendimento Grade de atendimento Capacidade Transportadoras Veículos …" at bounding box center [338, 148] width 677 height 297
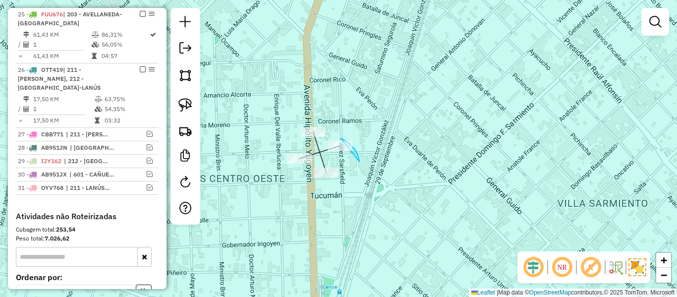
drag, startPoint x: 359, startPoint y: 162, endPoint x: 298, endPoint y: 143, distance: 64.2
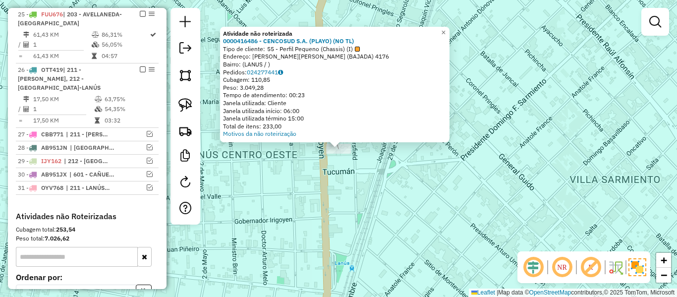
click at [374, 181] on div "Atividade não roteirizada 0000416486 - CENCOSUD S.A. (PLAYO) (NO TL) Tipo de cl…" at bounding box center [338, 148] width 677 height 297
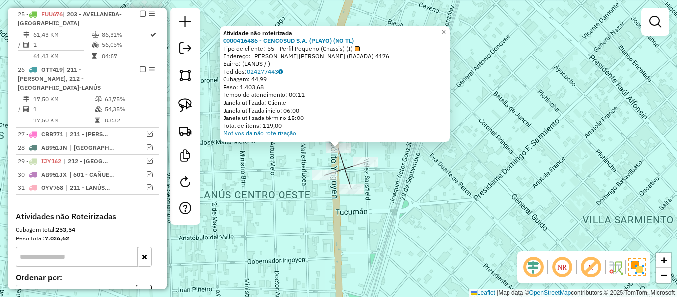
click at [329, 188] on div "Atividade não roteirizada 0000416486 - CENCOSUD S.A. (PLAYO) (NO TL) Tipo de cl…" at bounding box center [338, 148] width 677 height 297
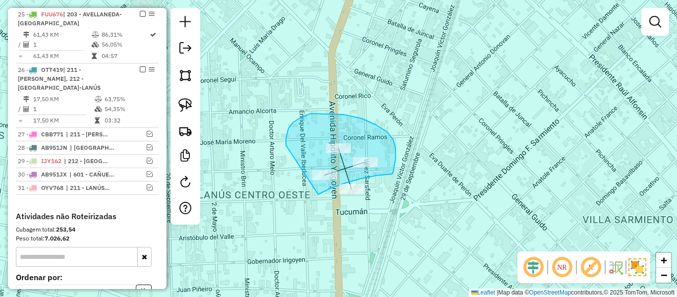
drag, startPoint x: 376, startPoint y: 176, endPoint x: 295, endPoint y: 154, distance: 84.2
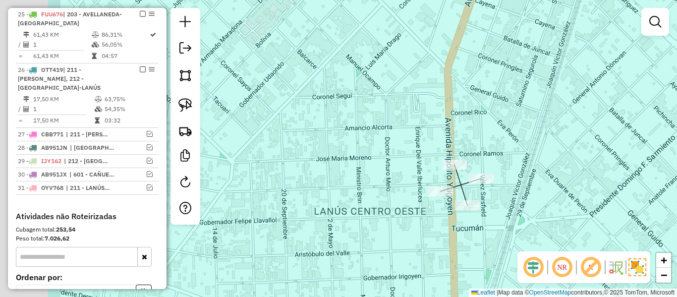
drag, startPoint x: 263, startPoint y: 179, endPoint x: 379, endPoint y: 195, distance: 117.0
click at [380, 196] on div "Janela de atendimento Grade de atendimento Capacidade Transportadoras Veículos …" at bounding box center [338, 148] width 677 height 297
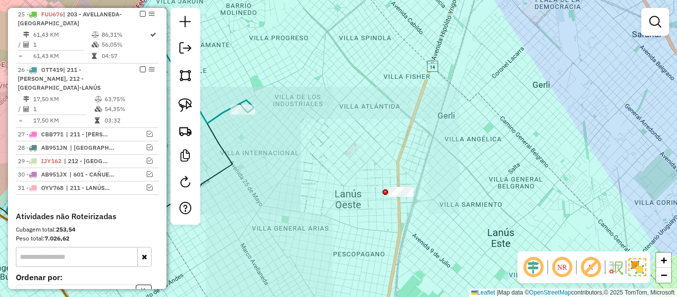
drag, startPoint x: 225, startPoint y: 124, endPoint x: 225, endPoint y: 114, distance: 9.9
click at [225, 123] on div "Janela de atendimento Grade de atendimento Capacidade Transportadoras Veículos …" at bounding box center [338, 148] width 677 height 297
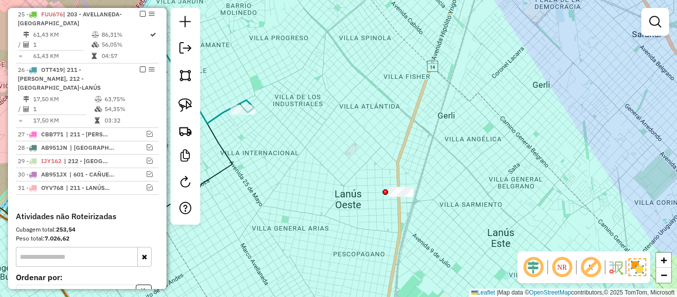
click at [223, 113] on icon at bounding box center [96, 132] width 316 height 191
select select "**********"
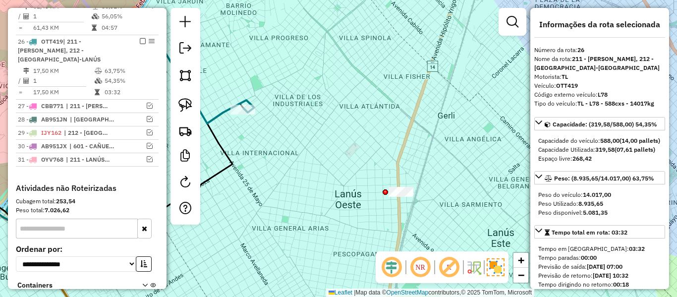
scroll to position [759, 0]
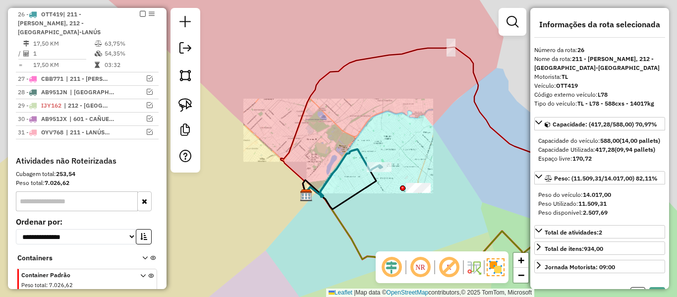
select select "**********"
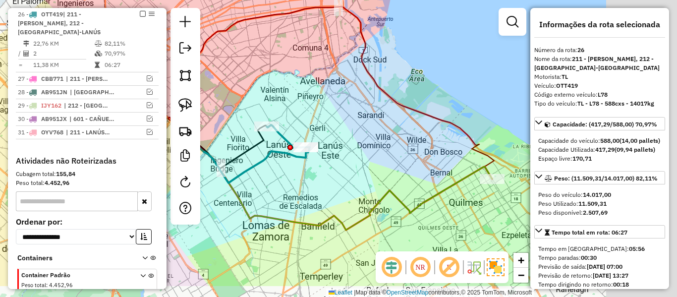
drag, startPoint x: 354, startPoint y: 137, endPoint x: 388, endPoint y: 146, distance: 34.8
click at [336, 133] on div "Janela de atendimento Grade de atendimento Capacidade Transportadoras Veículos …" at bounding box center [338, 148] width 677 height 297
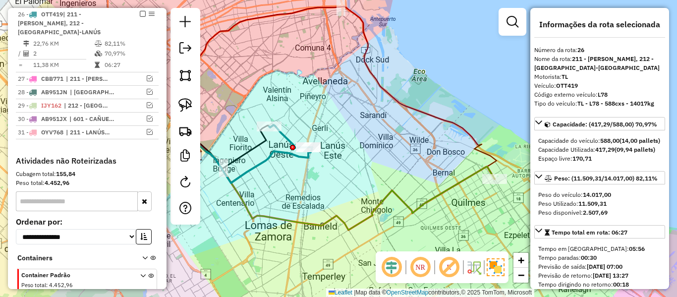
click at [468, 180] on icon at bounding box center [344, 188] width 302 height 84
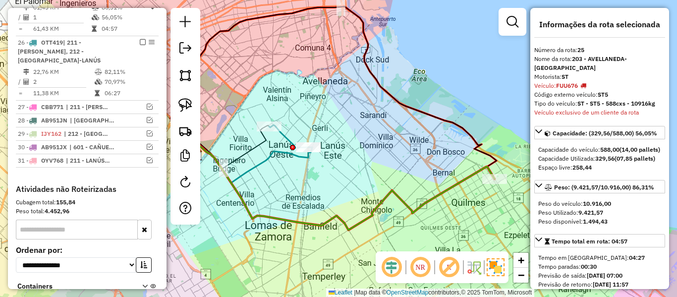
scroll to position [703, 0]
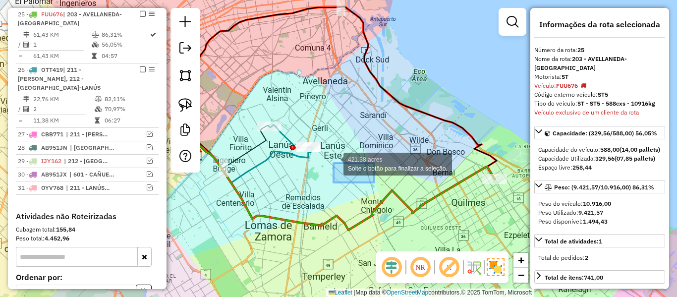
drag, startPoint x: 334, startPoint y: 163, endPoint x: 295, endPoint y: 131, distance: 50.0
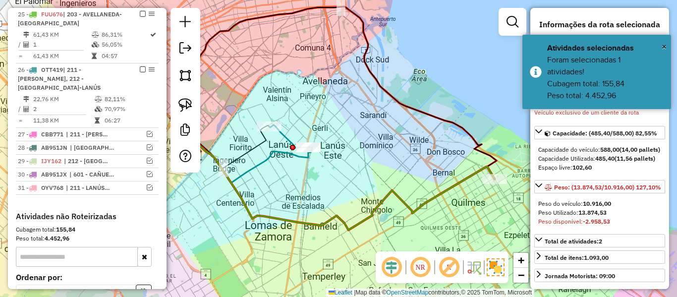
select select "**********"
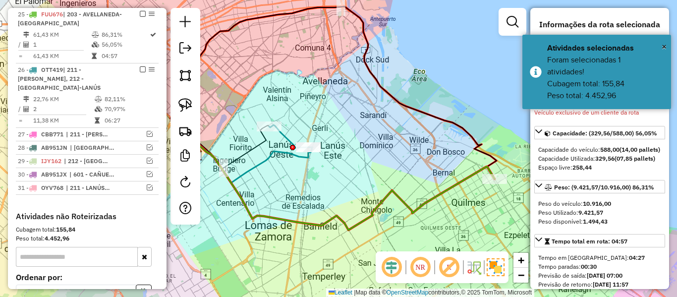
click at [436, 172] on div "Janela de atendimento Grade de atendimento Capacidade Transportadoras Veículos …" at bounding box center [338, 148] width 677 height 297
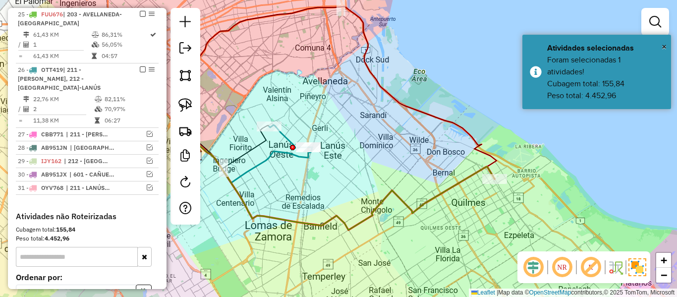
click at [454, 181] on icon at bounding box center [344, 188] width 302 height 84
select select "**********"
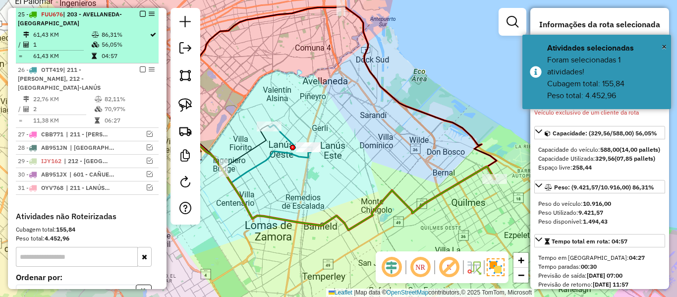
click at [140, 14] on em at bounding box center [143, 14] width 6 height 6
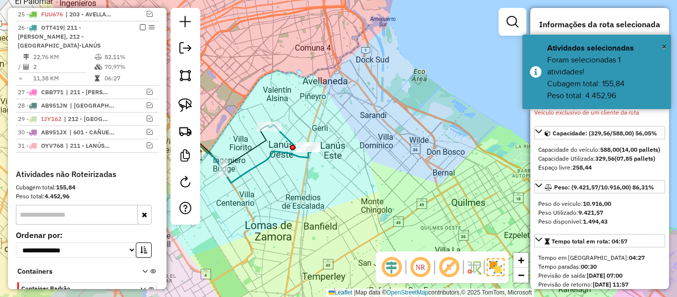
click at [295, 157] on icon at bounding box center [253, 164] width 120 height 37
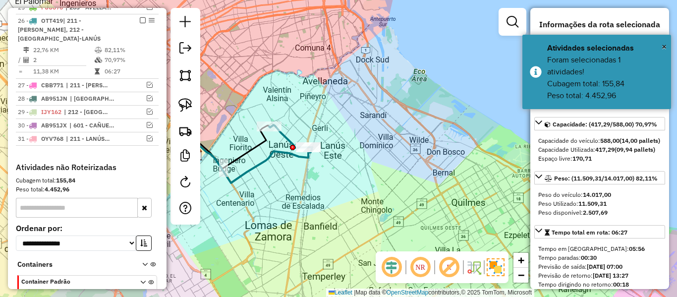
scroll to position [717, 0]
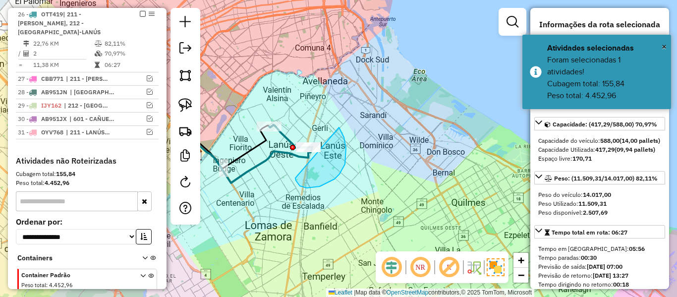
drag, startPoint x: 344, startPoint y: 137, endPoint x: 298, endPoint y: 167, distance: 55.0
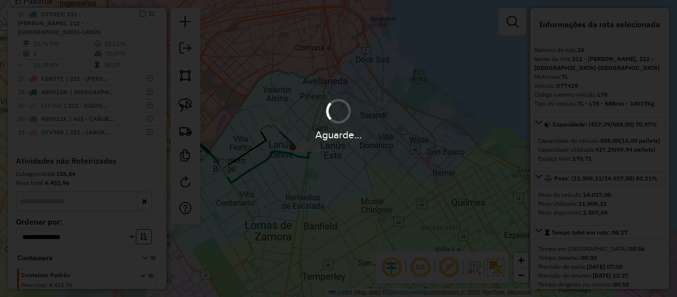
click at [295, 179] on div "Aguarde..." at bounding box center [338, 148] width 677 height 297
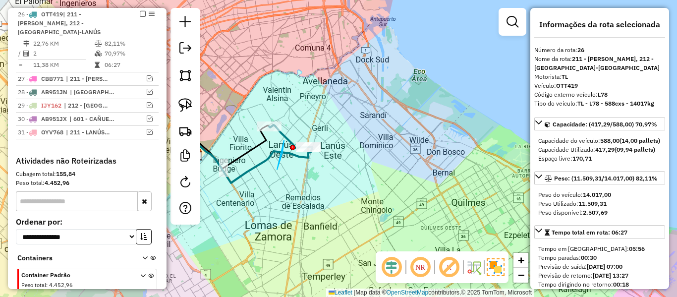
drag, startPoint x: 284, startPoint y: 140, endPoint x: 243, endPoint y: 154, distance: 43.3
click at [276, 180] on div "Janela de atendimento Grade de atendimento Capacidade Transportadoras Veículos …" at bounding box center [338, 148] width 677 height 297
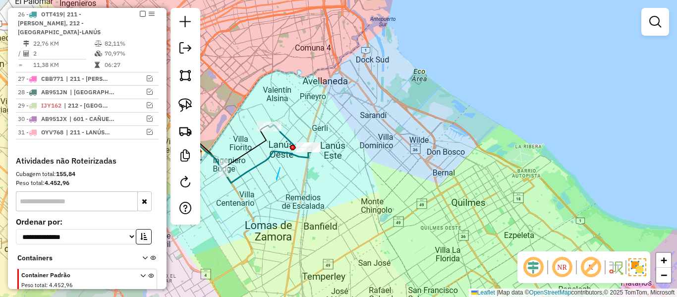
drag, startPoint x: 277, startPoint y: 180, endPoint x: 239, endPoint y: 131, distance: 62.2
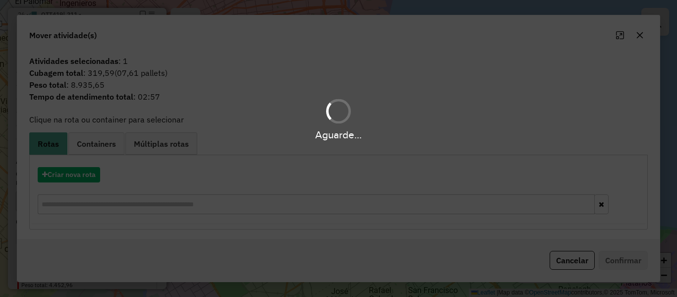
click at [94, 168] on div "Aguarde..." at bounding box center [338, 148] width 677 height 297
click at [92, 169] on div "Aguarde..." at bounding box center [338, 148] width 677 height 297
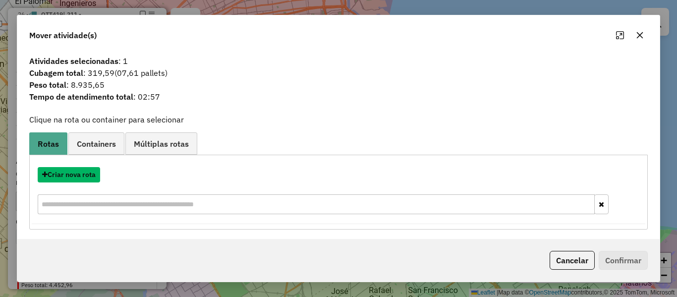
click at [92, 169] on button "Criar nova rota" at bounding box center [69, 174] width 62 height 15
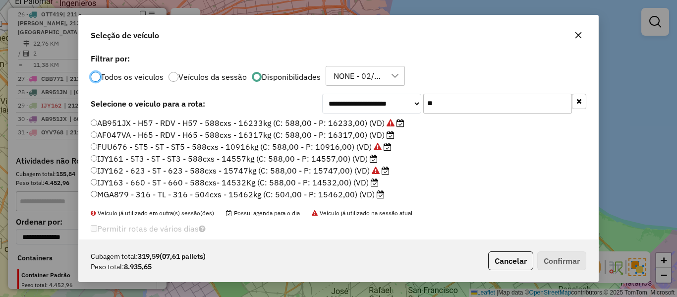
scroll to position [5, 3]
click at [482, 107] on input "**" at bounding box center [497, 104] width 149 height 20
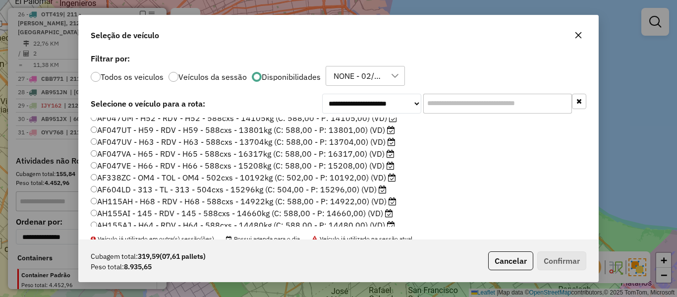
scroll to position [99, 0]
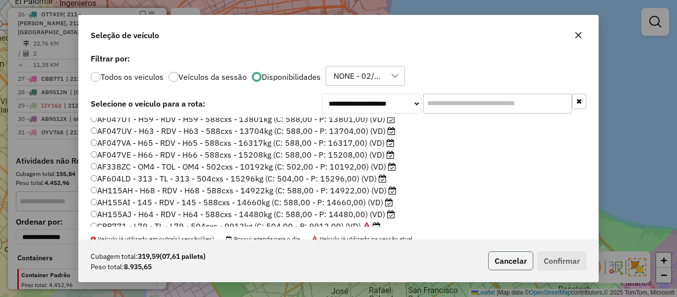
click at [498, 254] on button "Cancelar" at bounding box center [510, 260] width 45 height 19
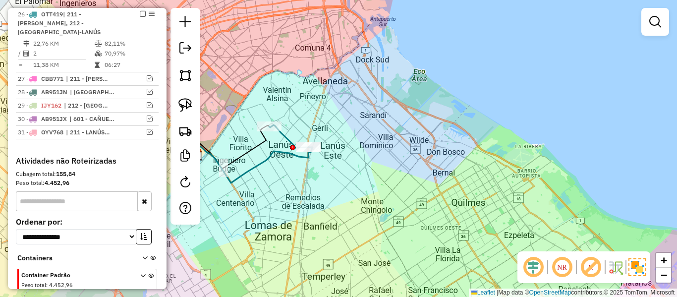
click at [200, 190] on div at bounding box center [186, 116] width 30 height 217
click at [190, 186] on em at bounding box center [185, 182] width 12 height 12
select select "*"
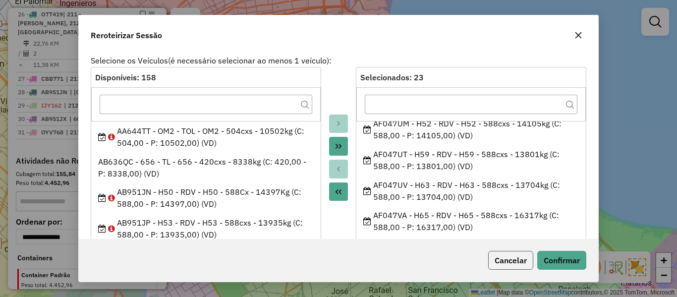
click at [524, 257] on button "Cancelar" at bounding box center [510, 260] width 45 height 19
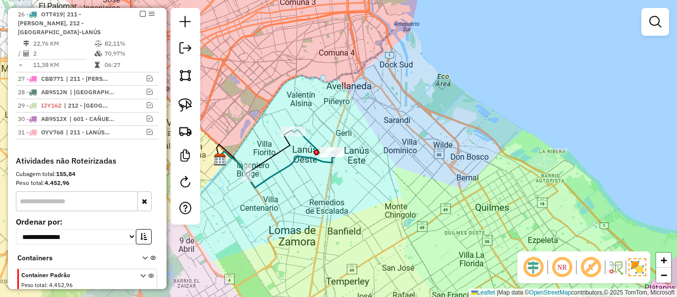
drag, startPoint x: 295, startPoint y: 183, endPoint x: 332, endPoint y: 190, distance: 37.8
click at [332, 190] on div "Janela de atendimento Grade de atendimento Capacidade Transportadoras Veículos …" at bounding box center [338, 148] width 677 height 297
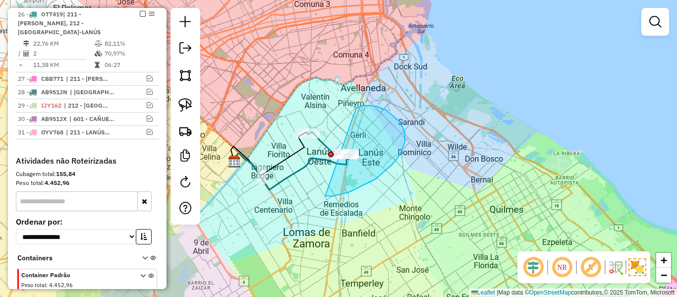
drag, startPoint x: 332, startPoint y: 196, endPoint x: 343, endPoint y: 114, distance: 83.5
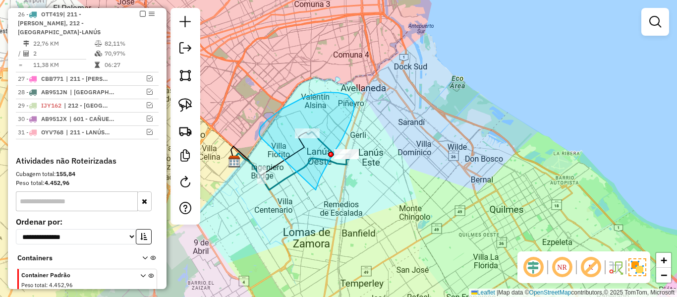
drag, startPoint x: 316, startPoint y: 190, endPoint x: 262, endPoint y: 139, distance: 74.0
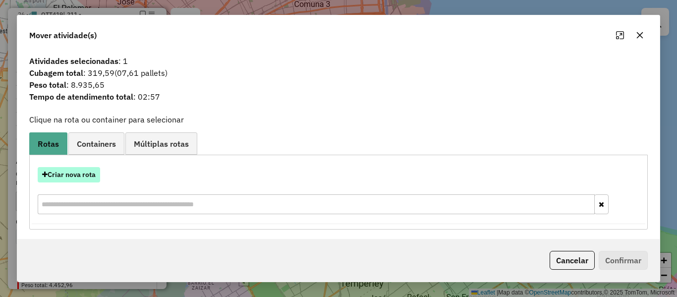
click at [81, 173] on button "Criar nova rota" at bounding box center [69, 174] width 62 height 15
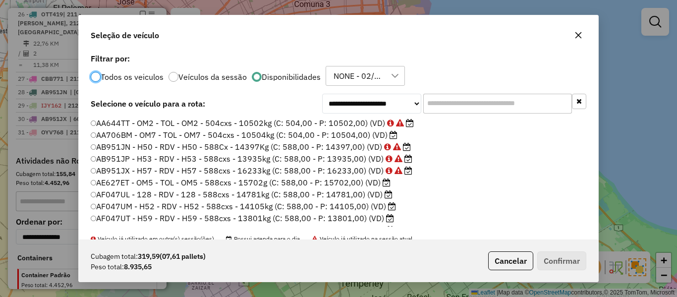
scroll to position [5, 3]
click at [452, 109] on input "text" at bounding box center [497, 104] width 149 height 20
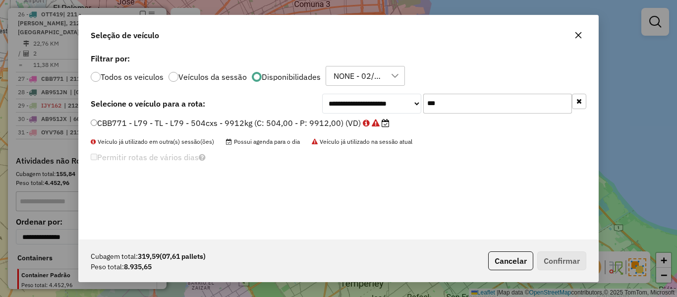
click at [451, 92] on div "**********" at bounding box center [339, 145] width 520 height 188
click at [447, 104] on input "***" at bounding box center [497, 104] width 149 height 20
type input "***"
click at [377, 120] on label "AF047UT - H59 - RDV - H59 - 588cxs - 13801kg (C: 588,00 - P: 13801,00) (VD)" at bounding box center [243, 123] width 304 height 12
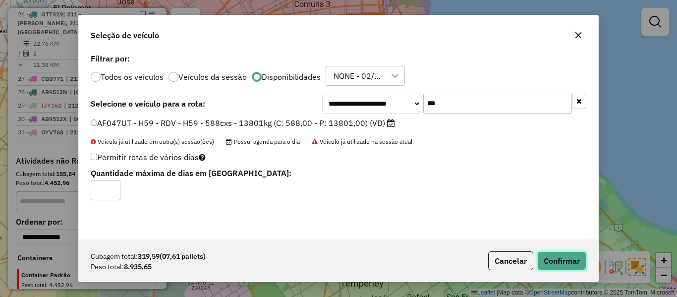
click at [556, 265] on button "Confirmar" at bounding box center [562, 260] width 49 height 19
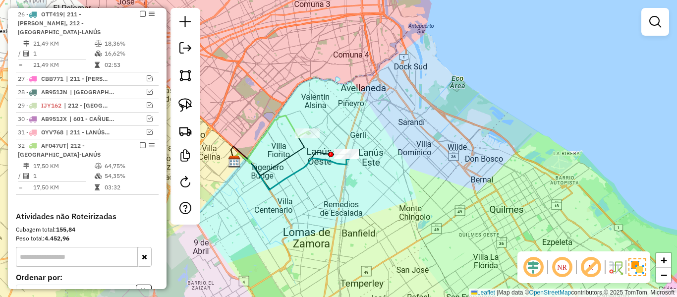
scroll to position [652, 0]
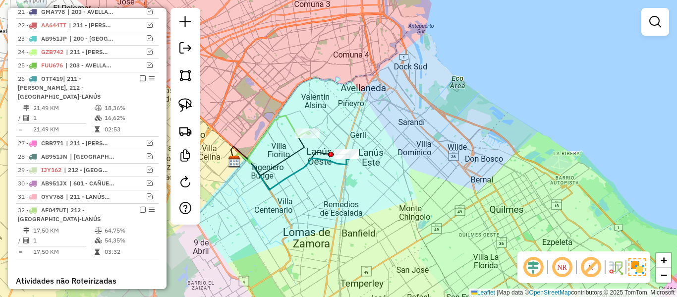
click at [285, 116] on icon at bounding box center [270, 140] width 79 height 48
select select "**********"
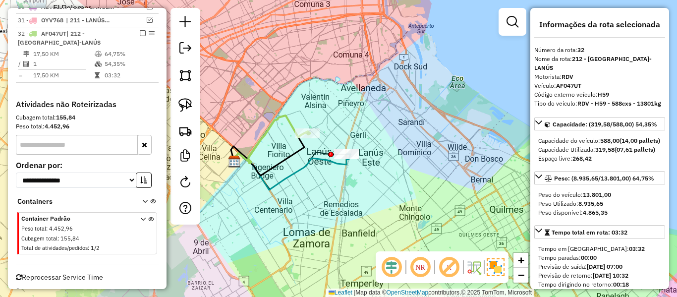
scroll to position [844, 0]
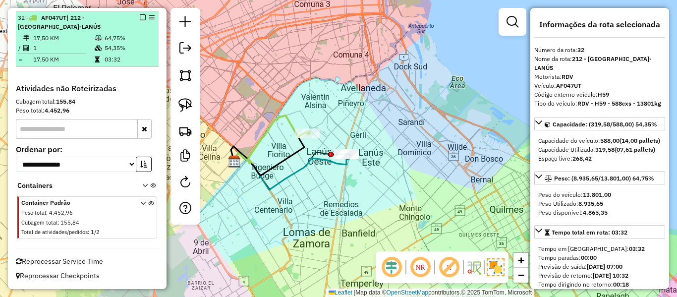
click at [140, 18] on em at bounding box center [143, 17] width 6 height 6
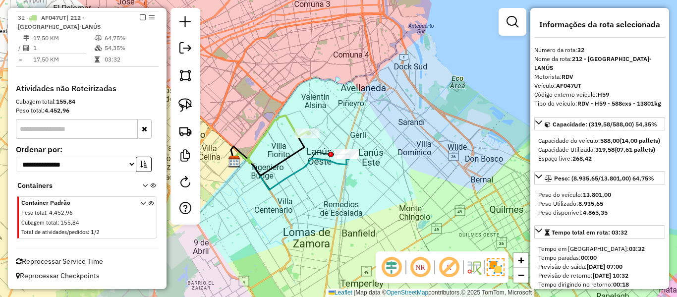
scroll to position [802, 0]
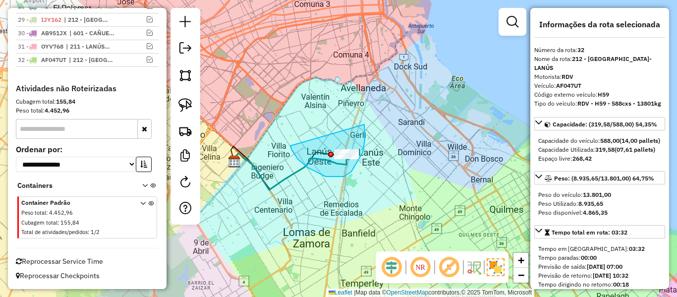
drag, startPoint x: 352, startPoint y: 172, endPoint x: 316, endPoint y: 124, distance: 58.8
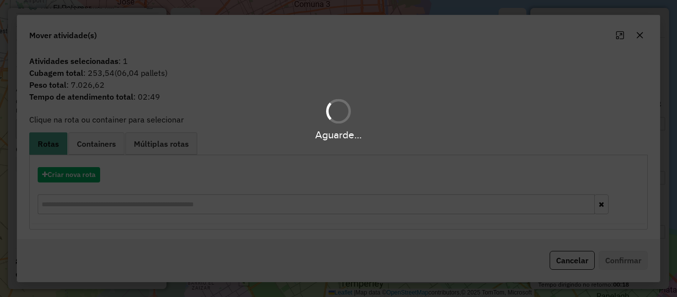
click at [82, 174] on hb-app "Aguarde... Pop-up bloqueado! Seu navegador bloqueou automáticamente a abertura …" at bounding box center [338, 148] width 677 height 297
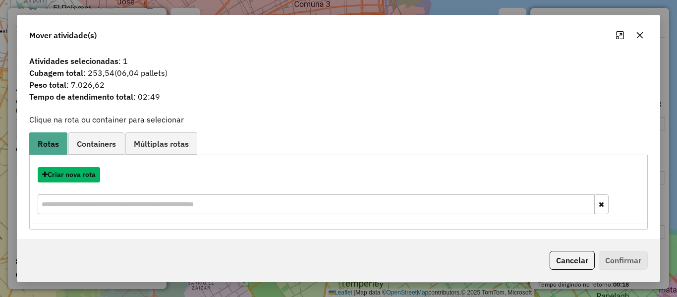
click at [82, 174] on button "Criar nova rota" at bounding box center [69, 174] width 62 height 15
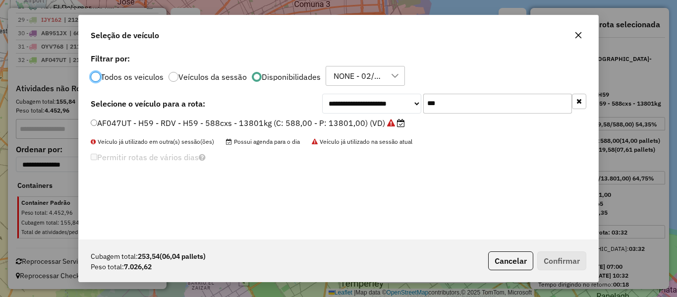
scroll to position [5, 3]
click at [499, 83] on div "Todos os veiculos Veículos da sessão Disponibilidades NONE - 02/09 - PROMAX, NO…" at bounding box center [339, 76] width 496 height 20
click at [483, 96] on input "***" at bounding box center [497, 104] width 149 height 20
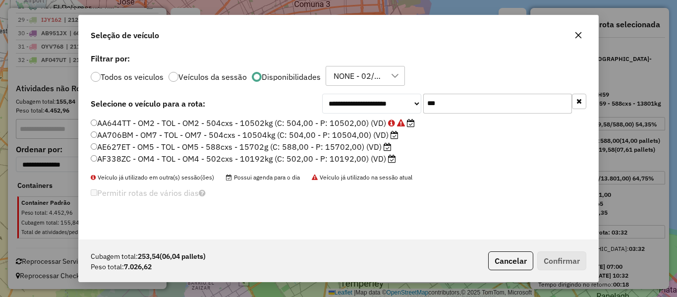
type input "***"
click at [353, 161] on label "AF338ZC - OM4 - TOL - OM4 - 502cxs - 10192kg (C: 502,00 - P: 10192,00) (VD)" at bounding box center [243, 159] width 305 height 12
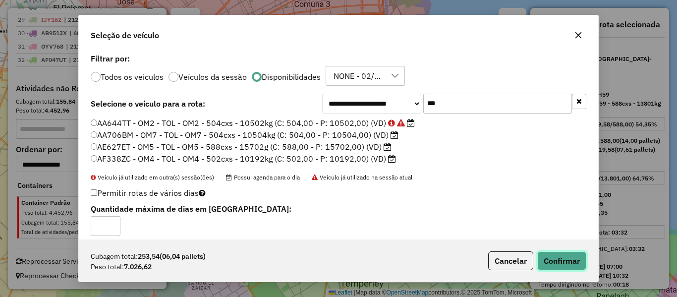
click at [566, 259] on button "Confirmar" at bounding box center [562, 260] width 49 height 19
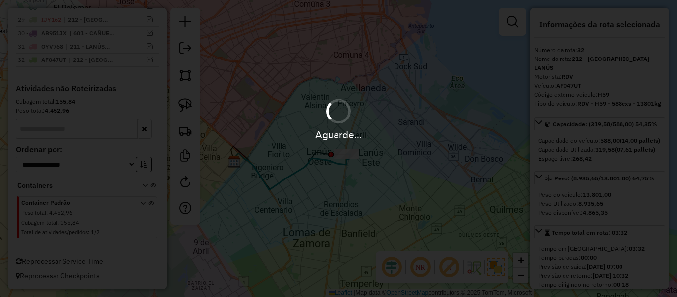
scroll to position [637, 0]
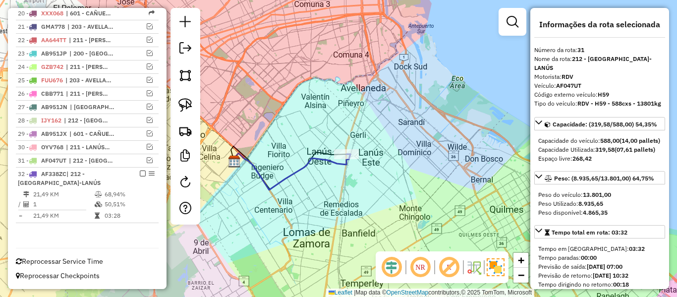
click at [295, 163] on div "Janela de atendimento Grade de atendimento Capacidade Transportadoras Veículos …" at bounding box center [338, 148] width 677 height 297
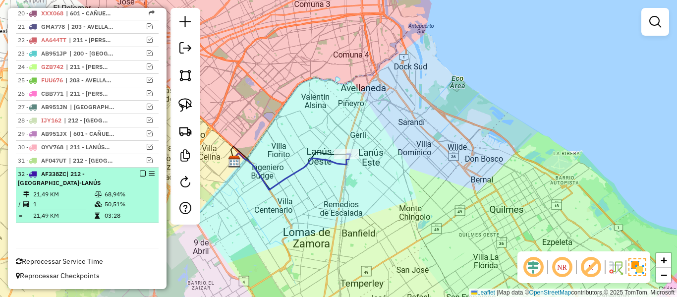
click at [140, 173] on em at bounding box center [143, 174] width 6 height 6
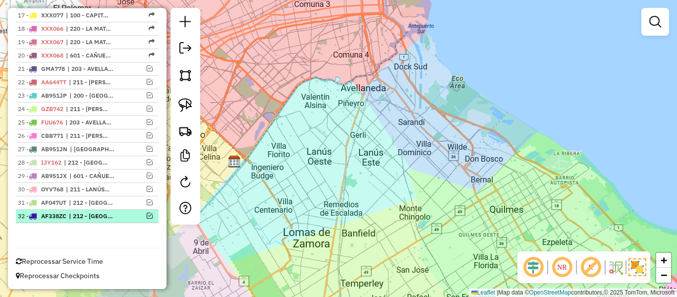
scroll to position [595, 0]
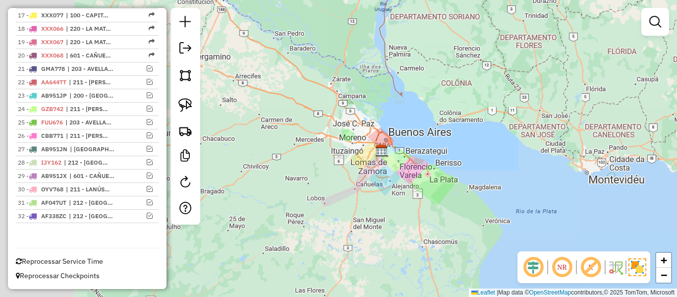
click at [423, 167] on div "Janela de atendimento Grade de atendimento Capacidade Transportadoras Veículos …" at bounding box center [338, 148] width 677 height 297
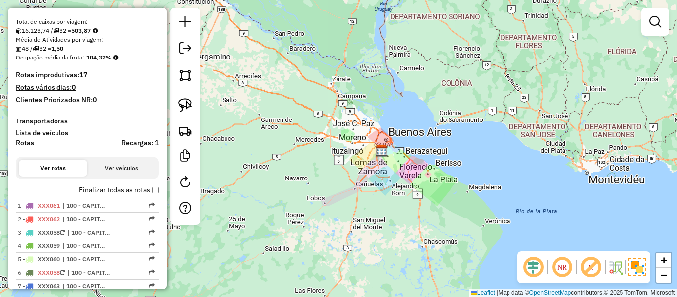
scroll to position [149, 0]
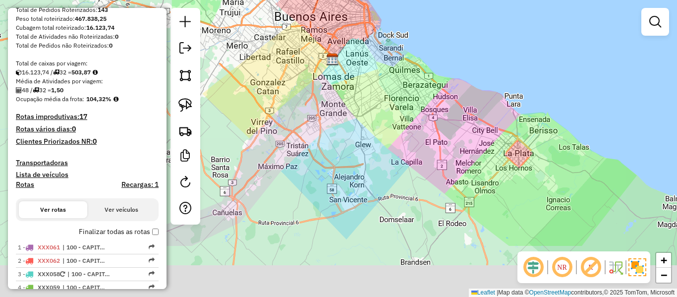
click at [392, 105] on div "Janela de atendimento Grade de atendimento Capacidade Transportadoras Veículos …" at bounding box center [338, 148] width 677 height 297
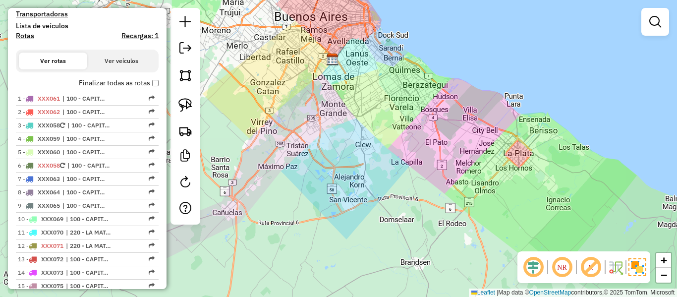
scroll to position [50, 0]
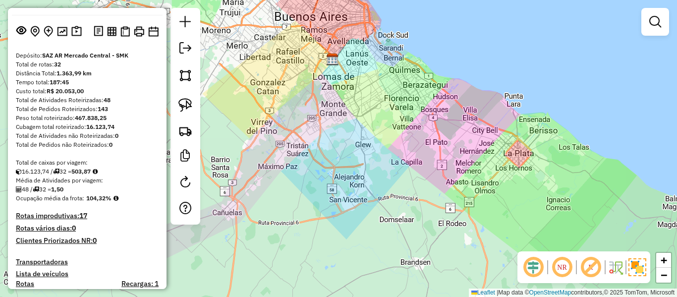
drag, startPoint x: 421, startPoint y: 140, endPoint x: 420, endPoint y: 171, distance: 30.8
click at [420, 171] on div "Janela de atendimento Grade de atendimento Capacidade Transportadoras Veículos …" at bounding box center [338, 148] width 677 height 297
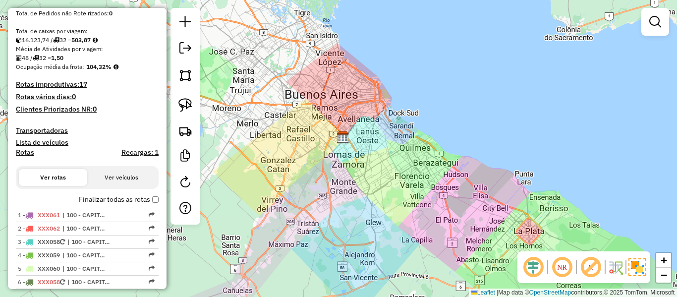
scroll to position [198, 0]
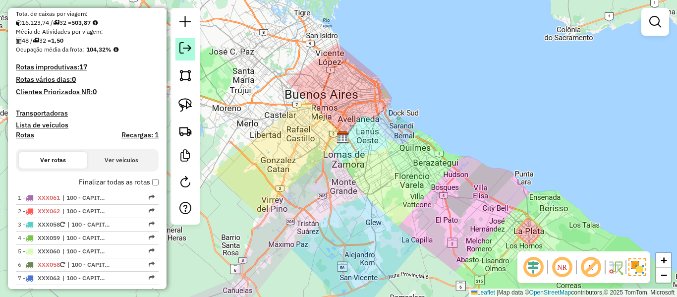
click at [190, 48] on em at bounding box center [185, 48] width 12 height 12
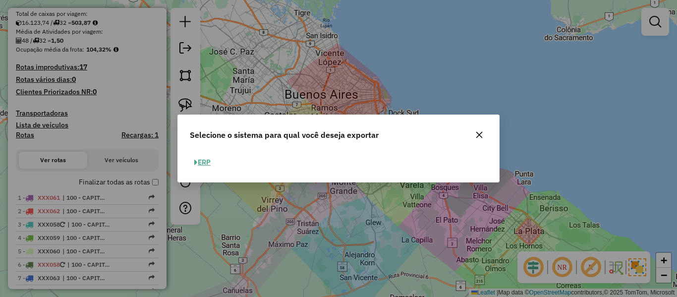
click at [212, 163] on button "ERP" at bounding box center [202, 162] width 25 height 15
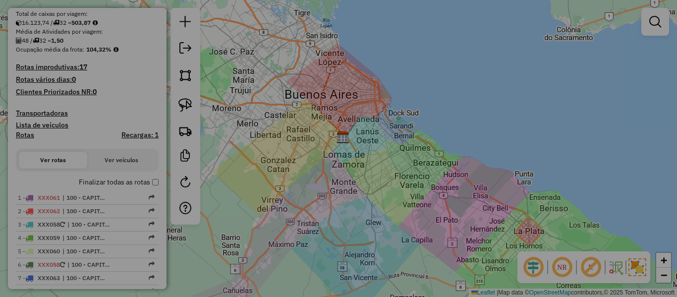
select select "*********"
select select "**"
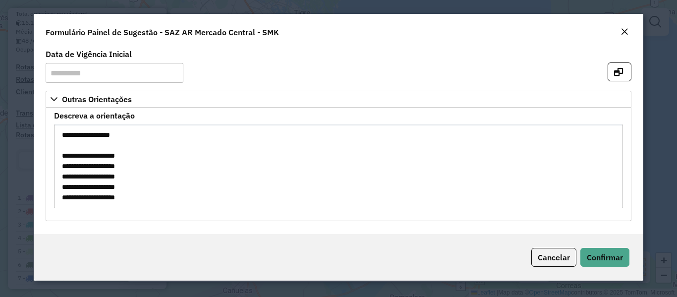
click at [621, 35] on em "Close" at bounding box center [625, 32] width 8 height 8
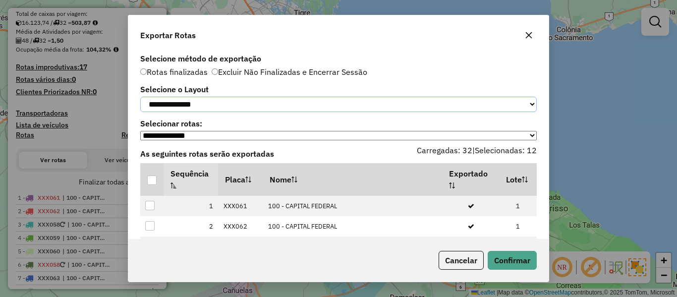
click at [242, 105] on select "**********" at bounding box center [338, 104] width 397 height 15
select select "*********"
click at [140, 97] on select "**********" at bounding box center [338, 104] width 397 height 15
click at [149, 181] on div at bounding box center [151, 180] width 9 height 9
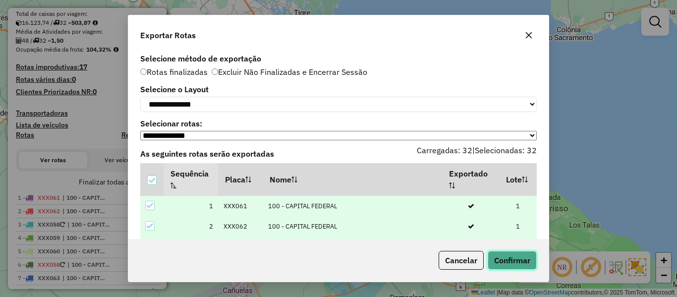
click at [523, 262] on button "Confirmar" at bounding box center [512, 260] width 49 height 19
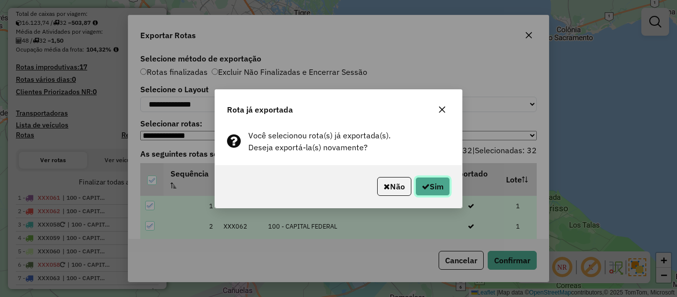
click at [440, 179] on button "Sim" at bounding box center [433, 186] width 35 height 19
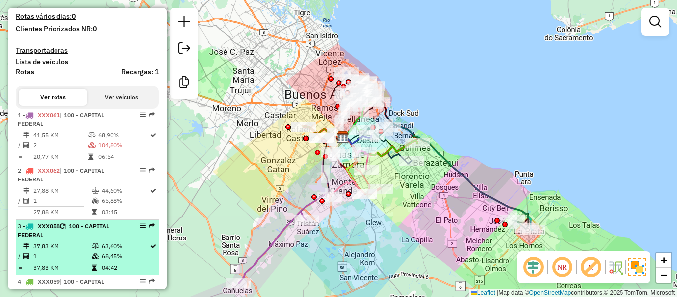
scroll to position [324, 0]
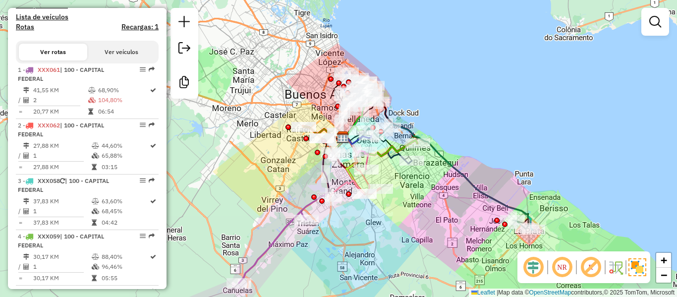
click at [406, 119] on div "Janela de atendimento Grade de atendimento Capacidade Transportadoras Veículos …" at bounding box center [338, 148] width 677 height 297
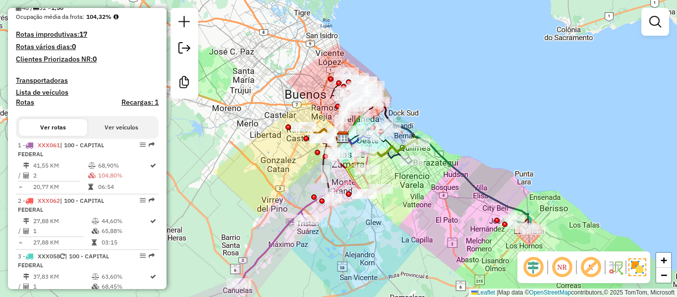
scroll to position [225, 0]
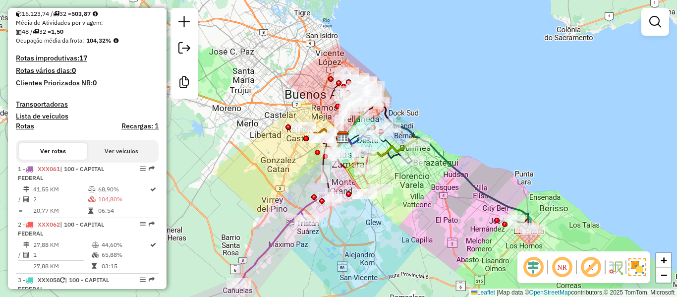
click at [475, 55] on div "Janela de atendimento Grade de atendimento Capacidade Transportadoras Veículos …" at bounding box center [338, 148] width 677 height 297
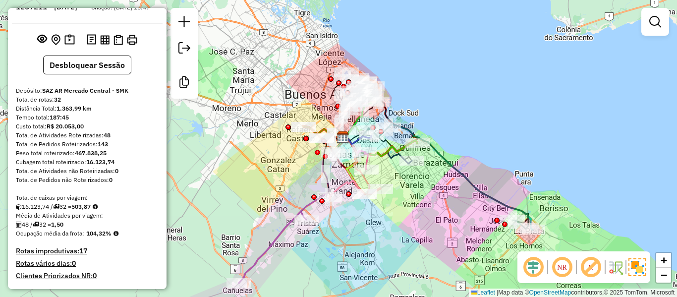
scroll to position [0, 0]
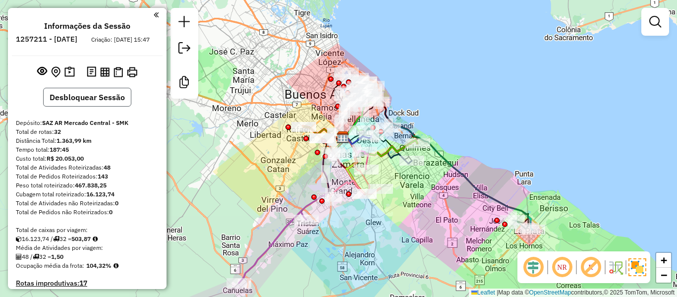
click at [95, 107] on button "Desbloquear Sessão" at bounding box center [87, 97] width 88 height 19
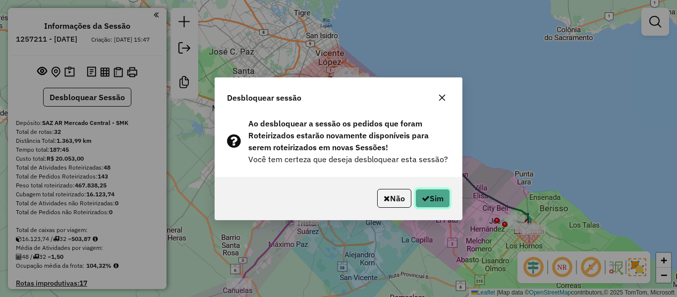
click at [422, 201] on icon "button" at bounding box center [426, 198] width 8 height 8
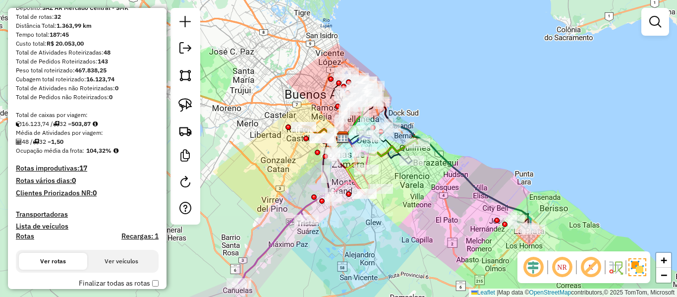
scroll to position [149, 0]
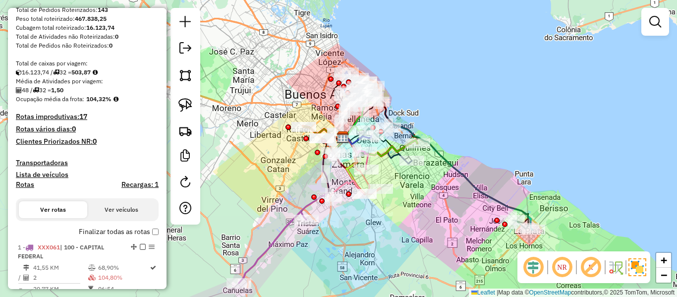
click at [26, 186] on h4 "Rotas" at bounding box center [25, 184] width 18 height 8
select select
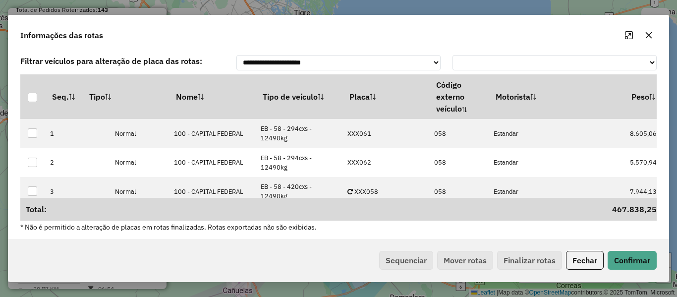
click at [446, 49] on div "Informações das rotas" at bounding box center [338, 33] width 660 height 36
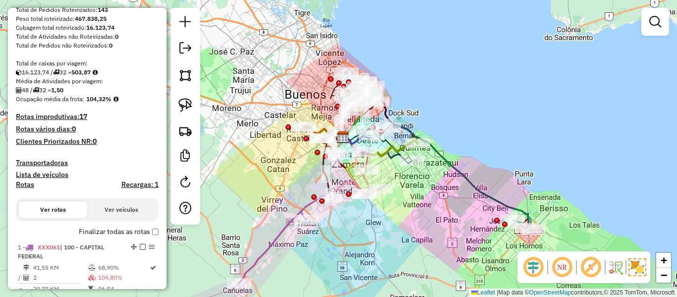
click at [38, 162] on h4 "Transportadoras" at bounding box center [87, 163] width 143 height 8
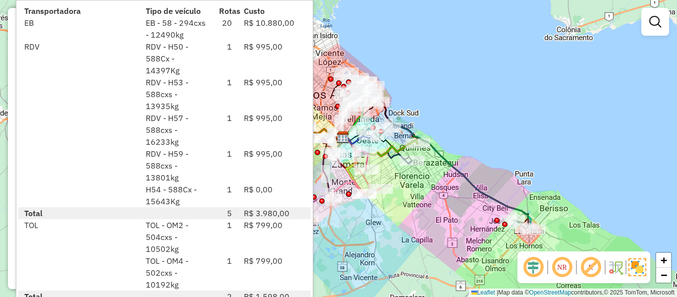
click at [444, 57] on div "Rota 17 - Placa XXX077 0000901546 - COTO C.I.C.S.A. Janela de atendimento Grade…" at bounding box center [338, 148] width 677 height 297
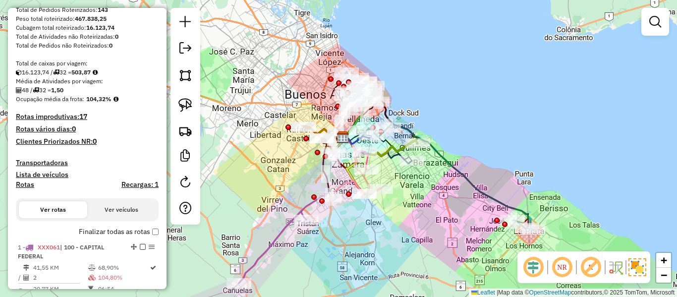
click at [399, 98] on div "Janela de atendimento Grade de atendimento Capacidade Transportadoras Veículos …" at bounding box center [338, 148] width 677 height 297
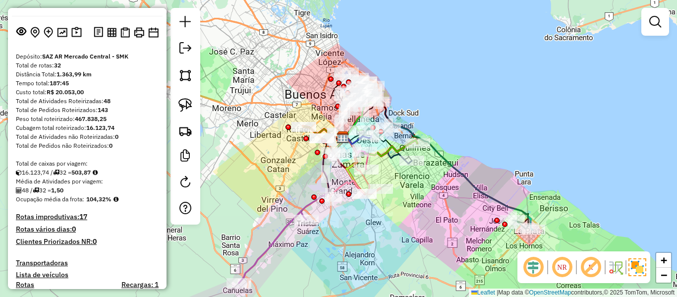
scroll to position [0, 0]
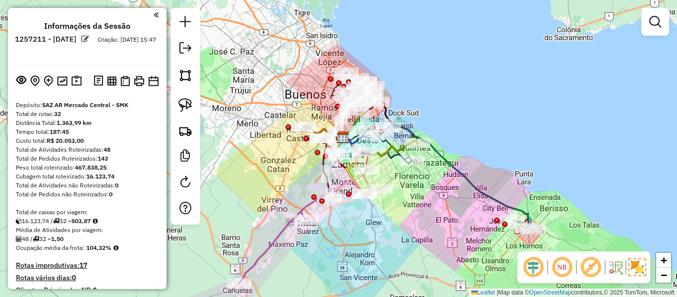
click at [288, 74] on div "Janela de atendimento Grade de atendimento Capacidade Transportadoras Veículos …" at bounding box center [338, 148] width 677 height 297
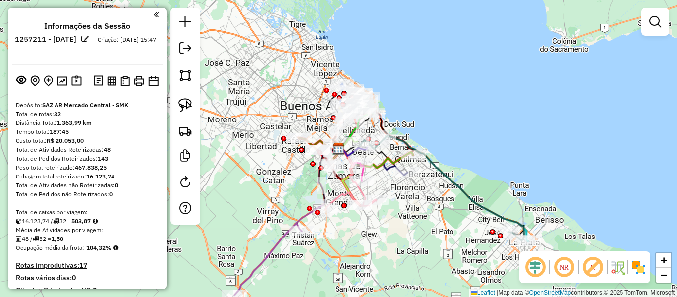
click at [414, 116] on div "Rota 31 - Placa AF047UT 0000901520 - COTO C.I.C.S.A. (2° HR) (6a12) Rota 21 - P…" at bounding box center [338, 148] width 677 height 297
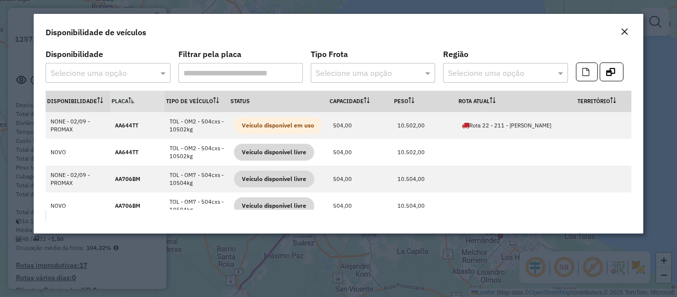
click at [392, 77] on input "text" at bounding box center [363, 73] width 95 height 12
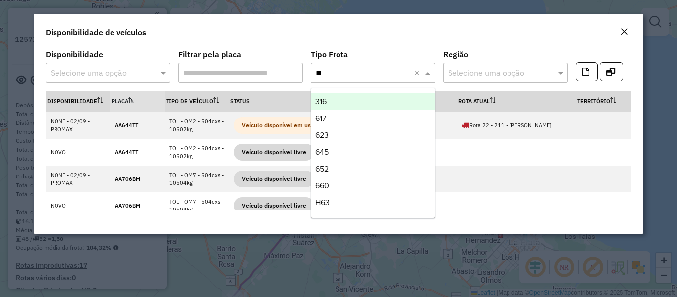
type input "***"
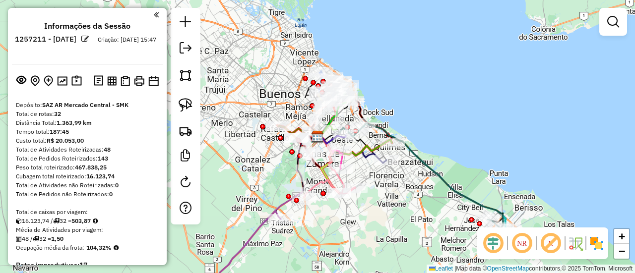
click at [267, 61] on div "Janela de atendimento Grade de atendimento Capacidade Transportadoras Veículos …" at bounding box center [317, 136] width 635 height 273
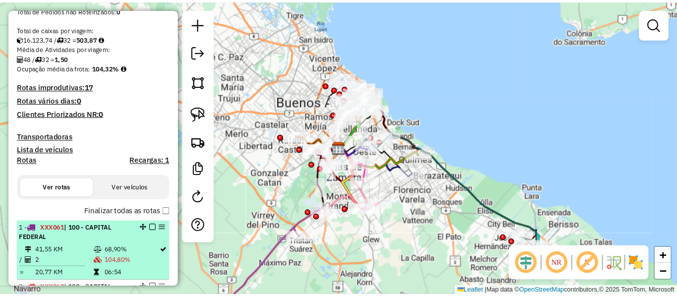
scroll to position [198, 0]
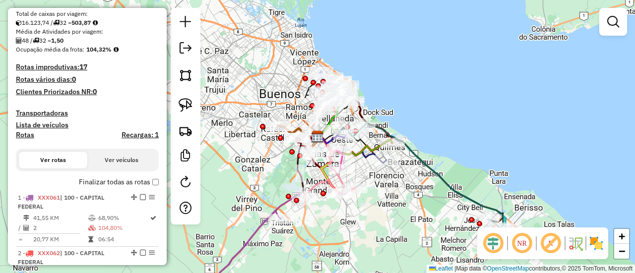
click at [447, 138] on div "Janela de atendimento Grade de atendimento Capacidade Transportadoras Veículos …" at bounding box center [317, 136] width 635 height 273
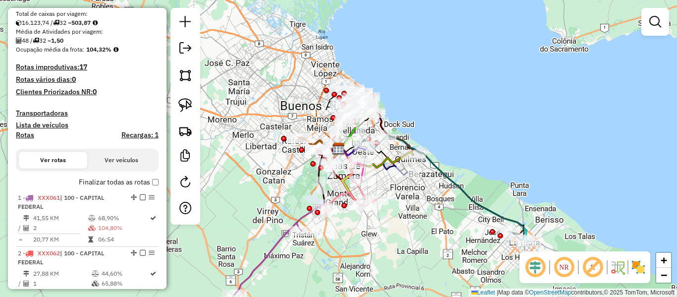
click at [447, 124] on div "Janela de atendimento Grade de atendimento Capacidade Transportadoras Veículos …" at bounding box center [338, 148] width 677 height 297
drag, startPoint x: 457, startPoint y: 143, endPoint x: 496, endPoint y: 137, distance: 40.2
click at [490, 137] on div "Janela de atendimento Grade de atendimento Capacidade Transportadoras Veículos …" at bounding box center [338, 148] width 677 height 297
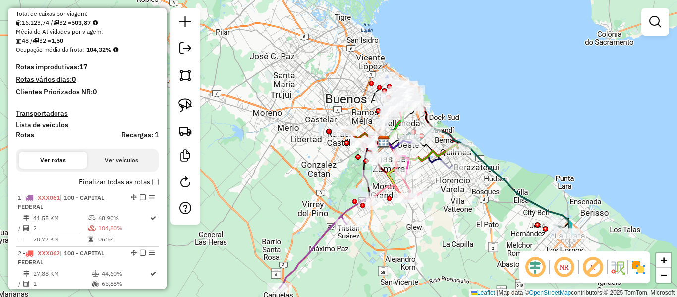
click at [441, 98] on div "Rota 4 - Placa XXX059 0000901558 - C.O.T.O. (7 a 9) no el 881 - CHASSIS Janela …" at bounding box center [338, 148] width 677 height 297
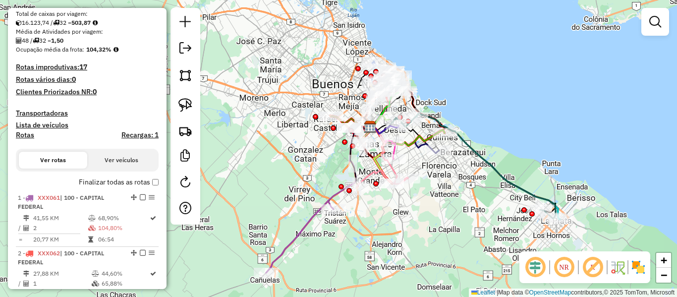
click at [47, 110] on h4 "Transportadoras" at bounding box center [87, 113] width 143 height 8
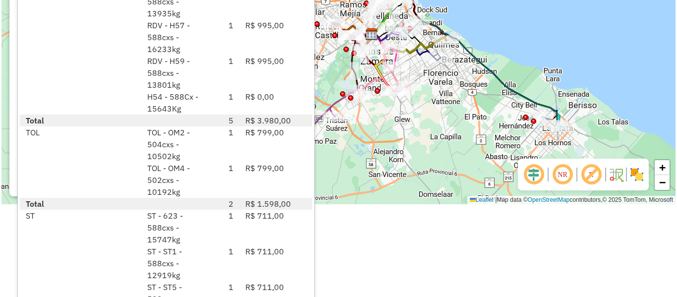
scroll to position [0, 0]
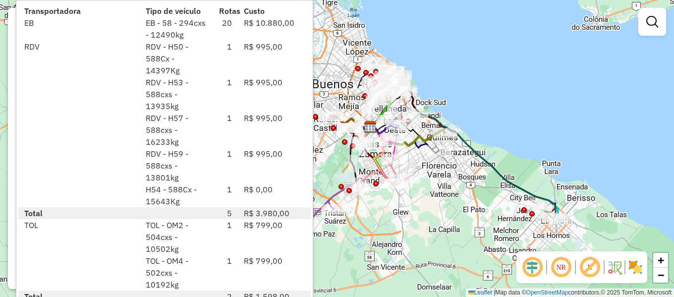
click at [462, 47] on div "Rota 17 - Placa XXX077 0000901546 - COTO C.I.C.S.A. Rota 3 - Placa XXX058 00009…" at bounding box center [337, 148] width 674 height 297
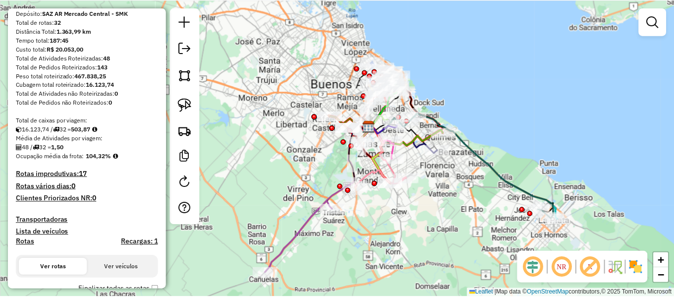
scroll to position [149, 0]
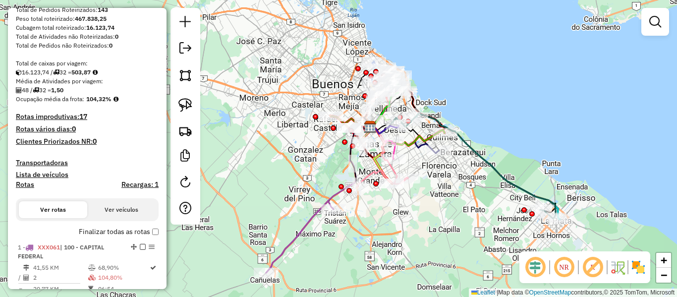
click at [53, 163] on h4 "Transportadoras" at bounding box center [87, 163] width 143 height 8
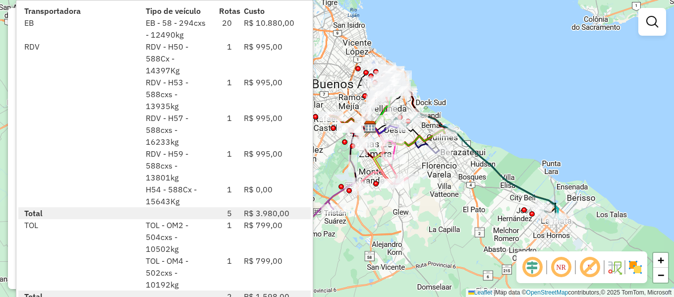
scroll to position [210, 0]
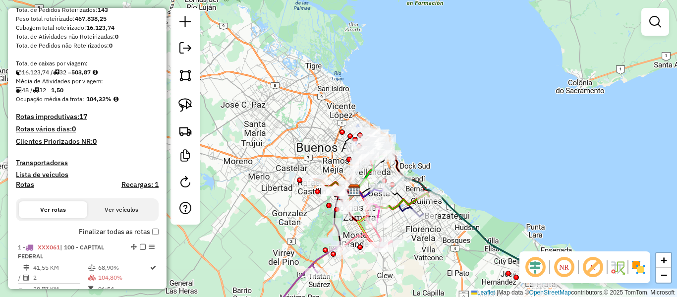
drag, startPoint x: 437, startPoint y: 146, endPoint x: 459, endPoint y: 123, distance: 31.9
click at [441, 124] on div "Janela de atendimento Grade de atendimento Capacidade Transportadoras Veículos …" at bounding box center [338, 148] width 677 height 297
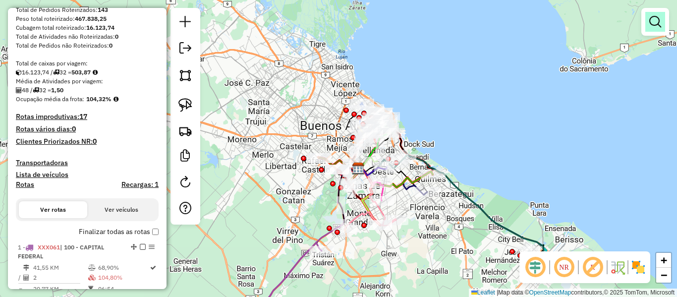
click at [656, 21] on em at bounding box center [656, 22] width 12 height 12
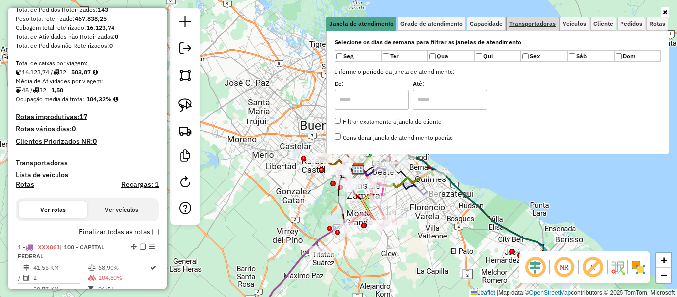
click at [532, 23] on span "Transportadoras" at bounding box center [533, 24] width 46 height 6
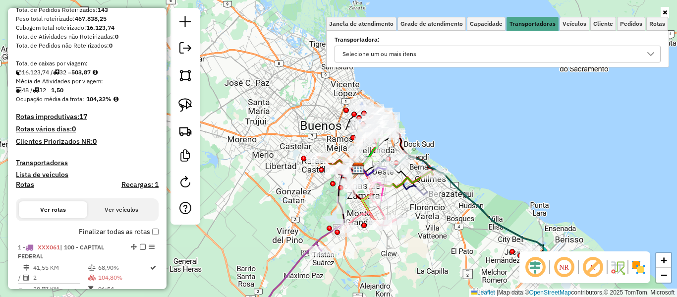
click at [469, 53] on div "Selecione um ou mais itens" at bounding box center [490, 54] width 302 height 16
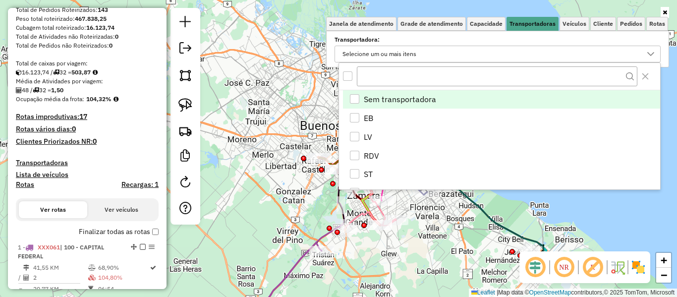
scroll to position [6, 34]
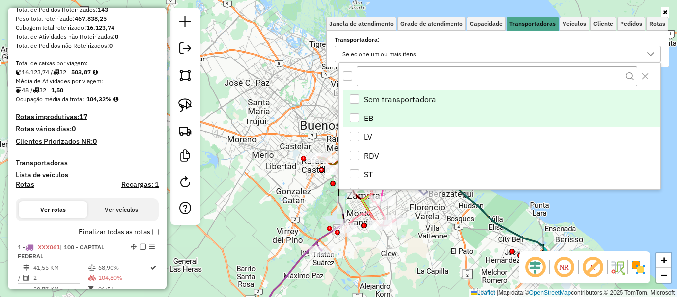
click at [383, 121] on li "EB" at bounding box center [501, 118] width 317 height 19
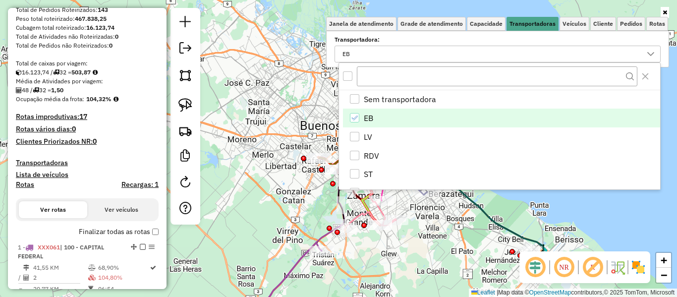
click at [272, 117] on div "Janela de atendimento Grade de atendimento Capacidade Transportadoras Veículos …" at bounding box center [338, 148] width 677 height 297
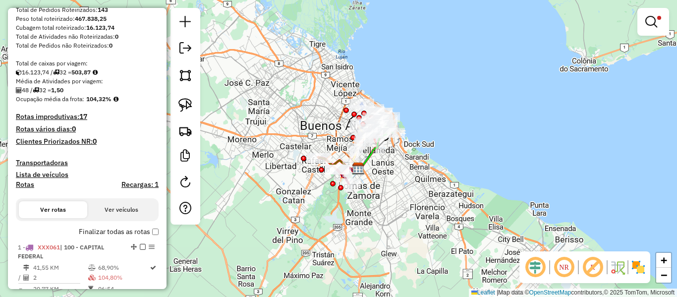
click at [636, 267] on img at bounding box center [639, 267] width 16 height 16
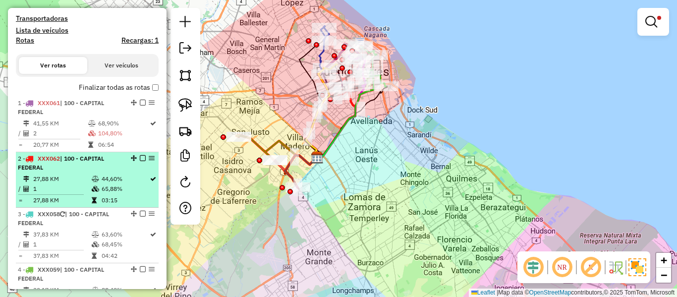
scroll to position [298, 0]
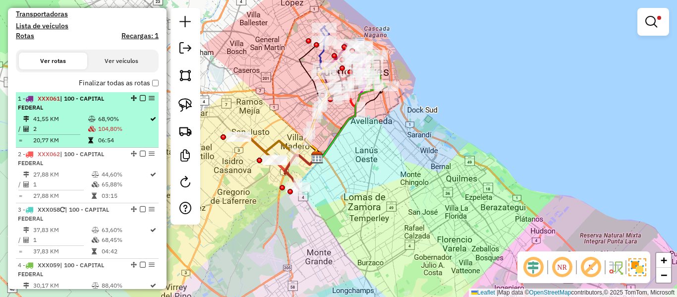
click at [76, 131] on td "2" at bounding box center [60, 129] width 55 height 10
select select "**********"
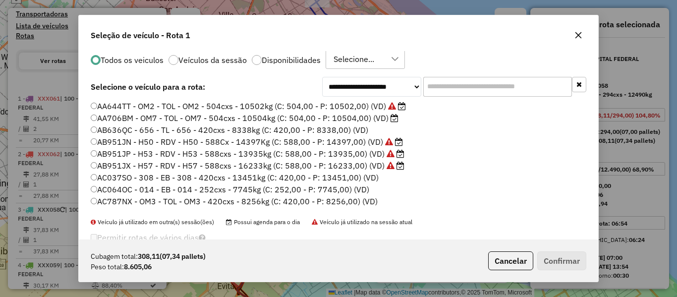
scroll to position [39, 0]
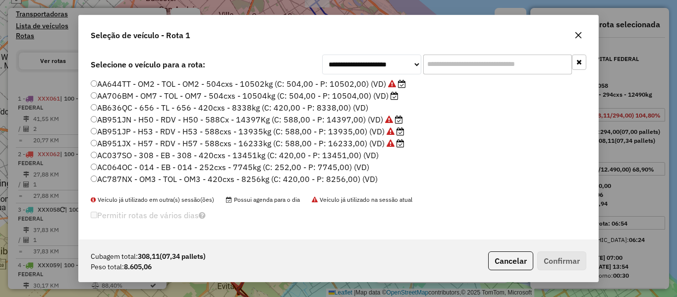
click at [462, 63] on input "text" at bounding box center [497, 65] width 149 height 20
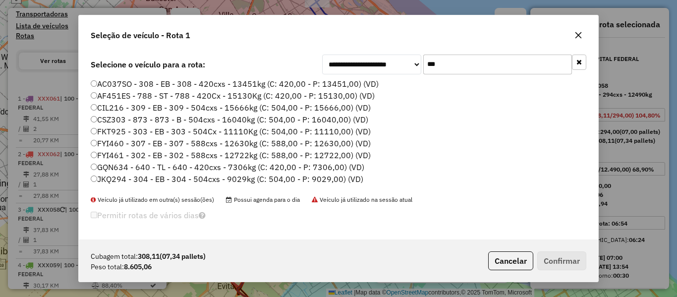
scroll to position [0, 0]
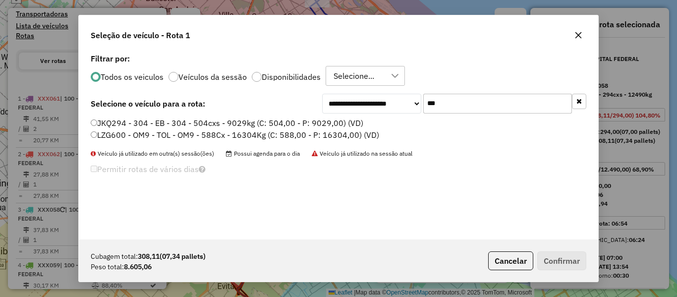
type input "***"
click at [280, 70] on div "Todos os veiculos Veículos da sessão Disponibilidades Selecione..." at bounding box center [339, 76] width 496 height 20
click at [291, 122] on label "JKQ294 - 304 - EB - 304 - 504cxs - 9029kg (C: 504,00 - P: 9029,00) (VD)" at bounding box center [227, 123] width 273 height 12
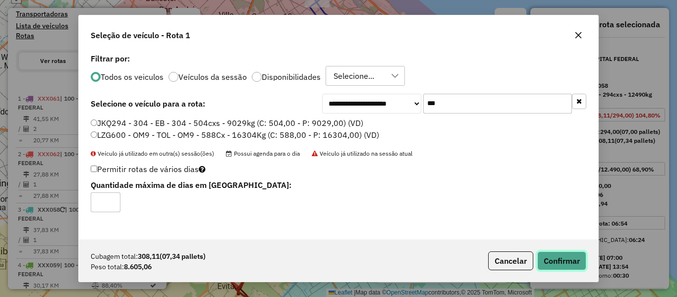
click at [550, 258] on button "Confirmar" at bounding box center [562, 260] width 49 height 19
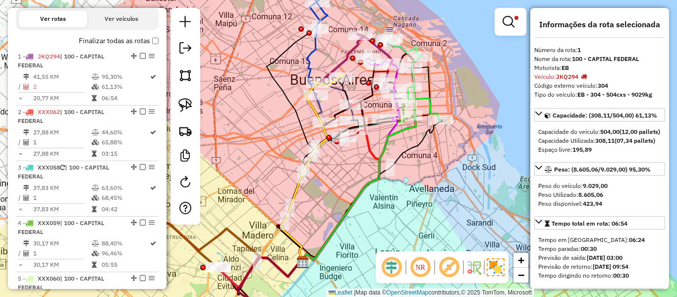
scroll to position [382, 0]
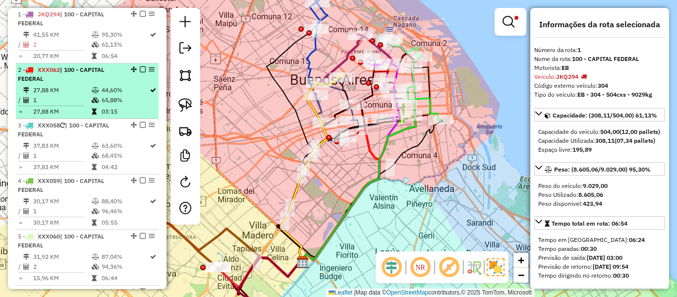
click at [59, 78] on div "2 - XXX062 | 100 - CAPITAL FEDERAL" at bounding box center [70, 74] width 105 height 18
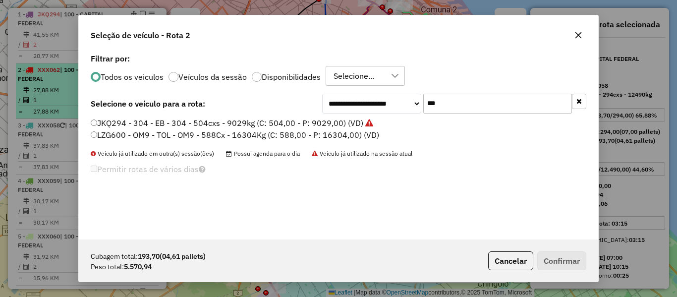
scroll to position [5, 3]
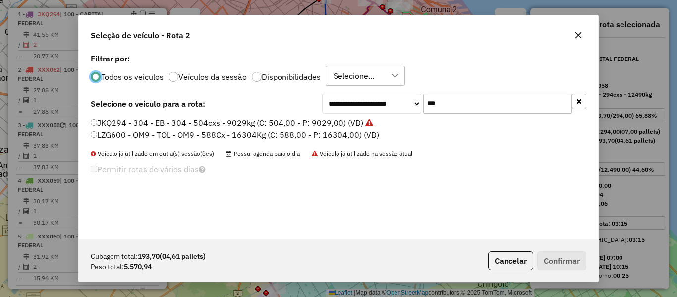
click at [449, 101] on input "***" at bounding box center [497, 104] width 149 height 20
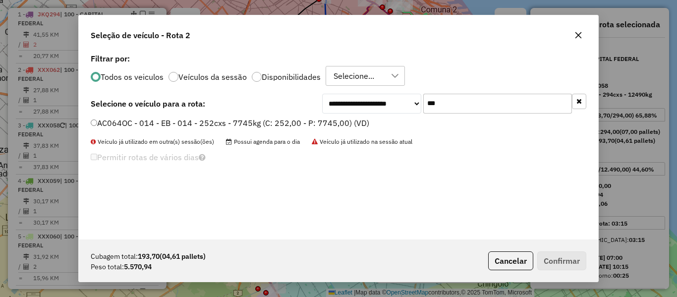
type input "***"
click at [347, 122] on label "AC064OC - 014 - EB - 014 - 252cxs - 7745kg (C: 252,00 - P: 7745,00) (VD)" at bounding box center [230, 123] width 279 height 12
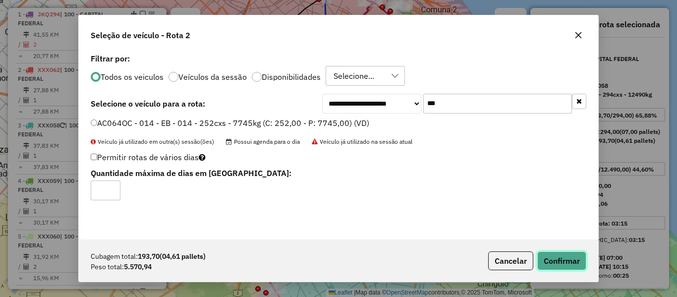
click at [570, 264] on button "Confirmar" at bounding box center [562, 260] width 49 height 19
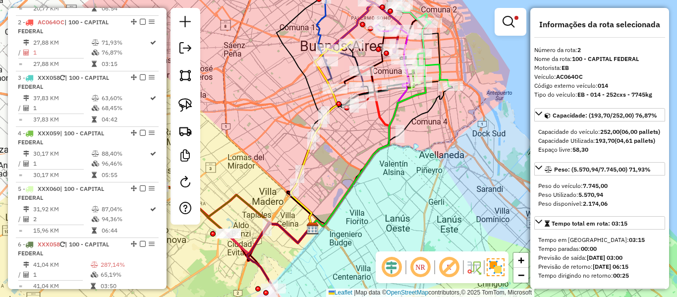
scroll to position [437, 0]
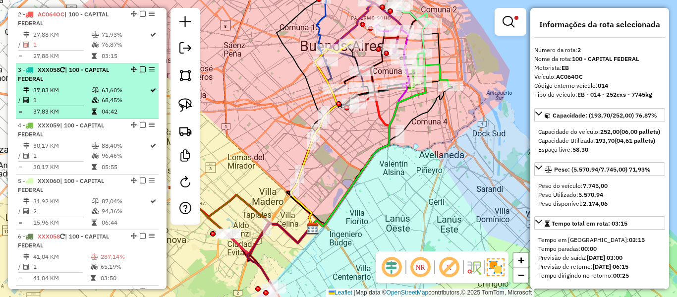
click at [103, 100] on td "68,45%" at bounding box center [125, 100] width 48 height 10
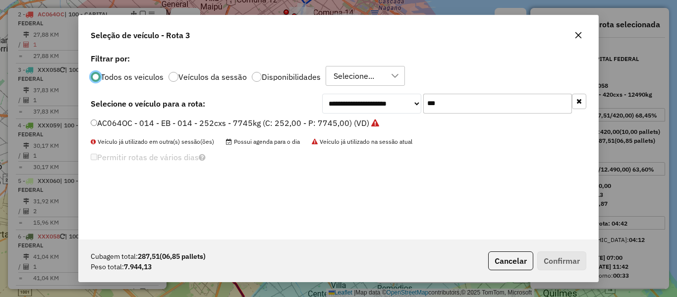
scroll to position [5, 3]
click at [389, 86] on div "**********" at bounding box center [339, 145] width 520 height 188
click at [433, 100] on input "***" at bounding box center [497, 104] width 149 height 20
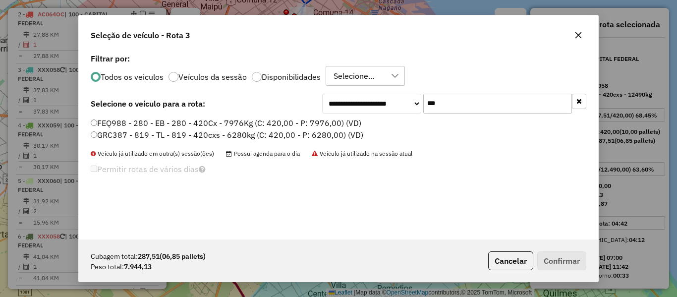
type input "***"
drag, startPoint x: 330, startPoint y: 120, endPoint x: 337, endPoint y: 123, distance: 7.4
click at [330, 120] on label "FEQ988 - 280 - EB - 280 - 420Cx - 7976Kg (C: 420,00 - P: 7976,00) (VD)" at bounding box center [226, 123] width 271 height 12
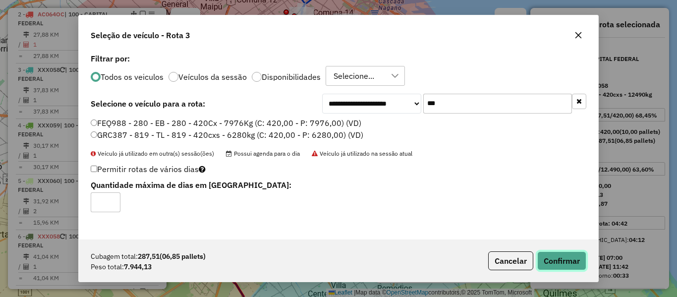
click at [572, 268] on button "Confirmar" at bounding box center [562, 260] width 49 height 19
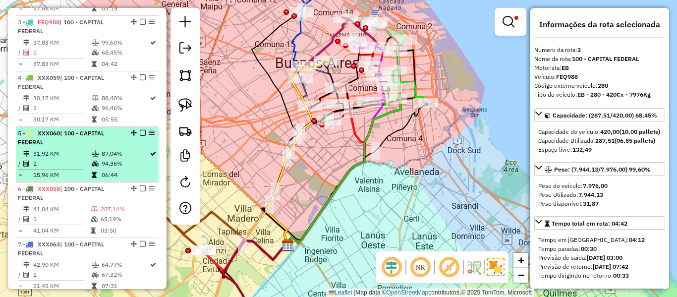
scroll to position [493, 0]
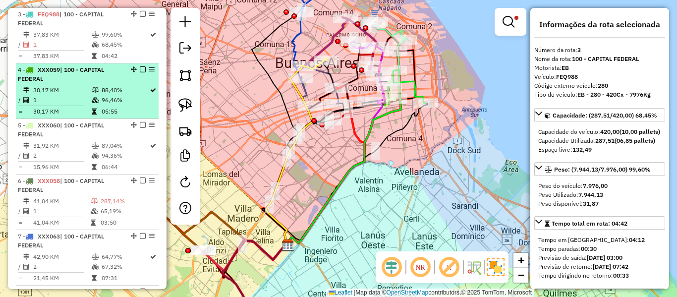
click at [92, 87] on icon at bounding box center [95, 90] width 7 height 6
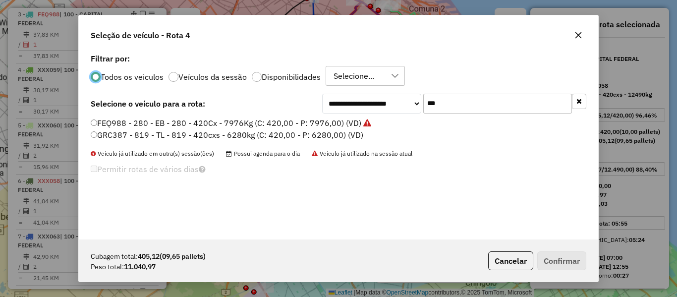
scroll to position [5, 3]
click at [443, 95] on input "***" at bounding box center [497, 104] width 149 height 20
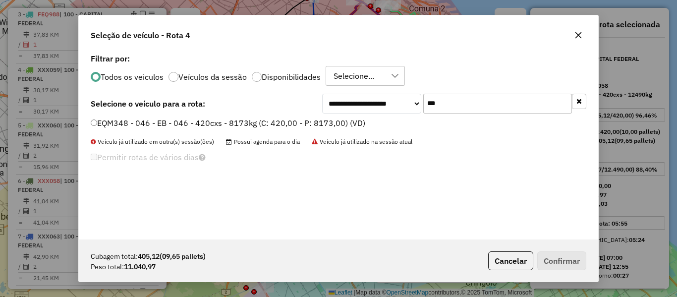
type input "***"
click at [351, 123] on label "EQM348 - 046 - EB - 046 - 420cxs - 8173kg (C: 420,00 - P: 8173,00) (VD)" at bounding box center [228, 123] width 275 height 12
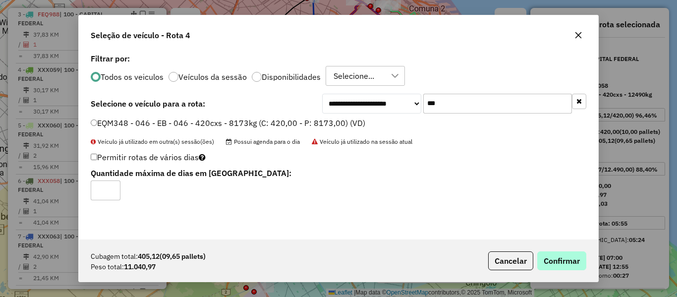
click at [587, 262] on div "Cubagem total: 405,12 (09,65 pallets) Peso total: 11.040,97 Cancelar Confirmar" at bounding box center [339, 260] width 520 height 43
drag, startPoint x: 530, startPoint y: 244, endPoint x: 535, endPoint y: 248, distance: 6.4
click at [535, 248] on div "Cubagem total: 405,12 (09,65 pallets) Peso total: 11.040,97 Cancelar Confirmar" at bounding box center [339, 260] width 520 height 43
click at [558, 256] on button "Confirmar" at bounding box center [562, 260] width 49 height 19
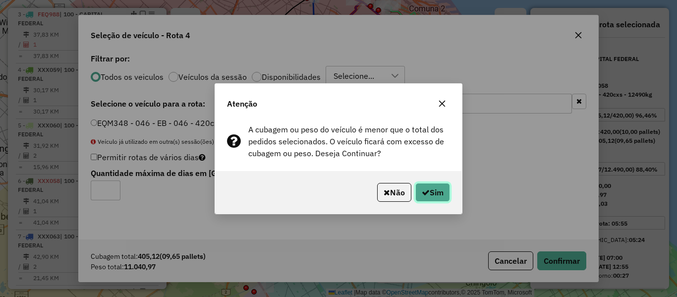
click at [440, 196] on button "Sim" at bounding box center [433, 192] width 35 height 19
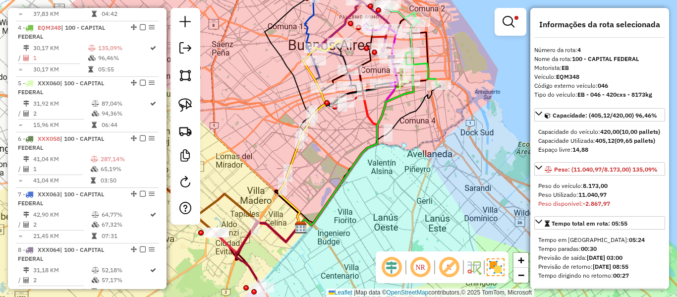
scroll to position [548, 0]
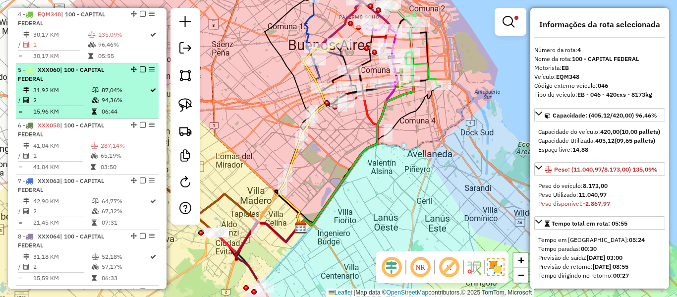
click at [98, 98] on td at bounding box center [96, 100] width 10 height 10
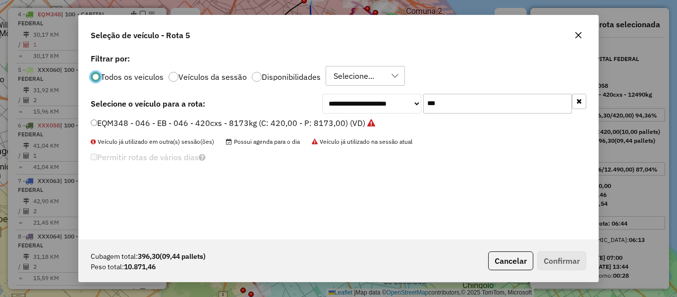
scroll to position [5, 3]
click at [449, 93] on div "**********" at bounding box center [339, 145] width 520 height 188
click at [459, 105] on input "***" at bounding box center [497, 104] width 149 height 20
type input "***"
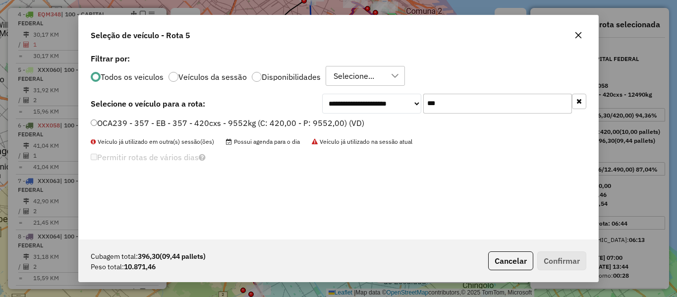
click at [344, 123] on label "OCA239 - 357 - EB - 357 - 420cxs - 9552kg (C: 420,00 - P: 9552,00) (VD)" at bounding box center [228, 123] width 274 height 12
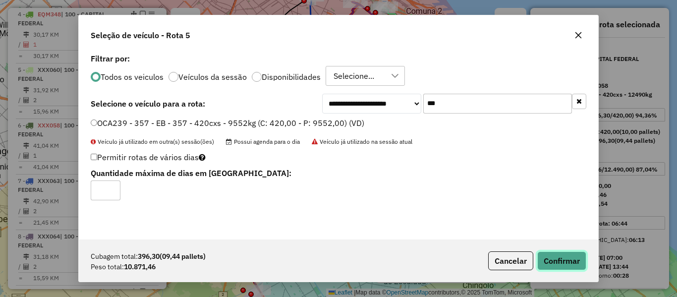
click at [561, 261] on button "Confirmar" at bounding box center [562, 260] width 49 height 19
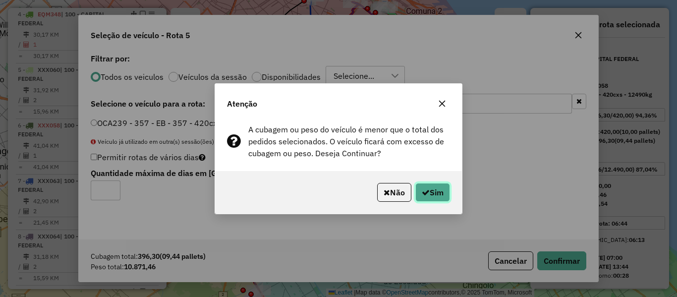
click at [431, 190] on button "Sim" at bounding box center [433, 192] width 35 height 19
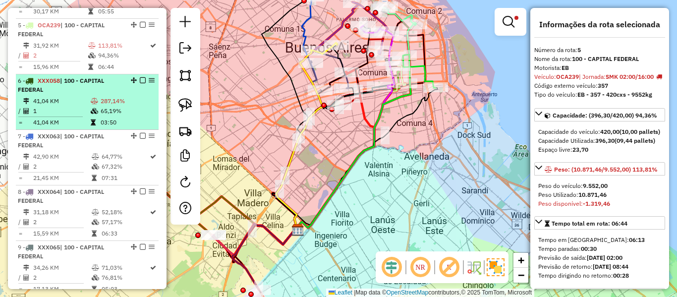
scroll to position [604, 0]
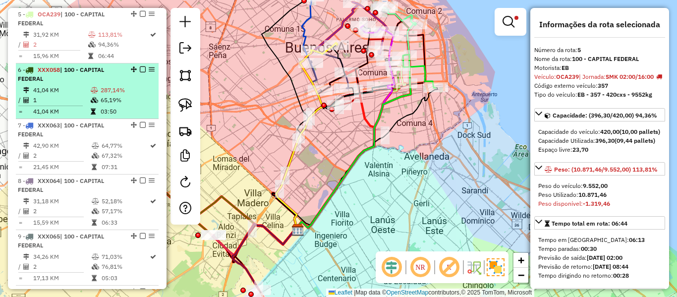
click at [91, 98] on icon at bounding box center [94, 100] width 7 height 6
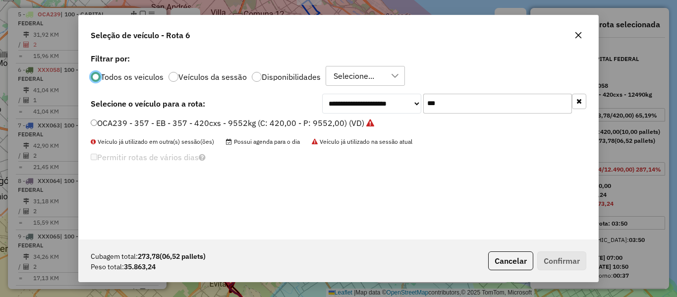
scroll to position [5, 3]
click at [485, 103] on input "***" at bounding box center [497, 104] width 149 height 20
click at [343, 129] on div "OCA239 - 357 - EB - 357 - 420cxs - 9552kg (C: 420,00 - P: 9552,00) (VD)" at bounding box center [339, 128] width 508 height 20
drag, startPoint x: 359, startPoint y: 124, endPoint x: 477, endPoint y: 172, distance: 127.5
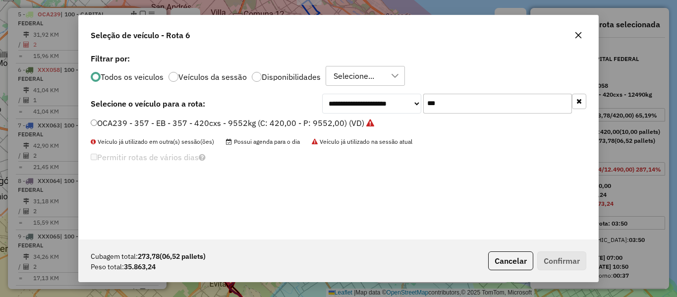
click at [359, 125] on label "OCA239 - 357 - EB - 357 - 420cxs - 9552kg (C: 420,00 - P: 9552,00) (VD)" at bounding box center [233, 123] width 284 height 12
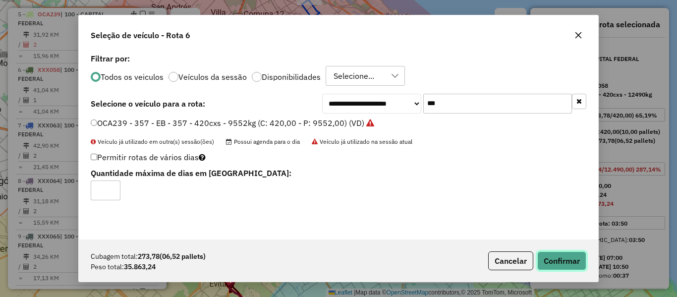
click at [577, 266] on button "Confirmar" at bounding box center [562, 260] width 49 height 19
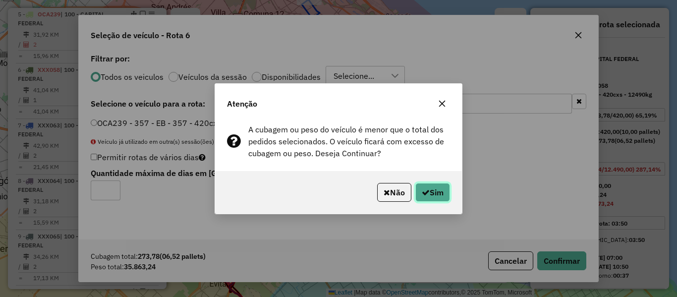
click at [417, 195] on button "Sim" at bounding box center [433, 192] width 35 height 19
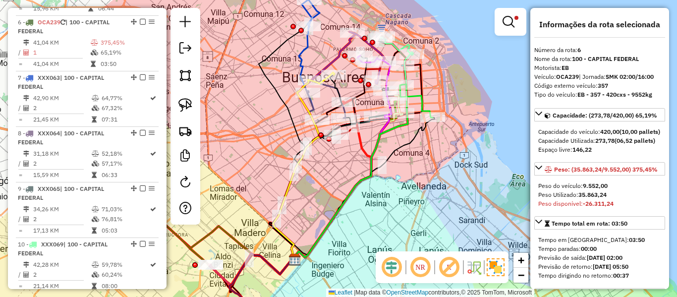
scroll to position [659, 0]
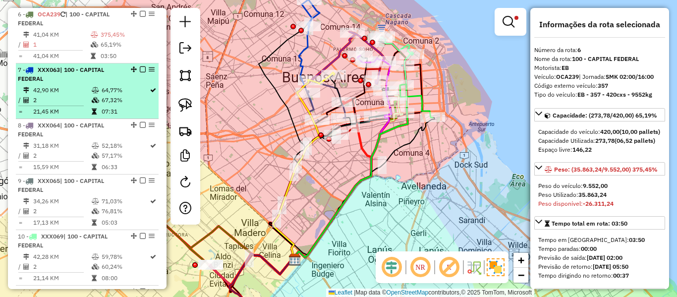
click at [88, 89] on td "42,90 KM" at bounding box center [62, 90] width 59 height 10
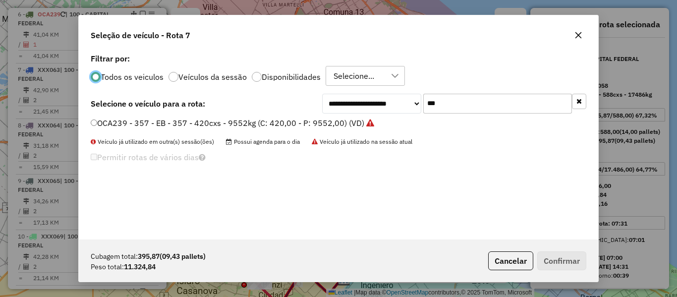
scroll to position [5, 3]
click at [451, 95] on input "***" at bounding box center [497, 104] width 149 height 20
type input "***"
click at [351, 124] on label "FXE278 - 616 - EB - 616 - 504cxs - 15513kg (C: 504,00 - P: 15513,00) (VD)" at bounding box center [232, 123] width 282 height 12
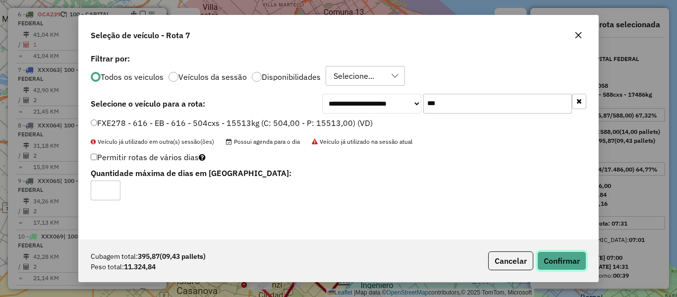
click at [562, 258] on button "Confirmar" at bounding box center [562, 260] width 49 height 19
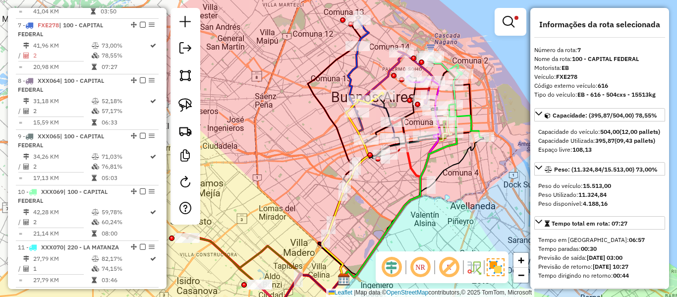
scroll to position [715, 0]
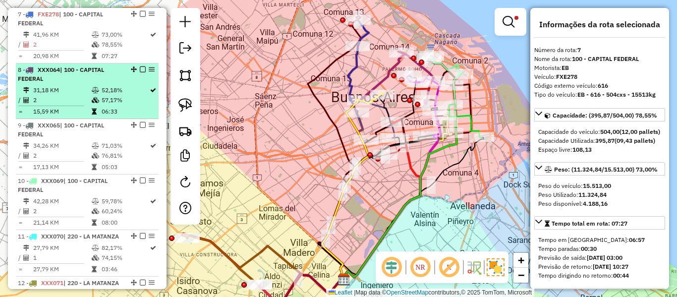
click at [85, 102] on td "2" at bounding box center [62, 100] width 59 height 10
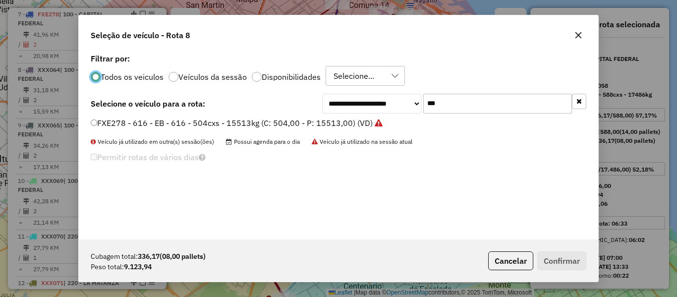
scroll to position [5, 3]
drag, startPoint x: 436, startPoint y: 74, endPoint x: 442, endPoint y: 88, distance: 14.9
click at [436, 75] on div "Todos os veiculos Veículos da sessão Disponibilidades Selecione..." at bounding box center [339, 76] width 496 height 20
click at [456, 103] on input "***" at bounding box center [497, 104] width 149 height 20
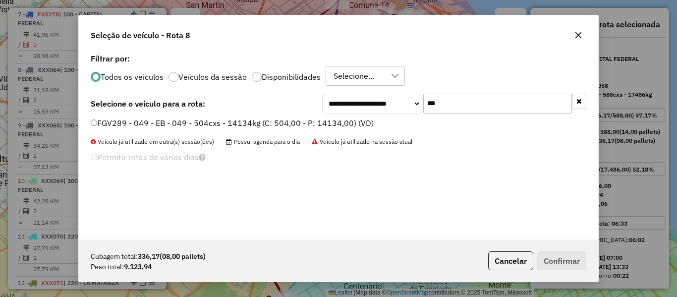
type input "***"
click at [349, 128] on label "FGV289 - 049 - EB - 049 - 504cxs - 14134kg (C: 504,00 - P: 14134,00) (VD)" at bounding box center [232, 123] width 283 height 12
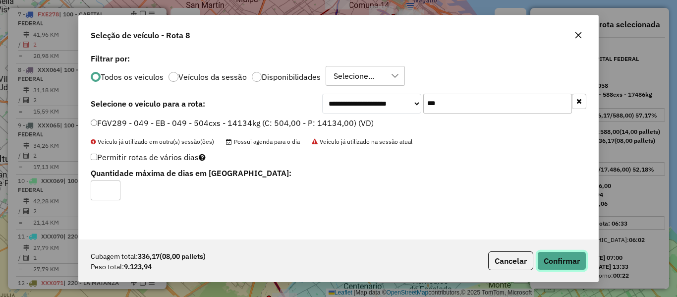
click at [569, 252] on button "Confirmar" at bounding box center [562, 260] width 49 height 19
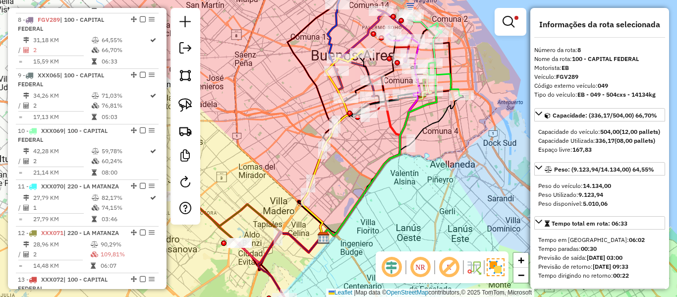
scroll to position [771, 0]
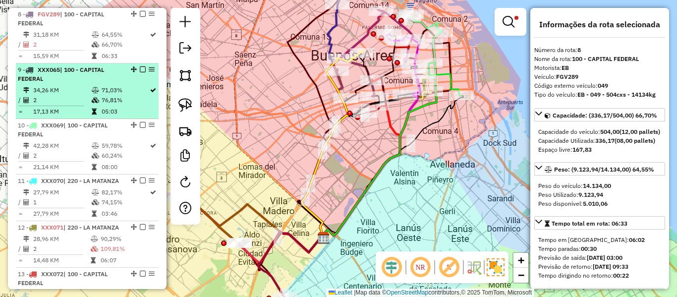
click at [88, 78] on div "9 - XXX065 | 100 - CAPITAL FEDERAL" at bounding box center [70, 74] width 105 height 18
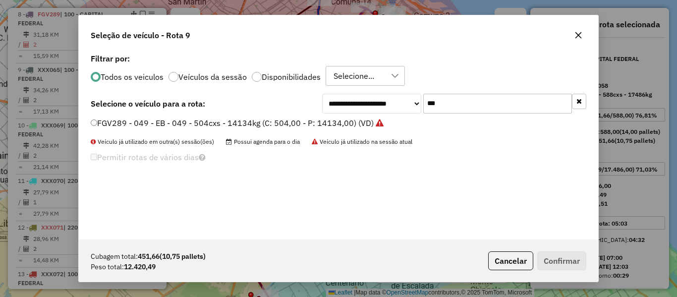
scroll to position [5, 3]
click at [456, 114] on div "**********" at bounding box center [339, 145] width 520 height 188
click at [460, 106] on input "***" at bounding box center [497, 104] width 149 height 20
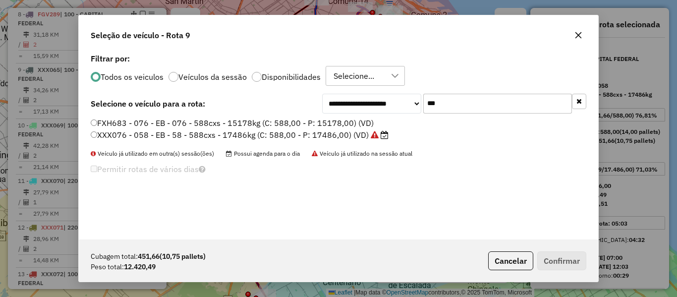
type input "***"
click at [299, 120] on label "FXH683 - 076 - EB - 076 - 588cxs - 15178kg (C: 588,00 - P: 15178,00) (VD)" at bounding box center [232, 123] width 283 height 12
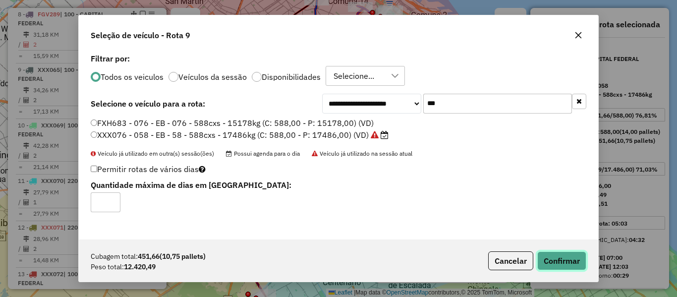
click at [571, 259] on button "Confirmar" at bounding box center [562, 260] width 49 height 19
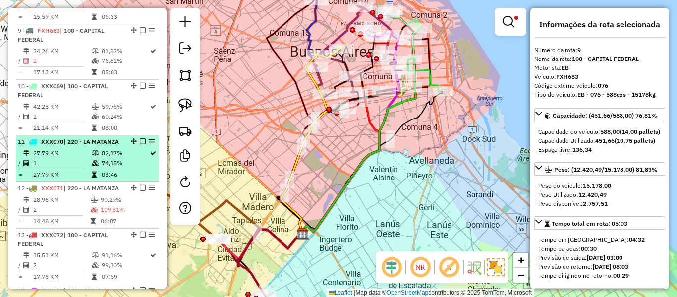
scroll to position [826, 0]
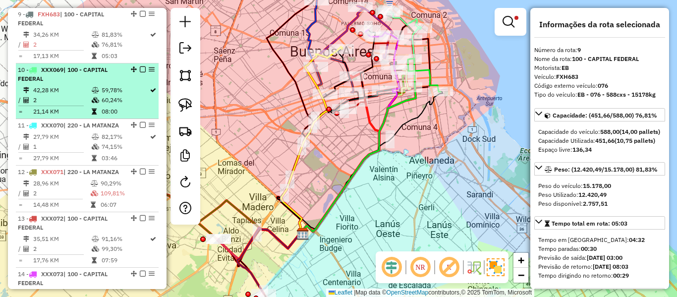
click at [63, 90] on td "42,28 KM" at bounding box center [62, 90] width 59 height 10
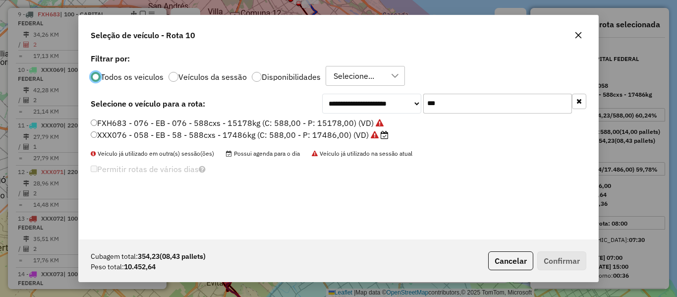
scroll to position [5, 3]
click at [454, 103] on input "***" at bounding box center [497, 104] width 149 height 20
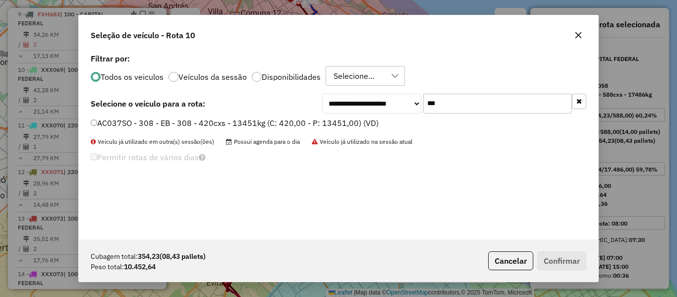
type input "***"
click at [365, 125] on label "AC037SO - 308 - EB - 308 - 420cxs - 13451kg (C: 420,00 - P: 13451,00) (VD)" at bounding box center [235, 123] width 288 height 12
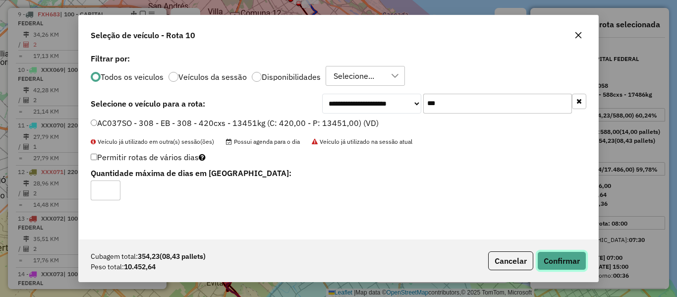
click at [559, 262] on button "Confirmar" at bounding box center [562, 260] width 49 height 19
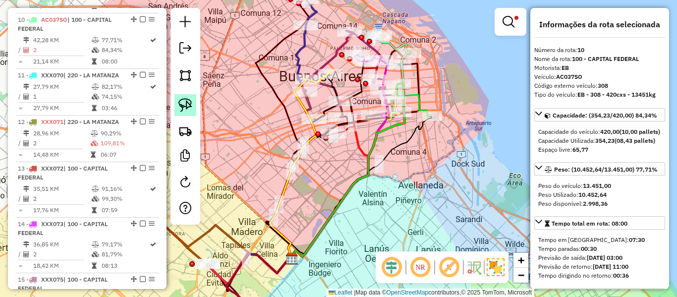
scroll to position [882, 0]
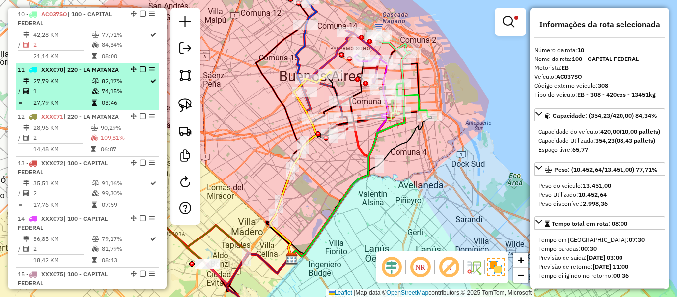
click at [93, 84] on icon at bounding box center [95, 81] width 7 height 6
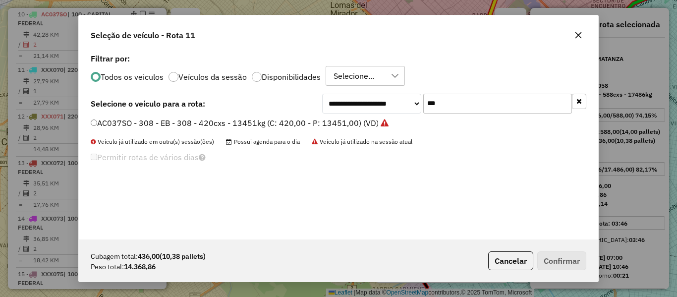
scroll to position [5, 3]
click at [462, 109] on input "***" at bounding box center [497, 104] width 149 height 20
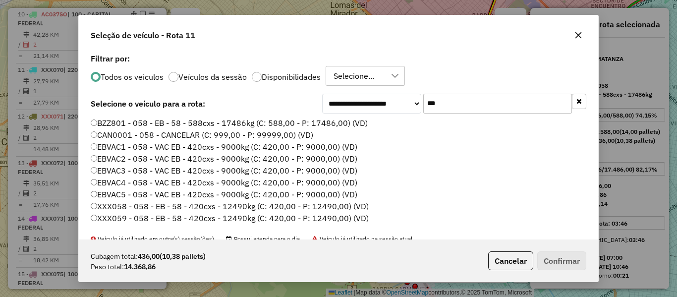
type input "***"
click at [285, 71] on div "Todos os veiculos Veículos da sessão Disponibilidades Selecione..." at bounding box center [339, 76] width 496 height 20
click at [286, 76] on label "Disponibilidades" at bounding box center [291, 77] width 59 height 8
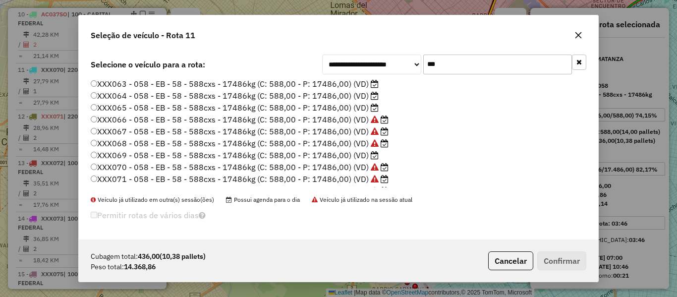
scroll to position [0, 0]
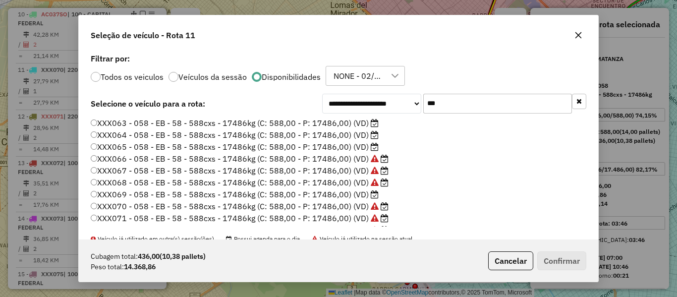
click at [142, 81] on p-radiobutton "Todos os veiculos" at bounding box center [127, 77] width 73 height 10
click at [149, 79] on label "Todos os veiculos" at bounding box center [132, 77] width 63 height 8
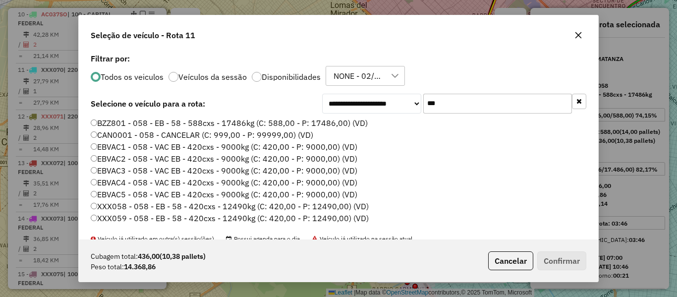
click at [317, 123] on label "BZZ801 - 058 - EB - 58 - 588cxs - 17486kg (C: 588,00 - P: 17486,00) (VD)" at bounding box center [229, 123] width 277 height 12
click at [566, 266] on button "Confirmar" at bounding box center [562, 260] width 49 height 19
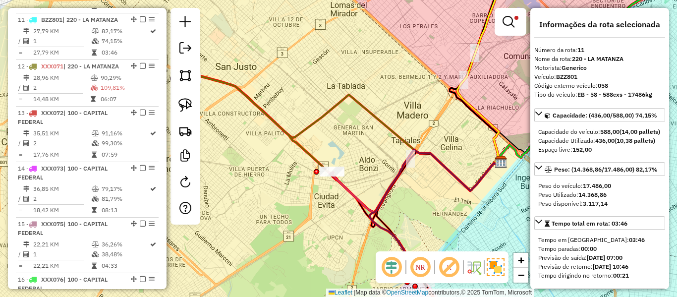
scroll to position [937, 0]
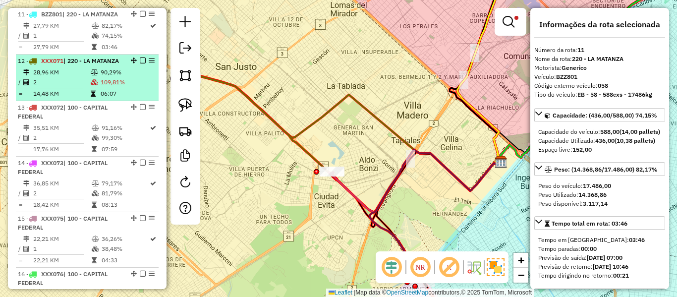
click at [71, 87] on td "2" at bounding box center [62, 82] width 58 height 10
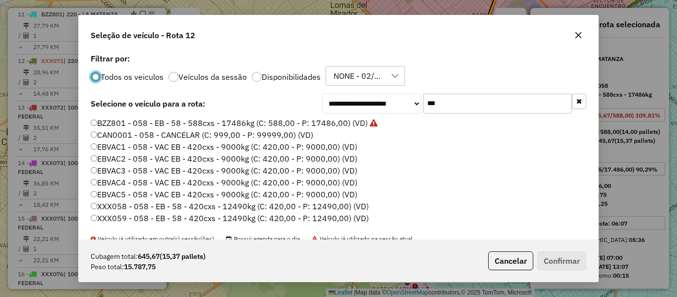
scroll to position [5, 3]
click at [435, 98] on input "***" at bounding box center [497, 104] width 149 height 20
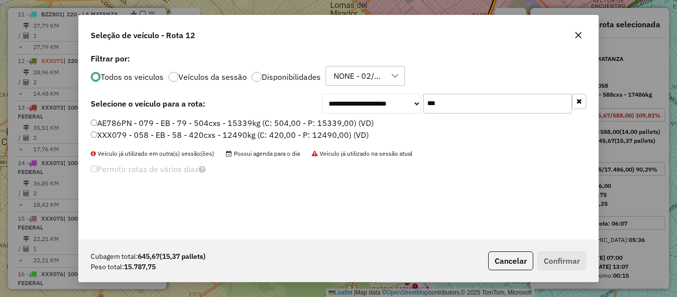
type input "***"
drag, startPoint x: 357, startPoint y: 123, endPoint x: 376, endPoint y: 127, distance: 20.2
click at [357, 123] on label "AE786PN - 079 - EB - 79 - 504cxs - 15339kg (C: 504,00 - P: 15339,00) (VD)" at bounding box center [232, 123] width 283 height 12
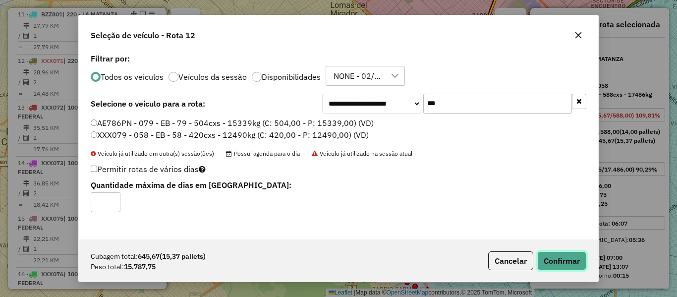
click at [560, 257] on button "Confirmar" at bounding box center [562, 260] width 49 height 19
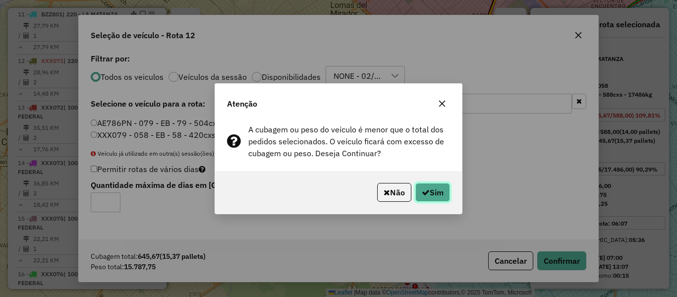
click at [439, 196] on button "Sim" at bounding box center [433, 192] width 35 height 19
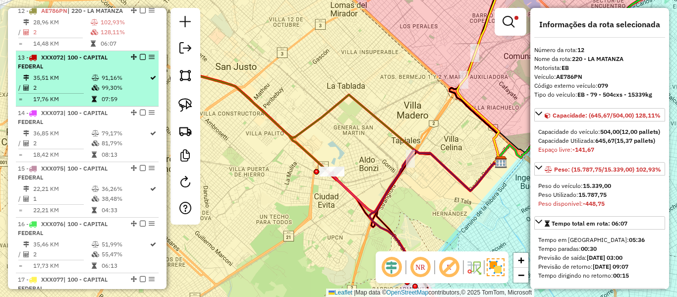
scroll to position [993, 0]
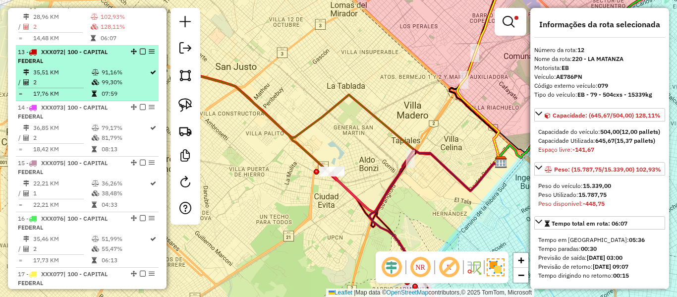
click at [92, 65] on div "13 - XXX072 | 100 - CAPITAL FEDERAL" at bounding box center [70, 57] width 105 height 18
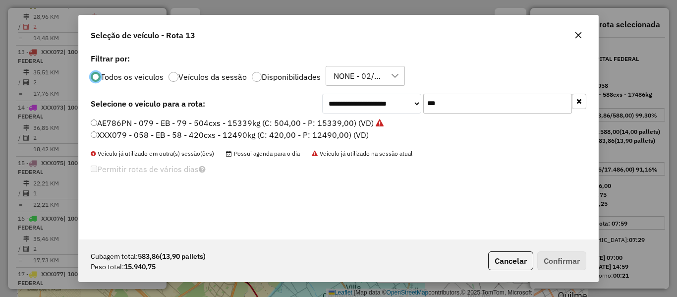
scroll to position [5, 3]
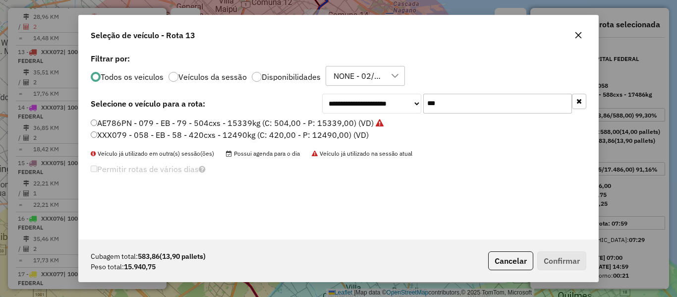
click at [431, 104] on input "***" at bounding box center [497, 104] width 149 height 20
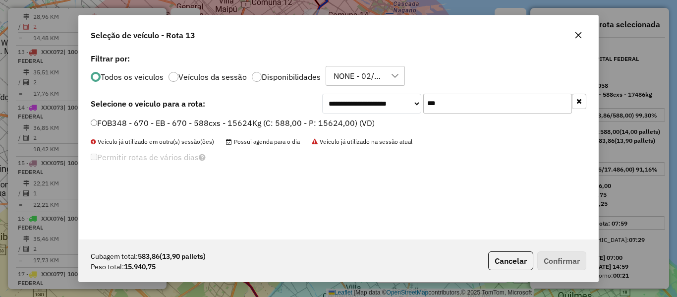
type input "***"
click at [356, 120] on label "FOB348 - 670 - EB - 670 - 588cxs - 15624Kg (C: 588,00 - P: 15624,00) (VD)" at bounding box center [233, 123] width 284 height 12
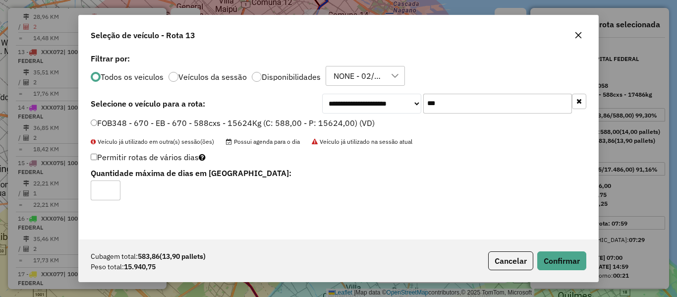
click at [572, 272] on div "Cubagem total: 583,86 (13,90 pallets) Peso total: 15.940,75 Cancelar Confirmar" at bounding box center [339, 260] width 520 height 43
click at [570, 263] on button "Confirmar" at bounding box center [562, 260] width 49 height 19
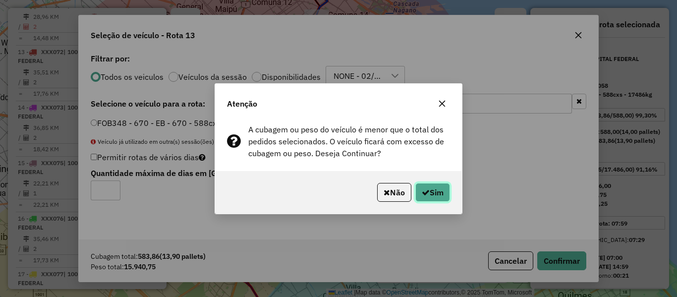
click at [422, 194] on icon "button" at bounding box center [426, 192] width 8 height 8
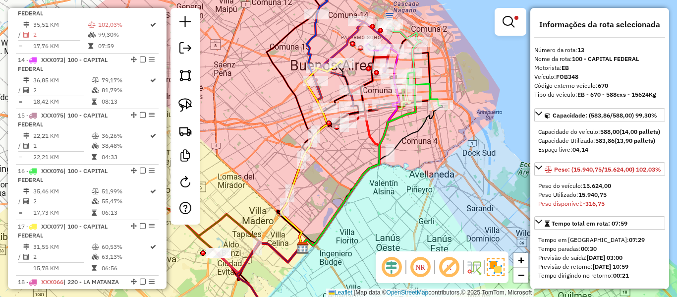
scroll to position [1048, 0]
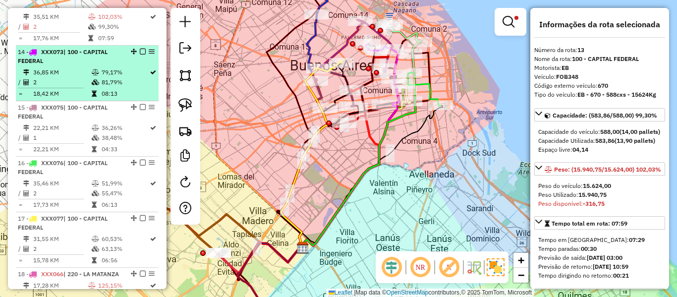
click at [62, 83] on li "14 - XXX073 | 100 - CAPITAL FEDERAL 36,85 KM 79,17% / 2 81,79% = 18,42 KM 08:13" at bounding box center [87, 74] width 143 height 56
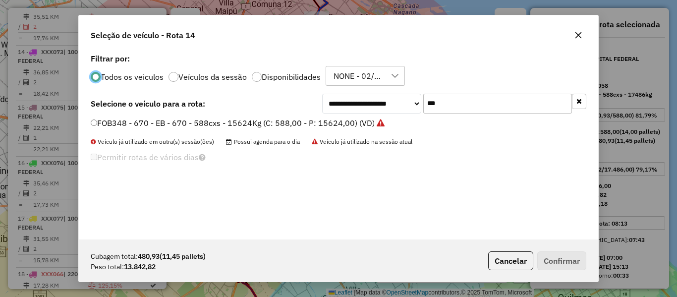
scroll to position [5, 3]
click at [471, 102] on input "***" at bounding box center [497, 104] width 149 height 20
type input "***"
click at [351, 123] on label "FYI460 - 307 - EB - 307 - 588cxs - 12630kg (C: 588,00 - P: 12630,00) (VD)" at bounding box center [231, 123] width 280 height 12
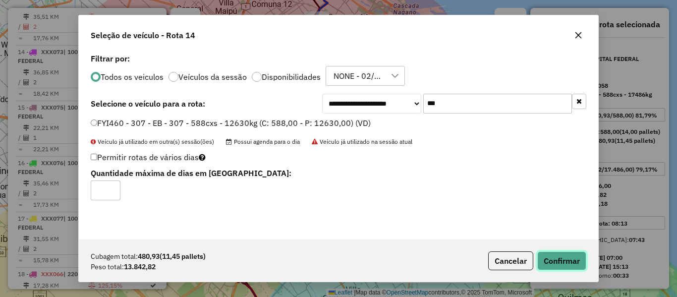
click at [571, 264] on button "Confirmar" at bounding box center [562, 260] width 49 height 19
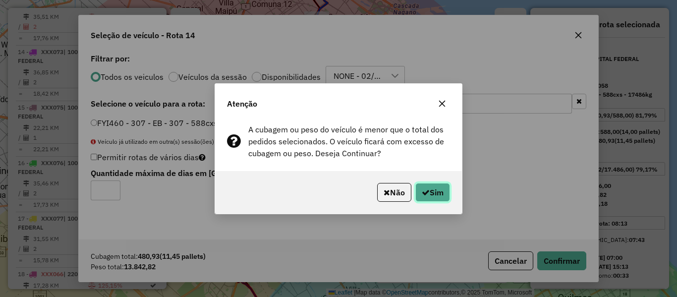
click at [432, 191] on button "Sim" at bounding box center [433, 192] width 35 height 19
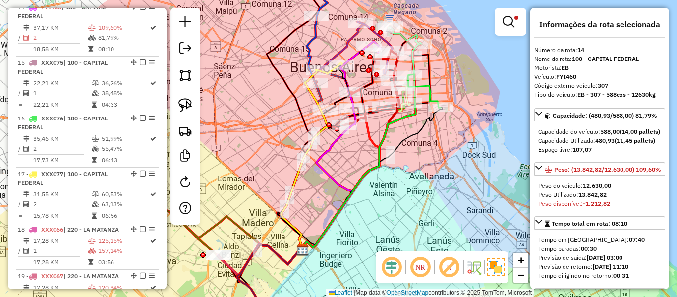
scroll to position [1104, 0]
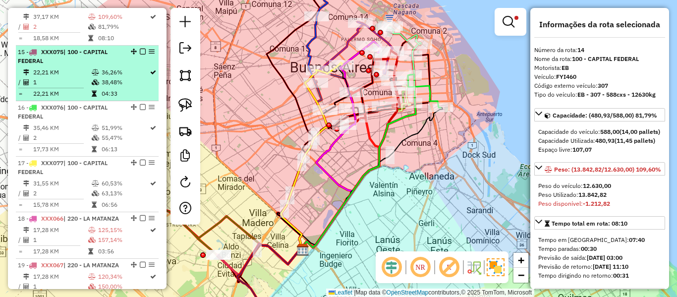
click at [92, 65] on div "15 - XXX075 | 100 - CAPITAL FEDERAL" at bounding box center [70, 57] width 105 height 18
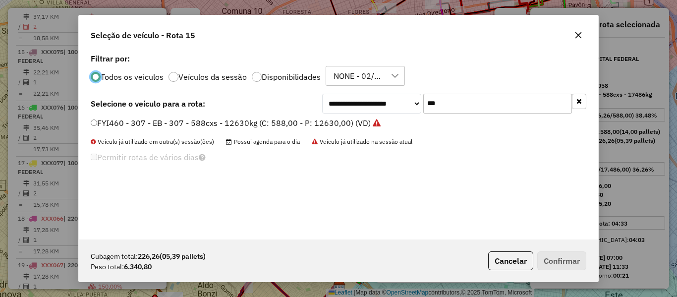
scroll to position [5, 3]
click at [453, 112] on input "***" at bounding box center [497, 104] width 149 height 20
type input "***"
click at [341, 123] on label "FHA824 - 048 - EB - 048 - 420Cx - 11716Kg (C: 420,00 - P: 11716,00) (VD)" at bounding box center [231, 123] width 281 height 12
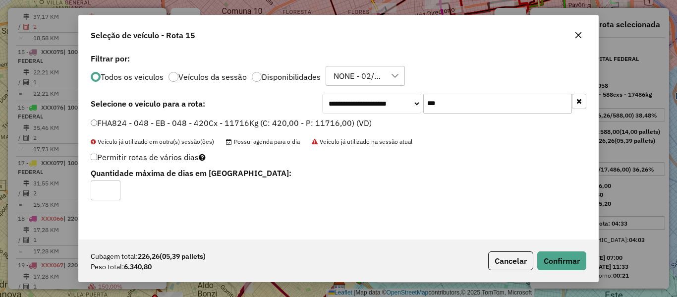
click at [597, 270] on div "Cubagem total: 226,26 (05,39 pallets) Peso total: 6.340,80 Cancelar Confirmar" at bounding box center [339, 260] width 520 height 43
click at [589, 268] on div "Cubagem total: 226,26 (05,39 pallets) Peso total: 6.340,80 Cancelar Confirmar" at bounding box center [339, 260] width 520 height 43
click at [584, 266] on button "Confirmar" at bounding box center [562, 260] width 49 height 19
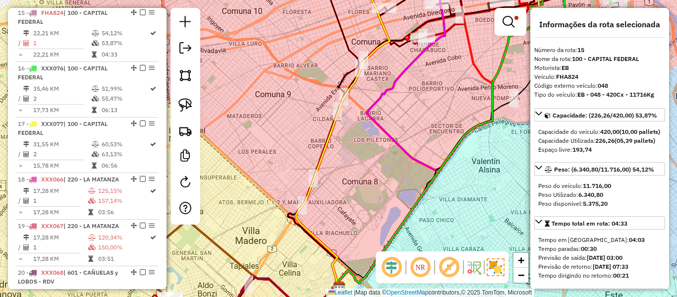
scroll to position [1159, 0]
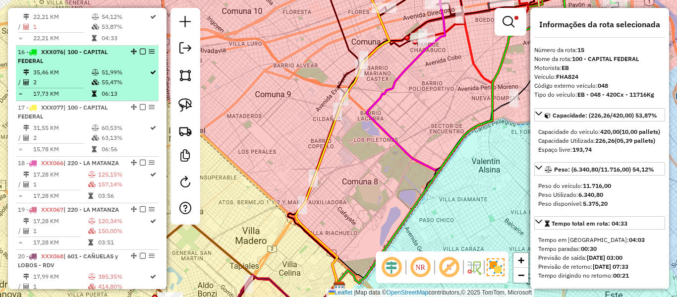
click at [129, 65] on div "16 - XXX076 | 100 - CAPITAL FEDERAL" at bounding box center [87, 57] width 139 height 18
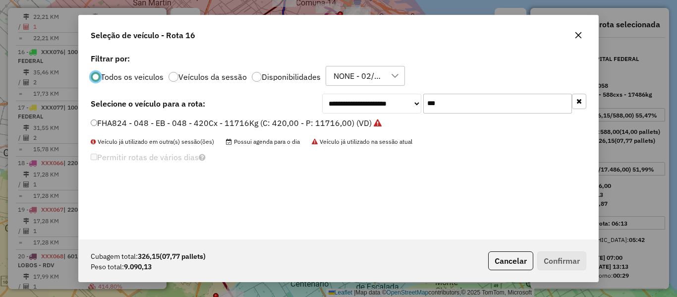
scroll to position [5, 3]
click at [495, 96] on input "***" at bounding box center [497, 104] width 149 height 20
type input "***"
click at [347, 119] on label "EQM346 - 649 - EB - 649 - 504cxs - 13235kg (C: 504,00 - P: 13235,00) (VD)" at bounding box center [233, 123] width 285 height 12
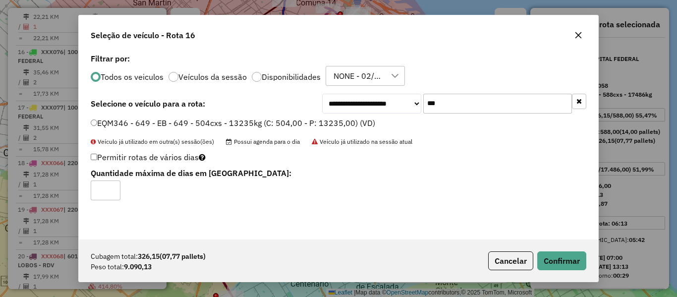
click at [590, 268] on div "Cubagem total: 326,15 (07,77 pallets) Peso total: 9.090,13 Cancelar Confirmar" at bounding box center [339, 260] width 520 height 43
click at [573, 264] on button "Confirmar" at bounding box center [562, 260] width 49 height 19
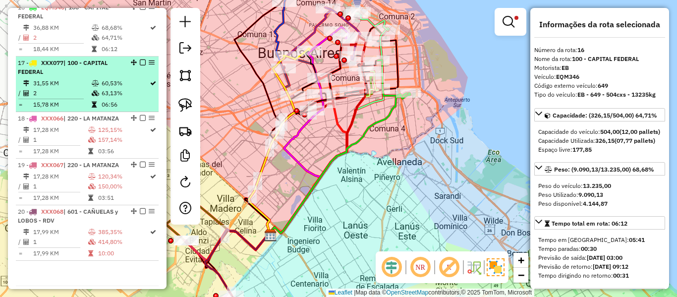
scroll to position [1215, 0]
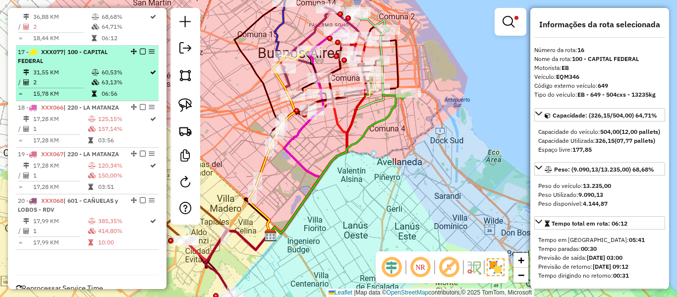
click at [92, 77] on td at bounding box center [96, 72] width 10 height 10
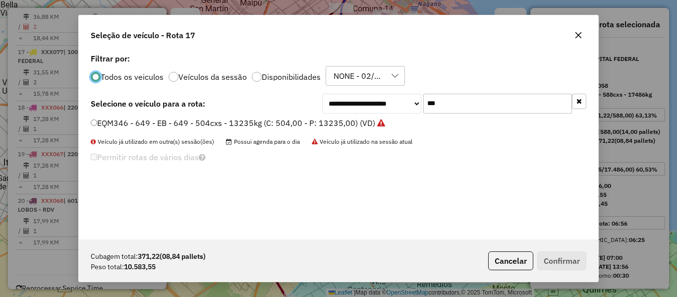
scroll to position [5, 3]
click at [452, 98] on input "***" at bounding box center [497, 104] width 149 height 20
click at [482, 101] on input "***" at bounding box center [497, 104] width 149 height 20
click at [480, 103] on input "***" at bounding box center [497, 104] width 149 height 20
type input "***"
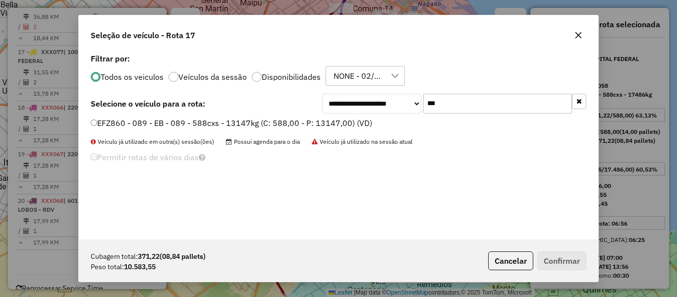
click at [348, 124] on label "EFZ860 - 089 - EB - 089 - 588cxs - 13147kg (C: 588,00 - P: 13147,00) (VD)" at bounding box center [232, 123] width 282 height 12
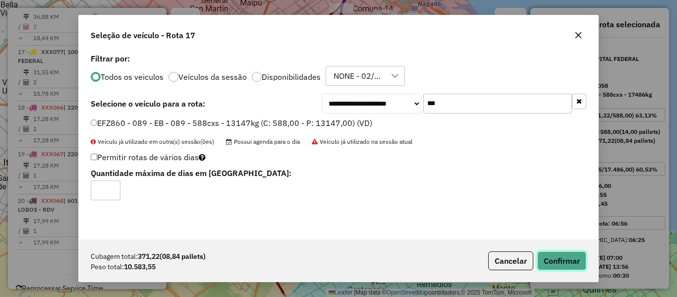
click at [571, 261] on button "Confirmar" at bounding box center [562, 260] width 49 height 19
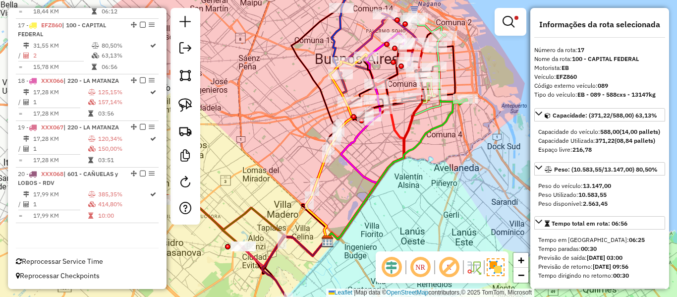
scroll to position [1270, 0]
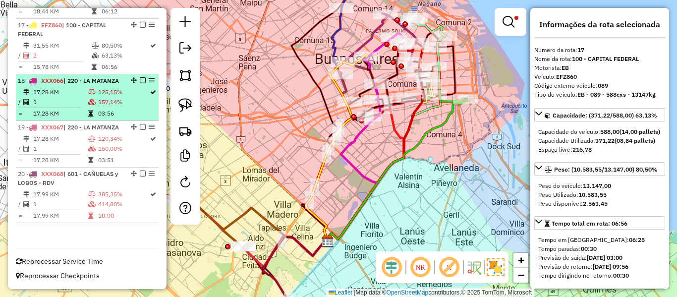
click at [72, 87] on td "17,28 KM" at bounding box center [60, 92] width 55 height 10
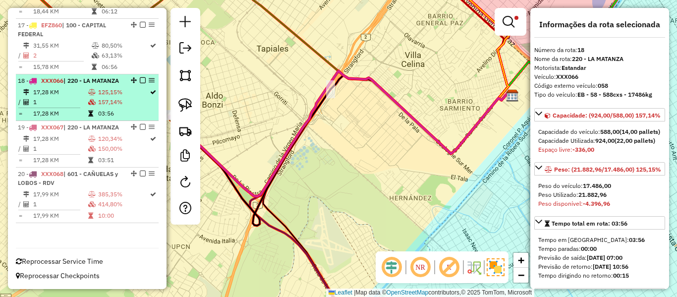
click at [105, 97] on td "157,14%" at bounding box center [124, 102] width 52 height 10
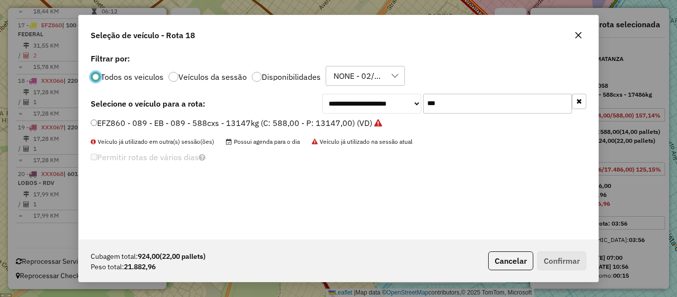
scroll to position [5, 3]
click at [466, 96] on input "***" at bounding box center [497, 104] width 149 height 20
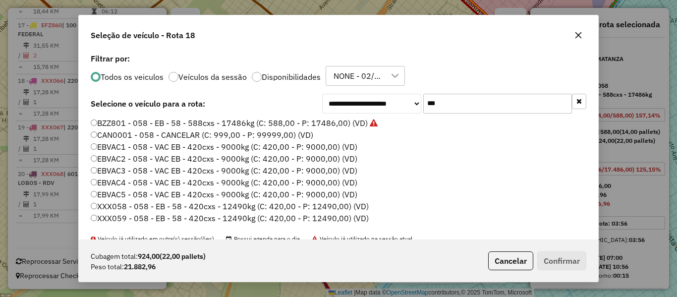
type input "***"
click at [333, 124] on label "BZZ801 - 058 - EB - 58 - 588cxs - 17486kg (C: 588,00 - P: 17486,00) (VD)" at bounding box center [234, 123] width 287 height 12
click at [583, 269] on button "Confirmar" at bounding box center [562, 260] width 49 height 19
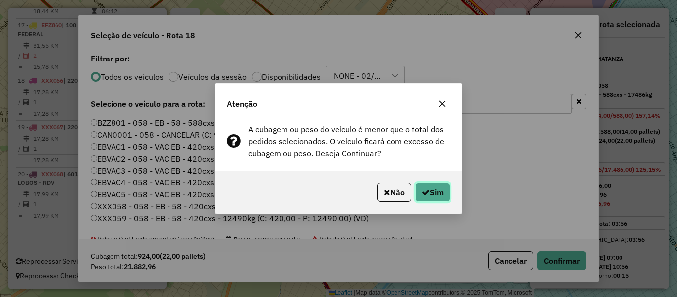
click at [433, 192] on button "Sim" at bounding box center [433, 192] width 35 height 19
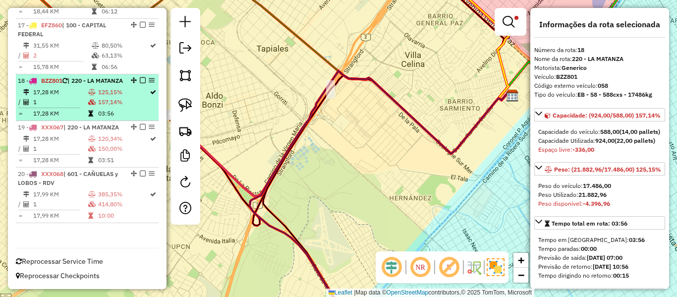
scroll to position [1228, 0]
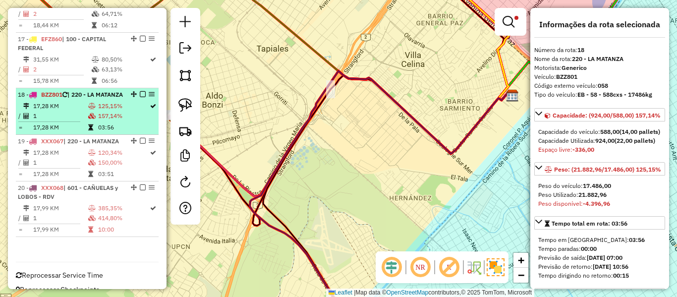
click at [84, 111] on td "17,28 KM" at bounding box center [60, 106] width 55 height 10
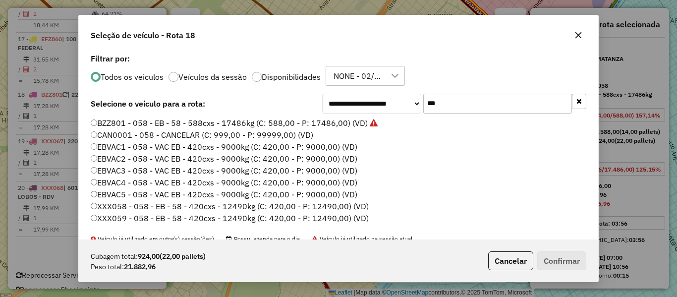
scroll to position [5, 3]
click at [329, 124] on label "BZZ801 - 058 - EB - 58 - 588cxs - 17486kg (C: 588,00 - P: 17486,00) (VD)" at bounding box center [234, 123] width 287 height 12
click at [572, 255] on button "Confirmar" at bounding box center [562, 260] width 49 height 19
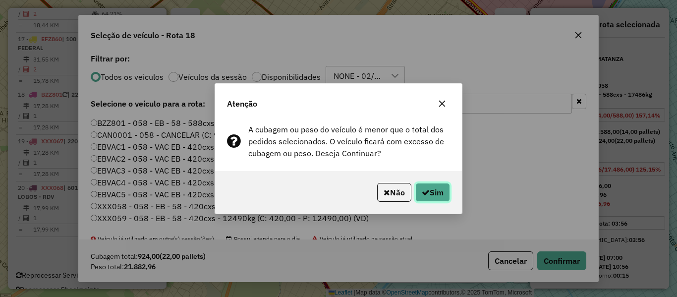
click at [437, 197] on button "Sim" at bounding box center [433, 192] width 35 height 19
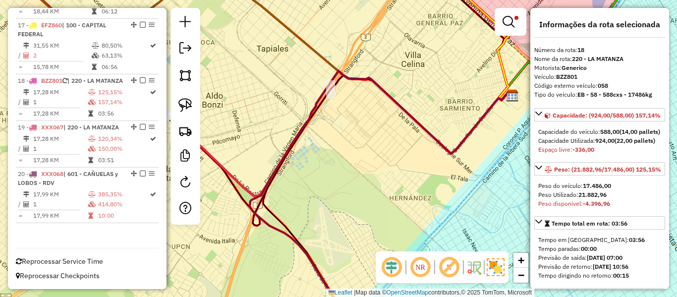
scroll to position [1277, 0]
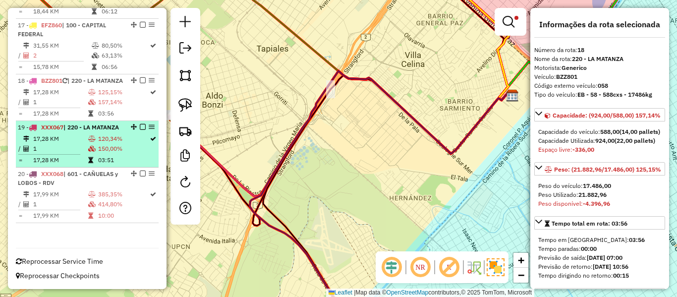
click at [87, 127] on div "19 - XXX067 | 220 - LA MATANZA" at bounding box center [70, 127] width 105 height 9
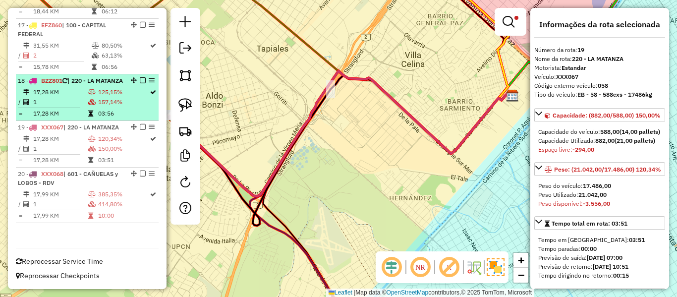
click at [90, 89] on icon at bounding box center [91, 92] width 7 height 6
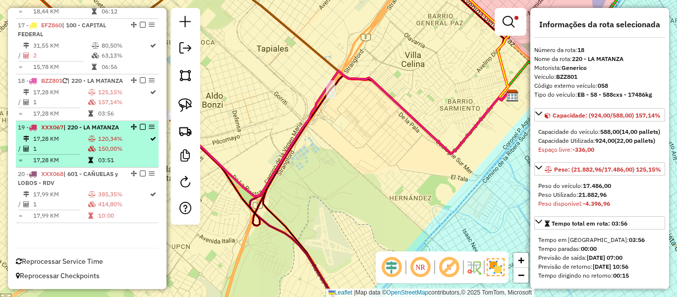
click at [82, 138] on td "17,28 KM" at bounding box center [60, 139] width 55 height 10
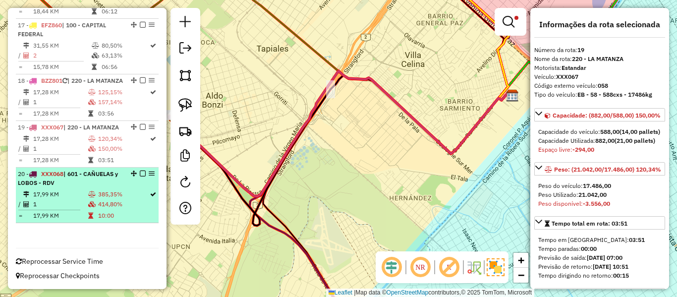
click at [81, 194] on td "17,99 KM" at bounding box center [60, 194] width 55 height 10
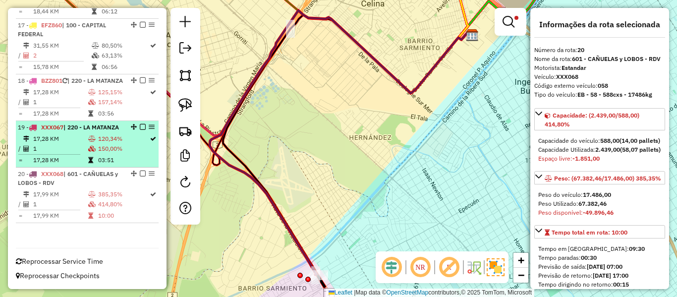
scroll to position [1228, 0]
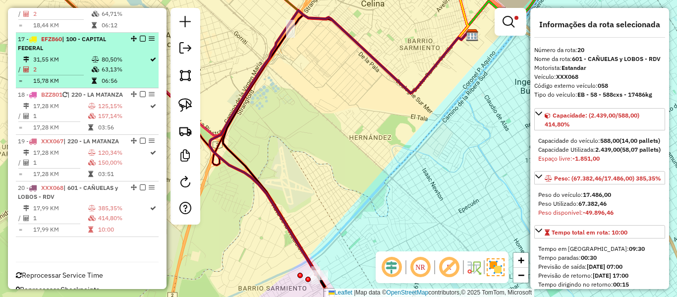
click at [82, 74] on td "2" at bounding box center [62, 69] width 59 height 10
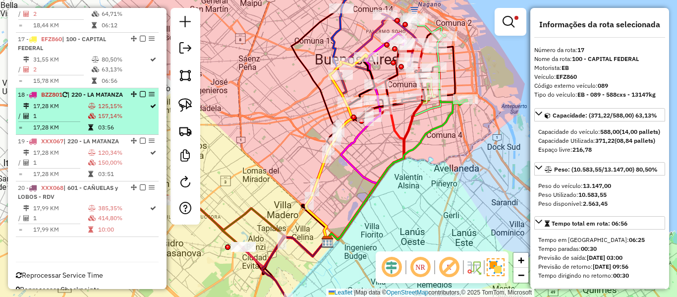
click at [77, 111] on td "17,28 KM" at bounding box center [60, 106] width 55 height 10
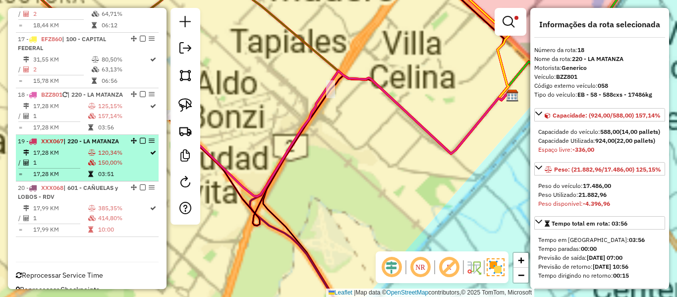
click at [78, 146] on div "19 - XXX067 | 220 - LA MATANZA" at bounding box center [70, 141] width 105 height 9
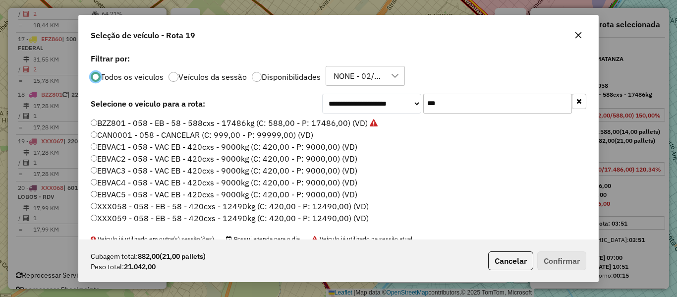
scroll to position [5, 3]
click at [326, 124] on label "BZZ801 - 058 - EB - 58 - 588cxs - 17486kg (C: 588,00 - P: 17486,00) (VD)" at bounding box center [234, 123] width 287 height 12
click at [573, 274] on div "Cubagem total: 882,00 (21,00 pallets) Peso total: 21.042,00 Cancelar Confirmar" at bounding box center [339, 260] width 520 height 43
click at [570, 264] on button "Confirmar" at bounding box center [562, 260] width 49 height 19
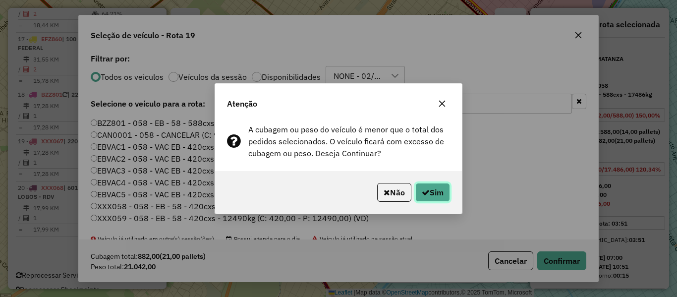
click at [424, 199] on button "Sim" at bounding box center [433, 192] width 35 height 19
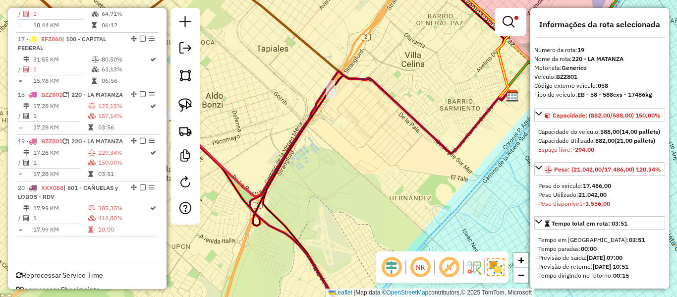
scroll to position [1277, 0]
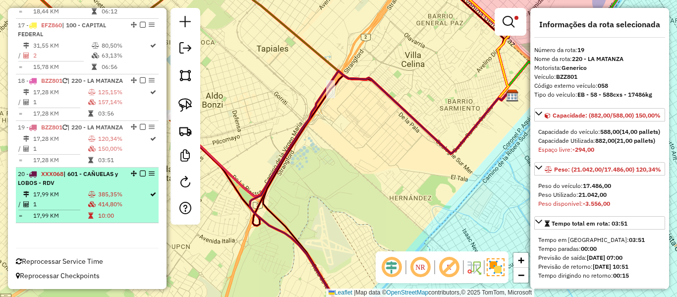
click at [94, 174] on span "| 601 - CAÑUELAS y LOBOS - RDV" at bounding box center [68, 178] width 100 height 16
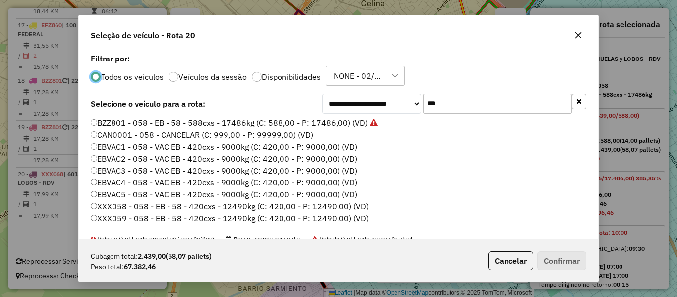
scroll to position [5, 3]
click at [451, 107] on input "***" at bounding box center [497, 104] width 149 height 20
click at [450, 107] on input "***" at bounding box center [497, 104] width 149 height 20
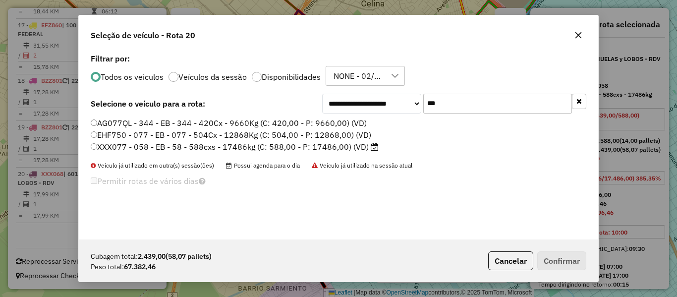
type input "***"
click at [344, 145] on label "XXX077 - 058 - EB - 58 - 588cxs - 17486kg (C: 588,00 - P: 17486,00) (VD)" at bounding box center [235, 147] width 288 height 12
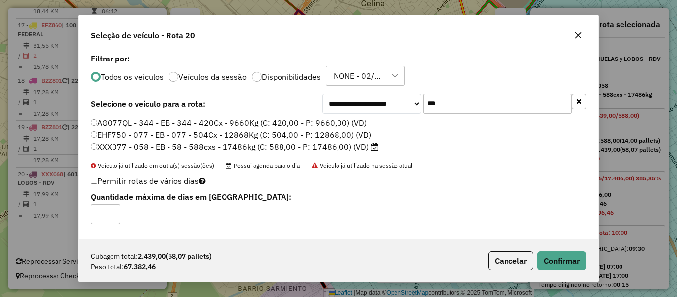
click at [302, 133] on label "EHF750 - 077 - EB - 077 - 504Cx - 12868Kg (C: 504,00 - P: 12868,00) (VD)" at bounding box center [231, 135] width 281 height 12
click at [575, 268] on button "Confirmar" at bounding box center [562, 260] width 49 height 19
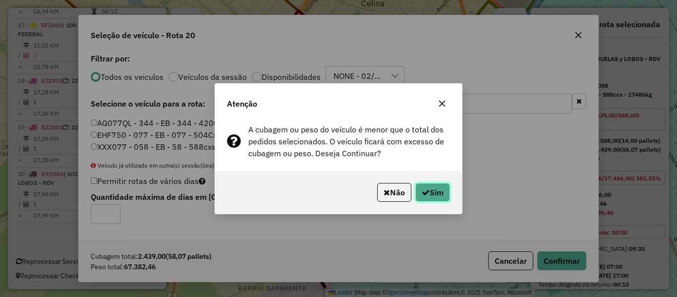
click at [444, 190] on button "Sim" at bounding box center [433, 192] width 35 height 19
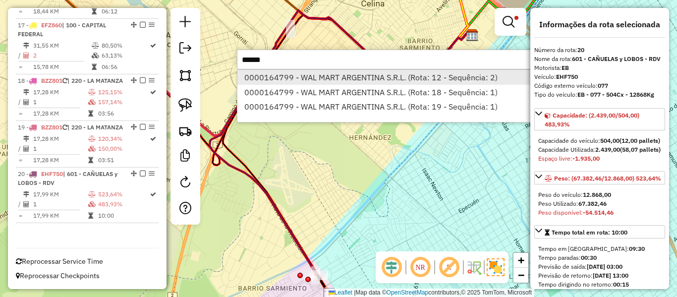
type input "******"
click at [276, 74] on li "0000164799 - WAL MART ARGENTINA S.R.L. (Rota: 12 - Sequência: 2)" at bounding box center [386, 77] width 297 height 15
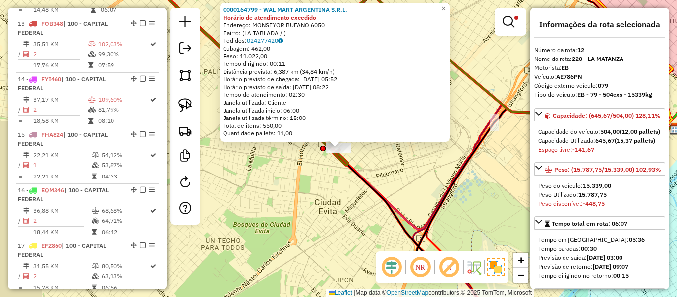
scroll to position [993, 0]
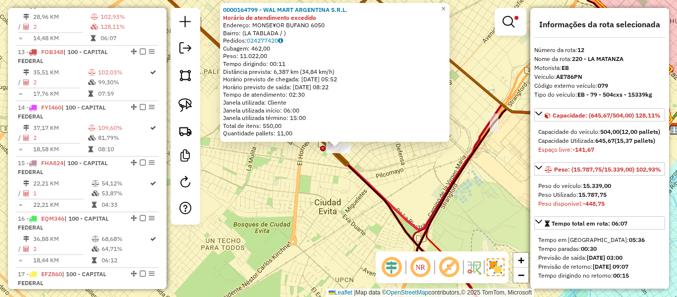
click at [389, 163] on div "Rota 19 - Placa BZZ801 0000164799 - WAL MART ARGENTINA S.R.L. 0000164799 - WAL …" at bounding box center [338, 148] width 677 height 297
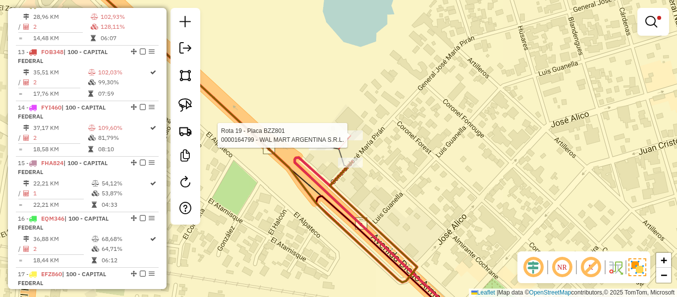
select select "**********"
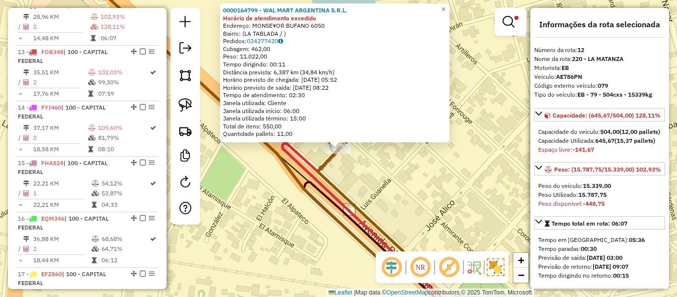
click at [360, 166] on div "0000164799 - WAL MART ARGENTINA S.R.L. Horário de atendimento excedido Endereço…" at bounding box center [338, 148] width 677 height 297
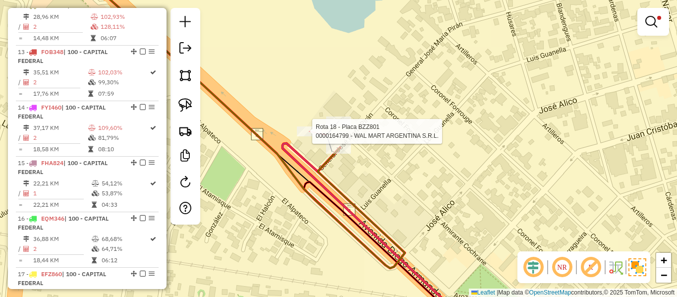
select select "**********"
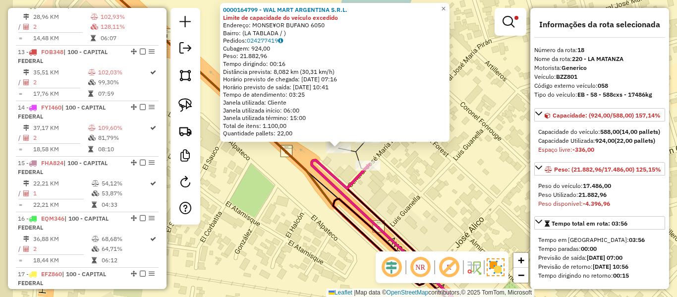
scroll to position [1277, 0]
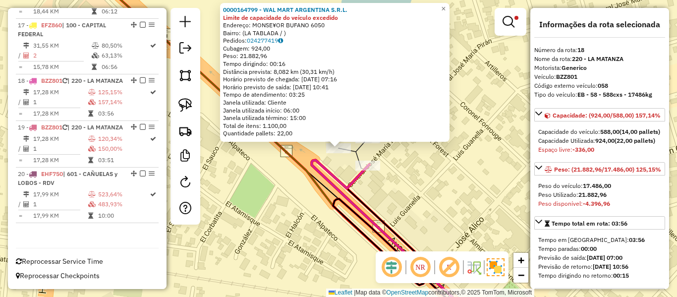
click at [403, 202] on div "Rota 18 - Placa BZZ801 0000164799 - WAL MART ARGENTINA S.R.L. 0000164799 - WAL …" at bounding box center [338, 148] width 677 height 297
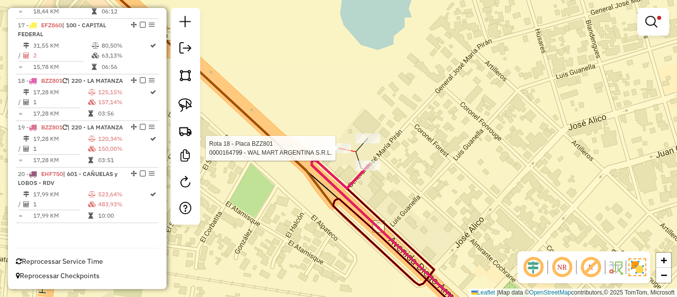
select select "**********"
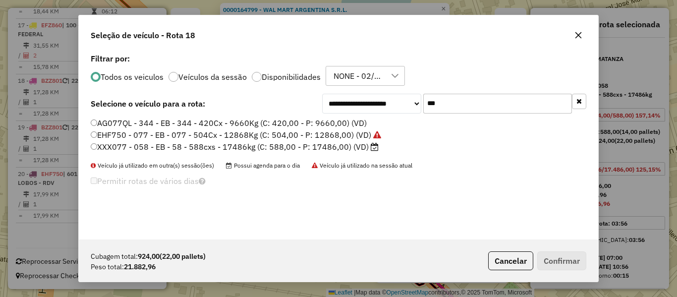
scroll to position [5, 3]
click at [459, 103] on input "***" at bounding box center [497, 104] width 149 height 20
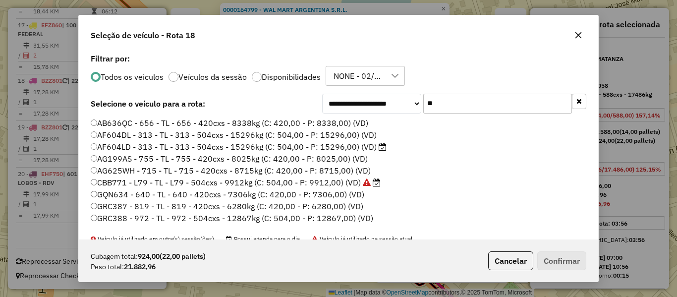
type input "**"
click at [334, 148] on label "AF604LD - 313 - TL - 313 - 504cxs - 15296kg (C: 504,00 - P: 15296,00) (VD)" at bounding box center [239, 147] width 296 height 12
click at [558, 255] on button "Confirmar" at bounding box center [562, 260] width 49 height 19
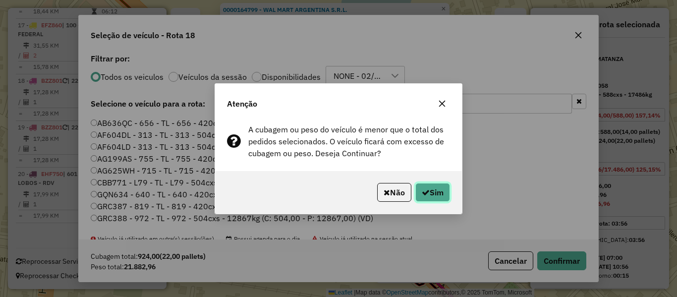
click at [428, 187] on button "Sim" at bounding box center [433, 192] width 35 height 19
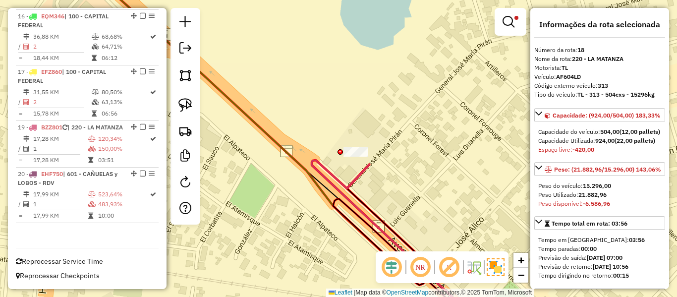
scroll to position [1222, 0]
click at [375, 123] on div "Limpar filtros Janela de atendimento Grade de atendimento Capacidade Transporta…" at bounding box center [338, 148] width 677 height 297
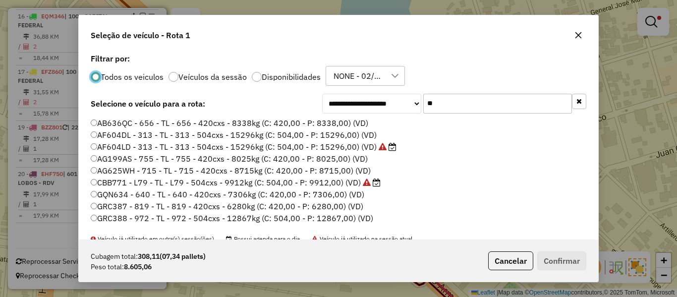
scroll to position [5, 3]
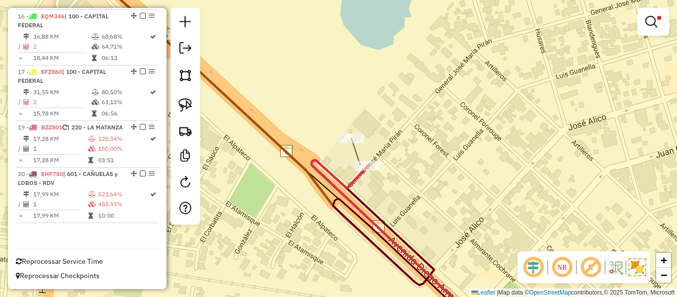
click at [355, 143] on div at bounding box center [351, 138] width 25 height 10
select select "**********"
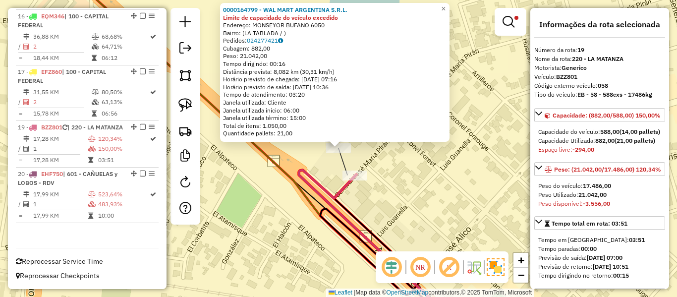
drag, startPoint x: 392, startPoint y: 196, endPoint x: 380, endPoint y: 170, distance: 28.4
click at [380, 170] on div "0000164799 - WAL MART ARGENTINA S.R.L. Limite de capacidade do veículo excedido…" at bounding box center [338, 148] width 677 height 297
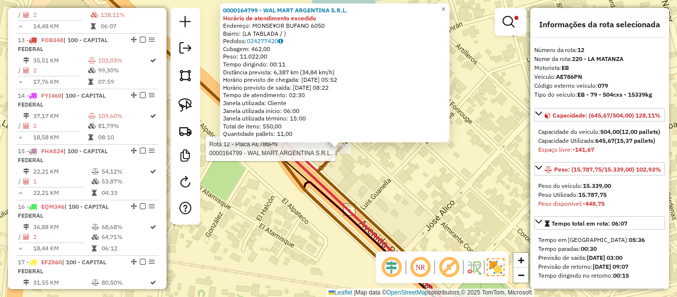
scroll to position [993, 0]
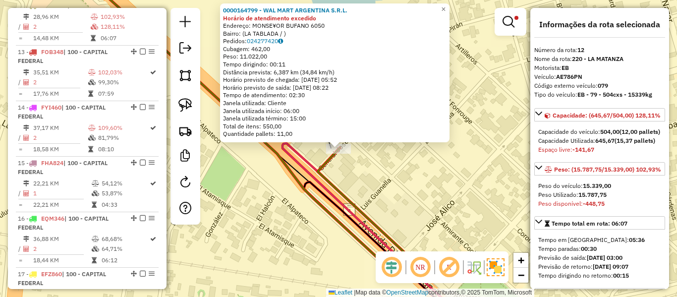
click at [353, 162] on div "0000164799 - WAL MART ARGENTINA S.R.L. Horário de atendimento excedido Endereço…" at bounding box center [338, 148] width 677 height 297
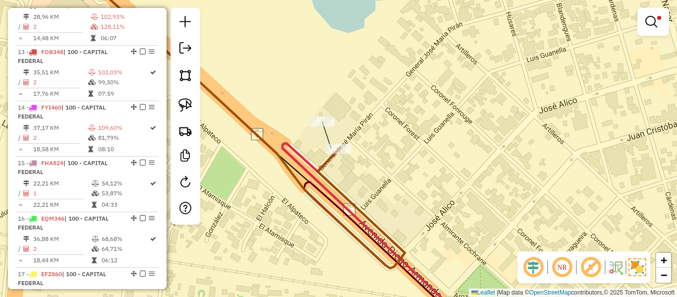
click at [140, 8] on em at bounding box center [143, 5] width 6 height 6
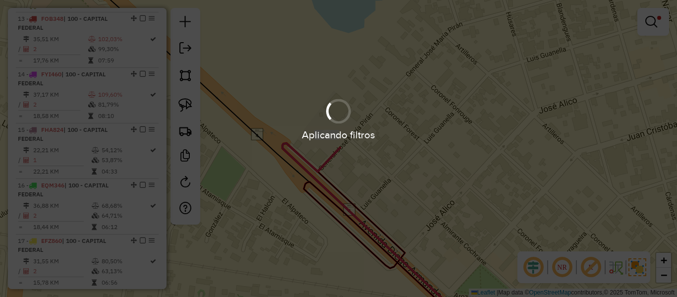
drag, startPoint x: 359, startPoint y: 147, endPoint x: 379, endPoint y: 150, distance: 21.0
click at [359, 148] on div "Aplicando filtros" at bounding box center [338, 148] width 677 height 297
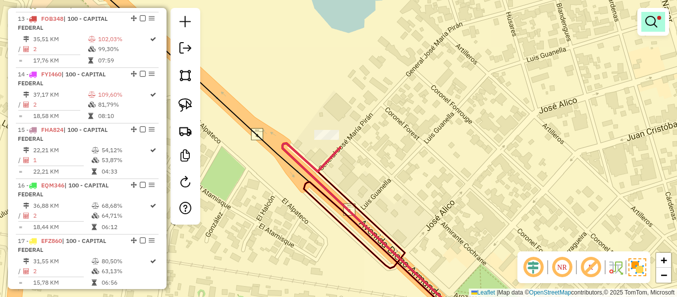
click at [645, 24] on link at bounding box center [654, 22] width 24 height 20
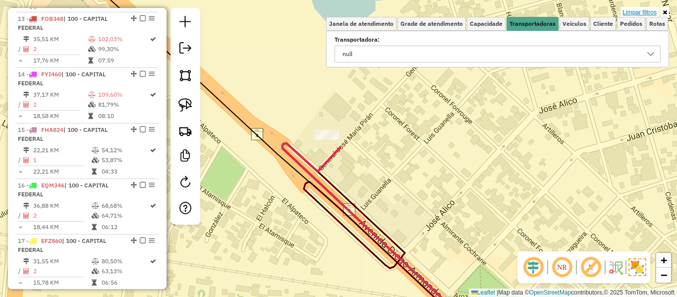
click at [652, 9] on link "Limpar filtros" at bounding box center [640, 12] width 38 height 11
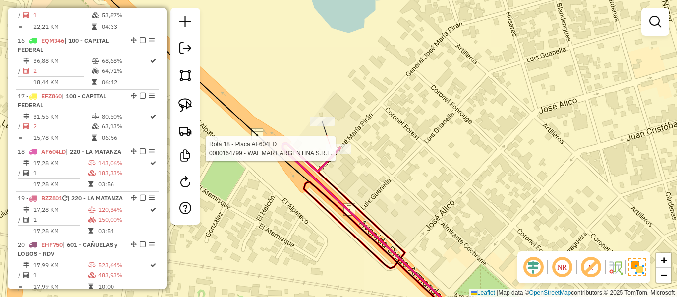
select select "**********"
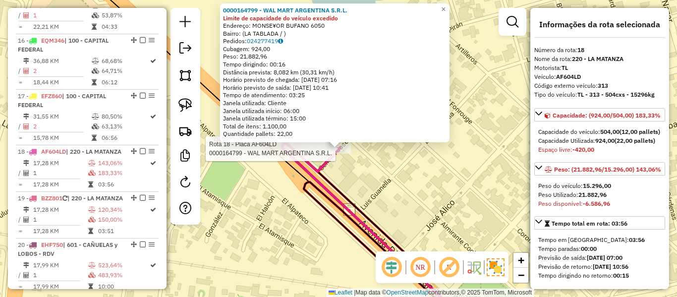
scroll to position [1284, 0]
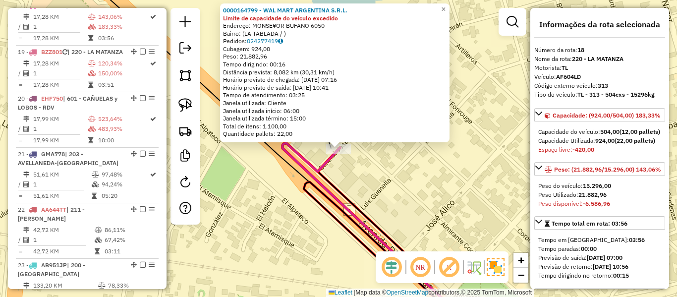
click at [361, 168] on div "0000164799 - WAL MART ARGENTINA S.R.L. Limite de capacidade do veículo excedido…" at bounding box center [338, 148] width 677 height 297
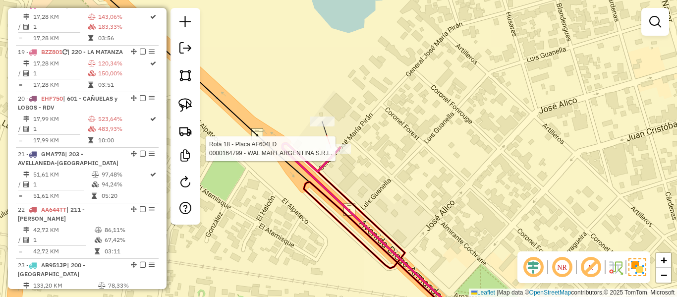
select select "**********"
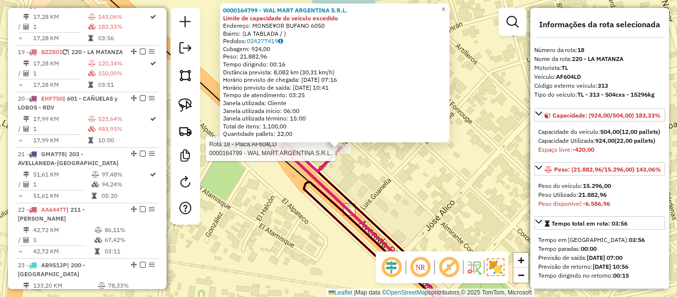
click at [417, 179] on div "Rota 18 - Placa AF604LD 0000164799 - WAL MART ARGENTINA S.R.L. 0000164799 - WAL…" at bounding box center [338, 148] width 677 height 297
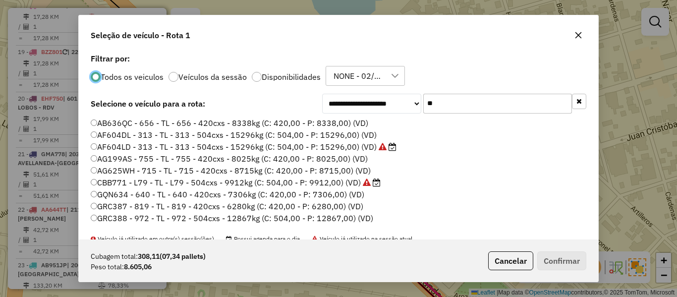
scroll to position [5, 3]
click at [583, 43] on div "Seleção de veículo - Rota 1" at bounding box center [339, 33] width 520 height 36
click at [583, 31] on button "button" at bounding box center [579, 35] width 16 height 16
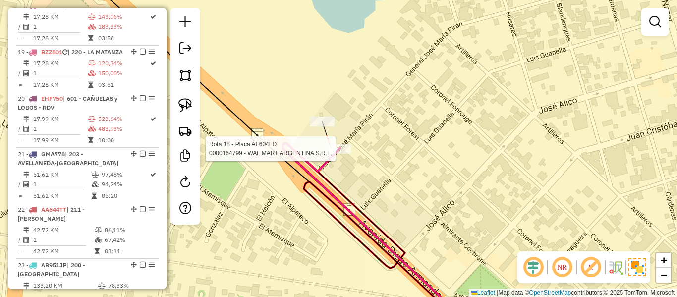
select select "**********"
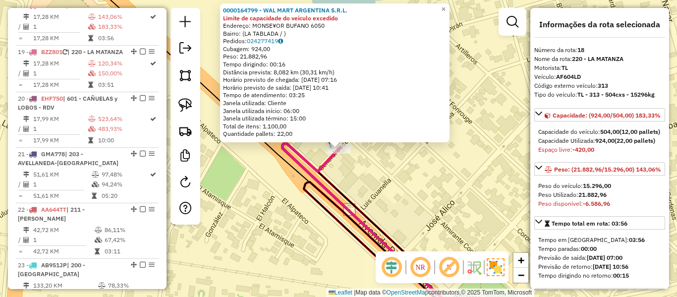
click at [395, 190] on div "0000164799 - WAL MART ARGENTINA S.R.L. Limite de capacidade do veículo excedido…" at bounding box center [338, 148] width 677 height 297
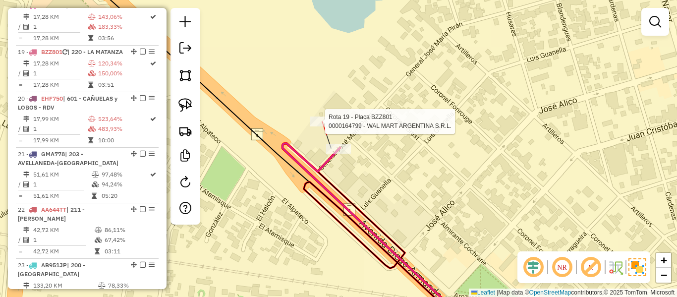
click at [315, 126] on div at bounding box center [322, 122] width 25 height 10
select select "**********"
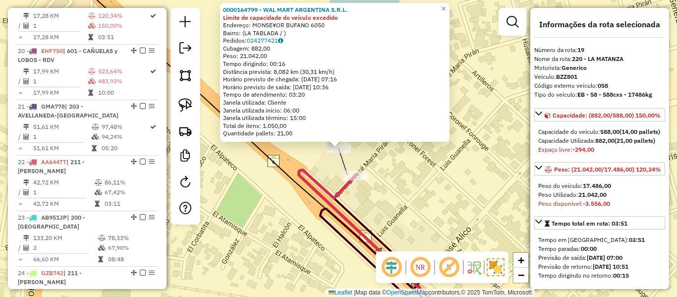
scroll to position [1339, 0]
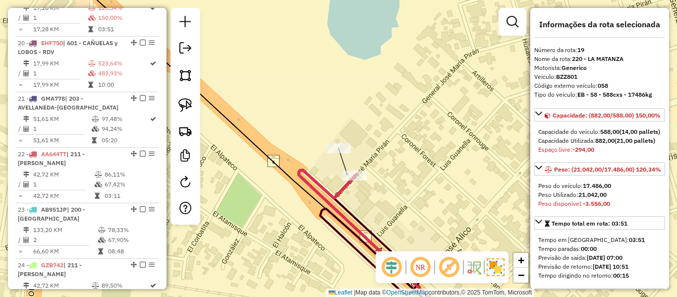
click at [390, 165] on div "0000164799 - WAL MART ARGENTINA S.R.L. Limite de capacidade do veículo excedido…" at bounding box center [338, 148] width 677 height 297
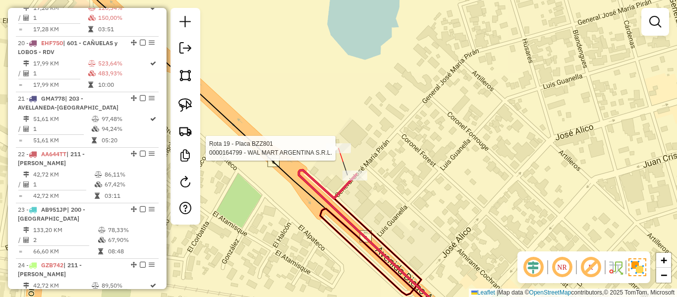
select select "**********"
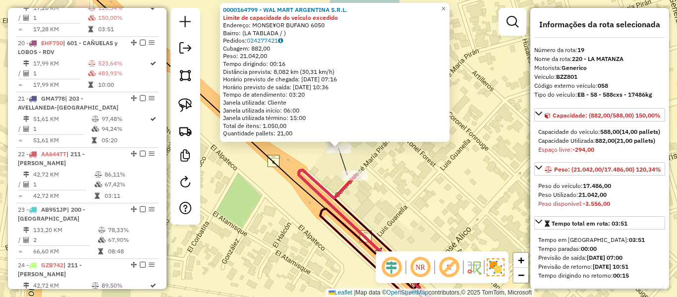
click at [375, 166] on div "Rota 19 - Placa BZZ801 0000164799 - WAL MART ARGENTINA S.R.L. 0000164799 - WAL …" at bounding box center [338, 148] width 677 height 297
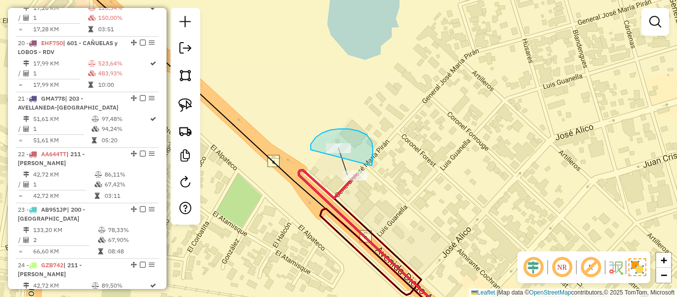
drag, startPoint x: 372, startPoint y: 166, endPoint x: 314, endPoint y: 153, distance: 59.3
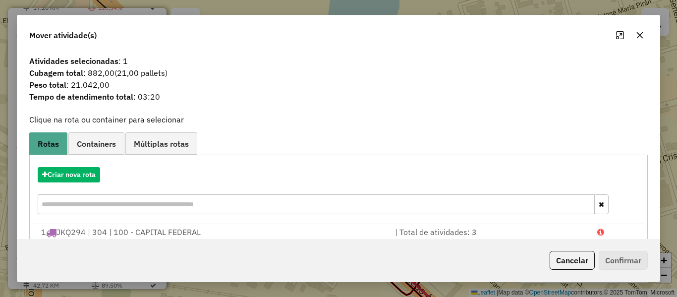
click at [334, 109] on div "Atividades selecionadas : 1 Cubagem total : 882,00 (21,00 pallets) Peso total :…" at bounding box center [338, 82] width 631 height 55
click at [511, 50] on div "Mover atividade(s)" at bounding box center [338, 33] width 643 height 36
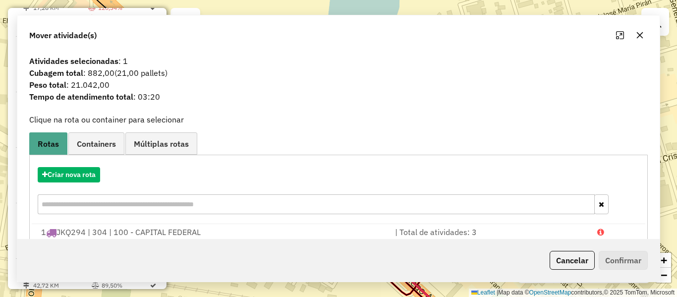
click at [349, 130] on div "Janela de atendimento Grade de atendimento Capacidade Transportadoras Veículos …" at bounding box center [338, 148] width 677 height 297
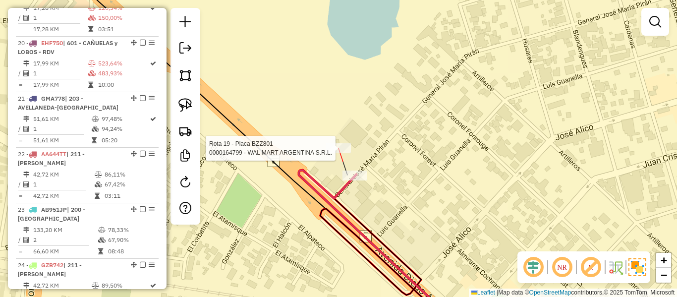
click at [338, 155] on div "Rota 19 - Placa BZZ801 0000164799 - WAL MART ARGENTINA S.R.L. Janela de atendim…" at bounding box center [338, 148] width 677 height 297
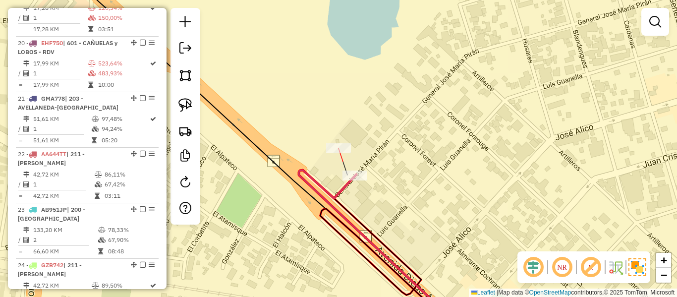
select select "**********"
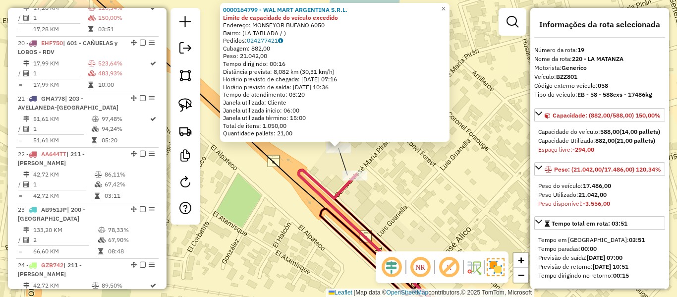
click at [380, 161] on div "Rota 19 - Placa BZZ801 0000164799 - WAL MART ARGENTINA S.R.L. 0000164799 - WAL …" at bounding box center [338, 148] width 677 height 297
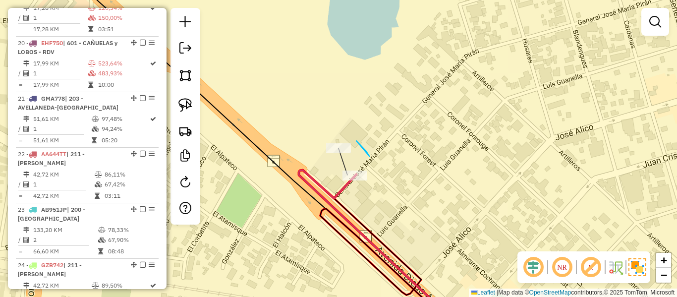
drag, startPoint x: 366, startPoint y: 151, endPoint x: 299, endPoint y: 165, distance: 68.3
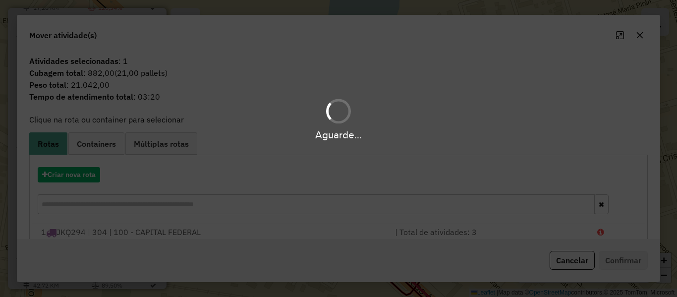
click at [79, 181] on div "Aguarde..." at bounding box center [338, 148] width 677 height 297
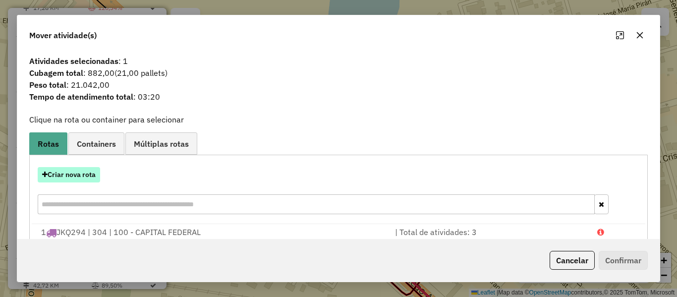
click at [83, 178] on button "Criar nova rota" at bounding box center [69, 174] width 62 height 15
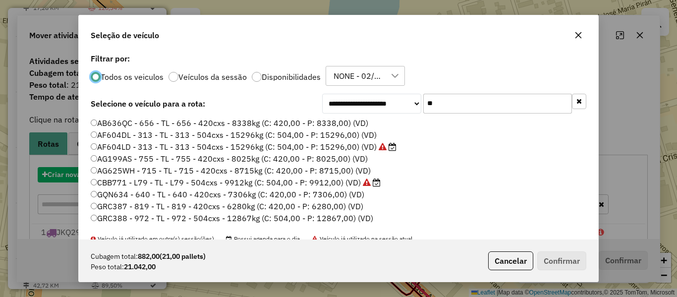
scroll to position [5, 3]
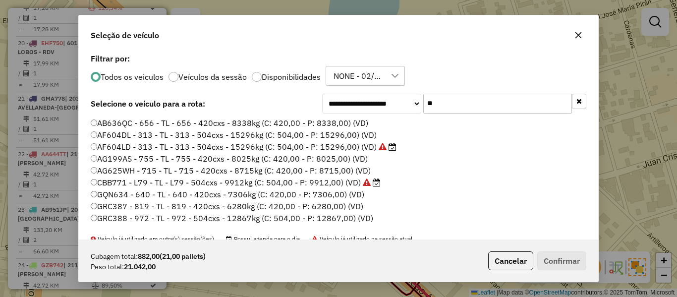
click at [324, 137] on label "AF604DL - 313 - TL - 313 - 504cxs - 15296kg (C: 504,00 - P: 15296,00) (VD)" at bounding box center [234, 135] width 286 height 12
click at [286, 74] on label "Disponibilidades" at bounding box center [291, 77] width 59 height 8
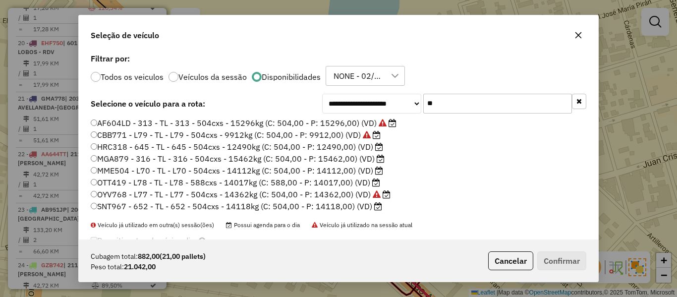
click at [355, 158] on label "MGA879 - 316 - TL - 316 - 504cxs - 15462kg (C: 504,00 - P: 15462,00) (VD)" at bounding box center [238, 159] width 294 height 12
click at [565, 255] on button "Confirmar" at bounding box center [562, 260] width 49 height 19
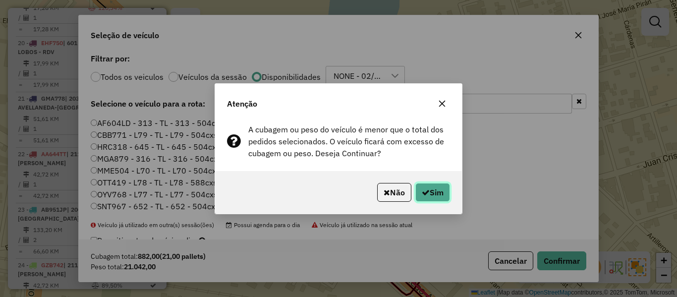
click at [438, 187] on button "Sim" at bounding box center [433, 192] width 35 height 19
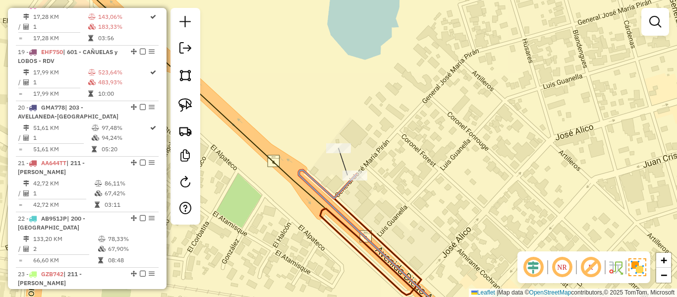
click at [345, 156] on div "Janela de atendimento Grade de atendimento Capacidade Transportadoras Veículos …" at bounding box center [338, 148] width 677 height 297
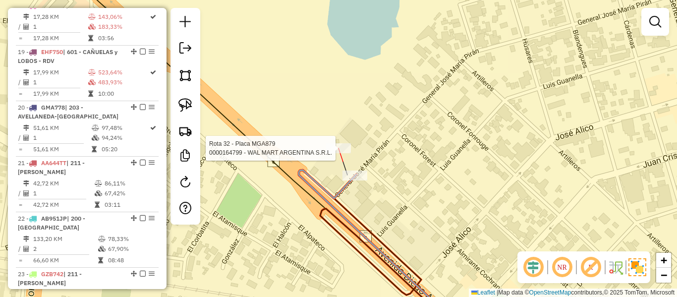
select select "**********"
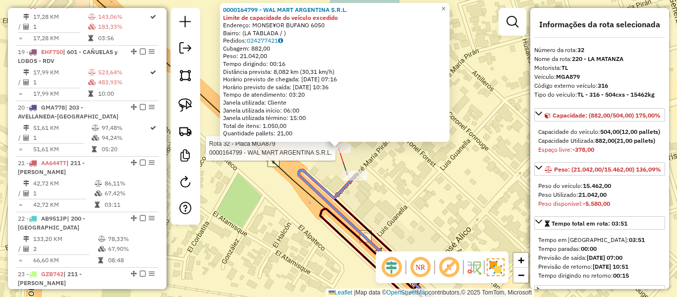
scroll to position [1919, 0]
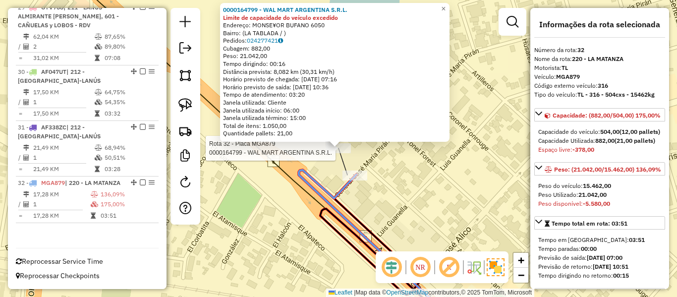
click at [305, 134] on div "Quantidade pallets: 21,00" at bounding box center [335, 133] width 224 height 8
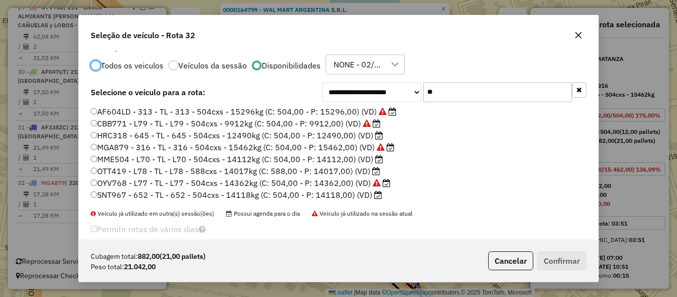
scroll to position [0, 0]
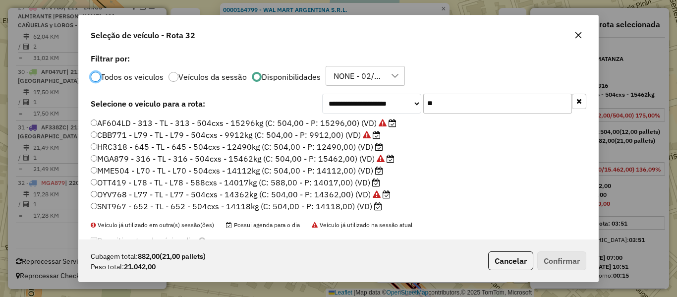
click at [462, 107] on input "**" at bounding box center [497, 104] width 149 height 20
click at [416, 152] on li "HRC318 - 645 - TL - 645 - 504cxs - 12490kg (C: 504,00 - P: 12490,00) (VD)" at bounding box center [339, 147] width 496 height 12
click at [320, 179] on label "OTT419 - L78 - TL - L78 - 588cxs - 14017kg (C: 588,00 - P: 14017,00) (VD)" at bounding box center [236, 183] width 290 height 12
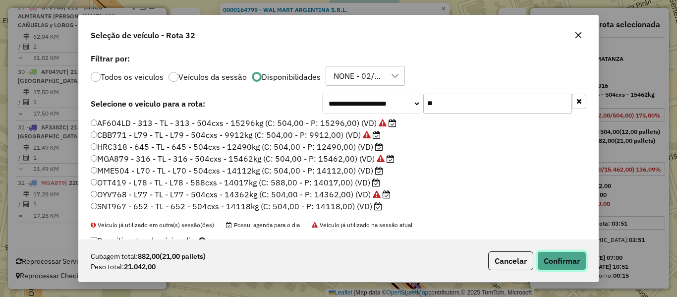
click at [557, 265] on button "Confirmar" at bounding box center [562, 260] width 49 height 19
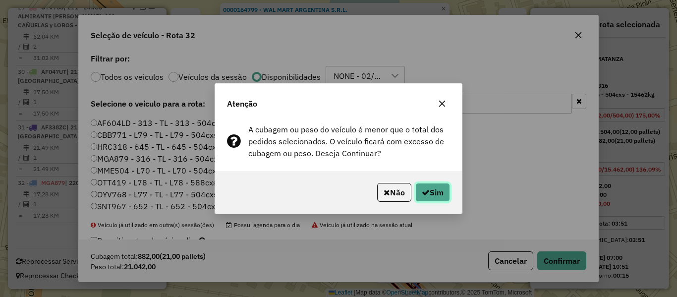
click at [444, 200] on button "Sim" at bounding box center [433, 192] width 35 height 19
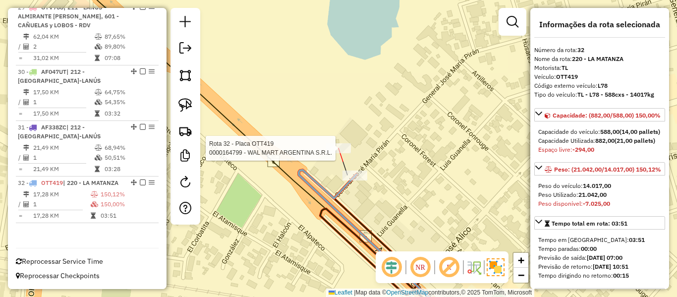
click at [337, 153] on div at bounding box center [338, 148] width 25 height 10
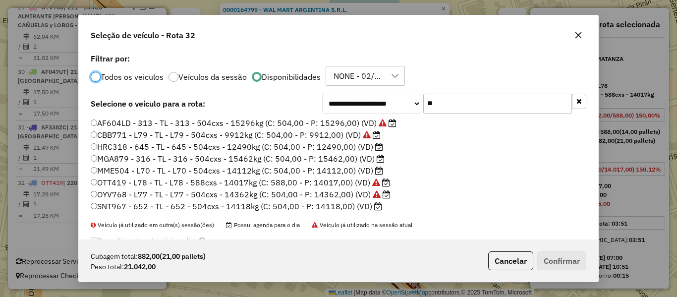
click at [340, 172] on label "MME504 - L70 - TL - L70 - 504cxs - 14112kg (C: 504,00 - P: 14112,00) (VD)" at bounding box center [237, 171] width 293 height 12
click at [422, 178] on li "OTT419 - L78 - TL - L78 - 588cxs - 14017kg (C: 588,00 - P: 14017,00) (VD)" at bounding box center [339, 183] width 496 height 12
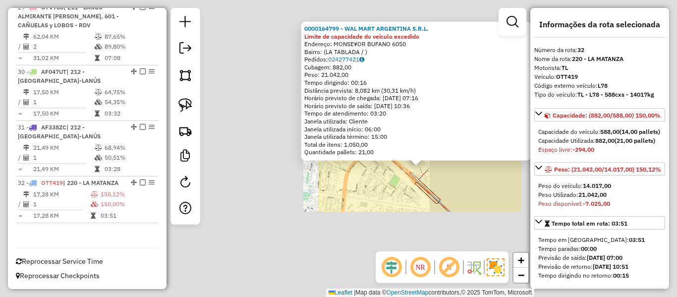
click at [426, 191] on icon at bounding box center [430, 192] width 41 height 39
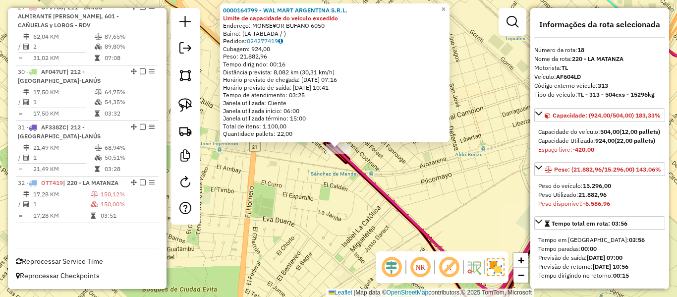
scroll to position [1284, 0]
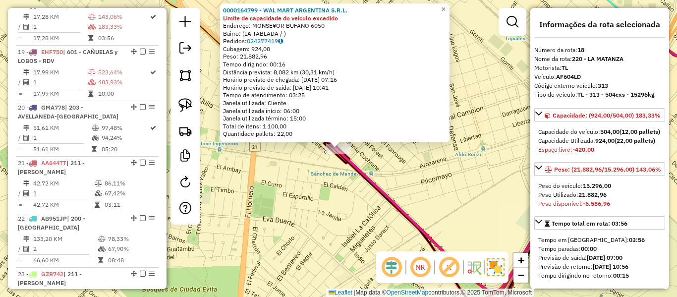
click at [324, 205] on div "0000164799 - WAL MART ARGENTINA S.R.L. Limite de capacidade do veículo excedido…" at bounding box center [338, 148] width 677 height 297
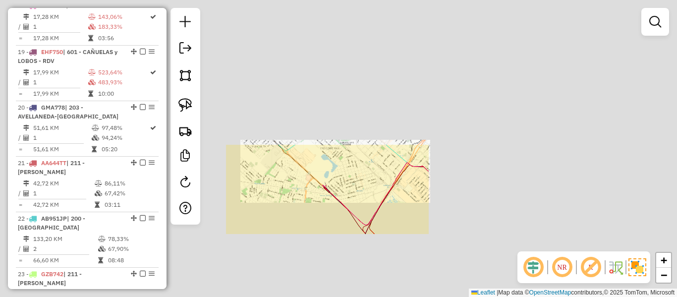
click at [384, 188] on div "Janela de atendimento Grade de atendimento Capacidade Transportadoras Veículos …" at bounding box center [338, 148] width 677 height 297
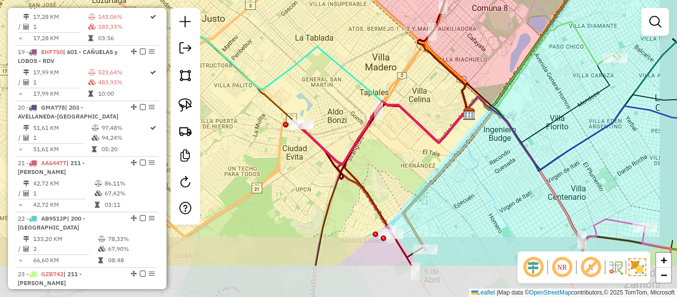
drag, startPoint x: 421, startPoint y: 229, endPoint x: 381, endPoint y: 140, distance: 98.1
click at [381, 140] on div "Janela de atendimento Grade de atendimento Capacidade Transportadoras Veículos …" at bounding box center [338, 148] width 677 height 297
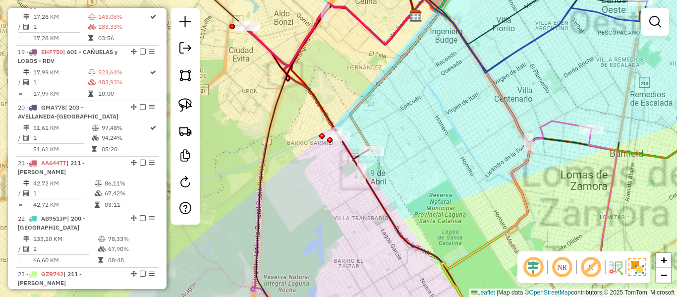
click at [396, 156] on div "Janela de atendimento Grade de atendimento Capacidade Transportadoras Veículos …" at bounding box center [338, 148] width 677 height 297
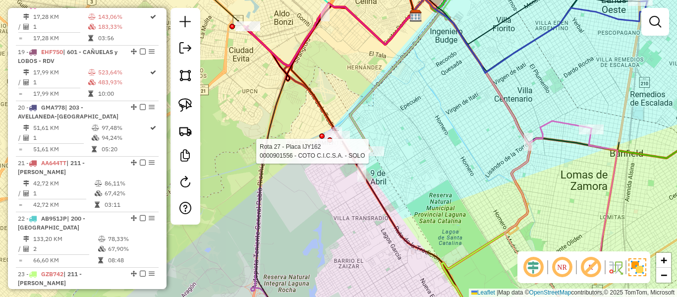
select select "**********"
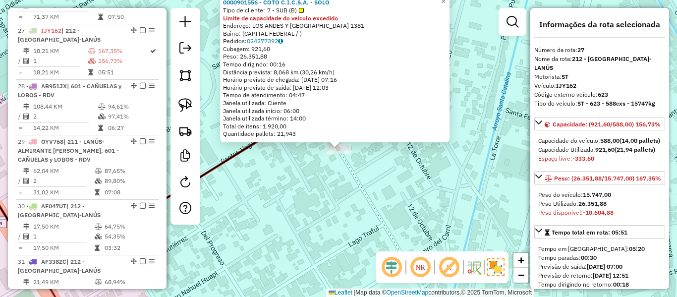
scroll to position [1793, 0]
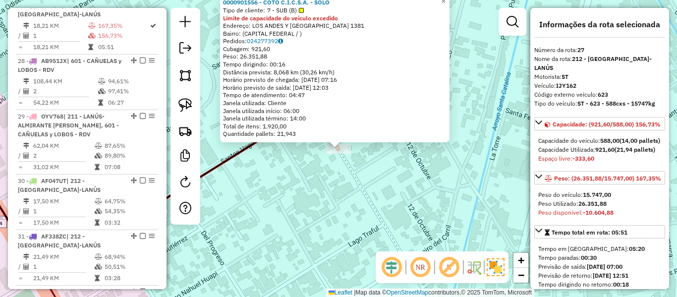
drag, startPoint x: 351, startPoint y: 181, endPoint x: 376, endPoint y: 168, distance: 28.8
click at [376, 168] on div "0000901556 - COTO C.I.C.S.A. - SOLO Tipo de cliente: 7 - SUB (B) Limite de capa…" at bounding box center [338, 148] width 677 height 297
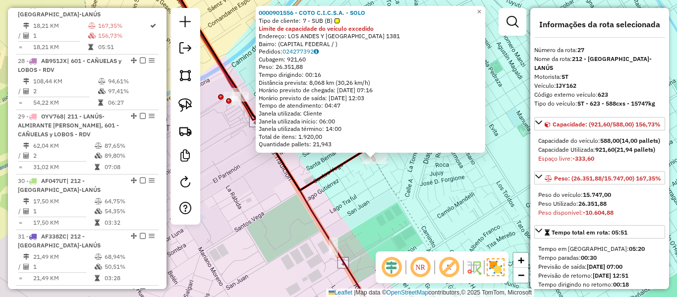
click at [273, 146] on div "Quantidade pallets: 21,943" at bounding box center [371, 144] width 224 height 8
click at [230, 104] on div at bounding box center [228, 100] width 5 height 5
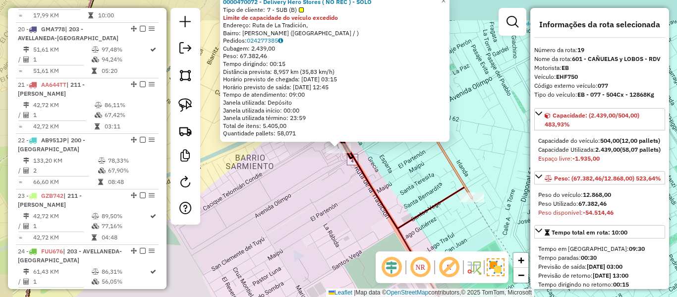
scroll to position [1339, 0]
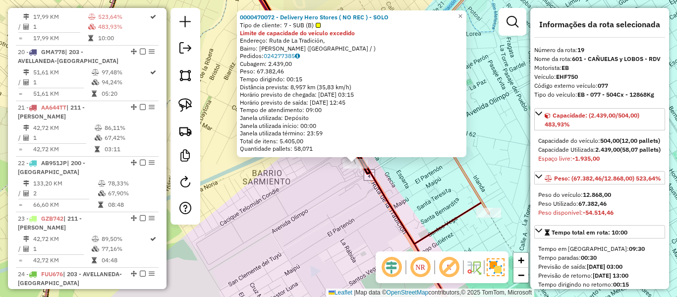
drag, startPoint x: 289, startPoint y: 184, endPoint x: 311, endPoint y: 205, distance: 30.5
click at [309, 203] on div "0000470072 - Delivery Hero Stores ( NO REC ) - SOLO Tipo de cliente: 7 - SUB (B…" at bounding box center [338, 148] width 677 height 297
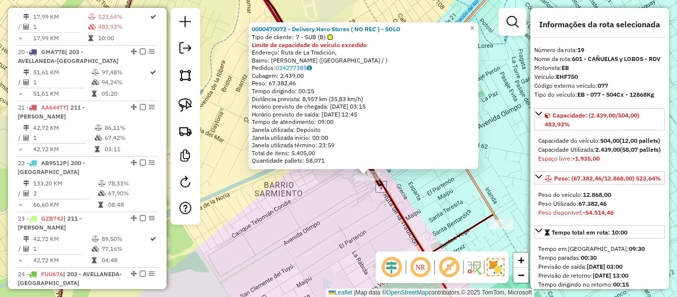
click at [312, 215] on div "0000470072 - Delivery Hero Stores ( NO REC ) - SOLO Tipo de cliente: 7 - SUB (B…" at bounding box center [338, 148] width 677 height 297
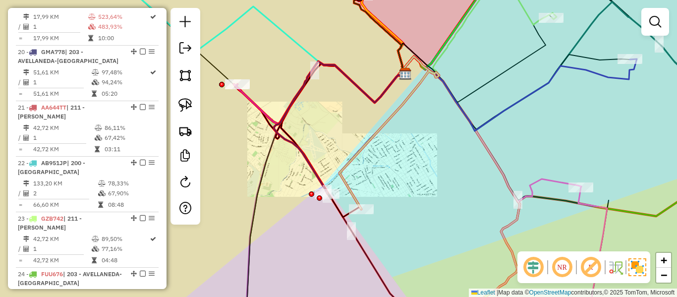
drag, startPoint x: 300, startPoint y: 226, endPoint x: 327, endPoint y: 212, distance: 30.6
click at [337, 217] on div "Janela de atendimento Grade de atendimento Capacidade Transportadoras Veículos …" at bounding box center [338, 148] width 677 height 297
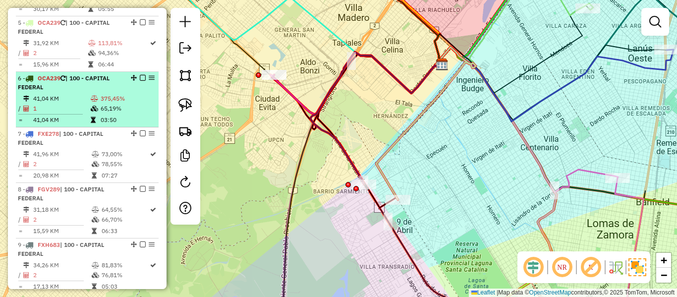
scroll to position [298, 0]
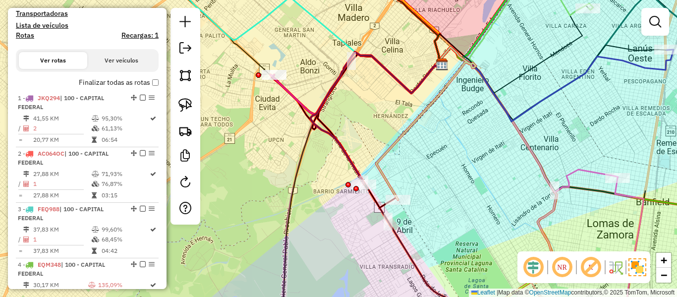
click at [122, 78] on label "Finalizar todas as rotas" at bounding box center [119, 82] width 80 height 10
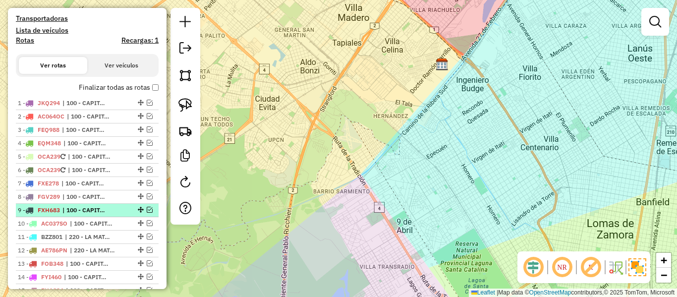
scroll to position [298, 0]
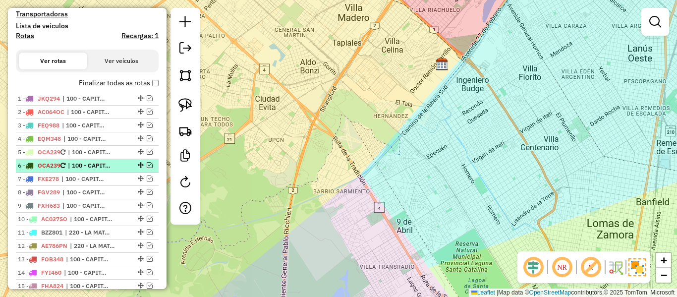
click at [101, 169] on span "| 100 - CAPITAL FEDERAL" at bounding box center [91, 165] width 46 height 9
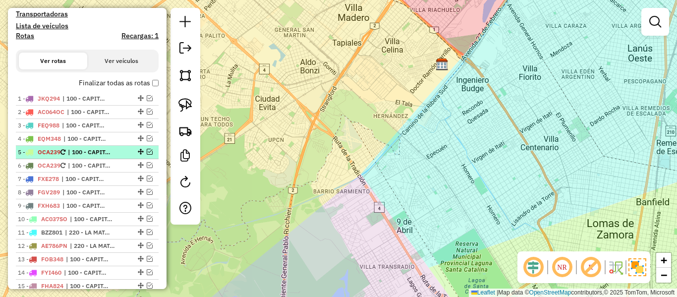
select select "**********"
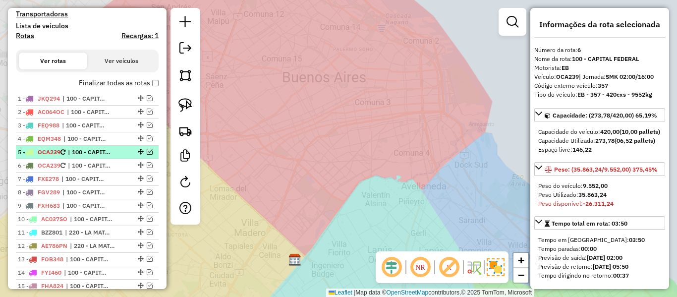
click at [103, 154] on span "| 100 - CAPITAL FEDERAL" at bounding box center [91, 152] width 46 height 9
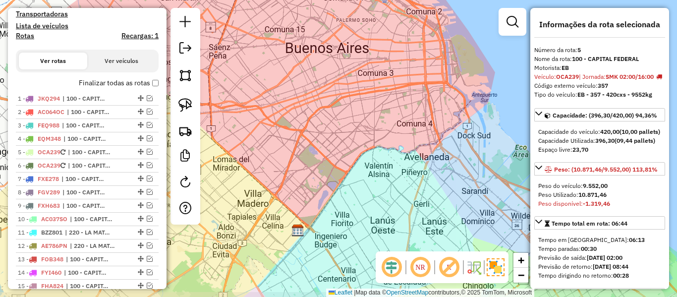
click at [136, 79] on label "Finalizar todas as rotas" at bounding box center [119, 83] width 80 height 10
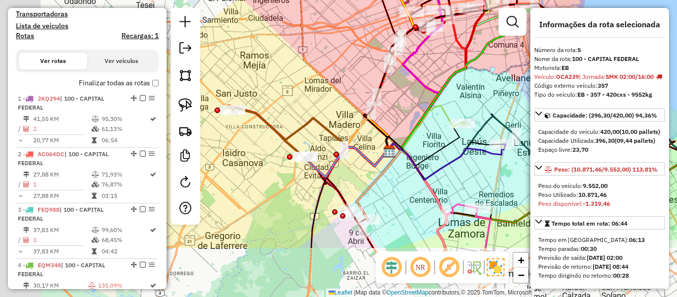
click at [411, 122] on div "Janela de atendimento Grade de atendimento Capacidade Transportadoras Veículos …" at bounding box center [338, 148] width 677 height 297
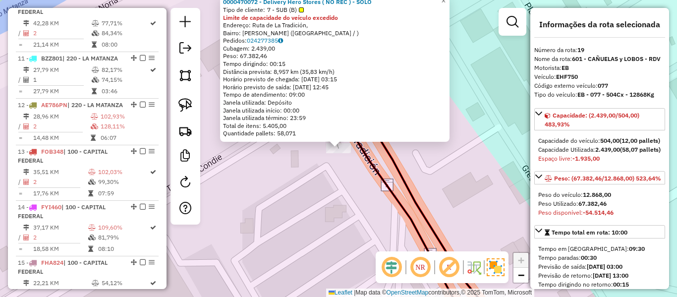
scroll to position [1381, 0]
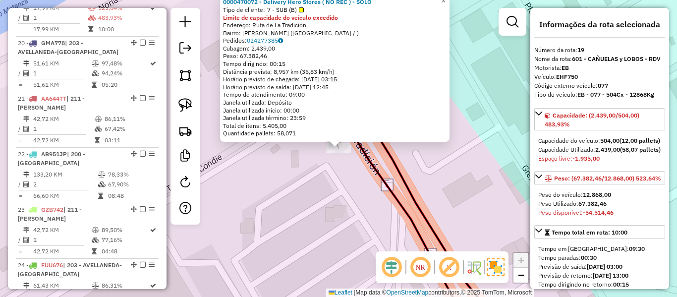
click at [477, 171] on div "0000470072 - Delivery Hero Stores ( NO REC ) - SOLO Tipo de cliente: 7 - SUB (B…" at bounding box center [338, 148] width 677 height 297
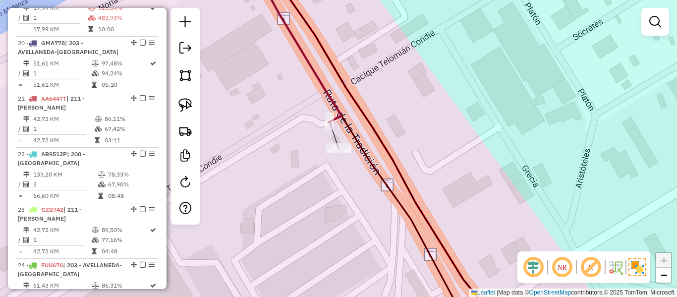
select select "**********"
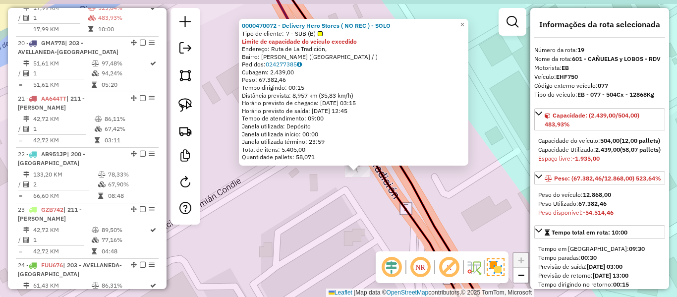
drag, startPoint x: 327, startPoint y: 177, endPoint x: 353, endPoint y: 205, distance: 37.9
click at [353, 205] on div "0000470072 - Delivery Hero Stores ( NO REC ) - SOLO Tipo de cliente: 7 - SUB (B…" at bounding box center [338, 148] width 677 height 297
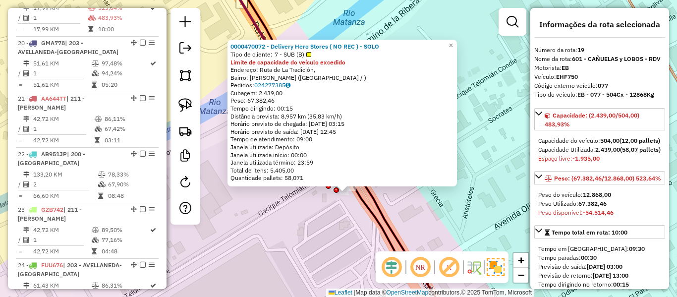
click at [384, 234] on icon at bounding box center [325, 124] width 191 height 309
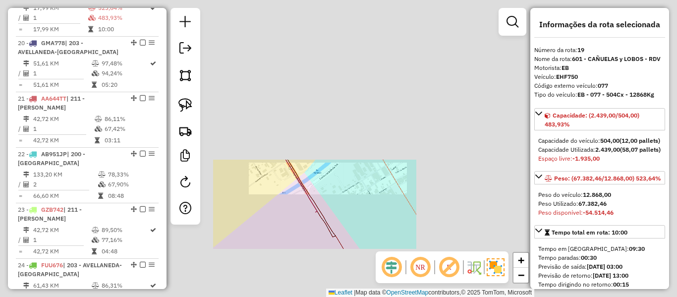
click at [371, 205] on div "Janela de atendimento Grade de atendimento Capacidade Transportadoras Veículos …" at bounding box center [338, 148] width 677 height 297
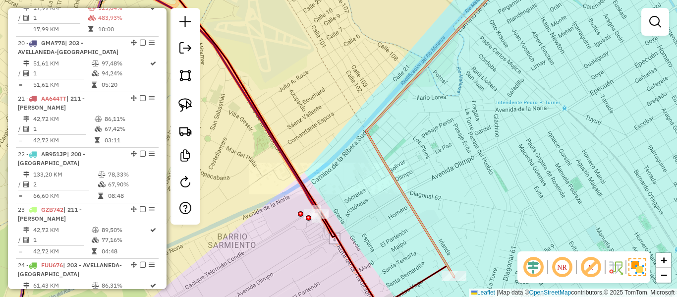
drag, startPoint x: 371, startPoint y: 217, endPoint x: 390, endPoint y: 167, distance: 53.3
click at [385, 172] on div "Janela de atendimento Grade de atendimento Capacidade Transportadoras Veículos …" at bounding box center [338, 148] width 677 height 297
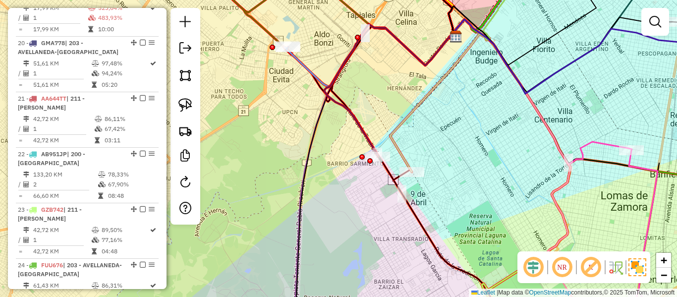
click at [399, 152] on icon at bounding box center [440, 95] width 100 height 153
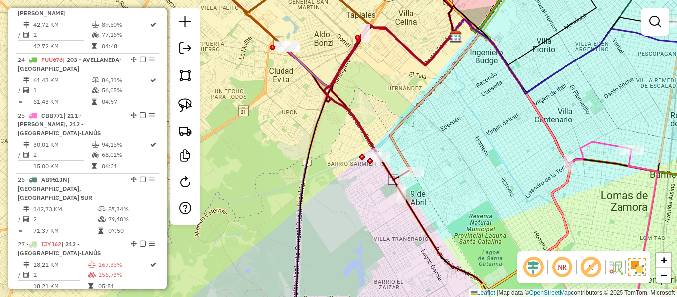
select select "**********"
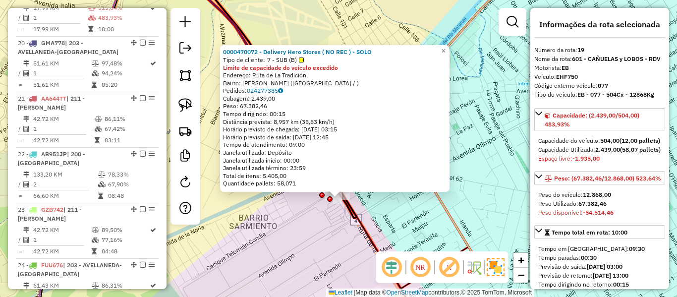
click at [330, 243] on div "0000470072 - Delivery Hero Stores ( NO REC ) - SOLO Tipo de cliente: 7 - SUB (B…" at bounding box center [338, 148] width 677 height 297
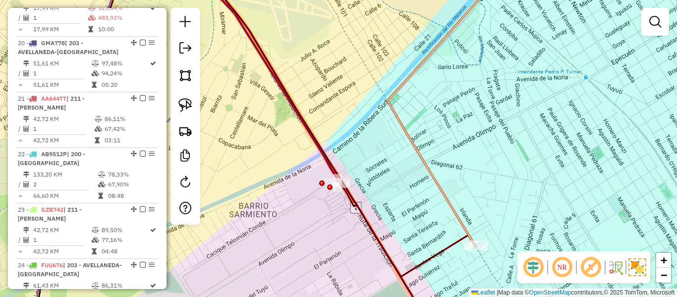
drag, startPoint x: 329, startPoint y: 243, endPoint x: 320, endPoint y: 181, distance: 62.1
click at [320, 182] on div "Janela de atendimento Grade de atendimento Capacidade Transportadoras Veículos …" at bounding box center [338, 148] width 677 height 297
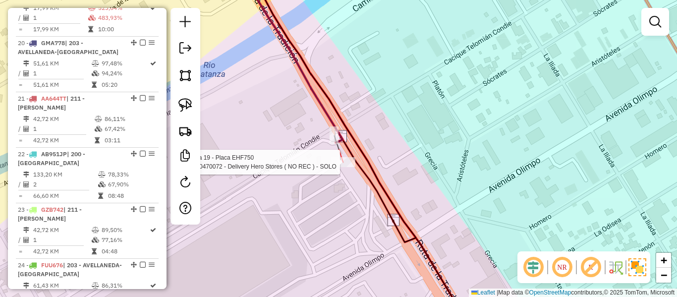
select select "**********"
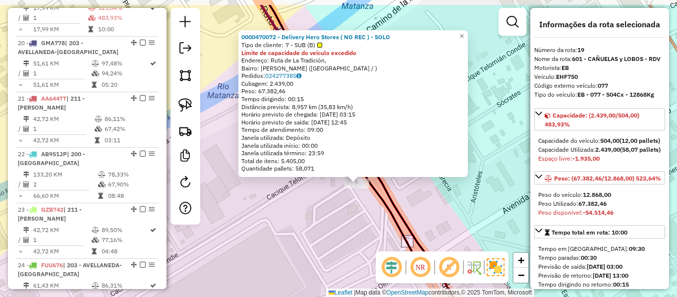
drag, startPoint x: 334, startPoint y: 202, endPoint x: 353, endPoint y: 237, distance: 39.3
click at [353, 237] on div "0000470072 - Delivery Hero Stores ( NO REC ) - SOLO Tipo de cliente: 7 - SUB (B…" at bounding box center [338, 148] width 677 height 297
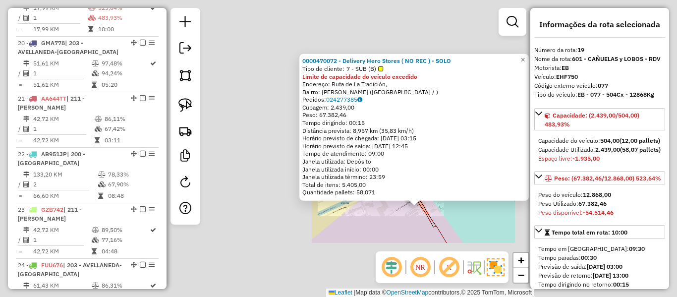
click at [441, 214] on div "0000470072 - Delivery Hero Stores ( NO REC ) - SOLO Tipo de cliente: 7 - SUB (B…" at bounding box center [338, 148] width 677 height 297
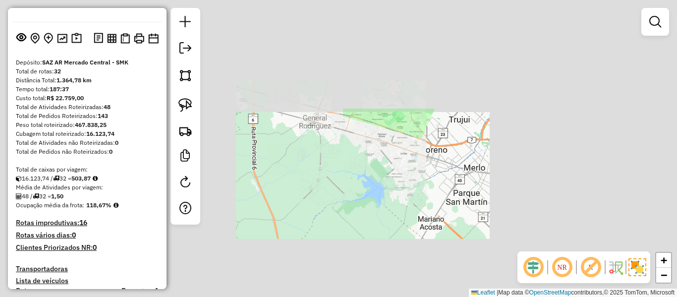
click at [421, 171] on div "Janela de atendimento Grade de atendimento Capacidade Transportadoras Veículos …" at bounding box center [338, 148] width 677 height 297
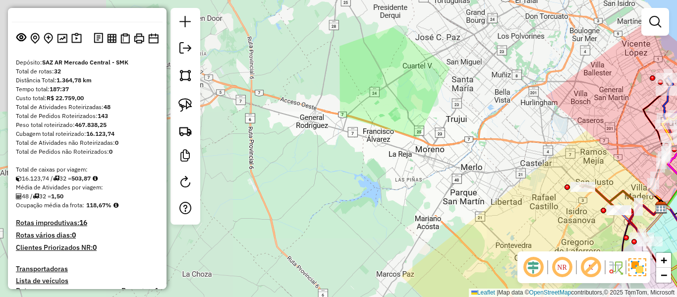
scroll to position [241, 0]
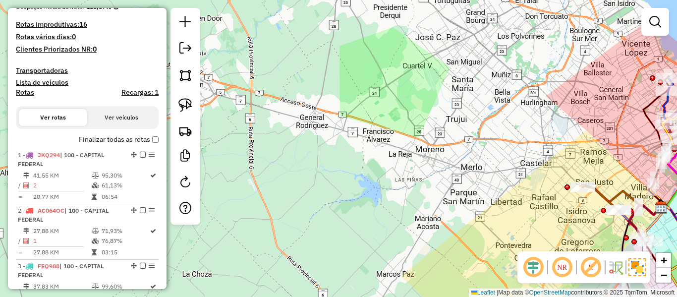
click at [26, 93] on h4 "Rotas" at bounding box center [25, 92] width 18 height 8
select select
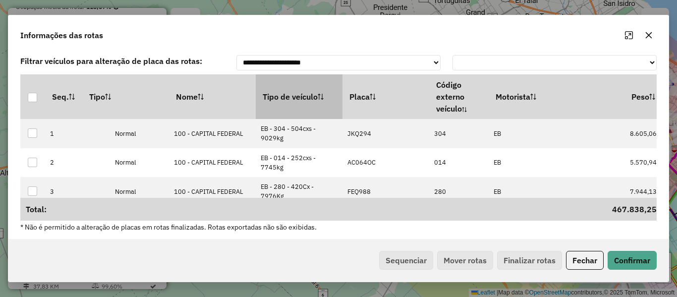
click at [315, 101] on th "Tipo de veículo" at bounding box center [299, 96] width 87 height 45
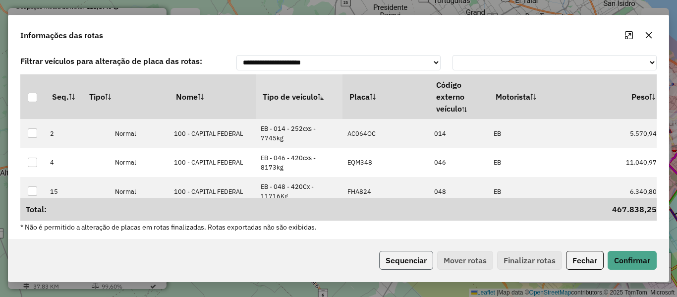
click at [419, 264] on button "Sequenciar" at bounding box center [406, 260] width 54 height 19
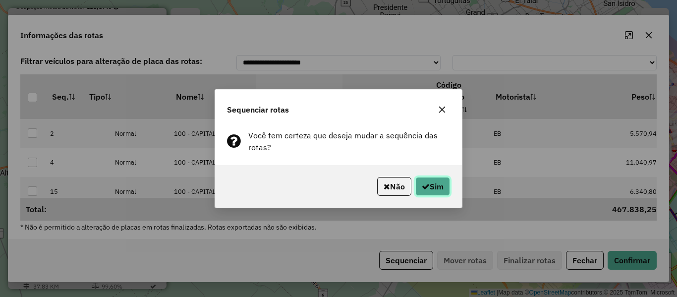
click at [435, 182] on button "Sim" at bounding box center [433, 186] width 35 height 19
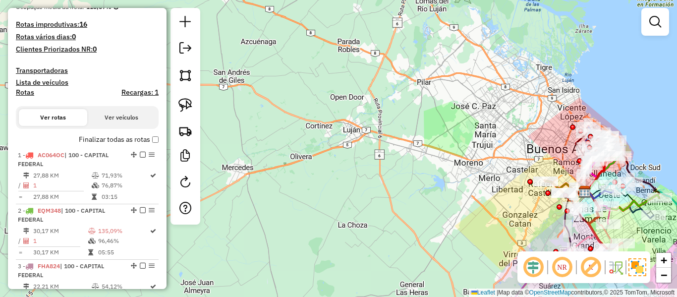
click at [95, 145] on div "Finalizar todas as rotas" at bounding box center [87, 143] width 143 height 12
click at [110, 140] on label "Finalizar todas as rotas" at bounding box center [119, 139] width 80 height 10
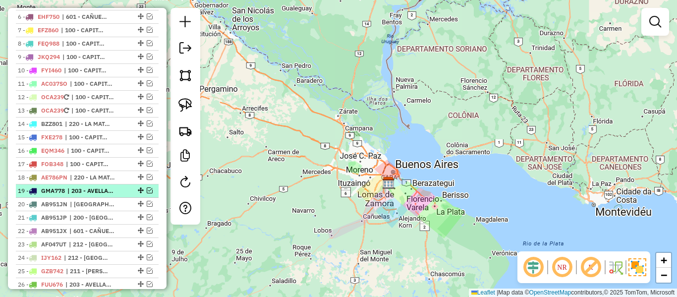
scroll to position [397, 0]
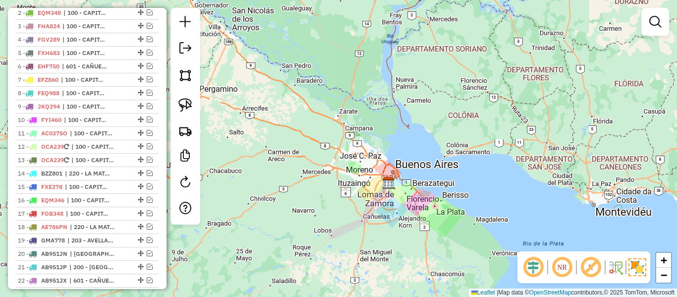
click at [408, 182] on div "Janela de atendimento Grade de atendimento Capacidade Transportadoras Veículos …" at bounding box center [338, 148] width 677 height 297
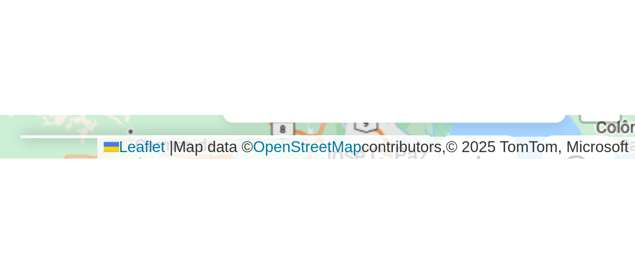
scroll to position [298, 0]
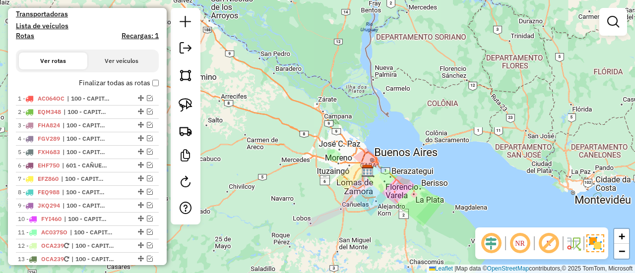
click at [346, 135] on div "Janela de atendimento Grade de atendimento Capacidade Transportadoras Veículos …" at bounding box center [317, 136] width 635 height 273
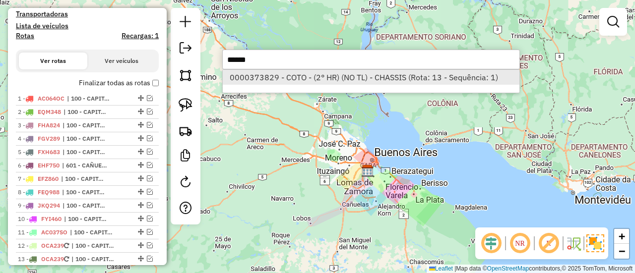
type input "******"
click at [477, 76] on li "0000373829 - COTO - (2° HR) (NO TL) - CHASSIS (Rota: 13 - Sequência: 1)" at bounding box center [371, 77] width 297 height 15
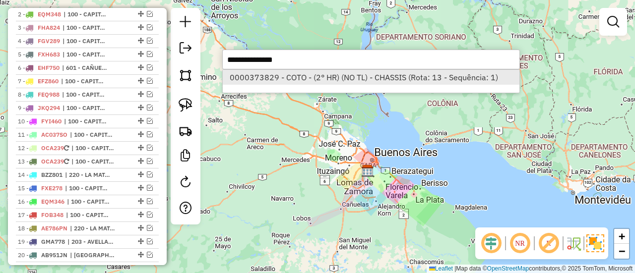
select select "**********"
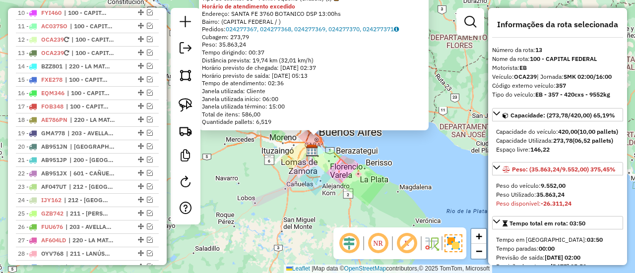
scroll to position [540, 0]
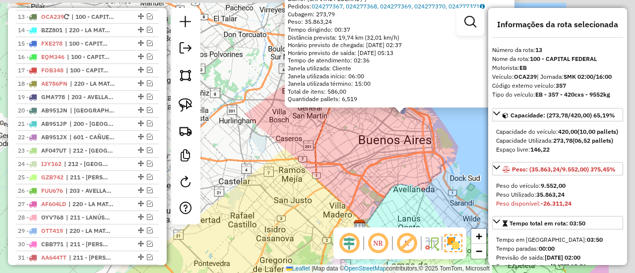
drag, startPoint x: 388, startPoint y: 107, endPoint x: 322, endPoint y: 149, distance: 79.0
click at [283, 175] on div "0000373829 - COTO - (2° HR) (NO TL) - CHASSIS Tipo de cliente: 55 - Perfil Pequ…" at bounding box center [317, 136] width 635 height 273
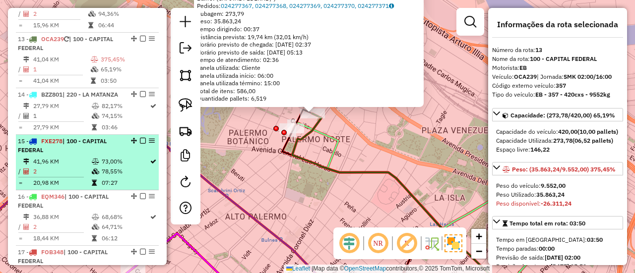
scroll to position [1036, 0]
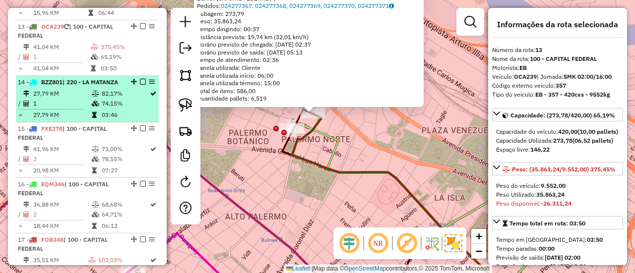
click at [72, 107] on td "1" at bounding box center [62, 104] width 59 height 10
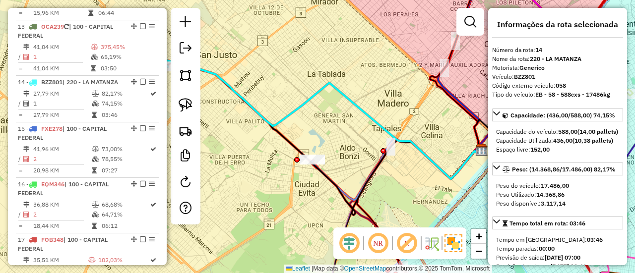
drag, startPoint x: 339, startPoint y: 97, endPoint x: 475, endPoint y: 106, distance: 136.7
click at [479, 106] on icon at bounding box center [319, 119] width 320 height 120
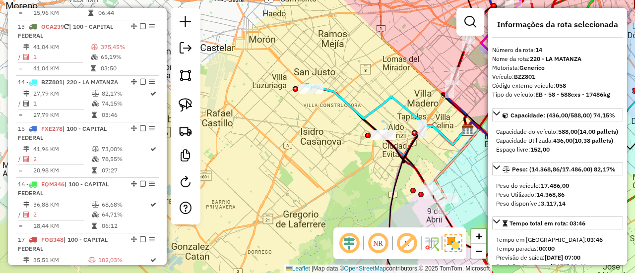
click at [361, 171] on div "Janela de atendimento Grade de atendimento Capacidade Transportadoras Veículos …" at bounding box center [317, 136] width 635 height 273
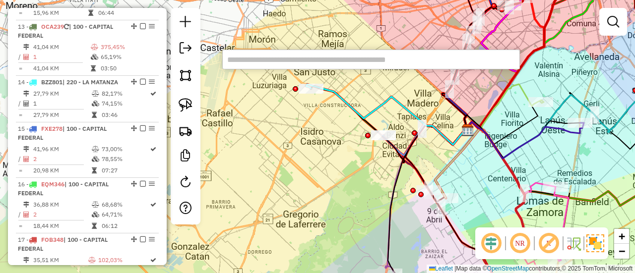
click at [332, 66] on input "text" at bounding box center [371, 60] width 298 height 20
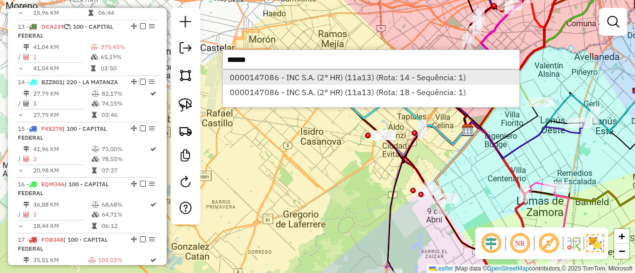
type input "******"
click at [337, 77] on li "0000147086 - INC S.A. (2° HR) (11a13) (Rota: 14 - Sequência: 1)" at bounding box center [371, 77] width 297 height 15
select select "**********"
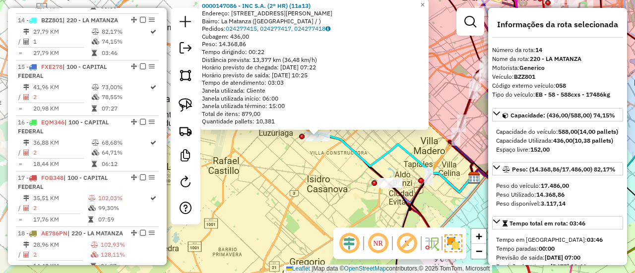
scroll to position [1101, 0]
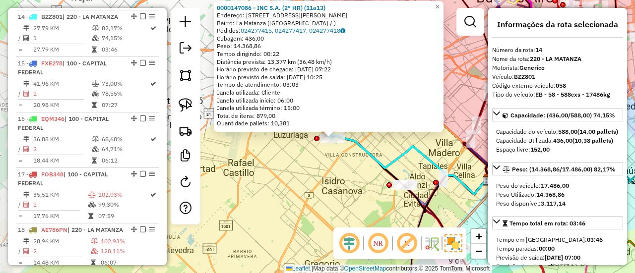
click at [331, 151] on div "0000147086 - INC S.A. (2° HR) (11a13) Endereço: [STREET_ADDRESS][PERSON_NAME] P…" at bounding box center [317, 136] width 635 height 273
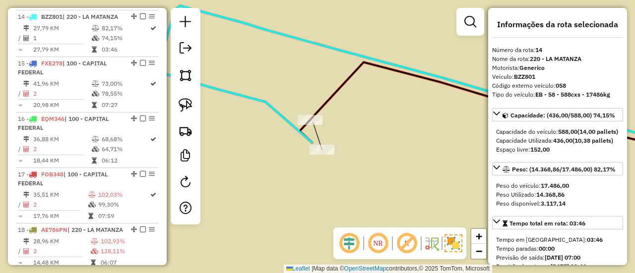
click at [316, 129] on div "Janela de atendimento Grade de atendimento Capacidade Transportadoras Veículos …" at bounding box center [317, 136] width 635 height 273
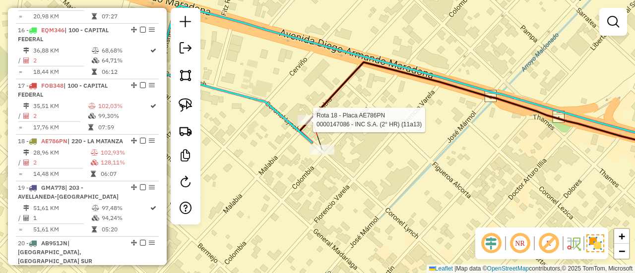
select select "**********"
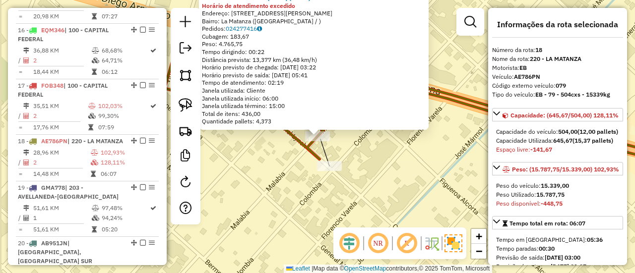
scroll to position [1323, 0]
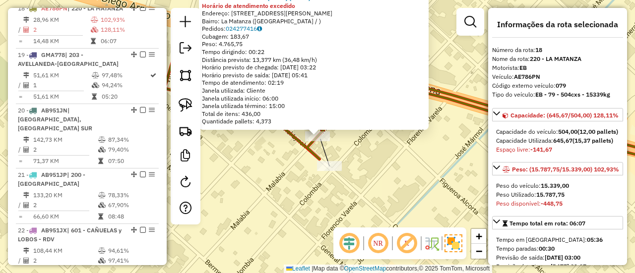
click at [291, 175] on div "Rota 18 - Placa AE786PN 0000147086 - INC S.A. (2° HR) (11a13) 0000147086 - INC …" at bounding box center [317, 136] width 635 height 273
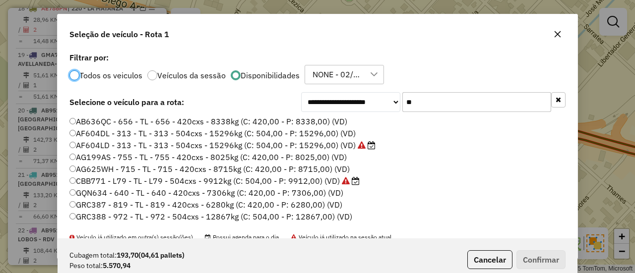
scroll to position [5, 3]
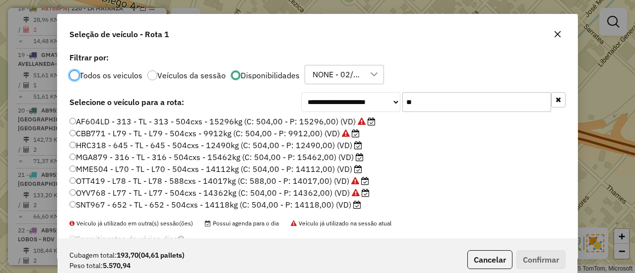
click at [446, 93] on input "**" at bounding box center [476, 102] width 149 height 20
click at [442, 101] on input "**" at bounding box center [476, 102] width 149 height 20
click at [441, 102] on input "**" at bounding box center [476, 102] width 149 height 20
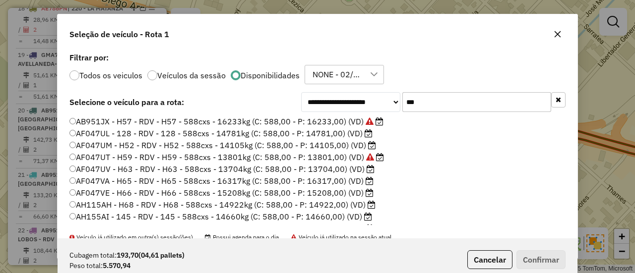
scroll to position [34, 0]
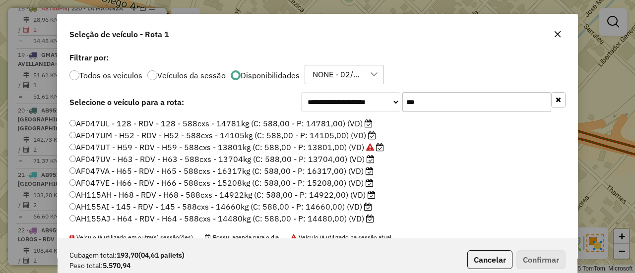
type input "***"
click at [490, 259] on button "Cancelar" at bounding box center [489, 259] width 45 height 19
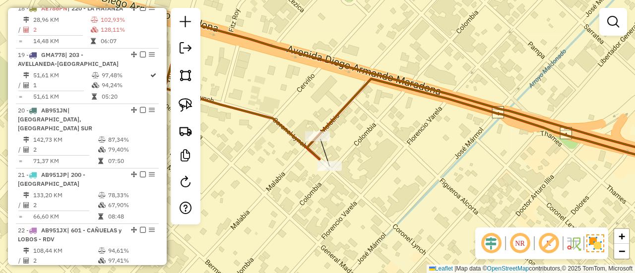
click at [333, 123] on icon at bounding box center [502, 124] width 391 height 91
select select "**********"
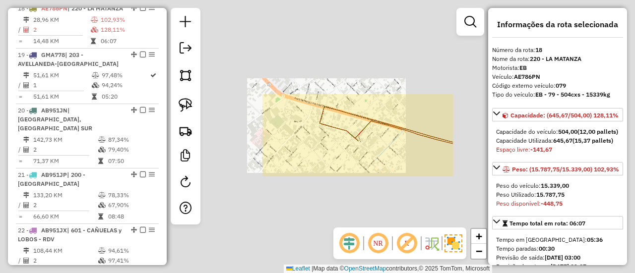
click at [376, 138] on div "Janela de atendimento Grade de atendimento Capacidade Transportadoras Veículos …" at bounding box center [317, 136] width 635 height 273
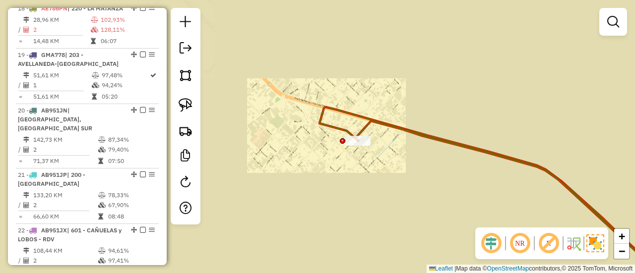
drag, startPoint x: 384, startPoint y: 175, endPoint x: 329, endPoint y: 101, distance: 92.5
click at [329, 102] on div "Janela de atendimento Grade de atendimento Capacidade Transportadoras Veículos …" at bounding box center [317, 136] width 635 height 273
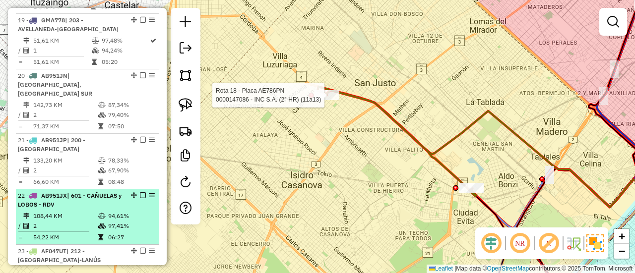
scroll to position [1422, 0]
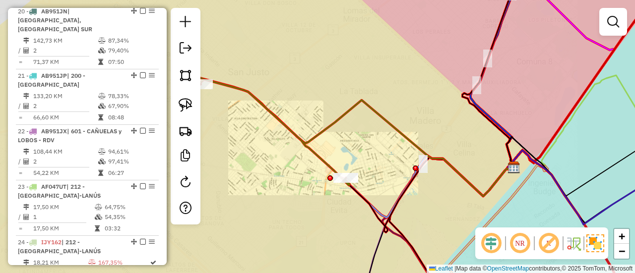
click at [297, 136] on div "Janela de atendimento Grade de atendimento Capacidade Transportadoras Veículos …" at bounding box center [317, 136] width 635 height 273
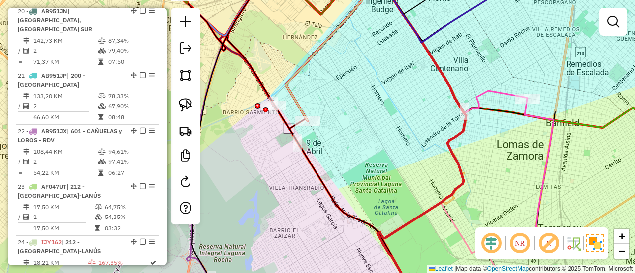
click at [262, 211] on div "Janela de atendimento Grade de atendimento Capacidade Transportadoras Veículos …" at bounding box center [317, 136] width 635 height 273
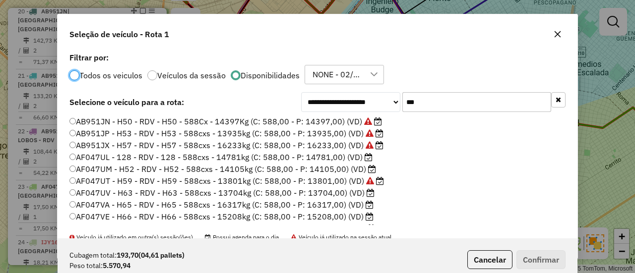
scroll to position [5, 3]
click at [559, 35] on icon "button" at bounding box center [557, 34] width 8 height 8
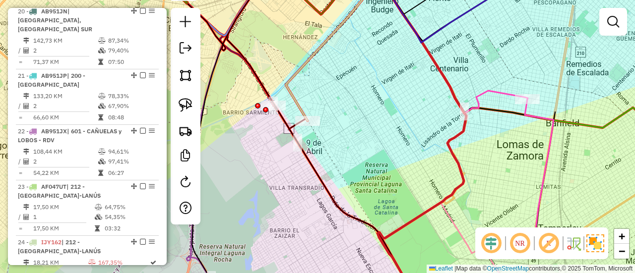
click at [242, 70] on div "Janela de atendimento Grade de atendimento Capacidade Transportadoras Veículos …" at bounding box center [317, 136] width 635 height 273
click at [239, 156] on div "Janela de atendimento Grade de atendimento Capacidade Transportadoras Veículos …" at bounding box center [317, 136] width 635 height 273
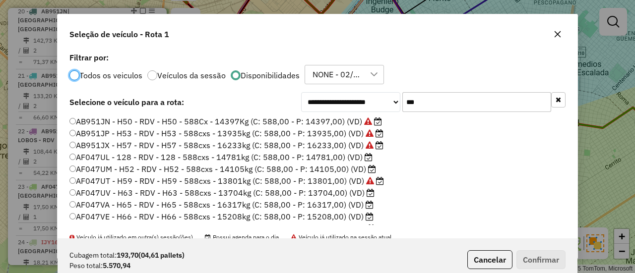
click at [454, 102] on input "***" at bounding box center [476, 102] width 149 height 20
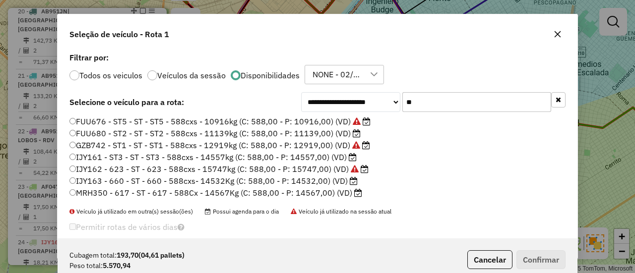
type input "**"
